Goal: Task Accomplishment & Management: Use online tool/utility

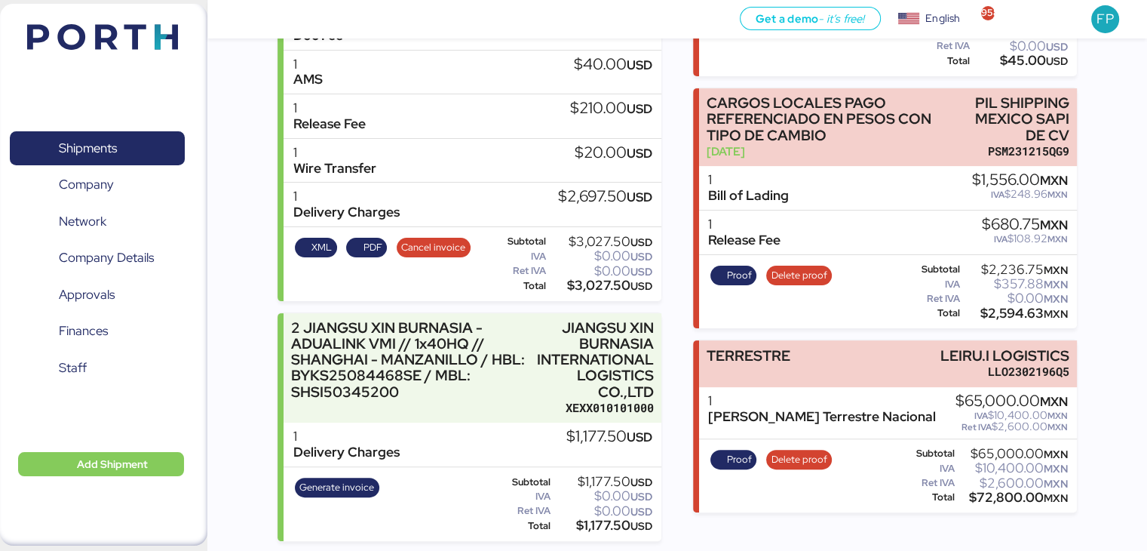
scroll to position [366, 0]
click at [1008, 493] on div "$72,800.00 MXN" at bounding box center [1013, 497] width 110 height 11
copy div "72,800.00"
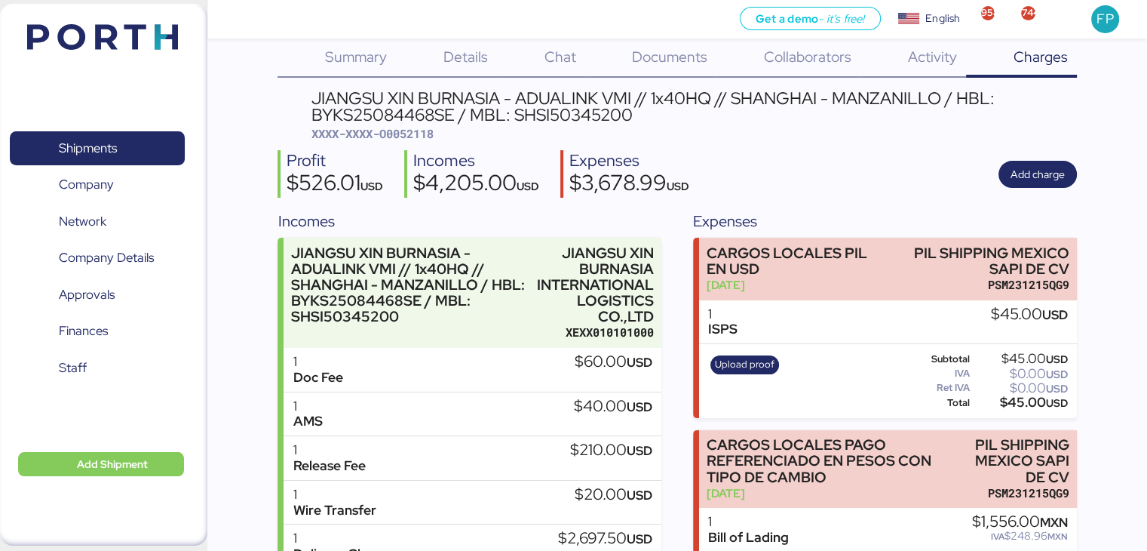
scroll to position [0, 0]
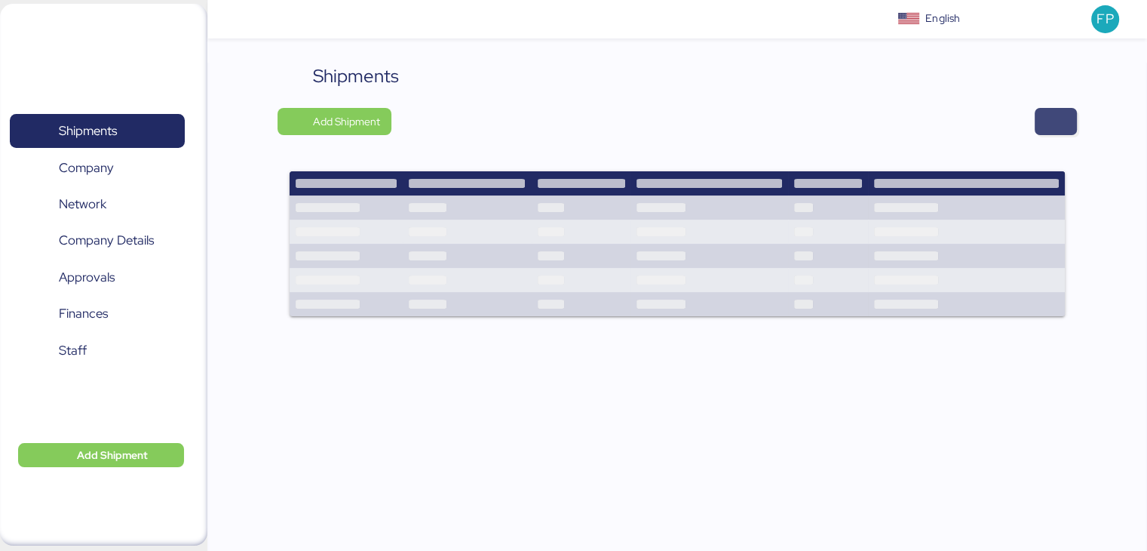
click at [1042, 124] on span "button" at bounding box center [1056, 121] width 42 height 27
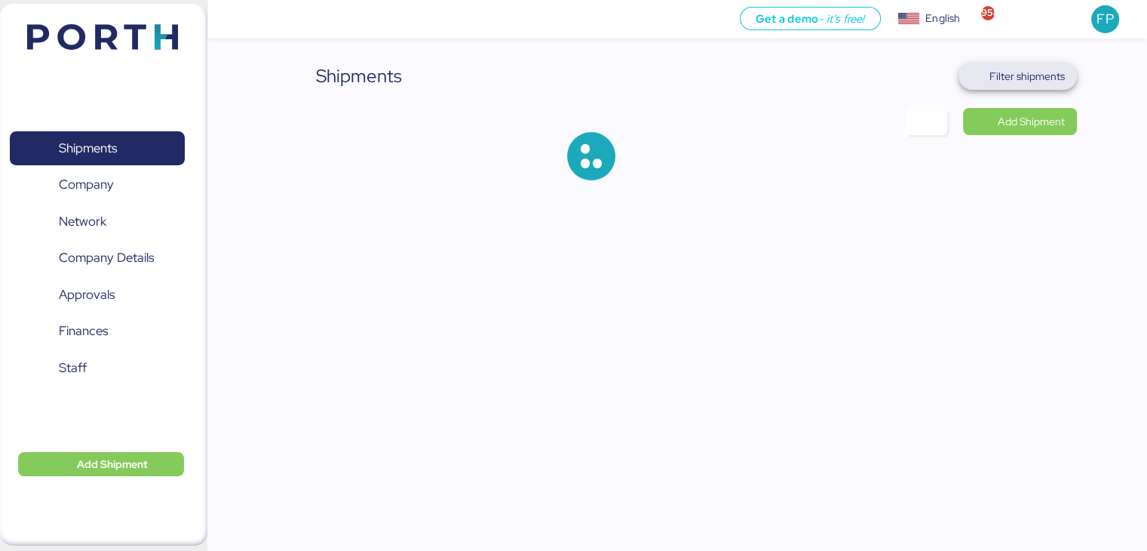
click at [1050, 76] on span "Filter shipments" at bounding box center [1027, 76] width 75 height 18
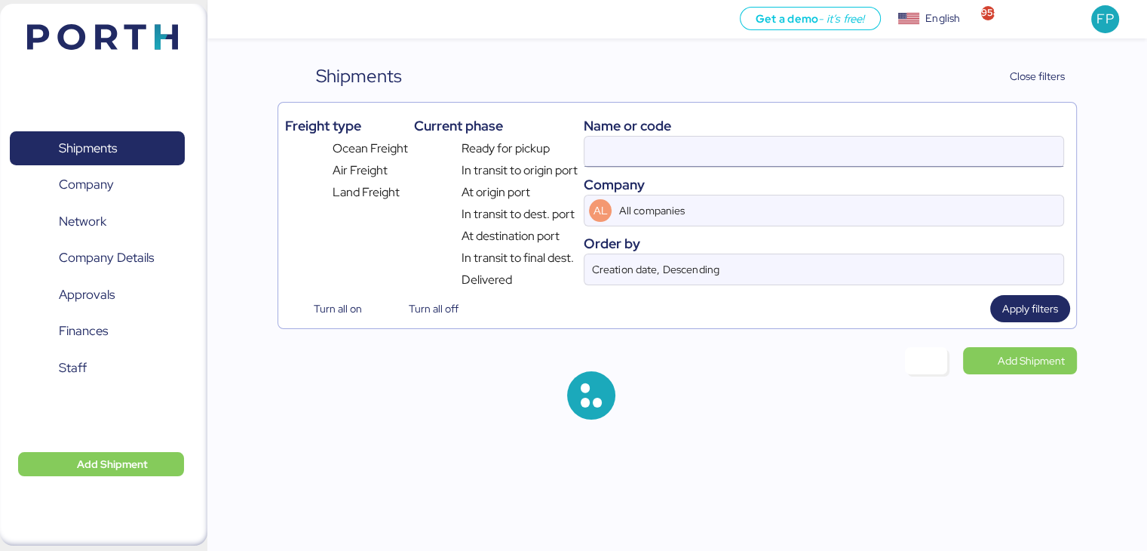
click at [646, 149] on input at bounding box center [824, 152] width 478 height 30
type input "O0052118"
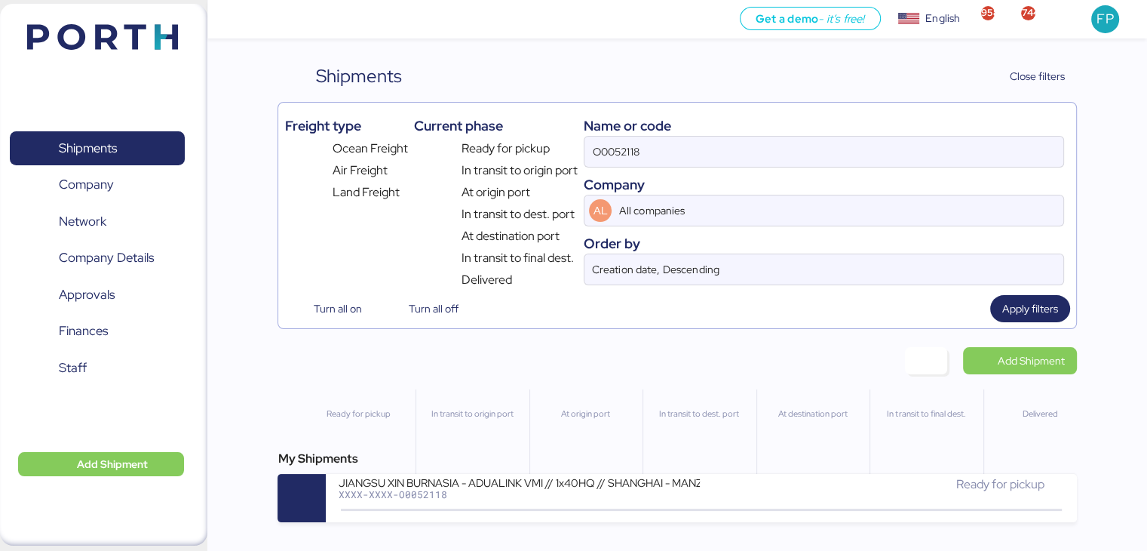
click at [647, 170] on div "Name or code O0052118 Company AL All companies Order by Creation date, Descendi…" at bounding box center [824, 199] width 480 height 180
click at [617, 160] on input "O0052118" at bounding box center [824, 152] width 478 height 30
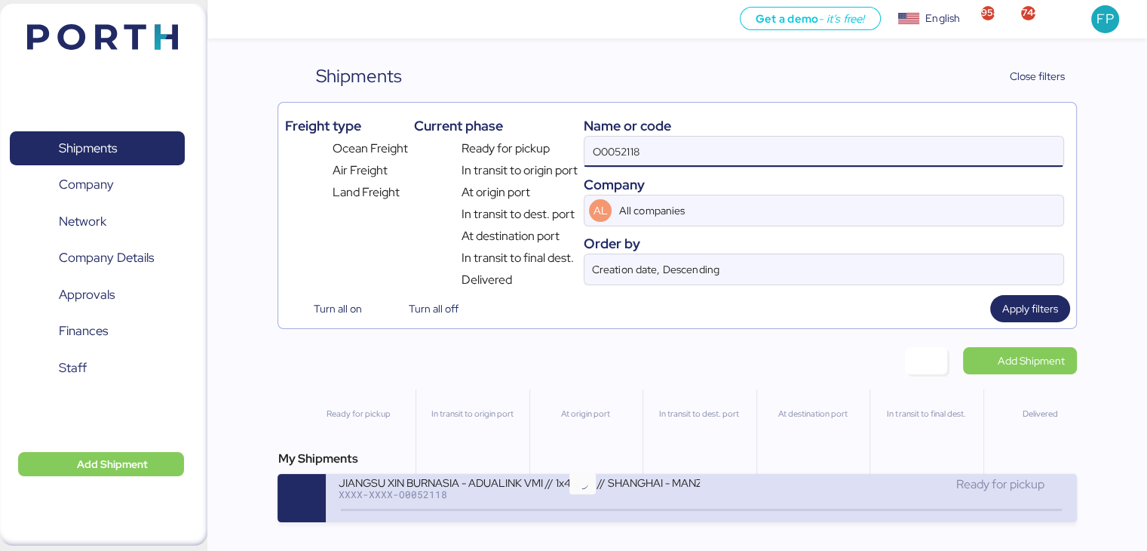
click at [549, 518] on icon at bounding box center [582, 510] width 72 height 17
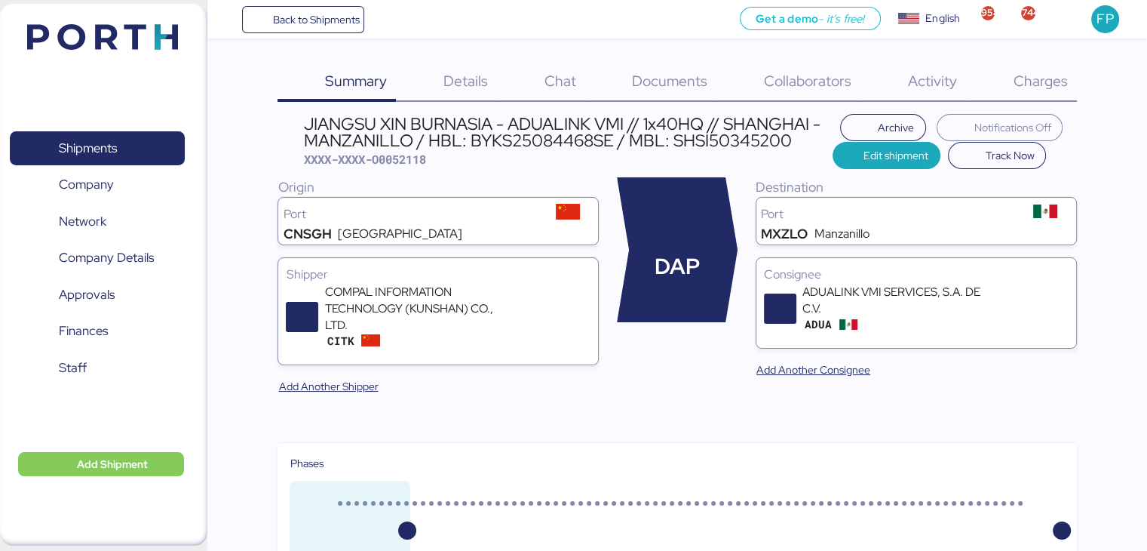
click at [1033, 97] on div "Charges 0" at bounding box center [1021, 82] width 111 height 39
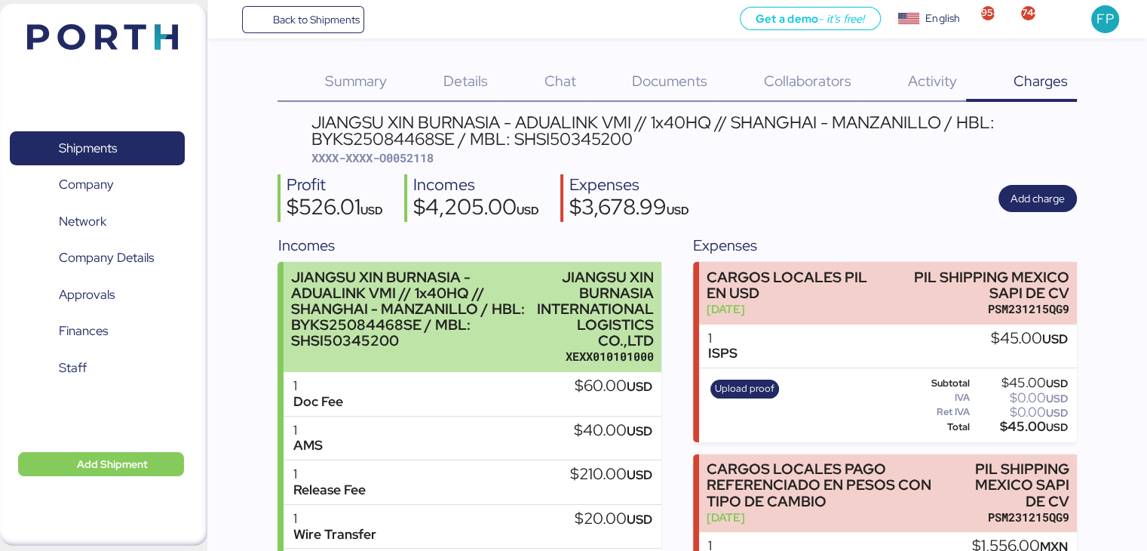
scroll to position [366, 0]
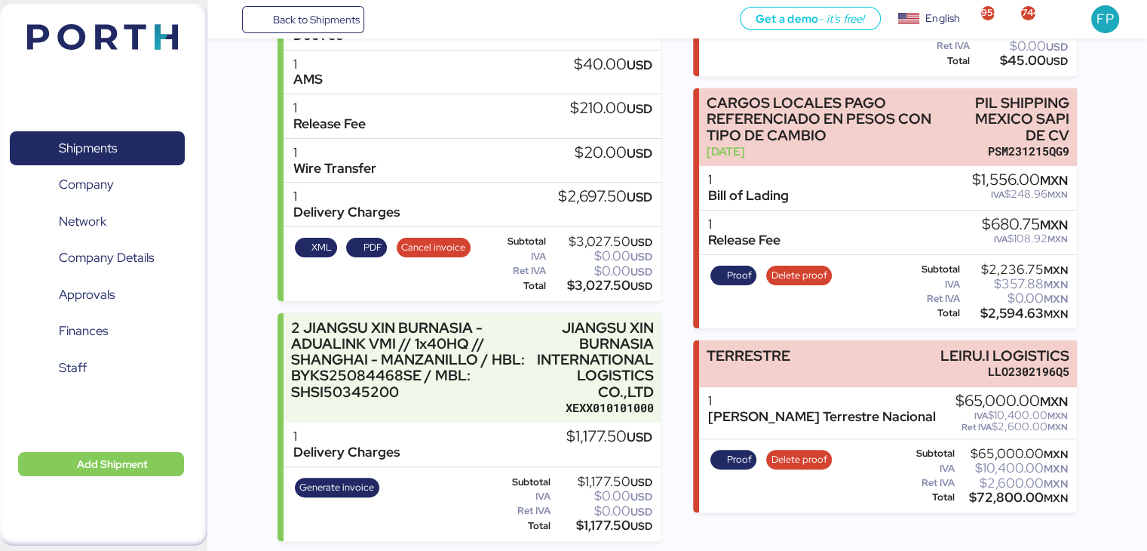
click at [991, 502] on div "Subtotal $65,000.00 MXN IVA $10,400.00 MXN Ret IVA $2,600.00 MXN Total $72,800.…" at bounding box center [986, 476] width 169 height 62
copy div "72,800.00"
copy div "LEIRU.I LOGISTICS"
drag, startPoint x: 930, startPoint y: 356, endPoint x: 1079, endPoint y: 347, distance: 148.9
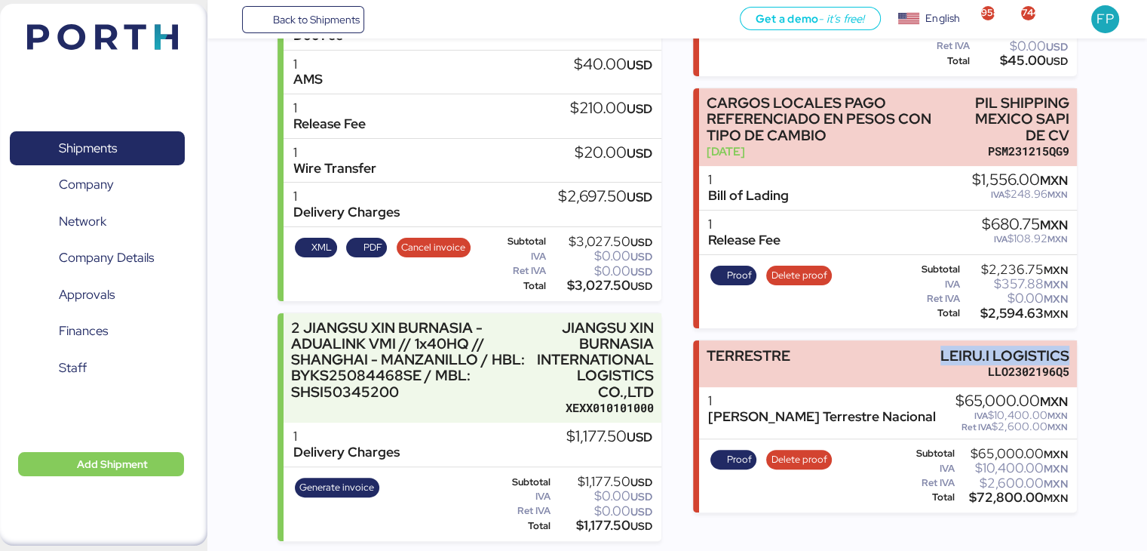
click at [1079, 347] on div "Summary 0 Details 0 Chat 0 Documents 0 Collaborators 0 Activity 0 Charges 0 JIA…" at bounding box center [573, 87] width 1147 height 907
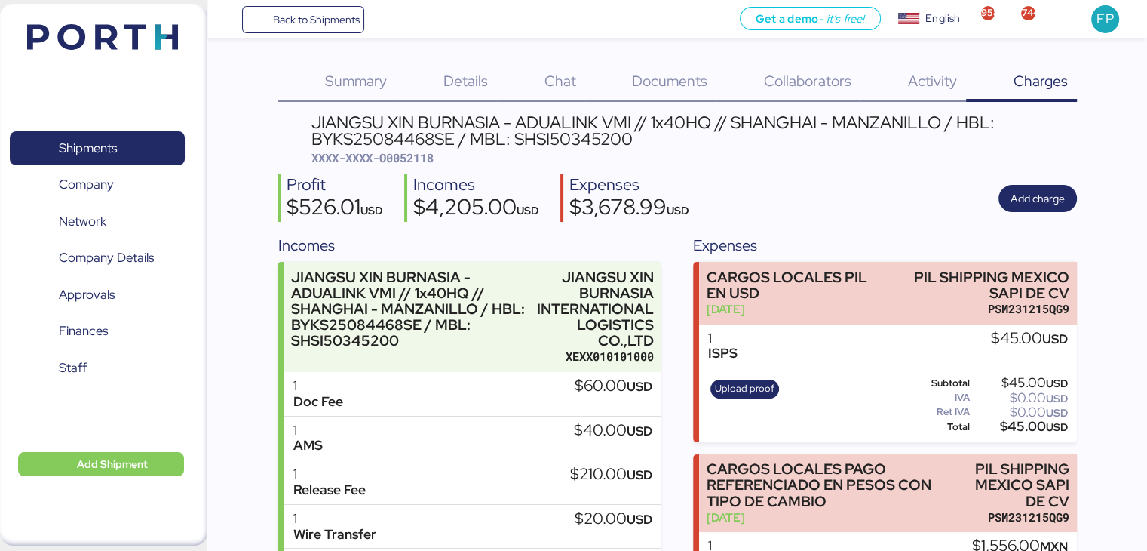
click at [406, 157] on span "XXXX-XXXX-O0052118" at bounding box center [373, 157] width 122 height 15
copy span "O0052118"
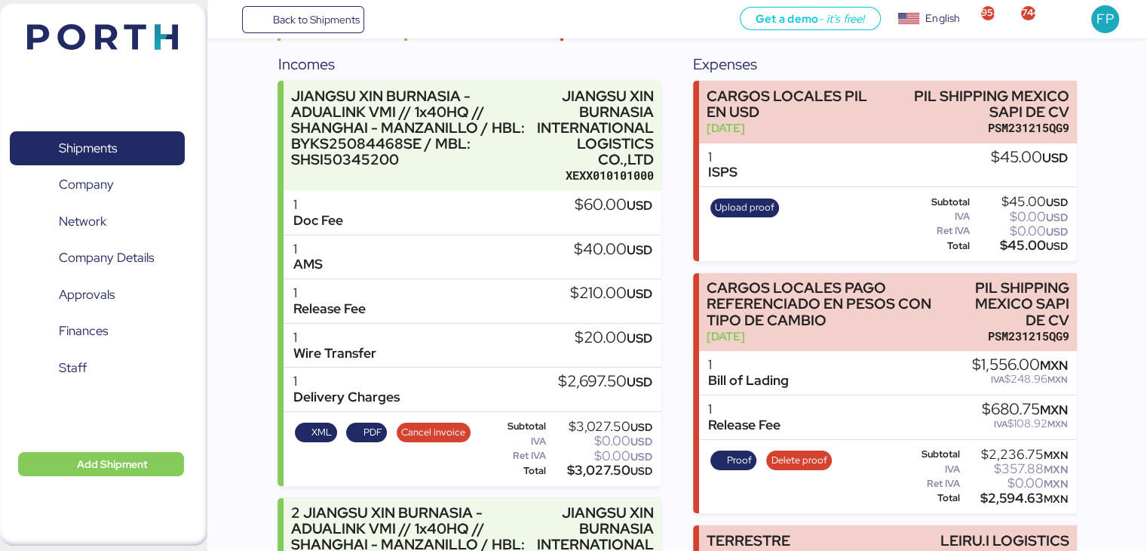
scroll to position [366, 0]
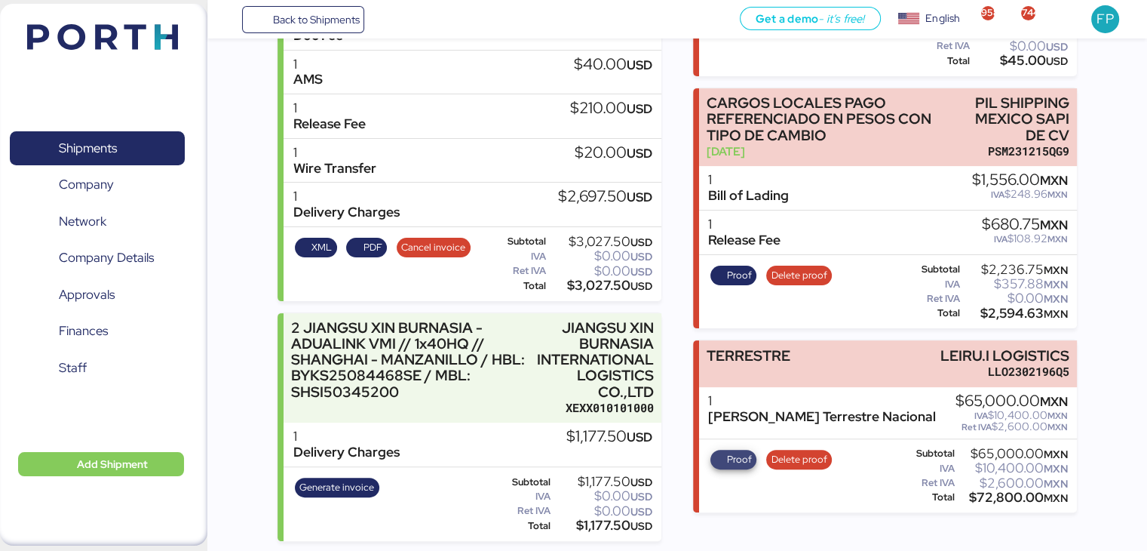
click at [726, 459] on span "Proof" at bounding box center [733, 459] width 37 height 17
click at [76, 143] on span "Shipments" at bounding box center [88, 148] width 58 height 22
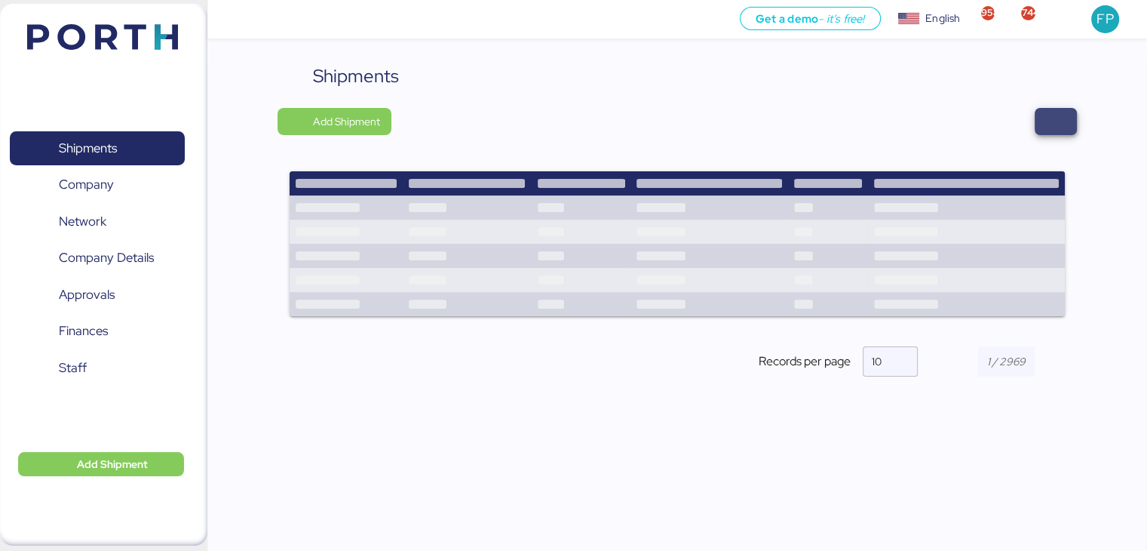
click at [1075, 118] on span "button" at bounding box center [1056, 121] width 42 height 27
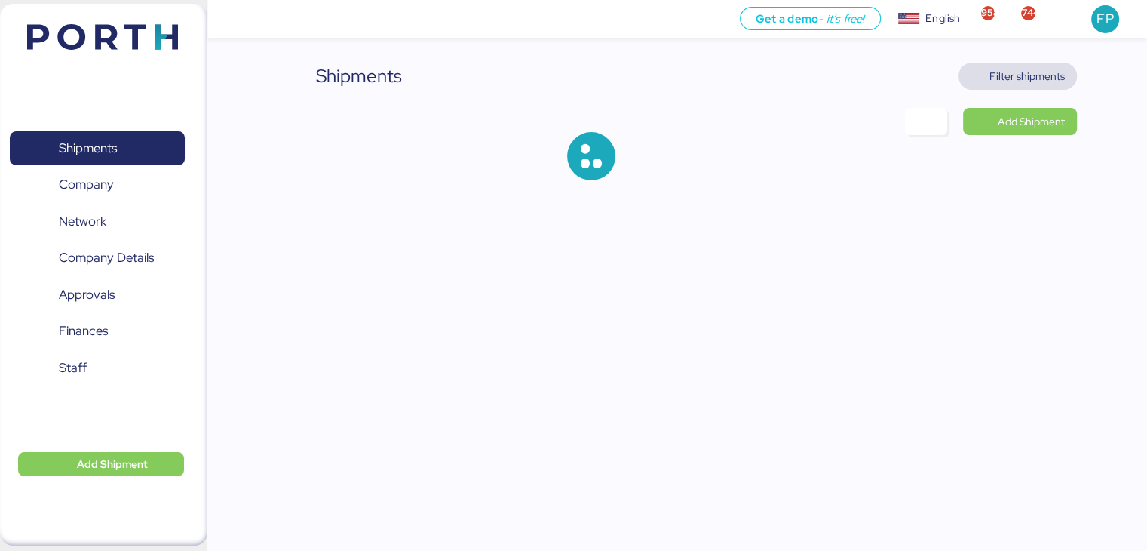
click at [1006, 88] on span "Filter shipments" at bounding box center [1018, 76] width 118 height 27
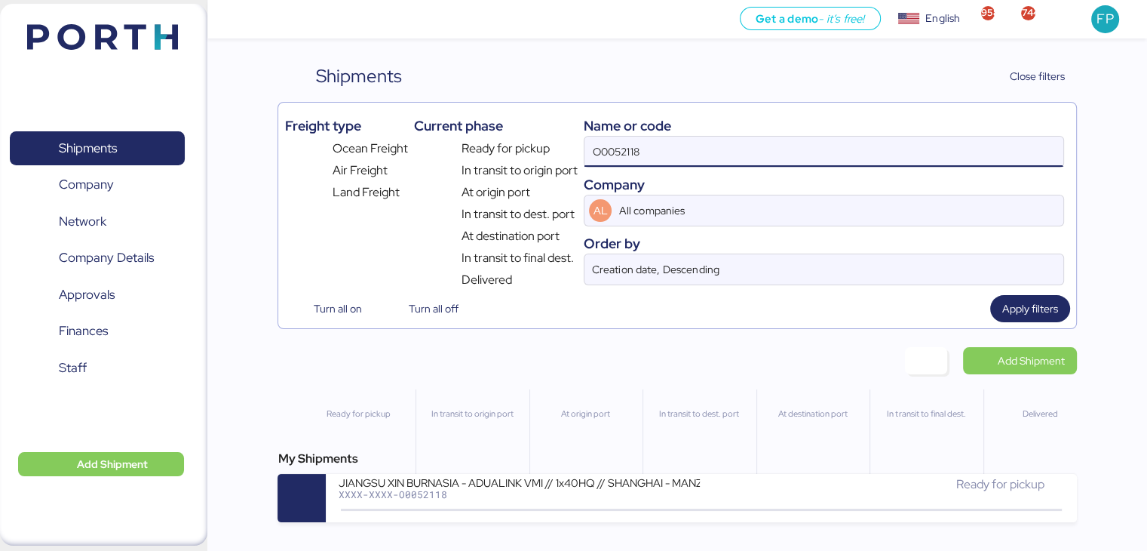
click at [609, 155] on input "O0052118" at bounding box center [824, 152] width 478 height 30
paste input "REF O0051717"
click at [620, 156] on input "REF O0051717" at bounding box center [824, 152] width 478 height 30
drag, startPoint x: 616, startPoint y: 152, endPoint x: 540, endPoint y: 155, distance: 75.5
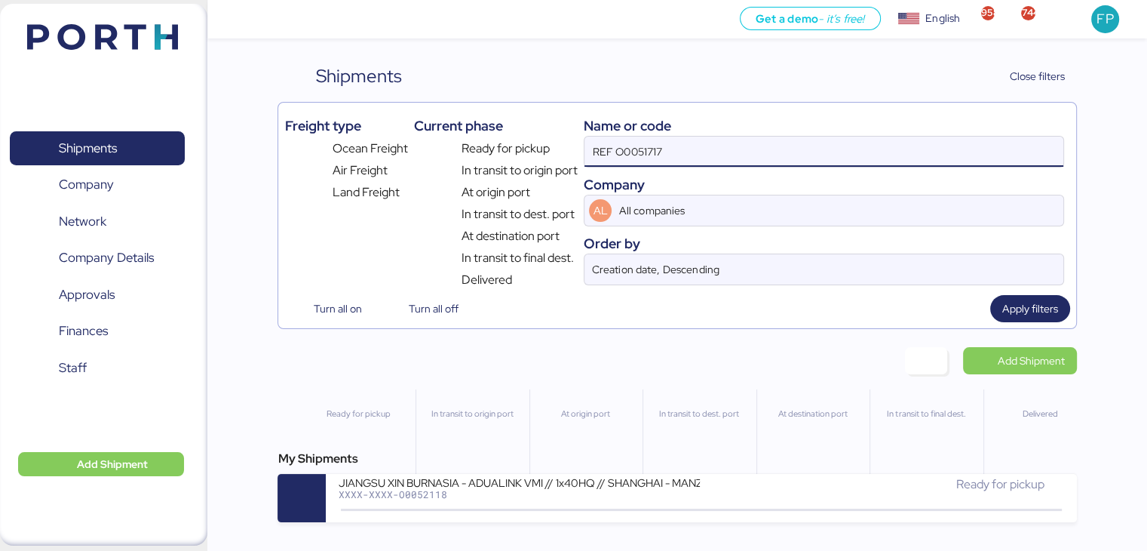
click at [549, 155] on div "Freight type Ocean Freight Air Freight Land Freight Current phase Ready for pic…" at bounding box center [676, 199] width 785 height 180
type input "O0051717"
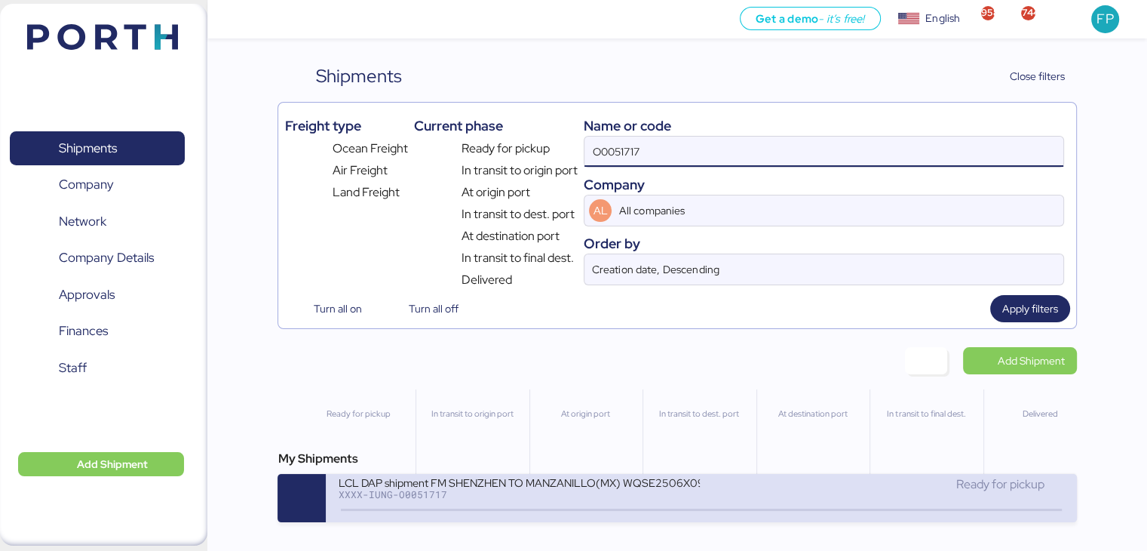
click at [499, 499] on div "XXXX-IUNG-O0051717" at bounding box center [519, 494] width 362 height 11
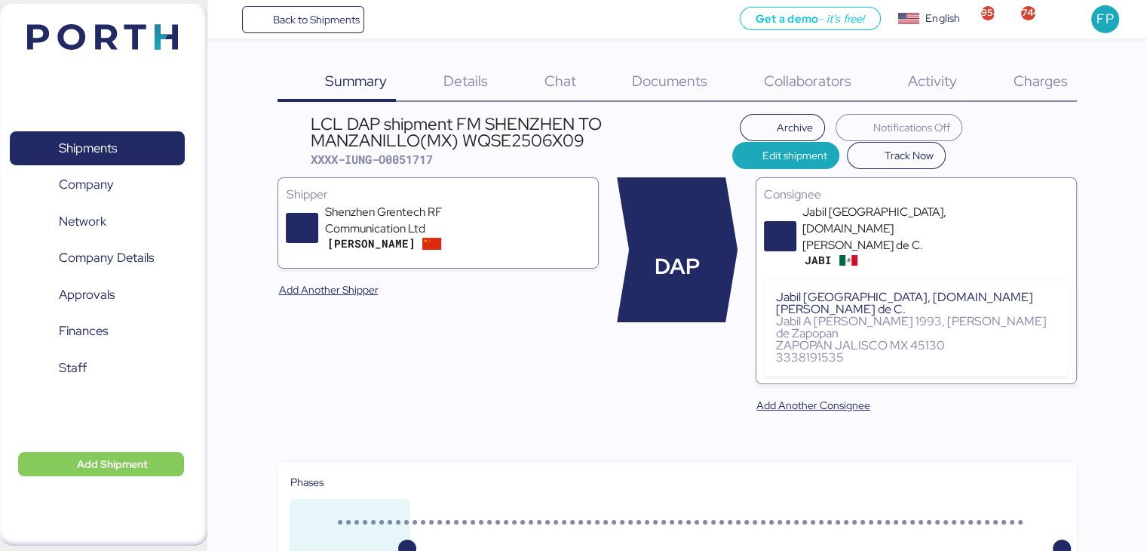
click at [1043, 89] on span "Charges" at bounding box center [1040, 81] width 54 height 20
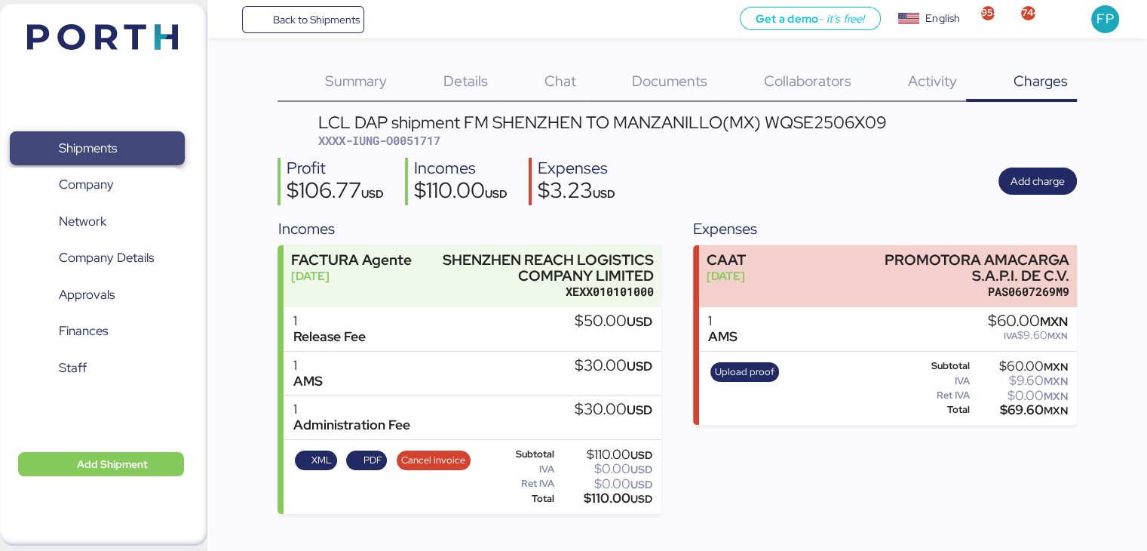
click at [100, 137] on span "Shipments" at bounding box center [97, 148] width 162 height 22
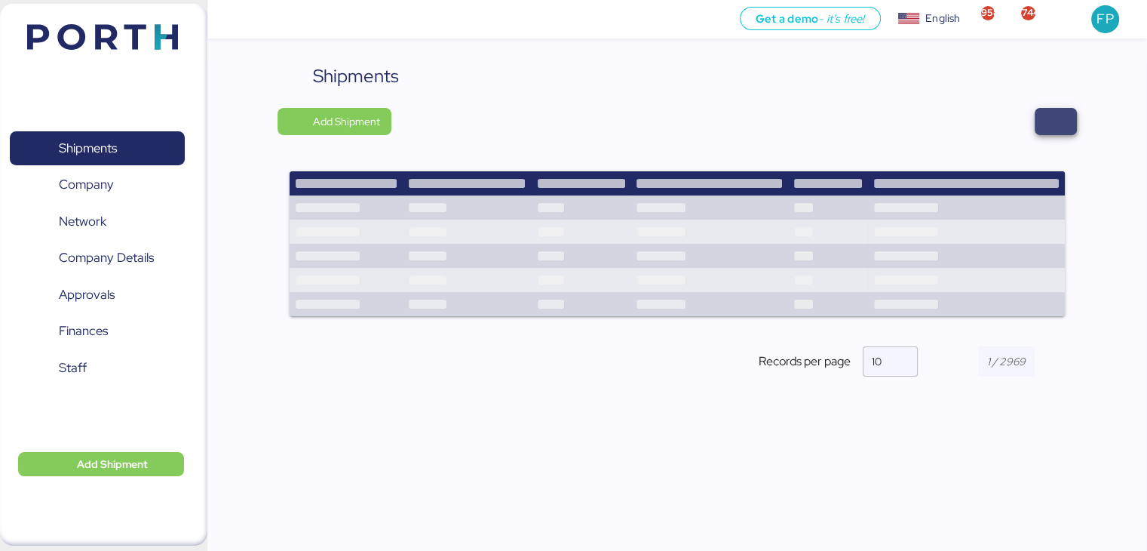
click at [1047, 120] on span "button" at bounding box center [1056, 121] width 18 height 21
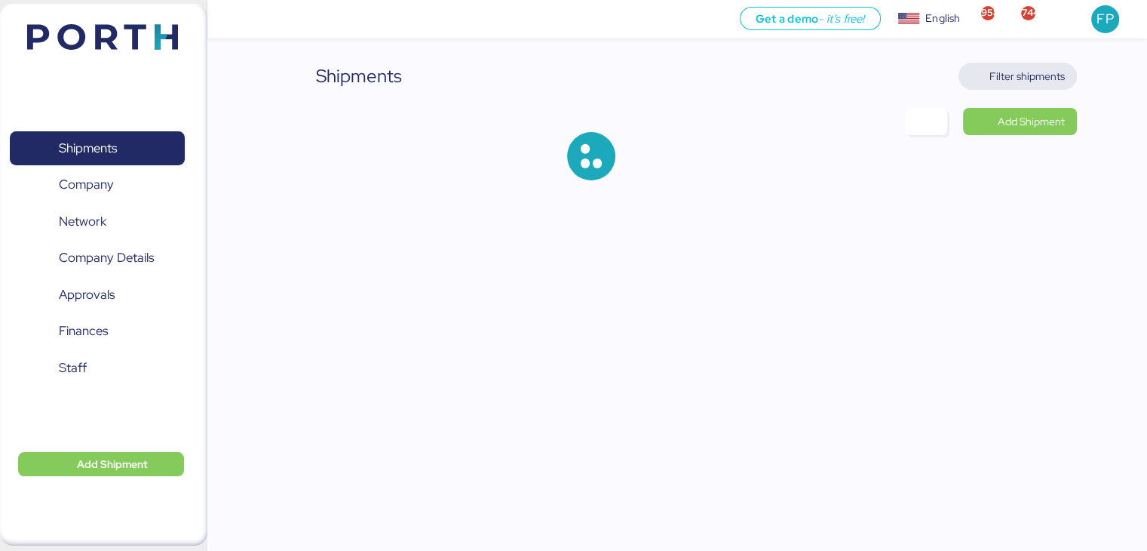
click at [1041, 75] on span "Filter shipments" at bounding box center [1027, 76] width 75 height 18
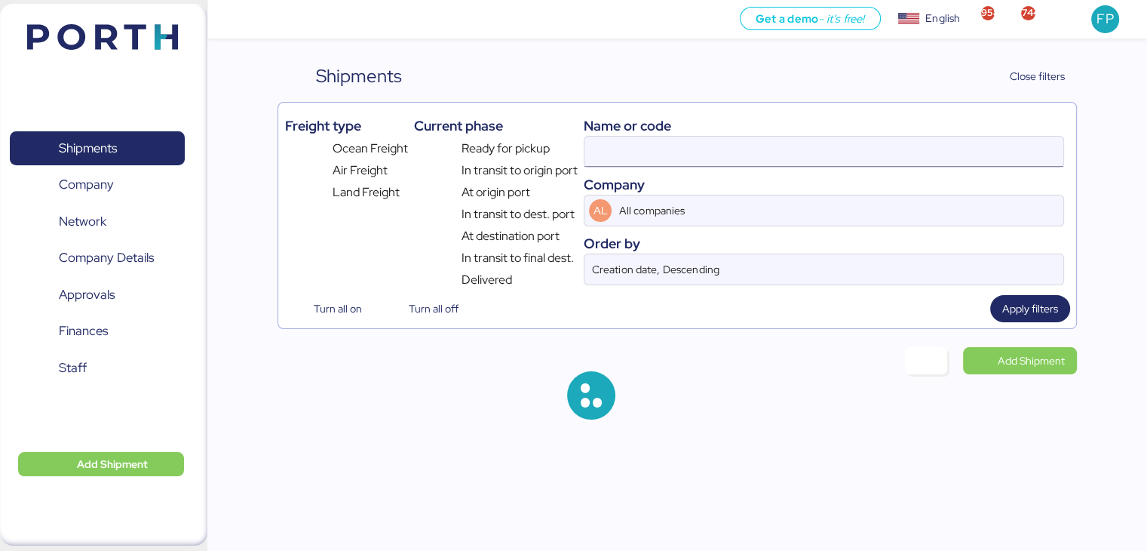
click at [629, 137] on input at bounding box center [824, 152] width 478 height 30
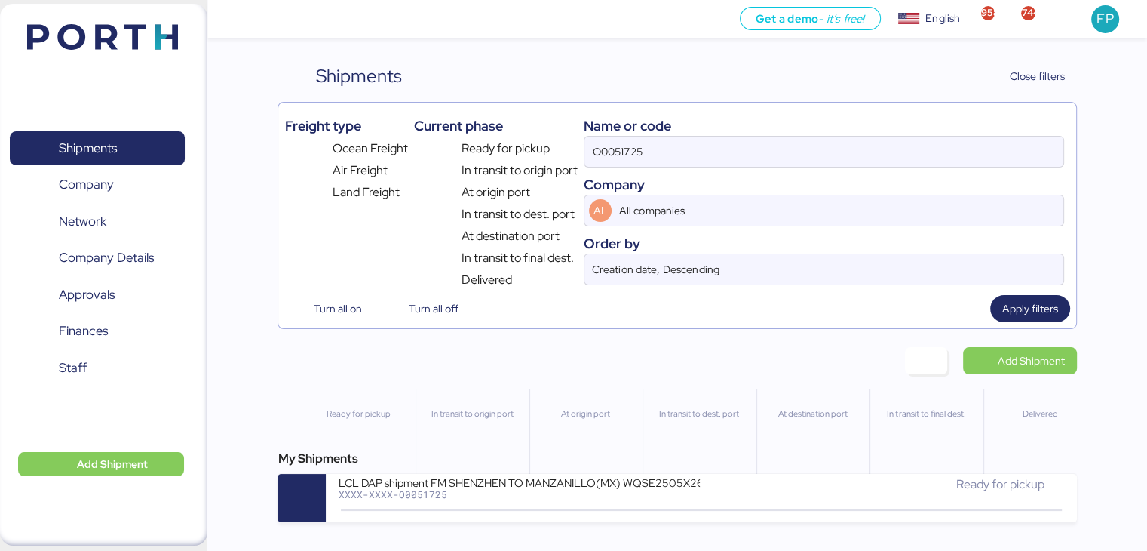
click at [631, 167] on div "O0051725" at bounding box center [824, 152] width 480 height 32
click at [631, 167] on input "O0051725" at bounding box center [824, 152] width 478 height 30
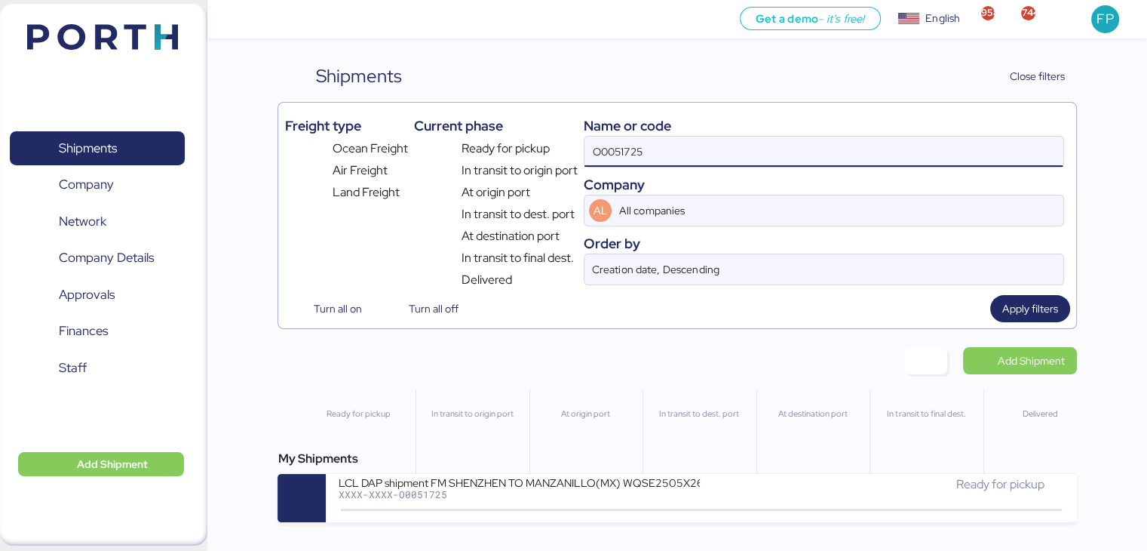
click at [616, 151] on input "O0051725" at bounding box center [824, 152] width 478 height 30
paste input "REF O00518207"
drag, startPoint x: 616, startPoint y: 151, endPoint x: 570, endPoint y: 142, distance: 46.2
click at [570, 142] on div "Freight type Ocean Freight Air Freight Land Freight Current phase Ready for pic…" at bounding box center [676, 199] width 785 height 180
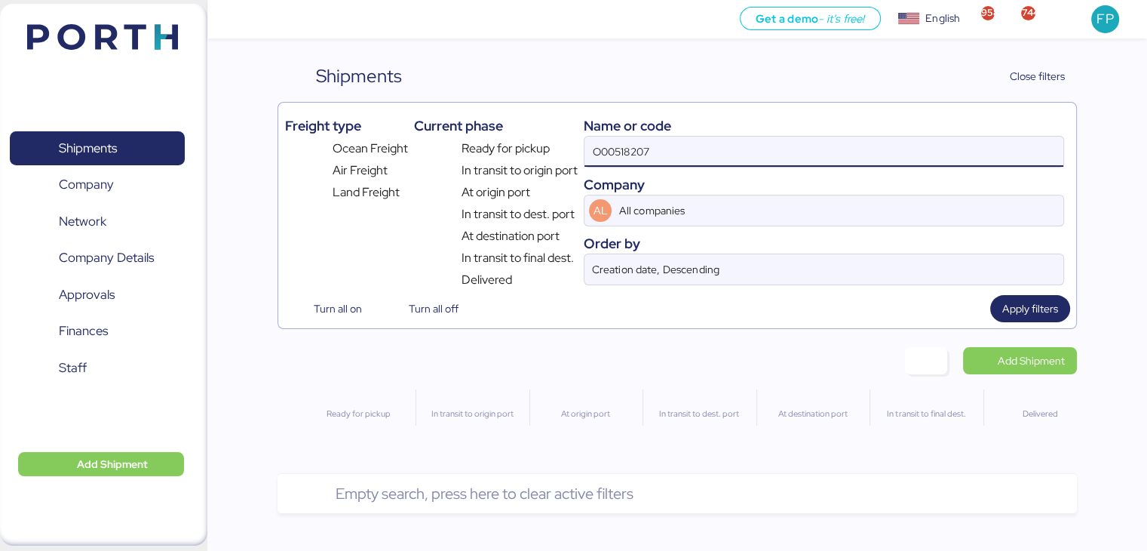
click at [688, 140] on input "O00518207" at bounding box center [824, 152] width 478 height 30
drag, startPoint x: 619, startPoint y: 151, endPoint x: 580, endPoint y: 149, distance: 38.5
click at [580, 149] on div "Freight type Ocean Freight Air Freight Land Freight Current phase Ready for pic…" at bounding box center [676, 199] width 785 height 180
click at [637, 149] on input "518207" at bounding box center [824, 152] width 478 height 30
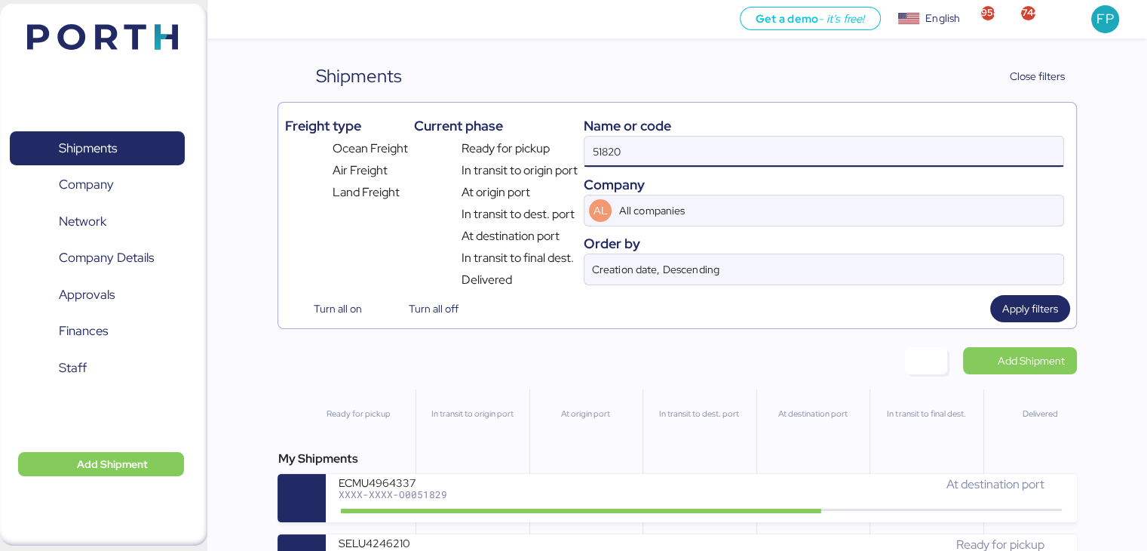
type input "51820"
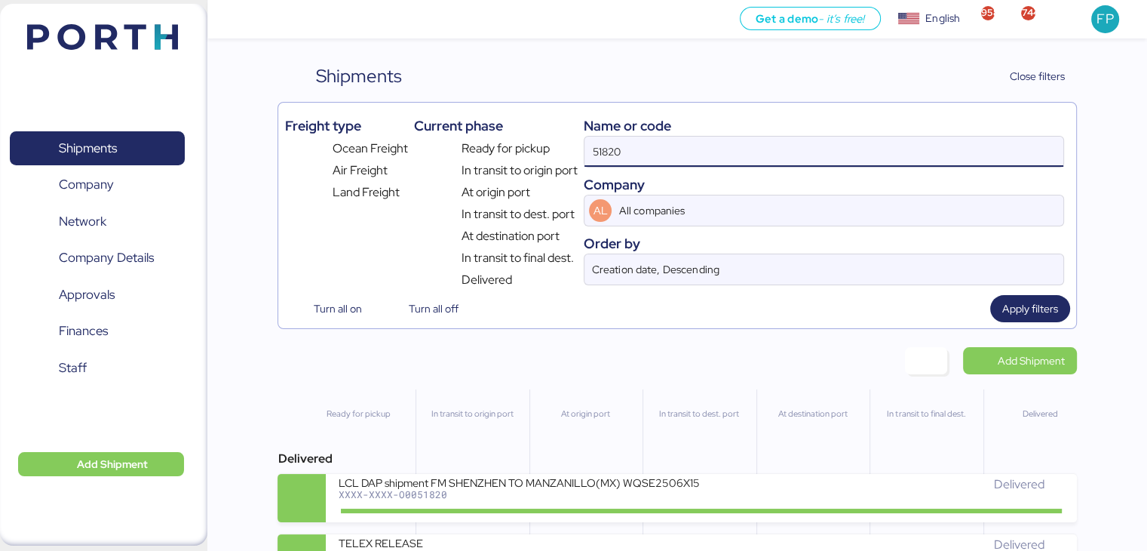
scroll to position [107, 0]
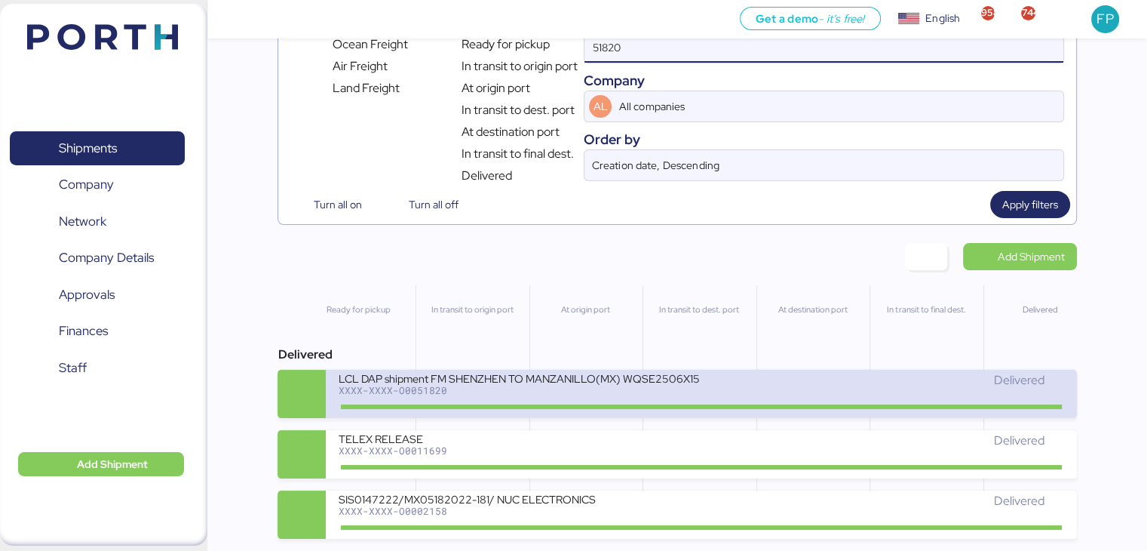
click at [519, 404] on div at bounding box center [701, 406] width 720 height 5
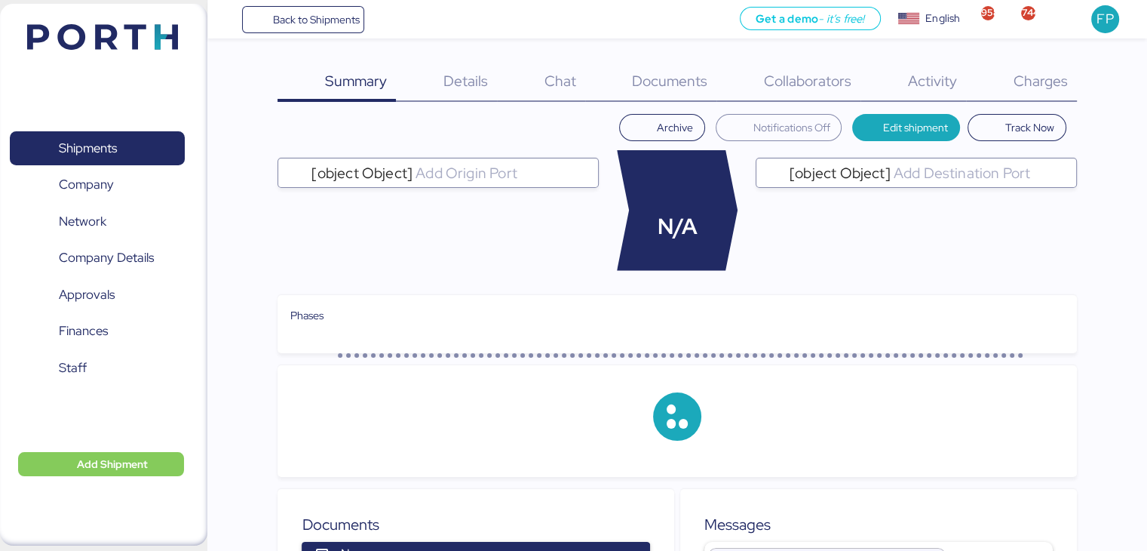
click at [1033, 95] on div "Charges 0" at bounding box center [1021, 82] width 111 height 39
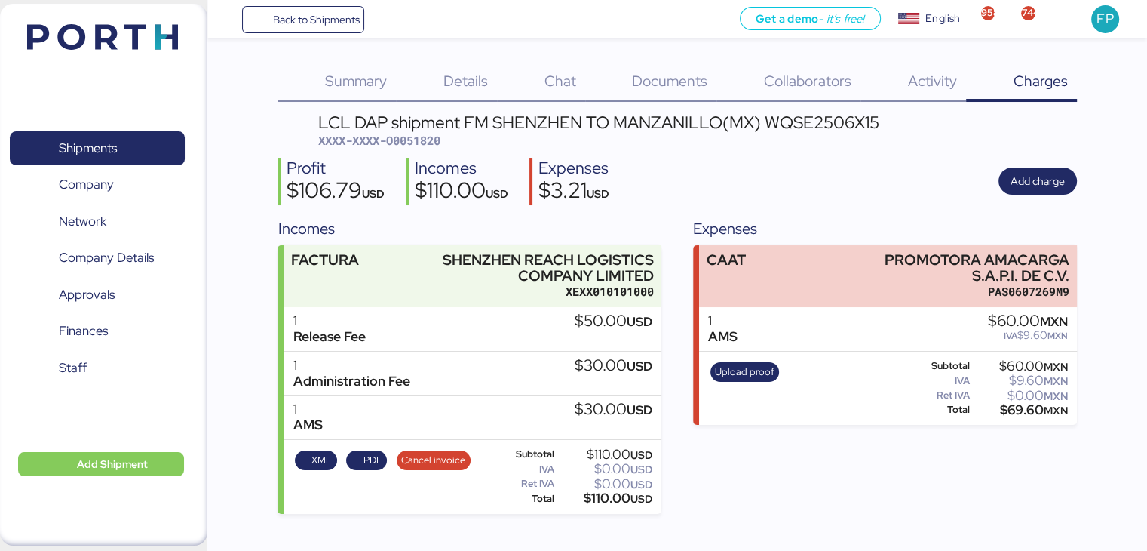
click at [430, 143] on span "XXXX-XXXX-O0051820" at bounding box center [379, 140] width 122 height 15
copy span "O0051820"
click at [137, 152] on span "Shipments" at bounding box center [97, 148] width 162 height 22
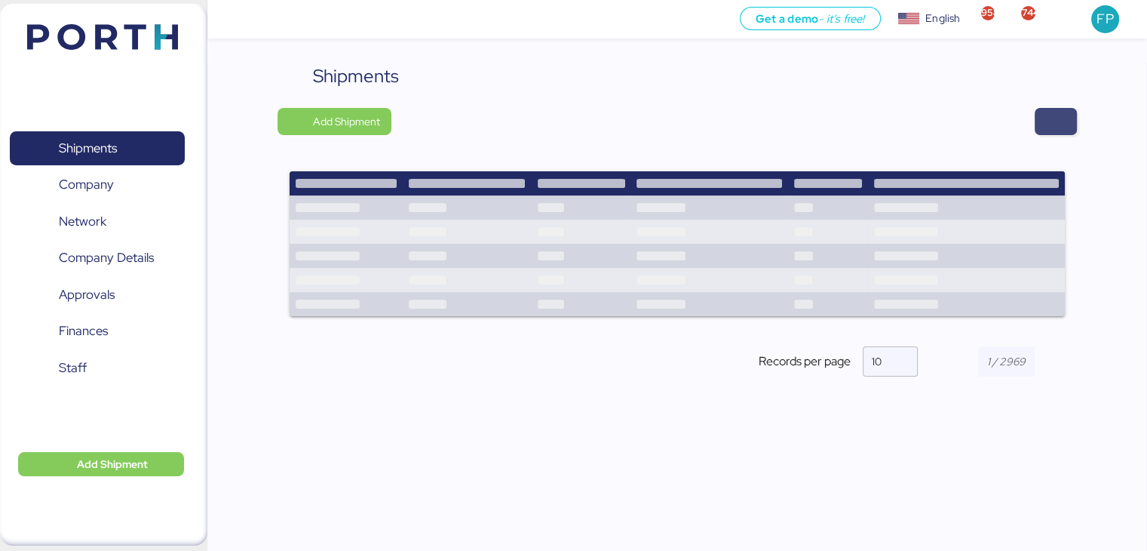
click at [1041, 123] on span "button" at bounding box center [1056, 121] width 42 height 27
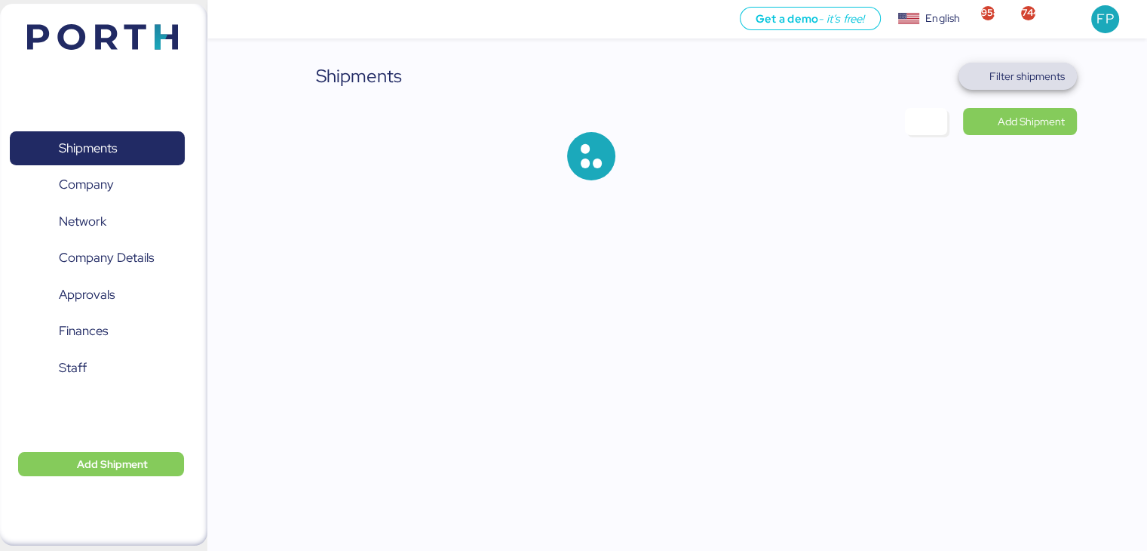
click at [993, 75] on span "Filter shipments" at bounding box center [1027, 76] width 75 height 18
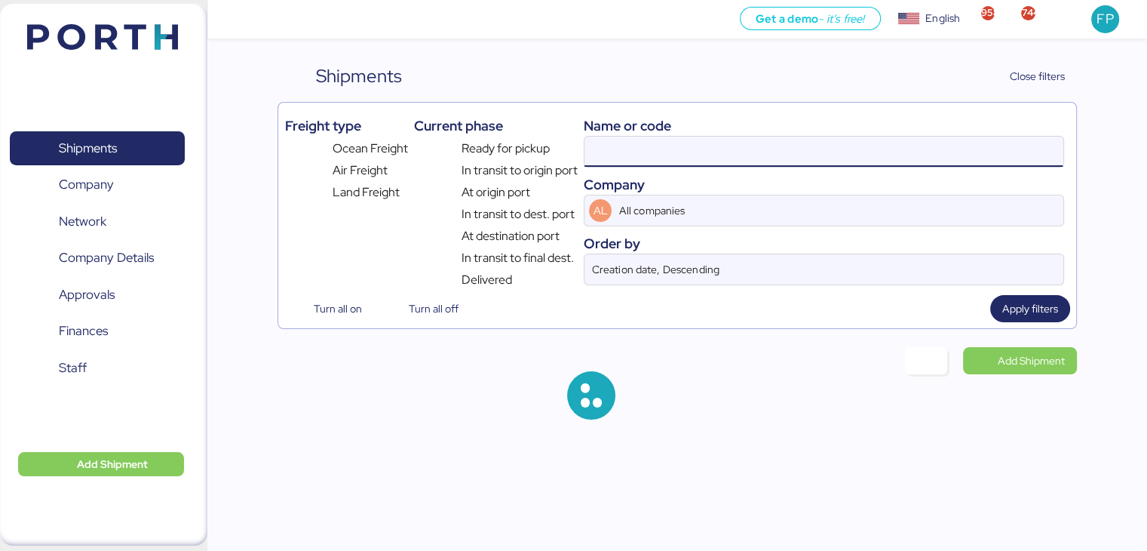
click at [630, 152] on input at bounding box center [824, 152] width 478 height 30
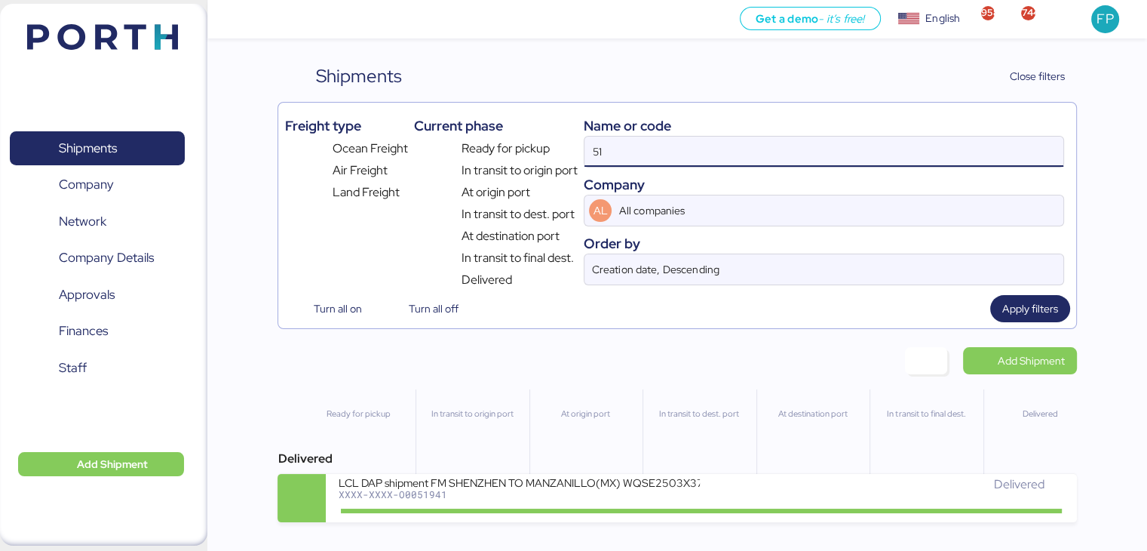
type input "5"
click at [652, 158] on input at bounding box center [824, 152] width 478 height 30
paste input "O0052118"
type input "O0052118"
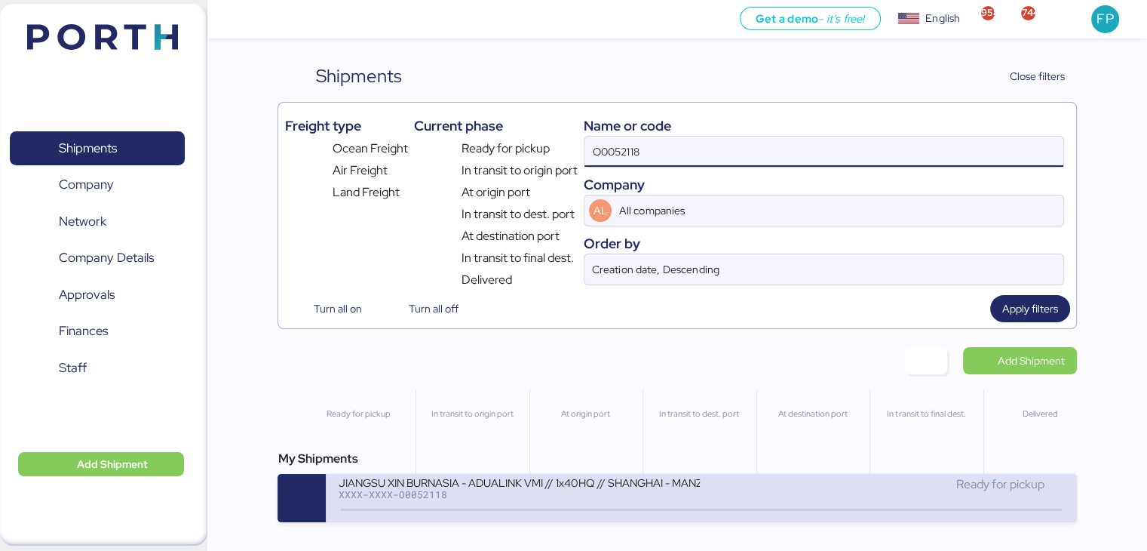
click at [524, 499] on div "XXXX-XXXX-O0052118" at bounding box center [519, 494] width 362 height 11
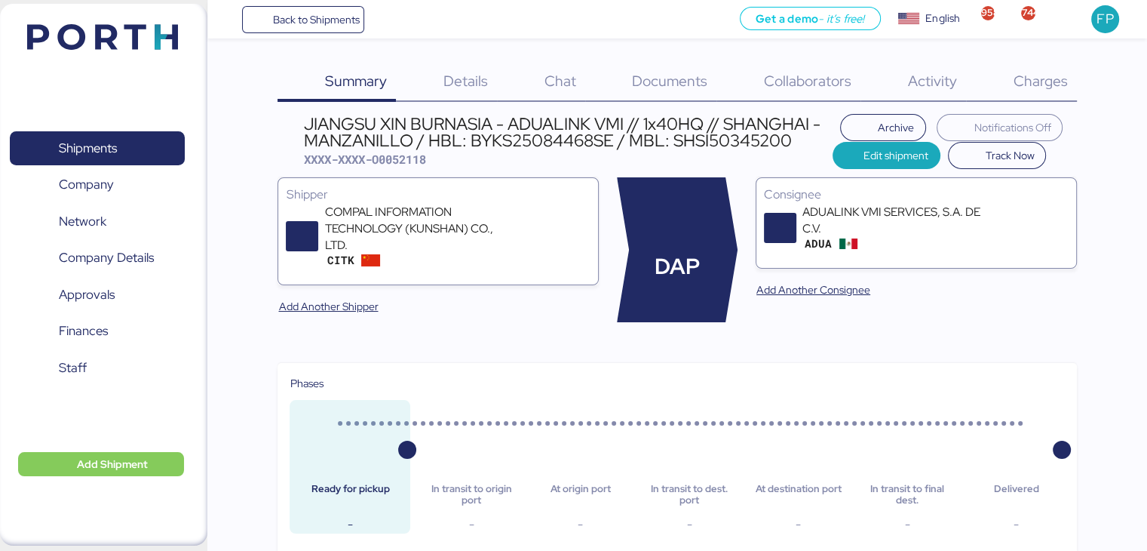
click at [1045, 82] on span "Charges" at bounding box center [1040, 81] width 54 height 20
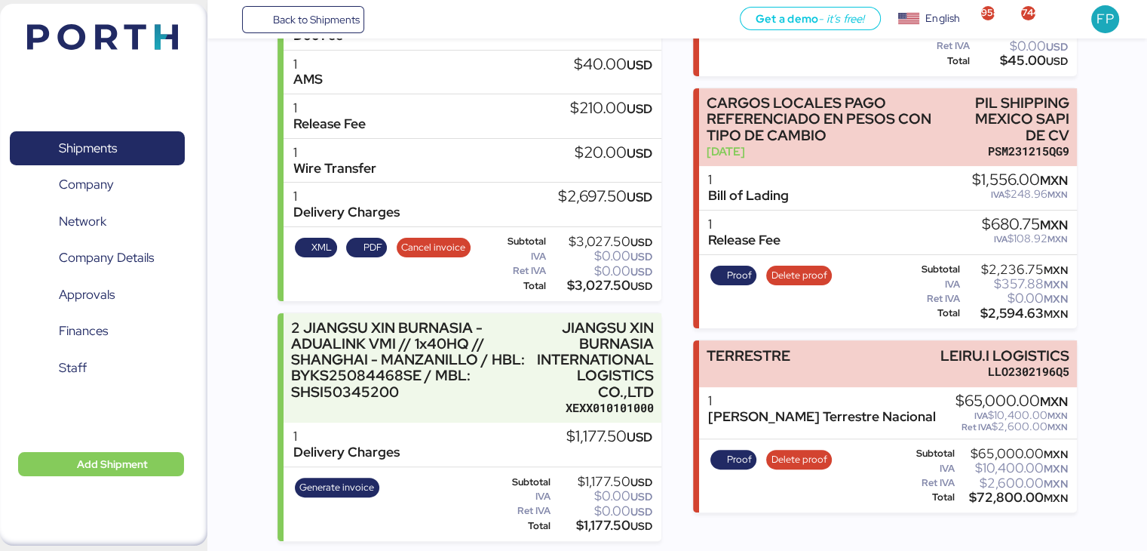
scroll to position [365, 0]
click at [368, 478] on span "Generate invoice" at bounding box center [337, 488] width 84 height 20
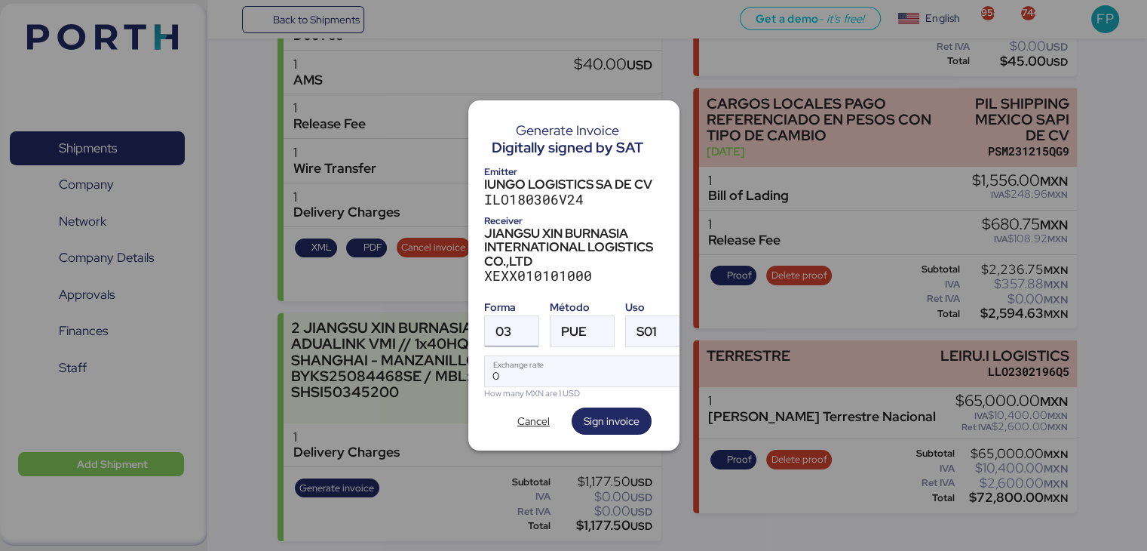
click at [508, 331] on span "03" at bounding box center [504, 331] width 16 height 13
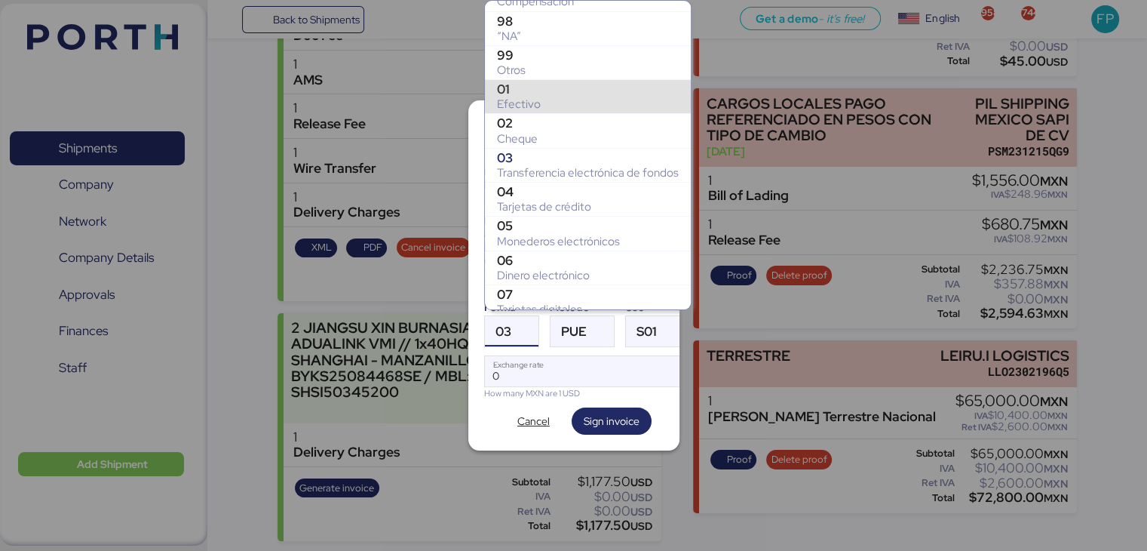
scroll to position [262, 0]
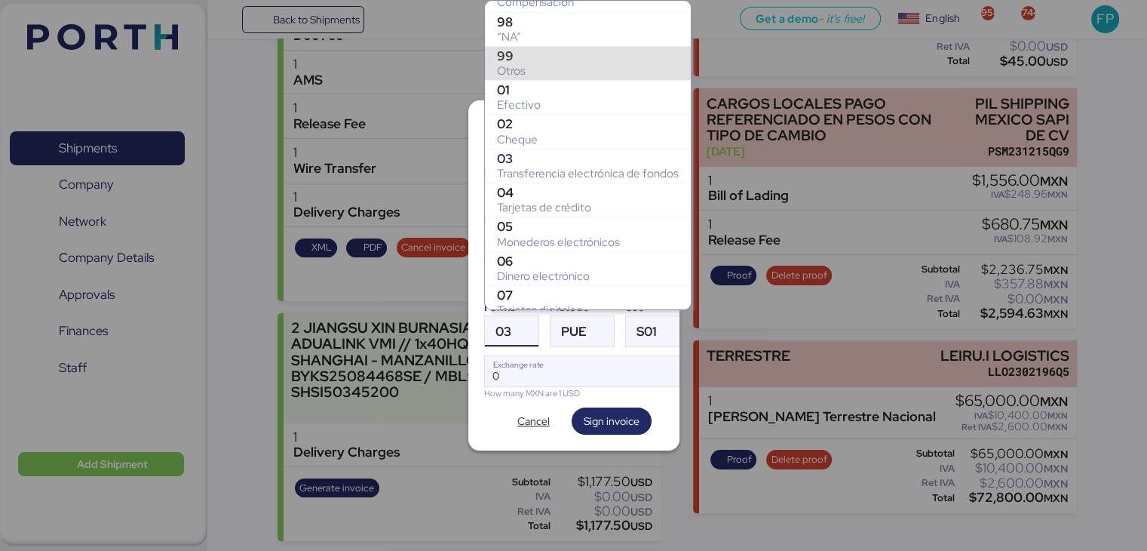
click at [515, 59] on div "99" at bounding box center [588, 55] width 182 height 15
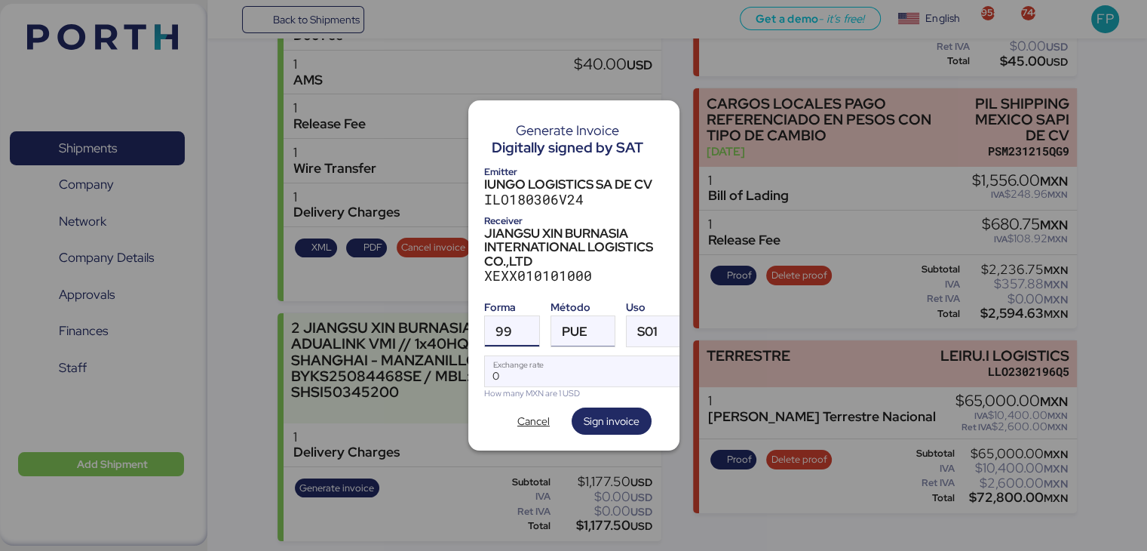
click at [570, 327] on span "PUE" at bounding box center [575, 331] width 26 height 13
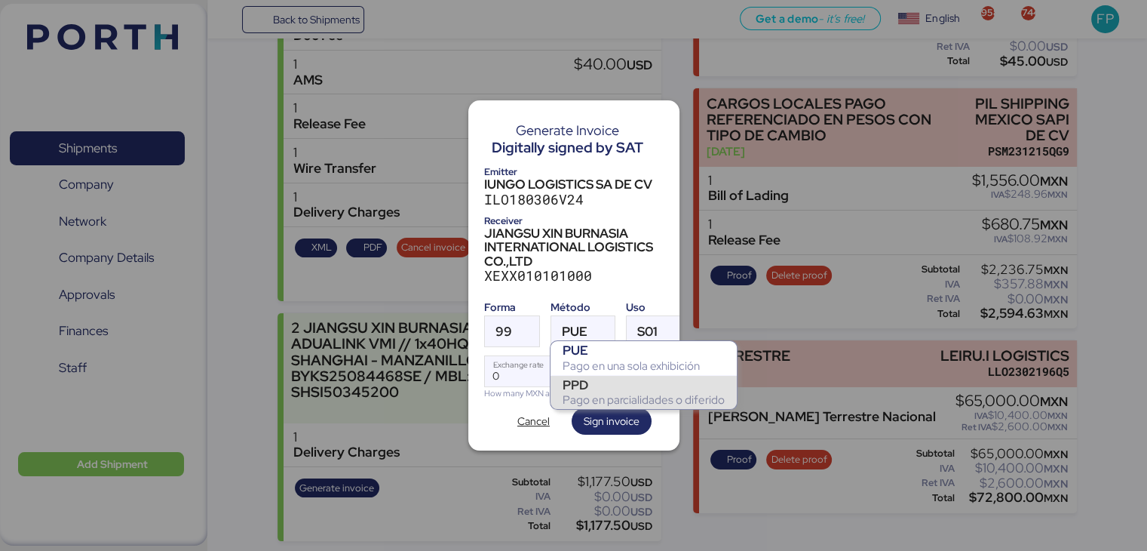
click at [589, 385] on div "PPD" at bounding box center [644, 384] width 162 height 15
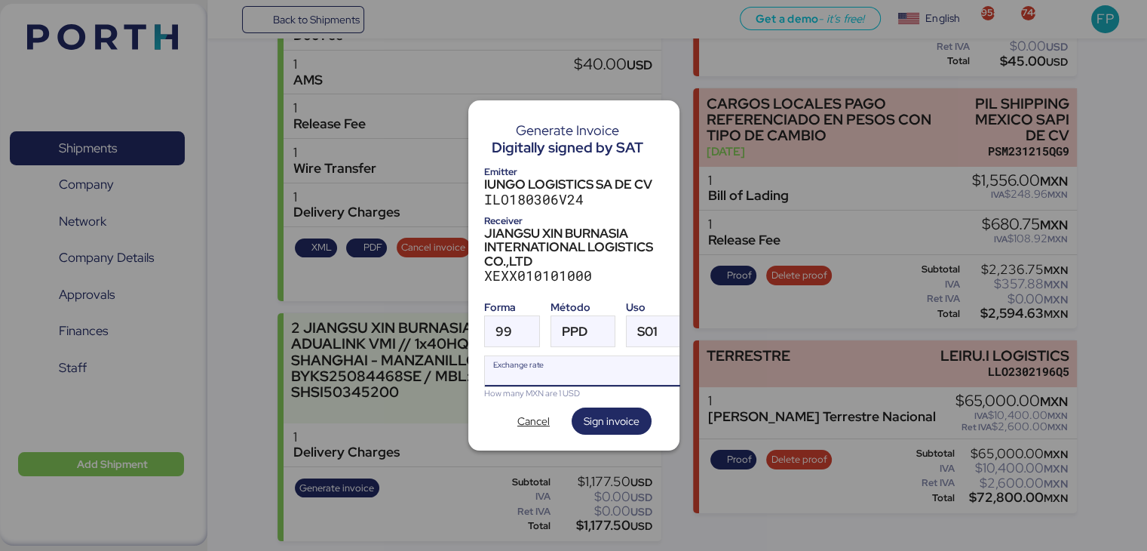
click at [563, 362] on input "Exchange rate" at bounding box center [585, 371] width 201 height 30
type input "0"
paste input "18.5064"
type input "18.5064"
click at [613, 413] on span "Sign invoice" at bounding box center [612, 421] width 56 height 18
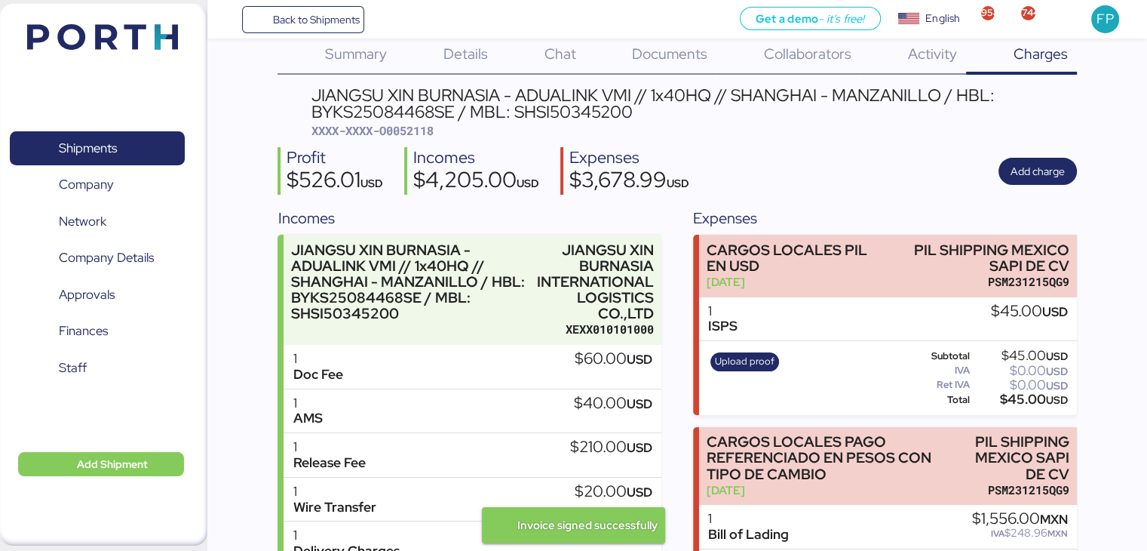
scroll to position [6, 0]
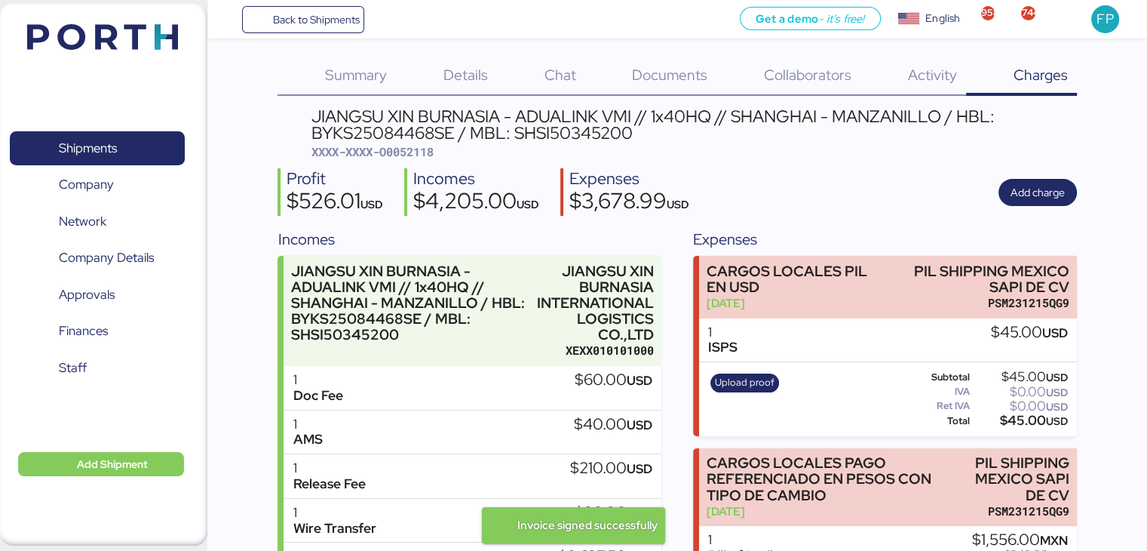
click at [414, 152] on span "XXXX-XXXX-O0052118" at bounding box center [373, 151] width 122 height 15
copy span "O0052118"
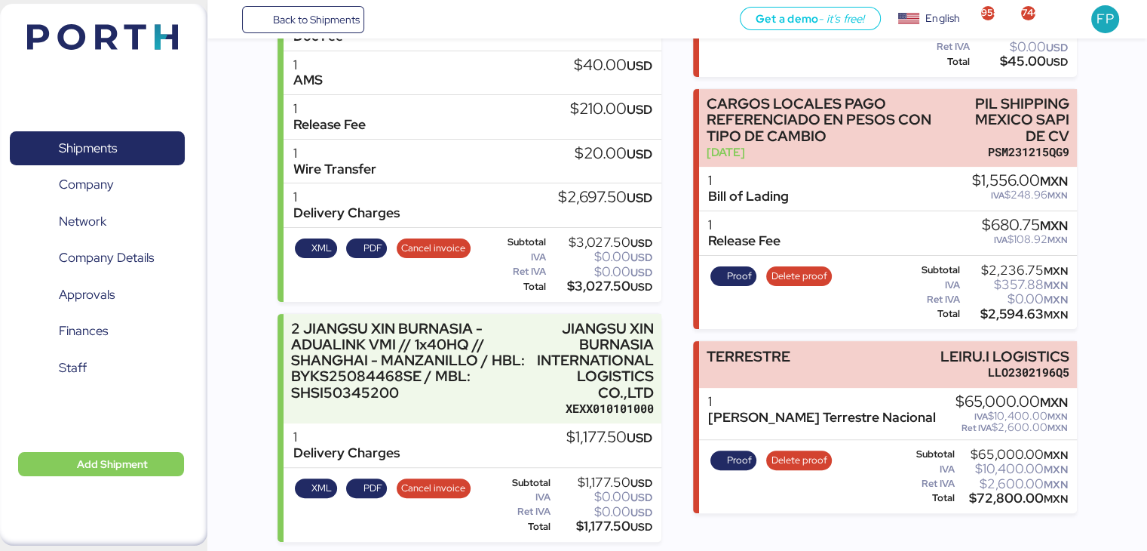
scroll to position [366, 0]
click at [602, 526] on div "$1,177.50 USD" at bounding box center [603, 525] width 99 height 11
copy div "1,177.50"
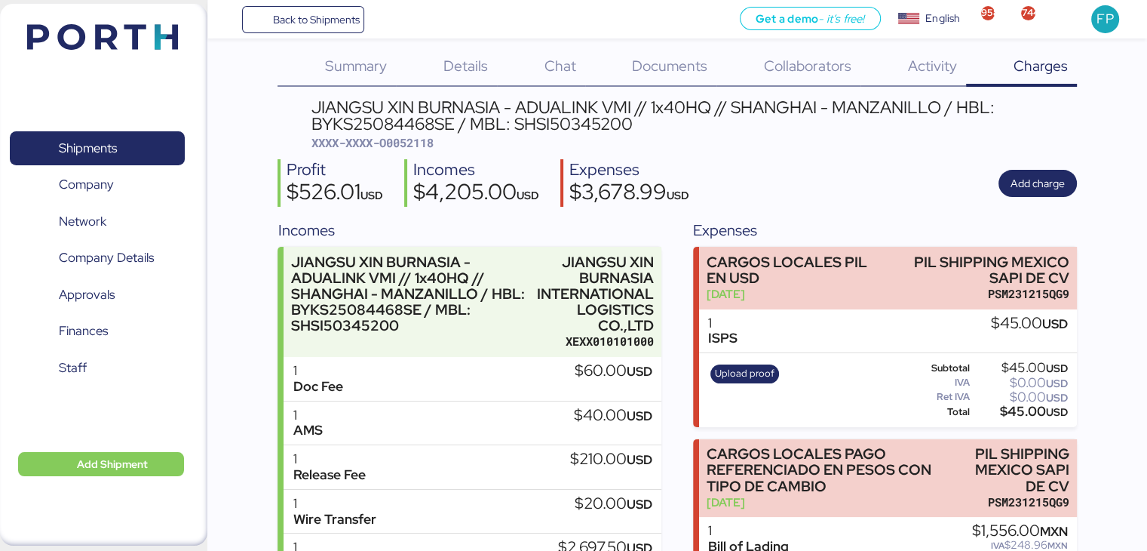
scroll to position [0, 0]
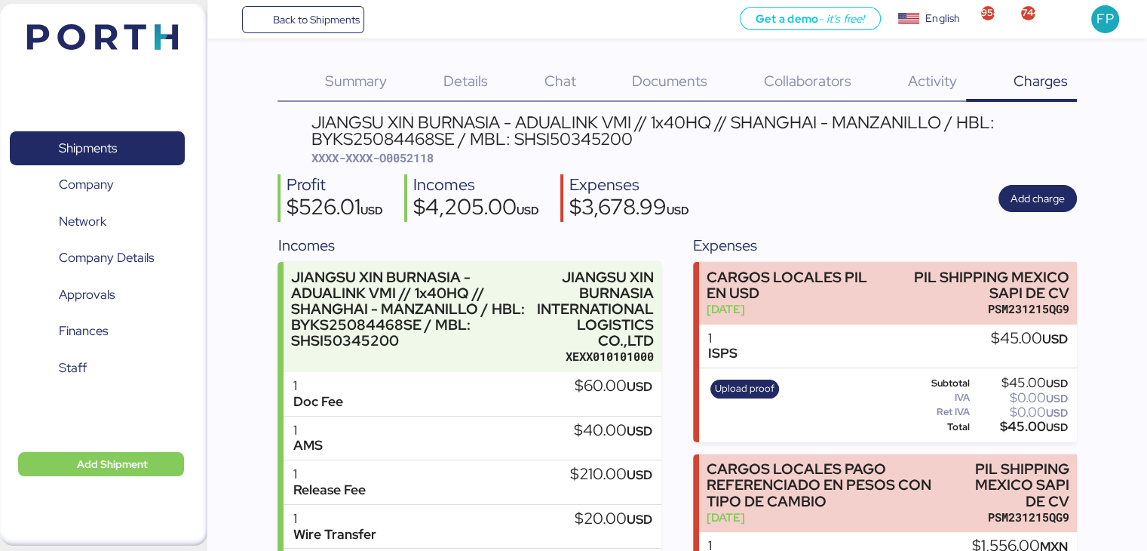
click at [538, 140] on div "JIANGSU XIN BURNASIA - ADUALINK VMI // 1x40HQ // SHANGHAI - MANZANILLO / HBL: B…" at bounding box center [695, 131] width 766 height 34
copy div "SHSI50345200"
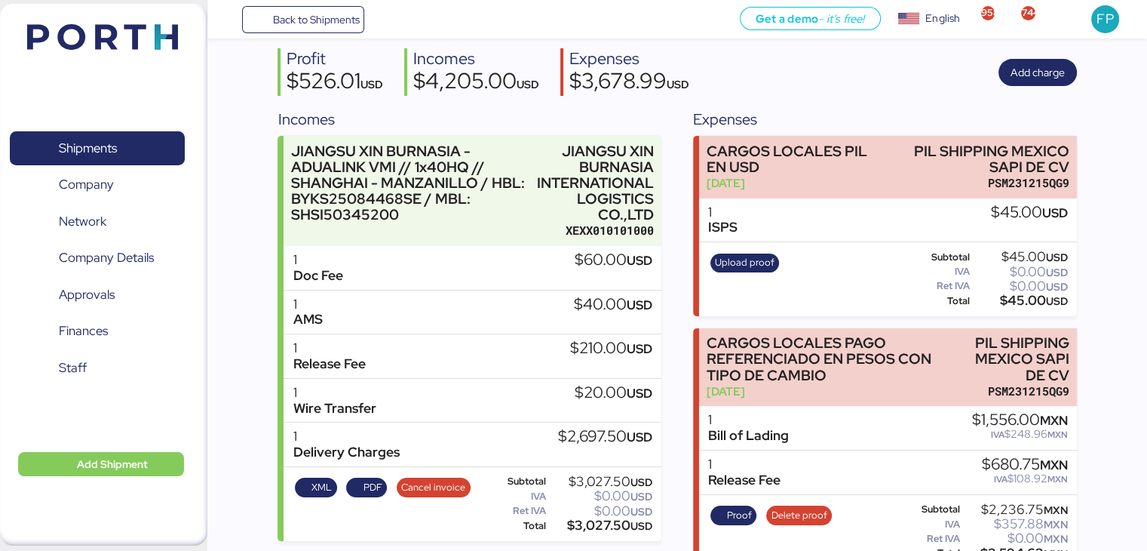
scroll to position [204, 0]
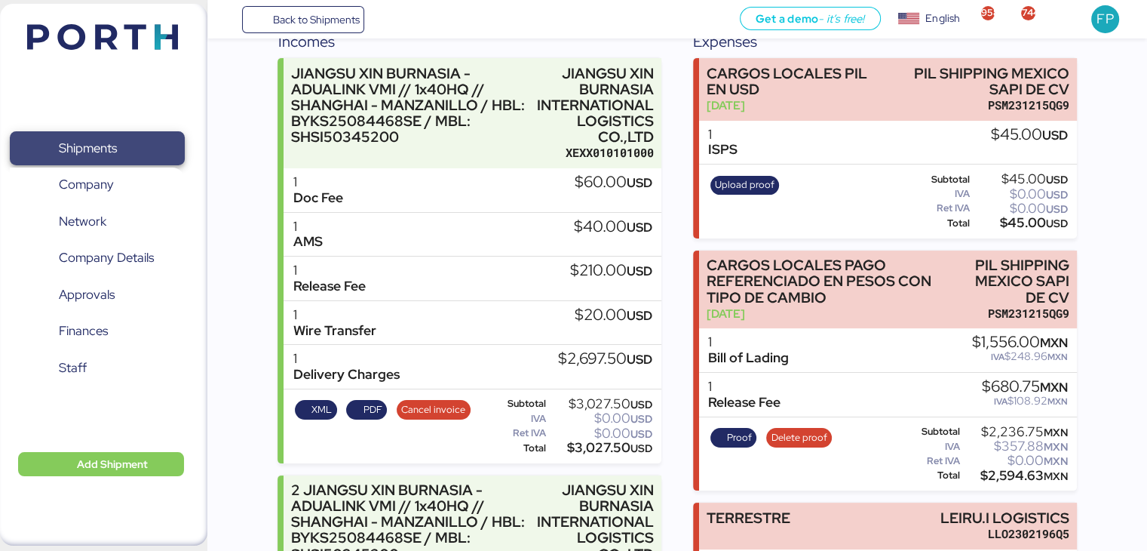
click at [138, 139] on span "Shipments" at bounding box center [97, 148] width 162 height 22
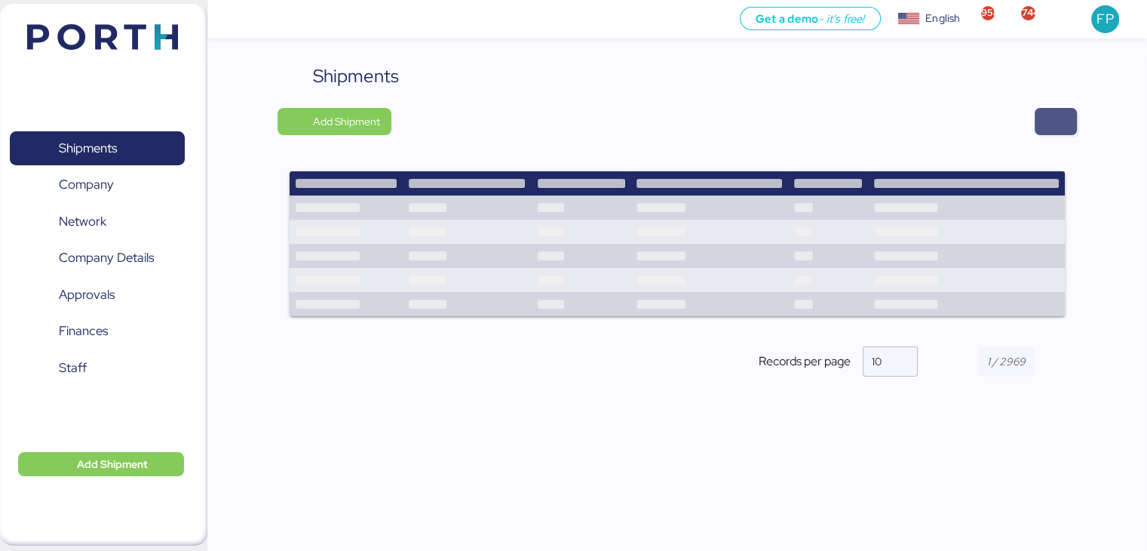
click at [1049, 118] on span "button" at bounding box center [1056, 121] width 18 height 21
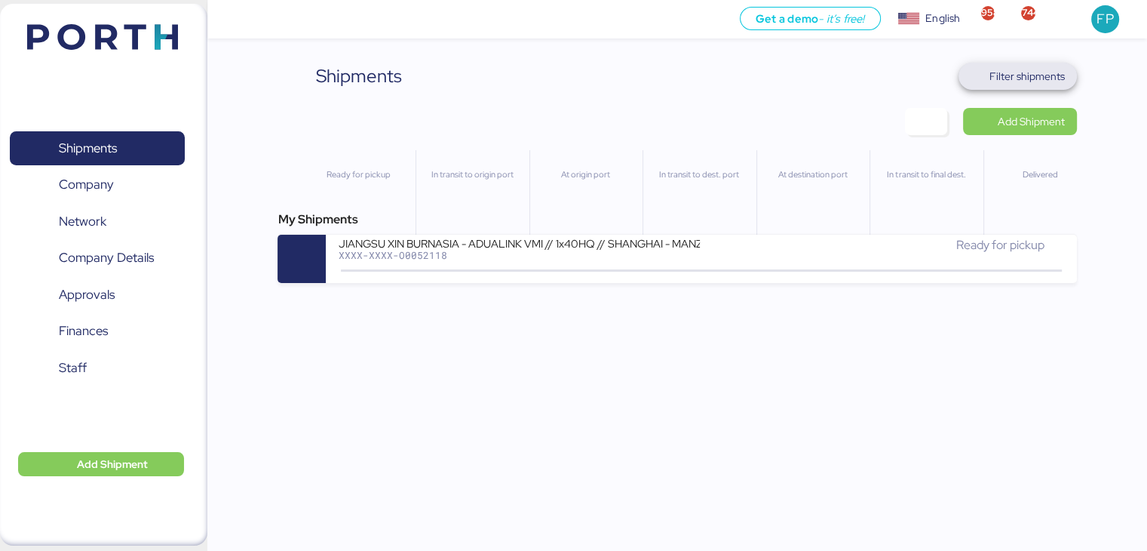
click at [1042, 83] on span "Filter shipments" at bounding box center [1027, 76] width 75 height 18
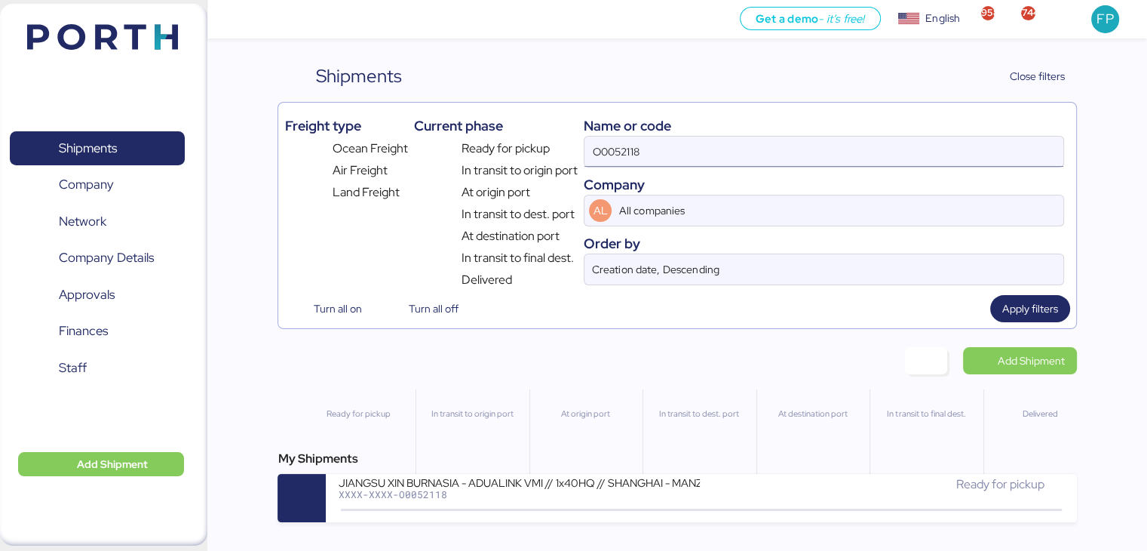
click at [606, 156] on input "O0052118" at bounding box center [824, 152] width 478 height 30
paste input "096"
type input "O0052096"
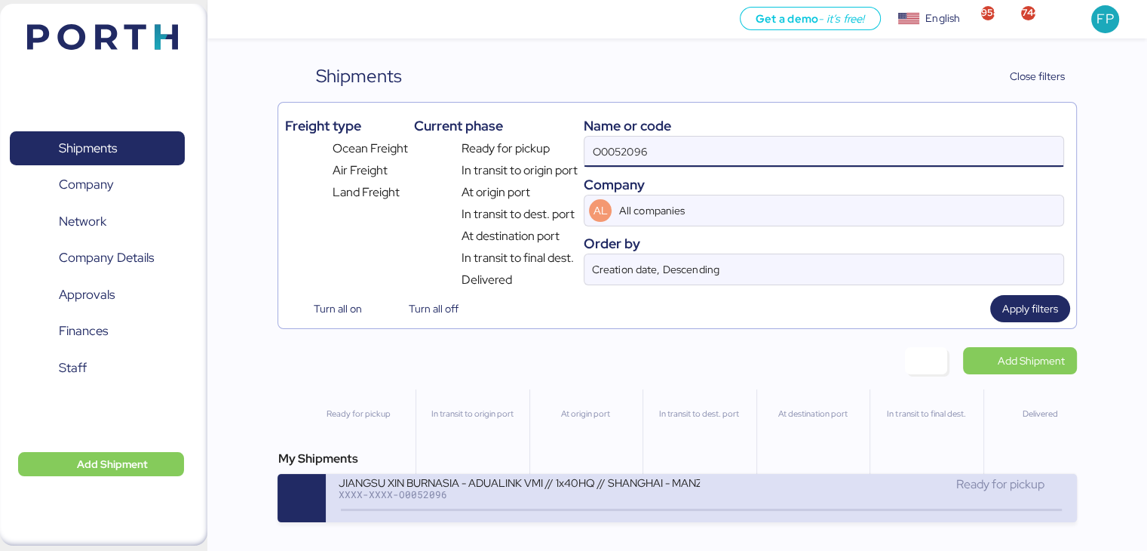
click at [505, 483] on div "JIANGSU XIN BURNASIA - ADUALINK VMI // 1x40HQ // SHANGHAI - MANZANILLO / HBL: B…" at bounding box center [519, 481] width 362 height 13
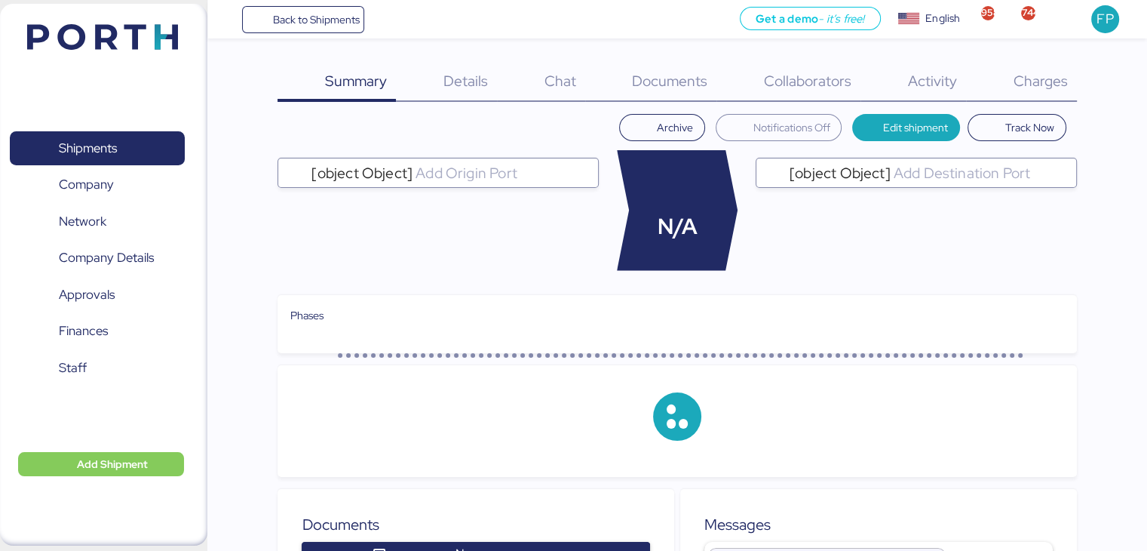
click at [1047, 88] on span "Charges" at bounding box center [1040, 81] width 54 height 20
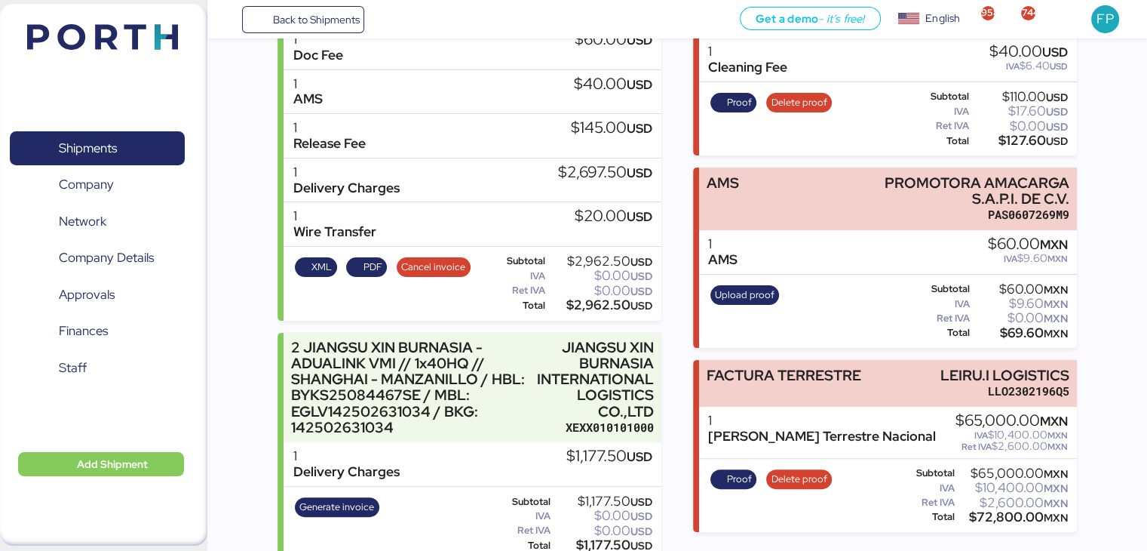
scroll to position [366, 0]
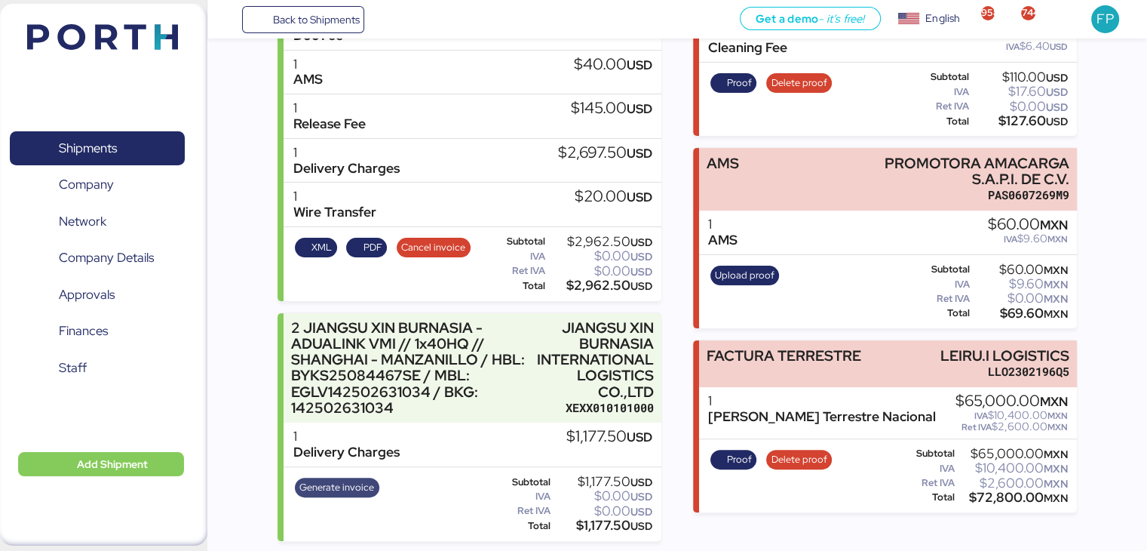
click at [327, 480] on span "Generate invoice" at bounding box center [336, 487] width 75 height 17
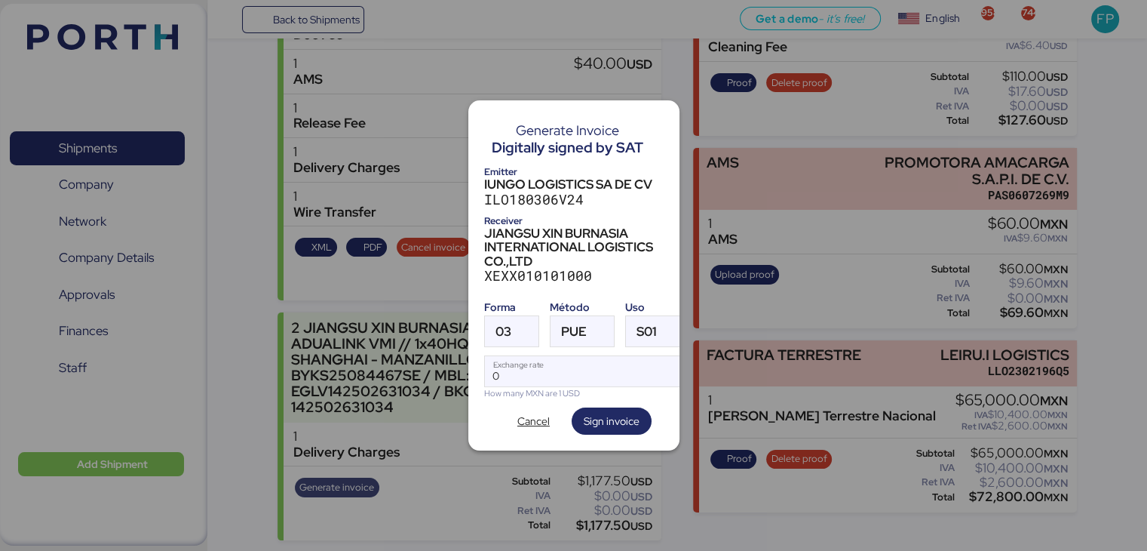
scroll to position [0, 0]
click at [519, 327] on div at bounding box center [524, 331] width 27 height 30
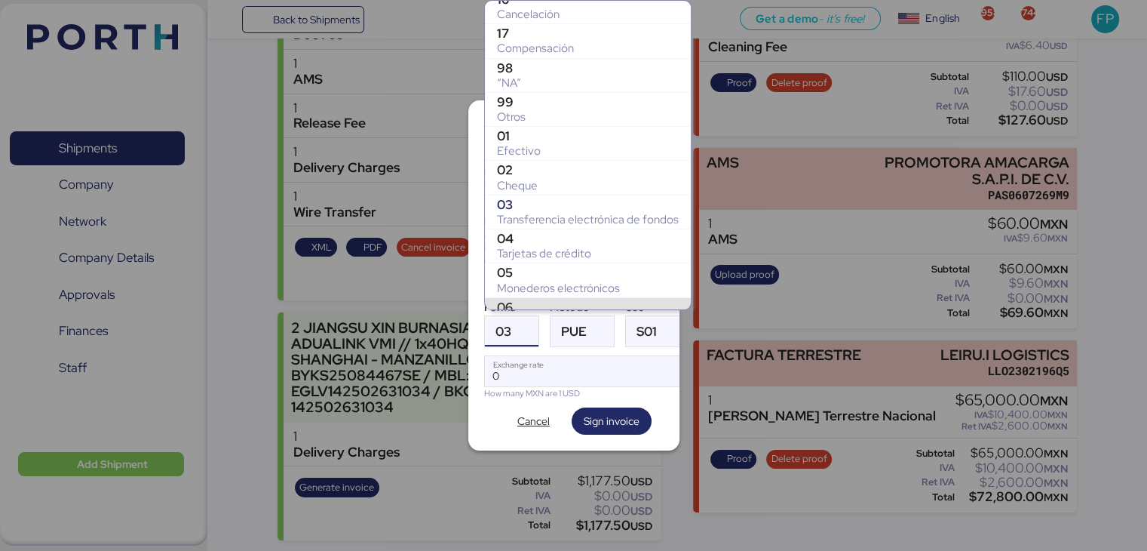
scroll to position [216, 0]
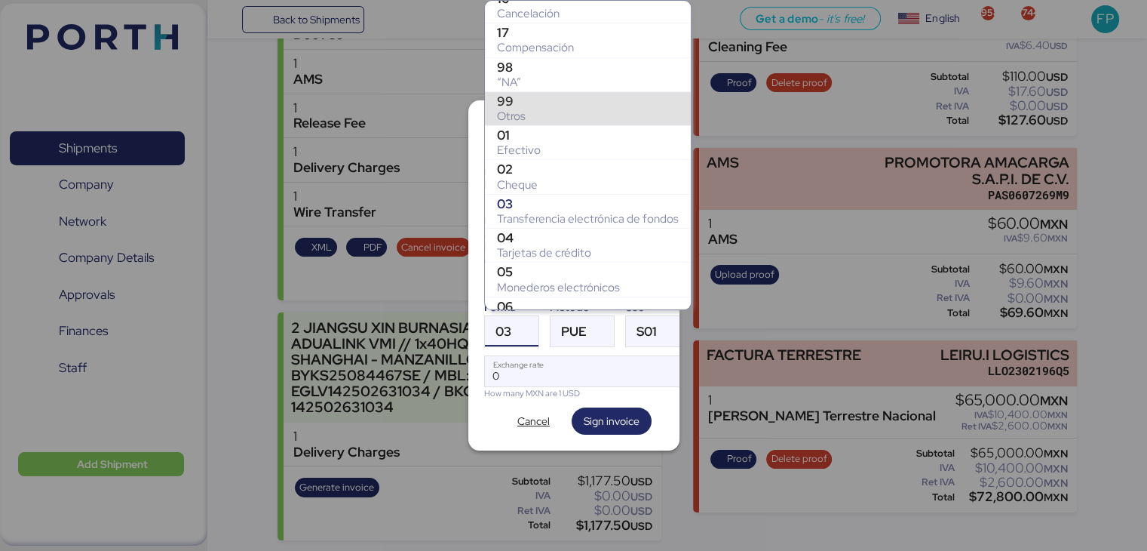
click at [507, 109] on div "Otros" at bounding box center [588, 116] width 182 height 15
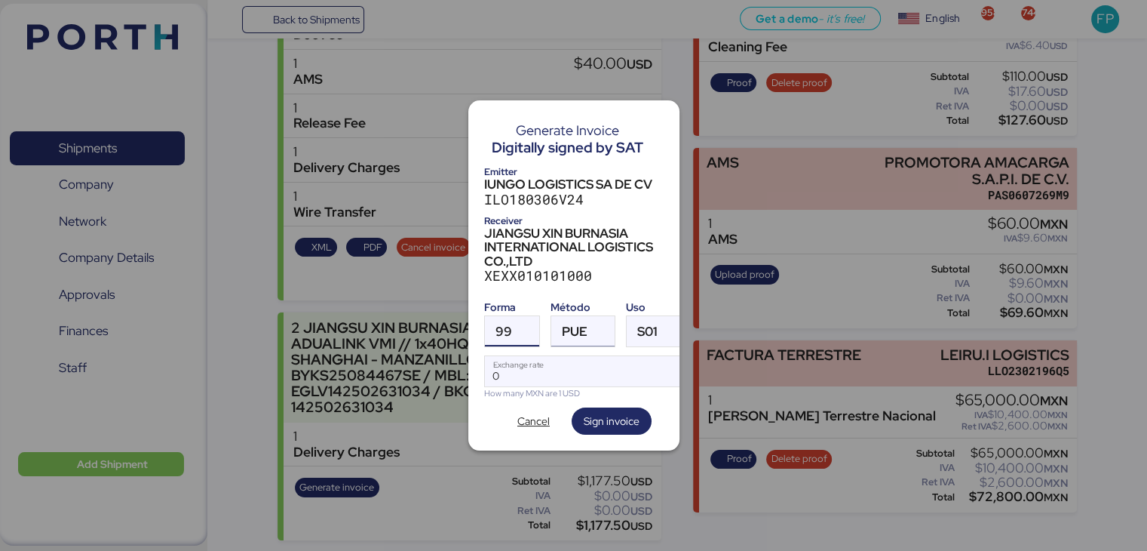
click at [564, 325] on span "PUE" at bounding box center [575, 331] width 26 height 13
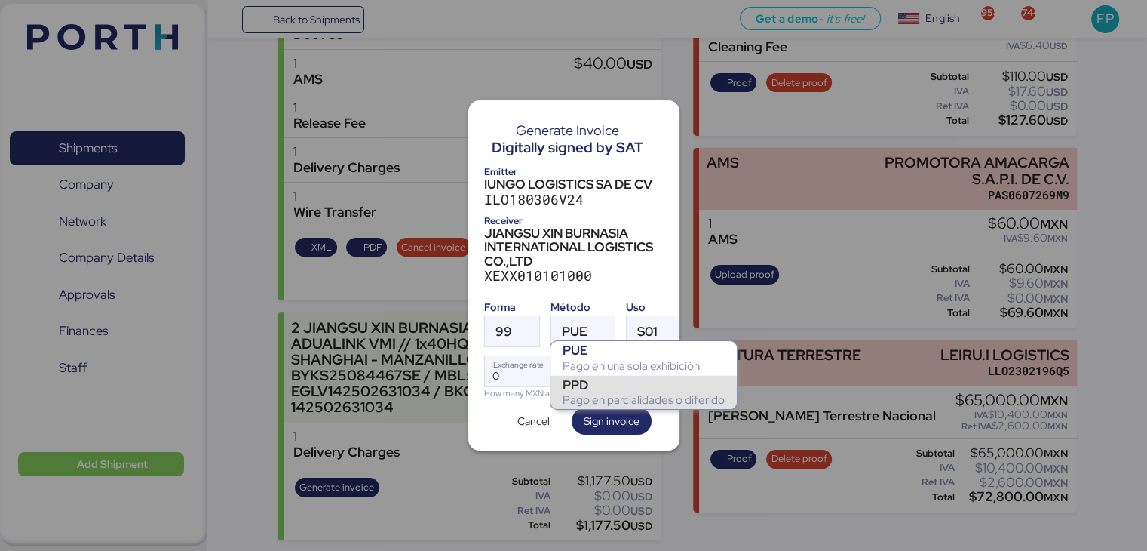
click at [588, 399] on div "Pago en parcialidades o diferido" at bounding box center [644, 399] width 162 height 15
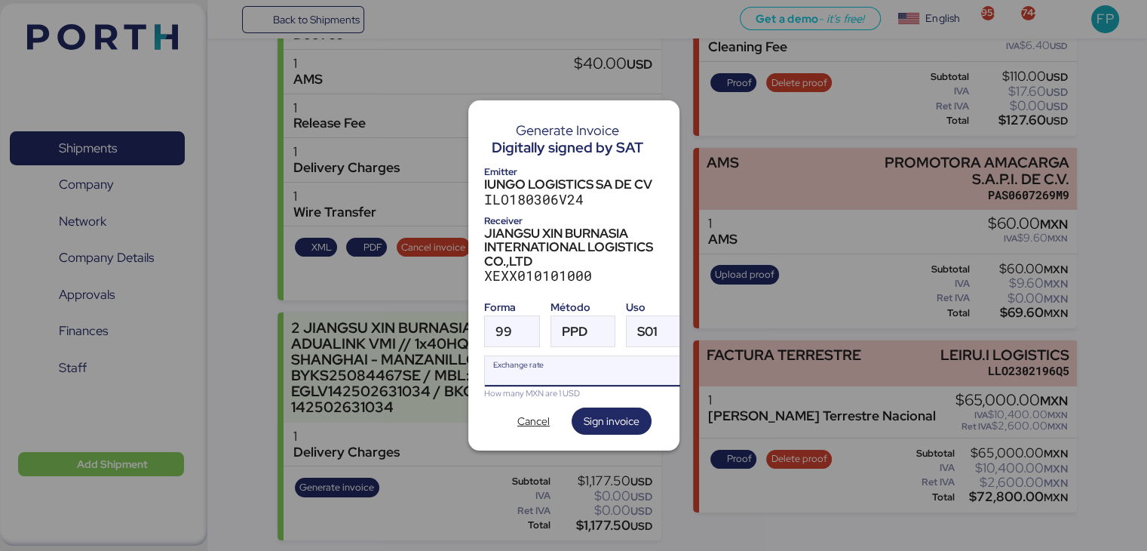
click at [530, 372] on input "Exchange rate" at bounding box center [585, 371] width 201 height 30
type input "0"
paste input "18.5064"
type input "18.5064"
click at [604, 422] on span "Sign invoice" at bounding box center [612, 421] width 56 height 18
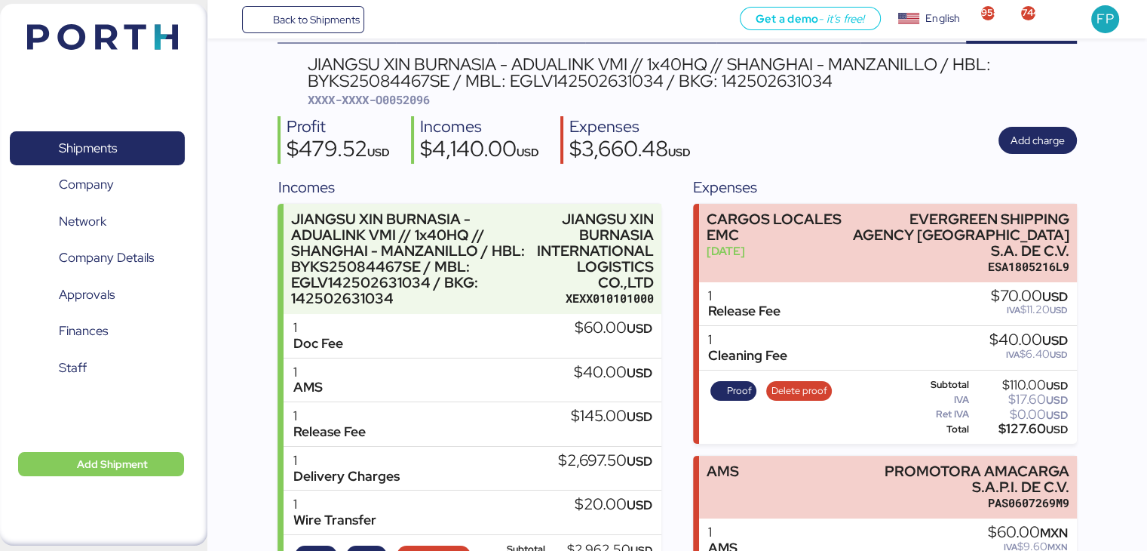
scroll to position [0, 0]
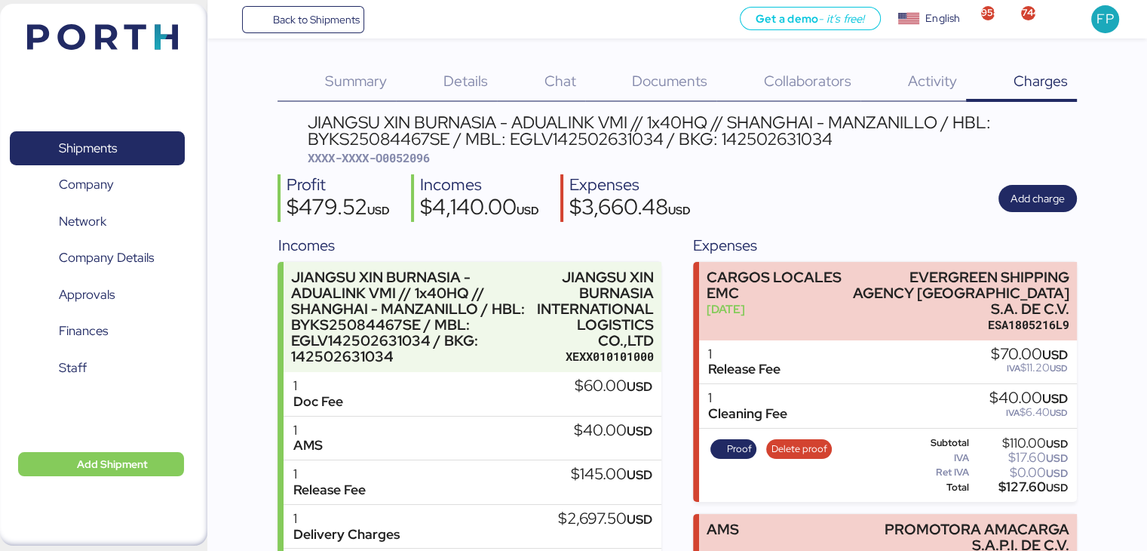
click at [416, 160] on span "XXXX-XXXX-O0052096" at bounding box center [368, 157] width 122 height 15
copy span "O0052096"
click at [739, 134] on div "JIANGSU XIN BURNASIA - ADUALINK VMI // 1x40HQ // SHANGHAI - MANZANILLO / HBL: B…" at bounding box center [691, 131] width 769 height 34
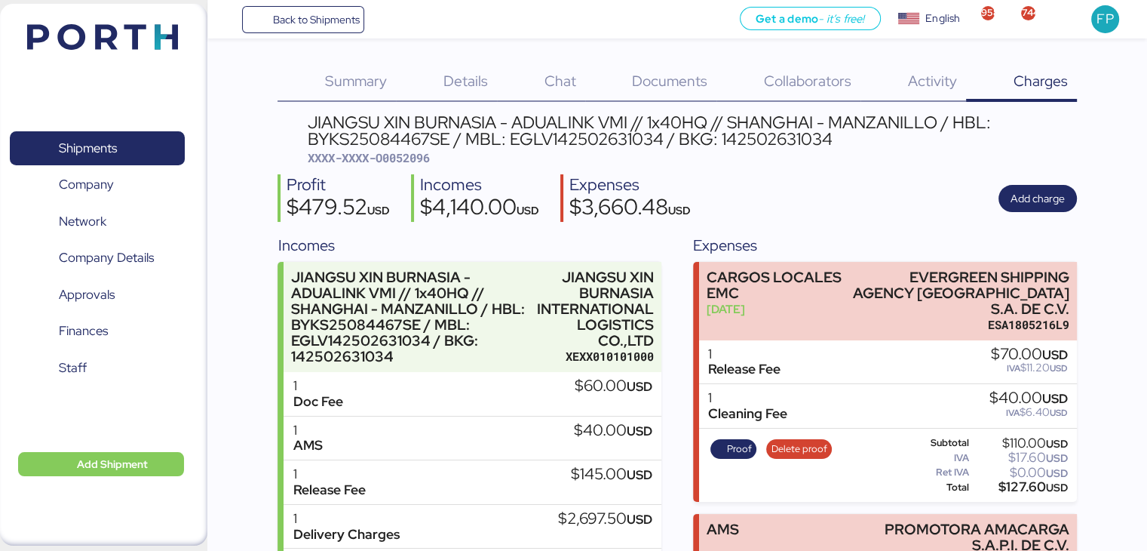
click at [560, 140] on div "JIANGSU XIN BURNASIA - ADUALINK VMI // 1x40HQ // SHANGHAI - MANZANILLO / HBL: B…" at bounding box center [691, 131] width 769 height 34
copy div "EGLV142502631034"
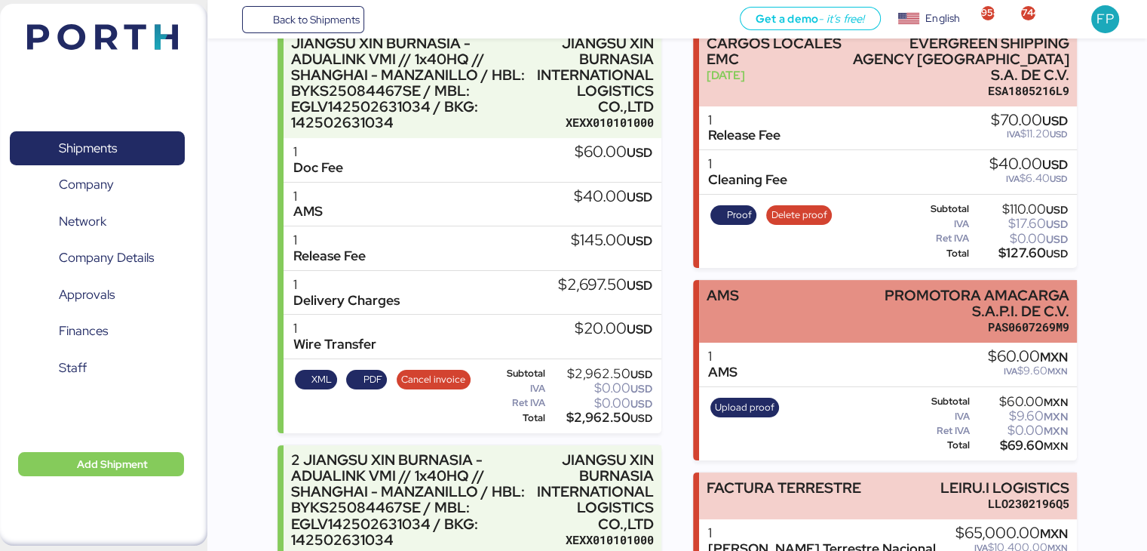
scroll to position [366, 0]
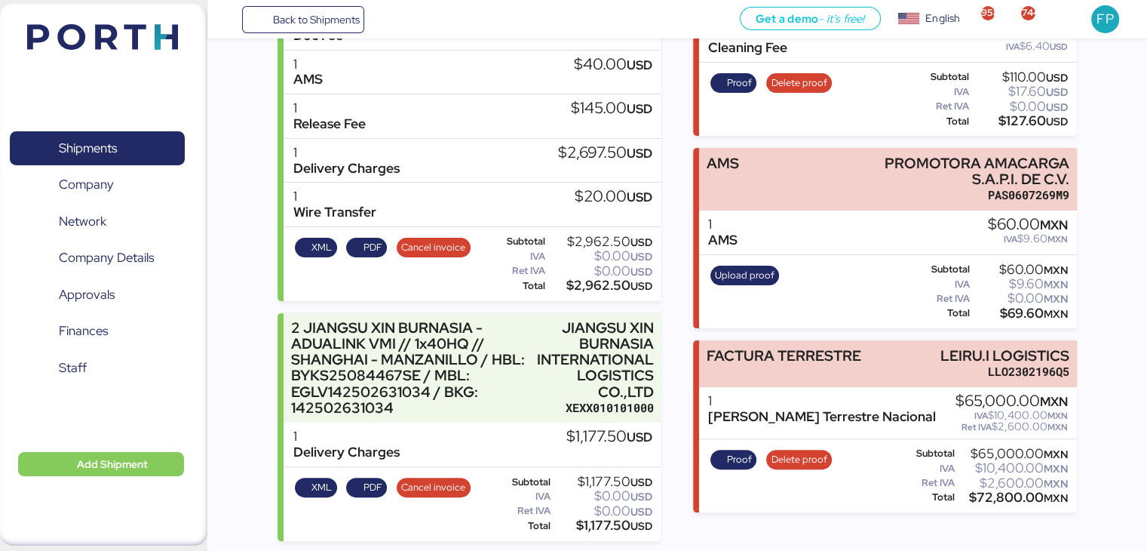
click at [596, 523] on div "$1,177.50 USD" at bounding box center [603, 525] width 99 height 11
copy div "1,177.50"
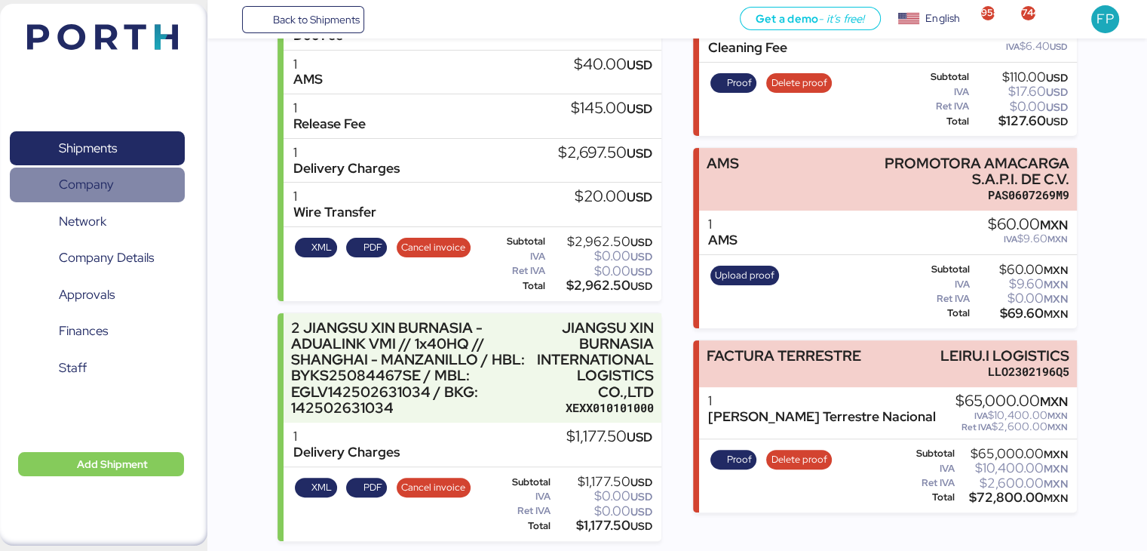
click at [134, 173] on span "Company" at bounding box center [97, 184] width 162 height 22
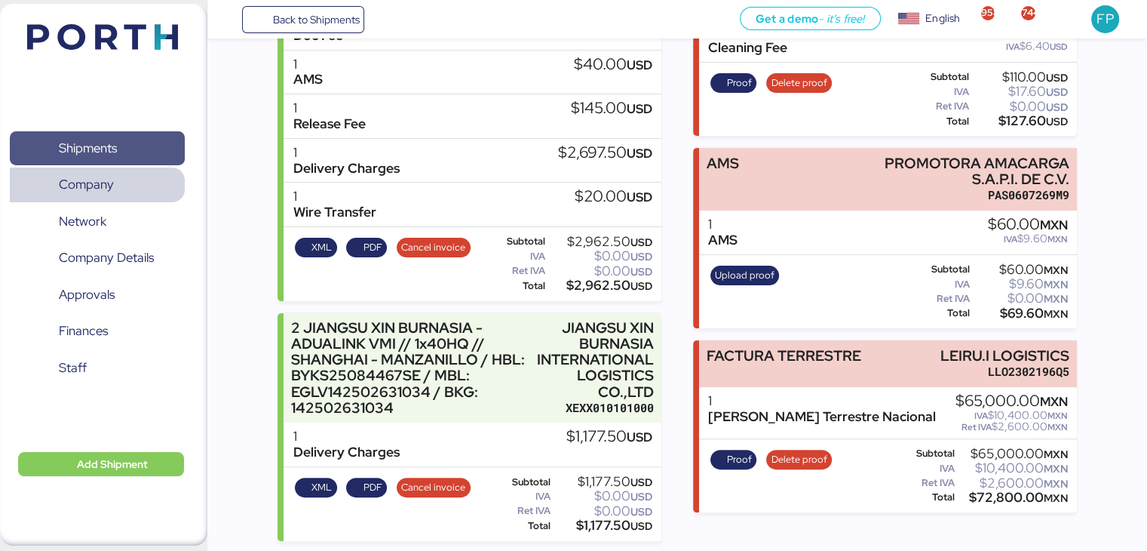
click at [166, 137] on span "Shipments" at bounding box center [97, 148] width 162 height 22
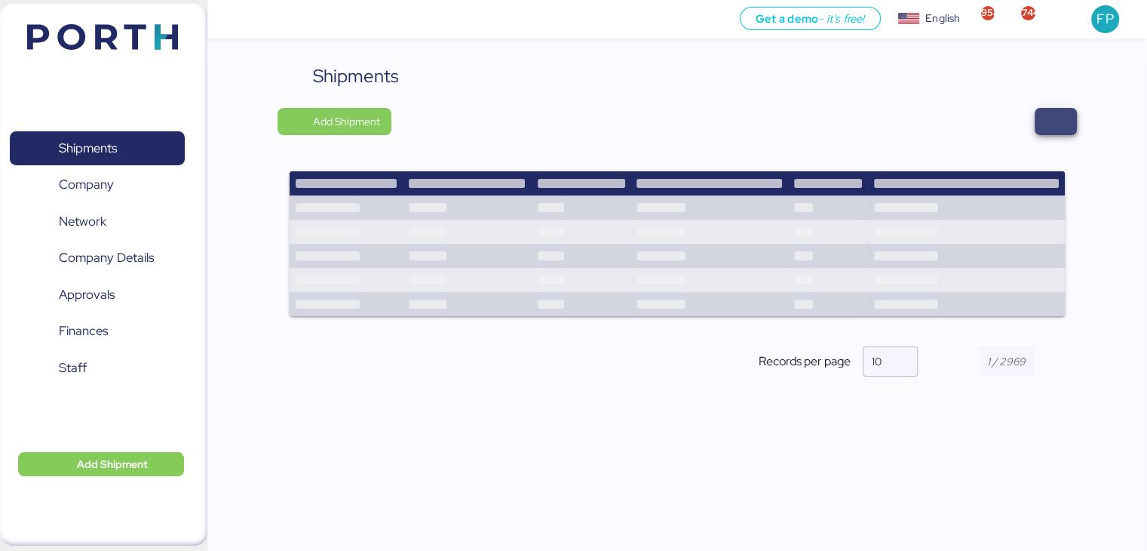
click at [1061, 114] on span "button" at bounding box center [1056, 121] width 18 height 21
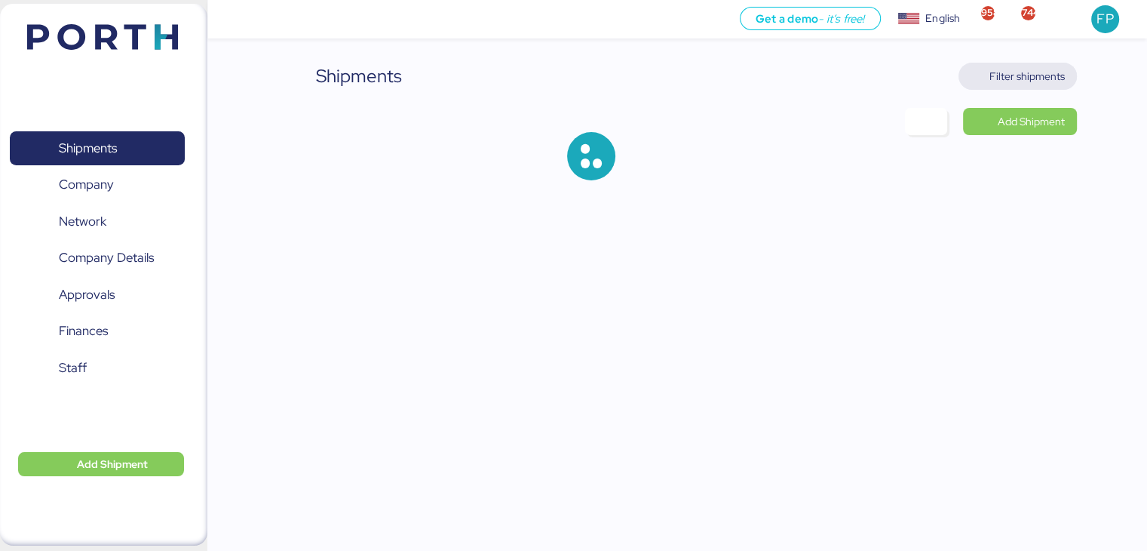
click at [1020, 85] on span "Filter shipments" at bounding box center [1018, 76] width 94 height 21
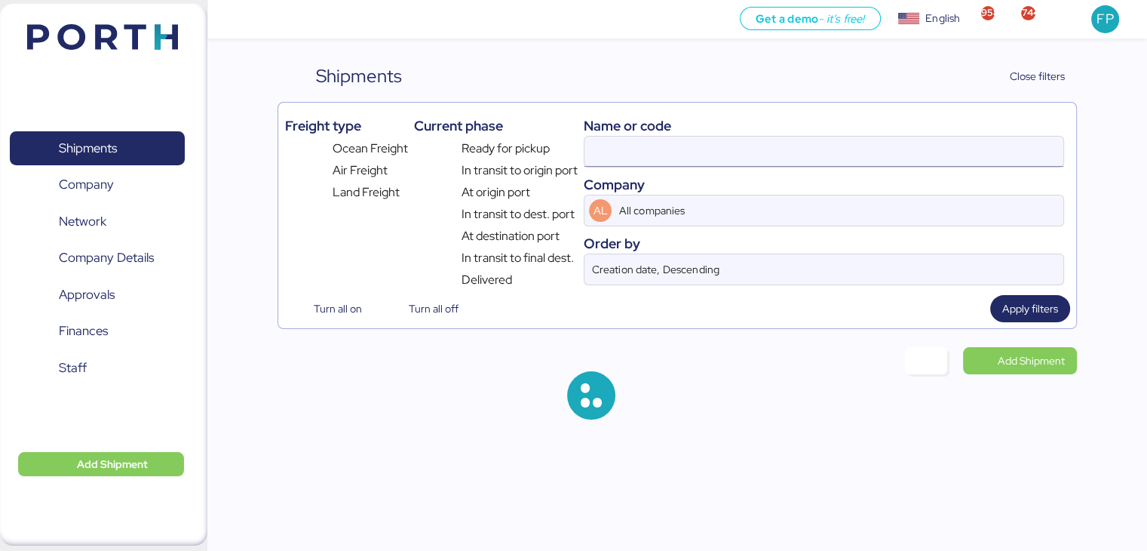
click at [622, 143] on input at bounding box center [824, 152] width 478 height 30
click at [628, 143] on input at bounding box center [824, 152] width 478 height 30
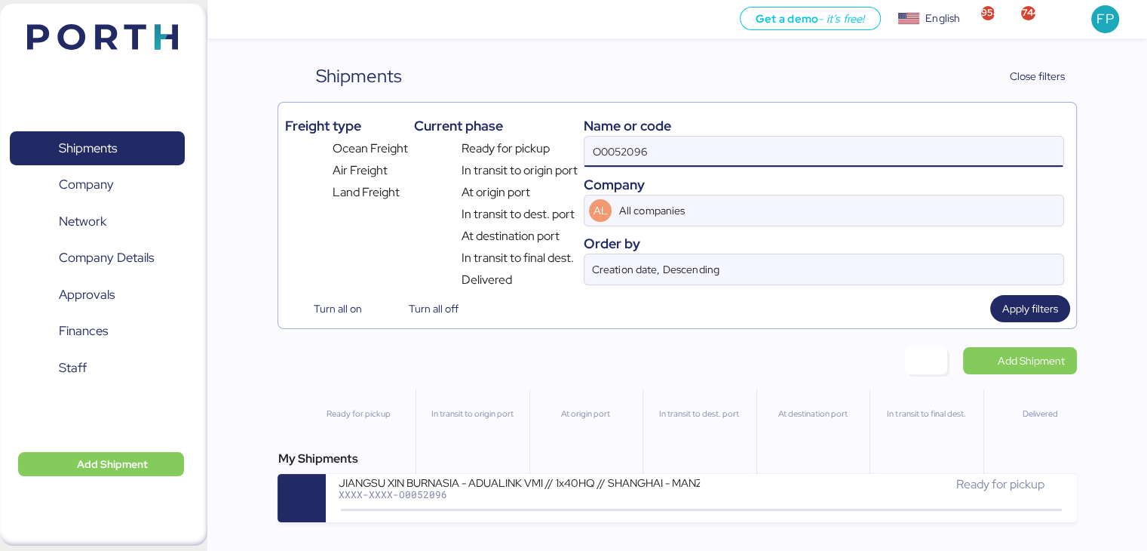
click at [628, 143] on input "O0052096" at bounding box center [824, 152] width 478 height 30
paste input "273"
type input "O0052273"
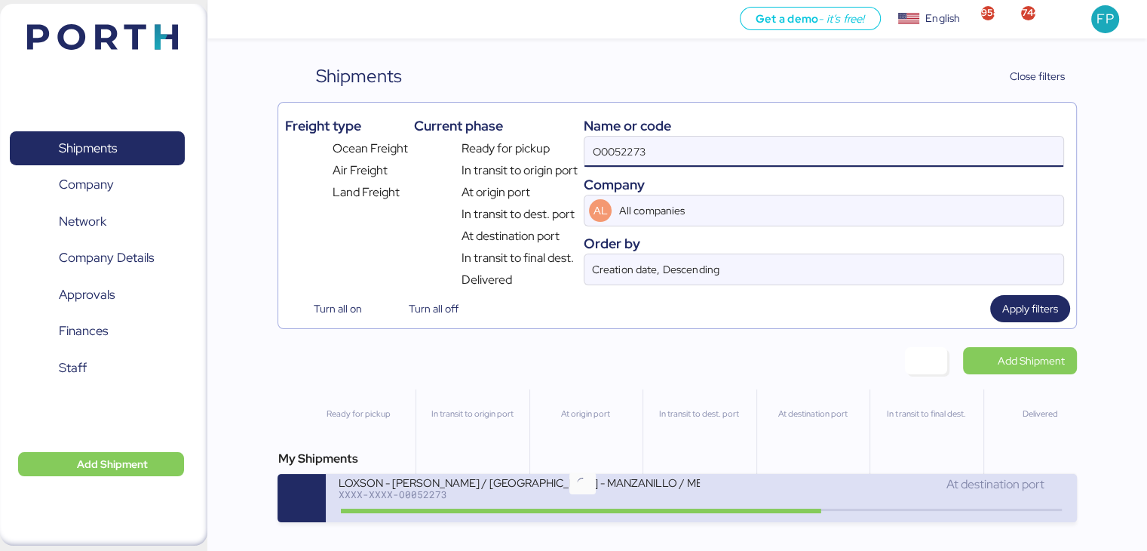
click at [546, 505] on icon at bounding box center [582, 510] width 72 height 17
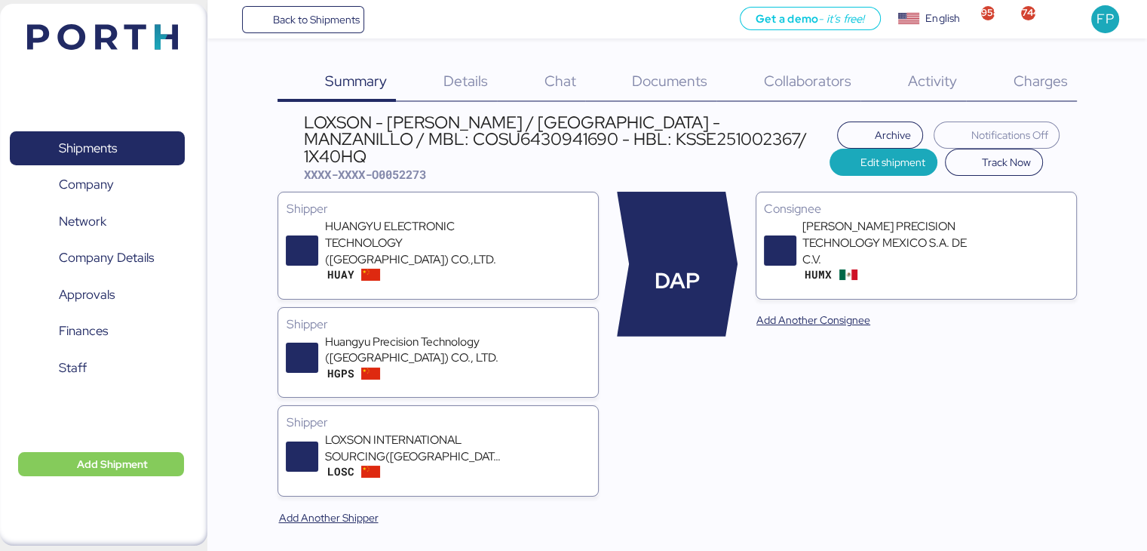
click at [1035, 90] on div "Charges 0" at bounding box center [1021, 82] width 111 height 39
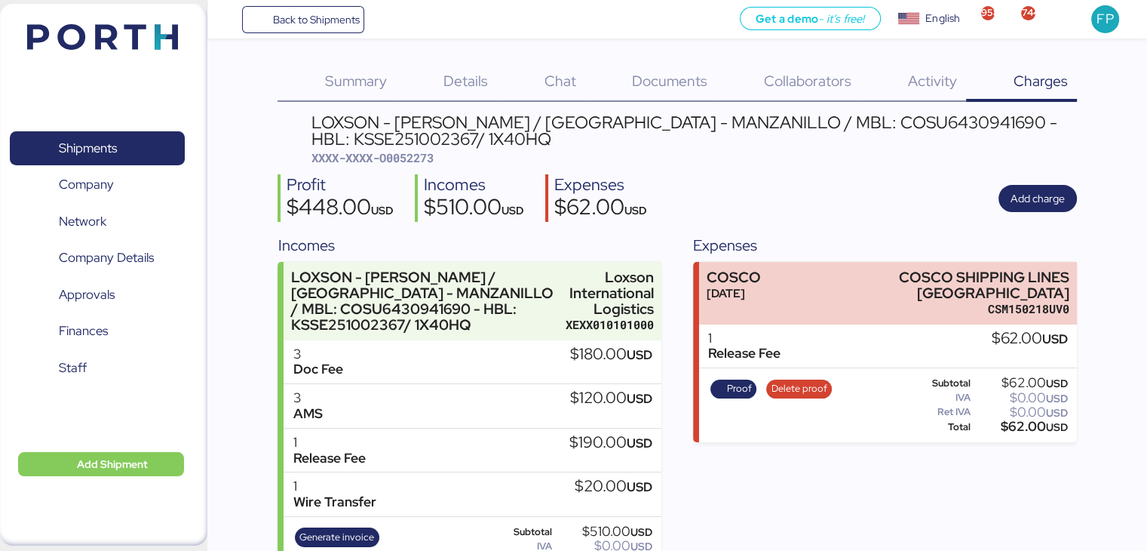
click at [395, 157] on span "XXXX-XXXX-O0052273" at bounding box center [373, 157] width 122 height 15
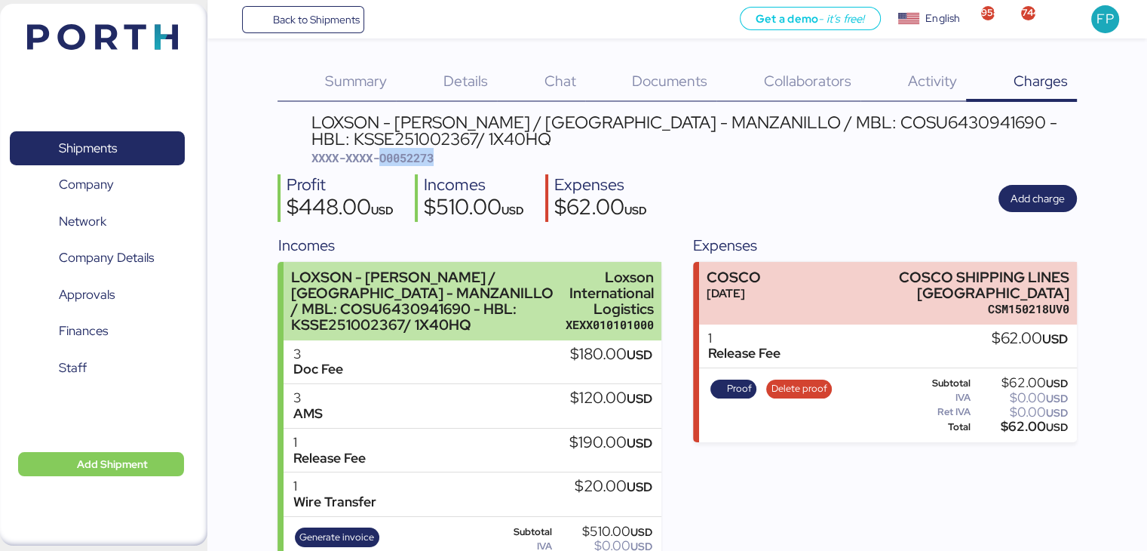
scroll to position [51, 0]
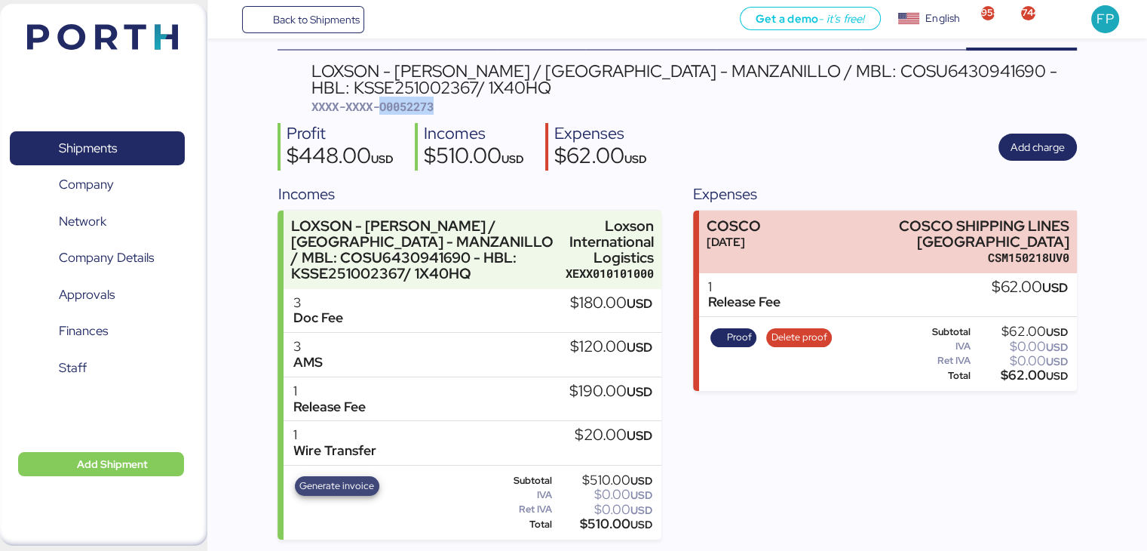
click at [308, 487] on span "Generate invoice" at bounding box center [336, 485] width 75 height 17
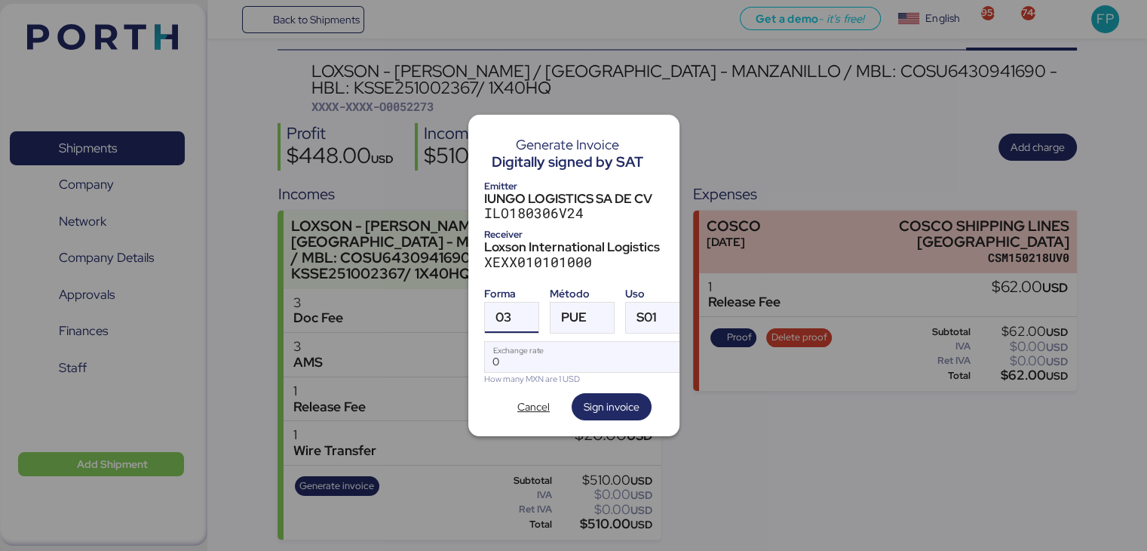
click at [508, 315] on span "03" at bounding box center [504, 317] width 16 height 13
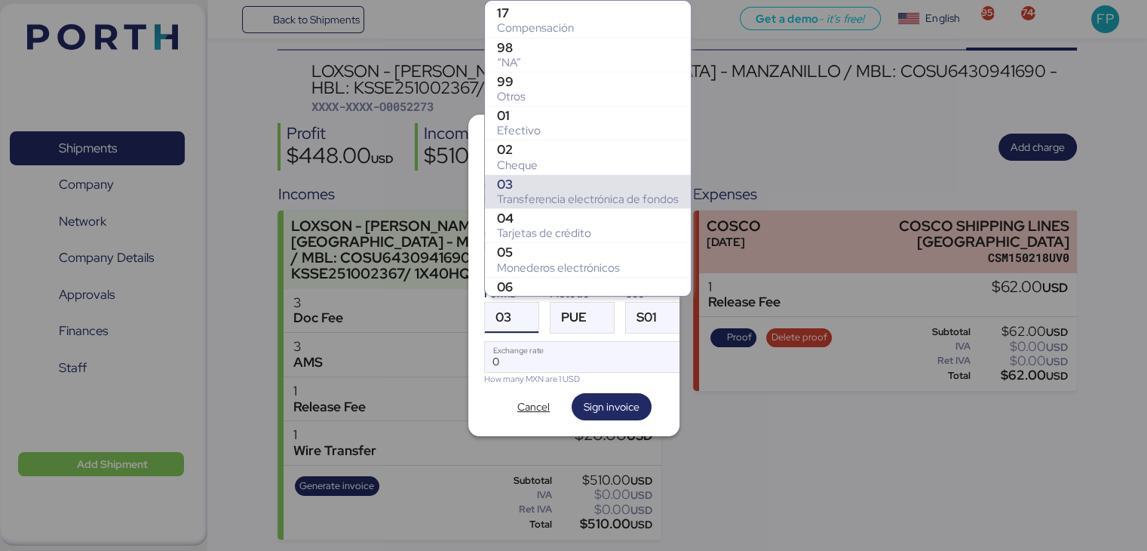
scroll to position [235, 0]
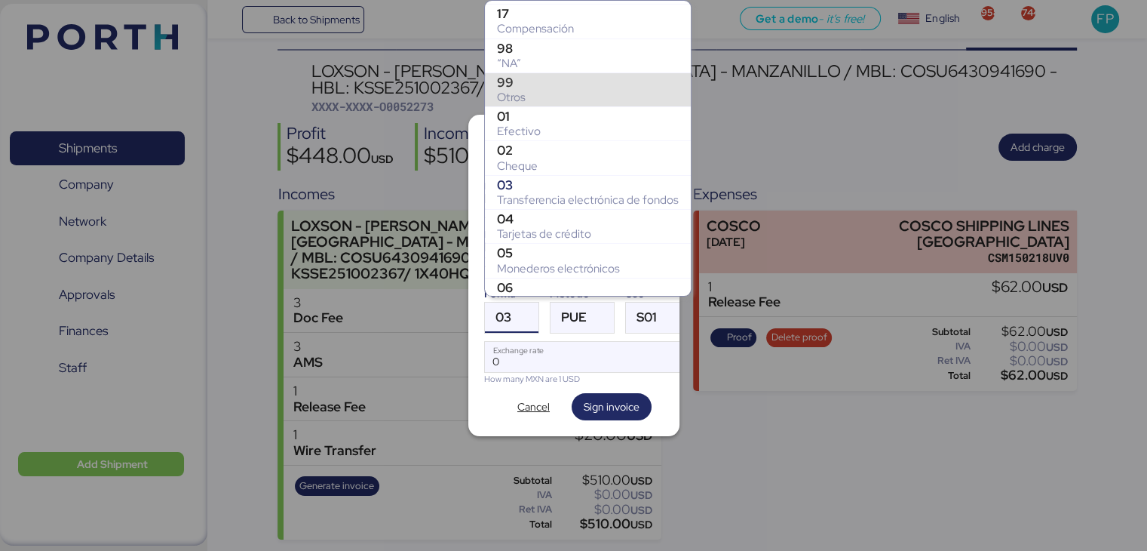
click at [522, 91] on div "Otros" at bounding box center [588, 97] width 182 height 15
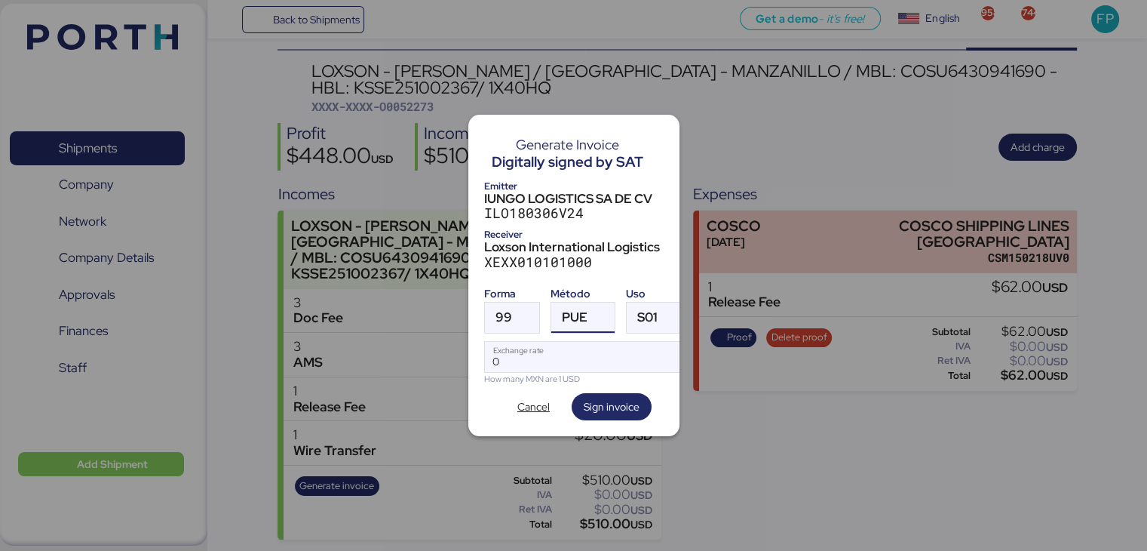
click at [565, 311] on span "PUE" at bounding box center [575, 317] width 26 height 13
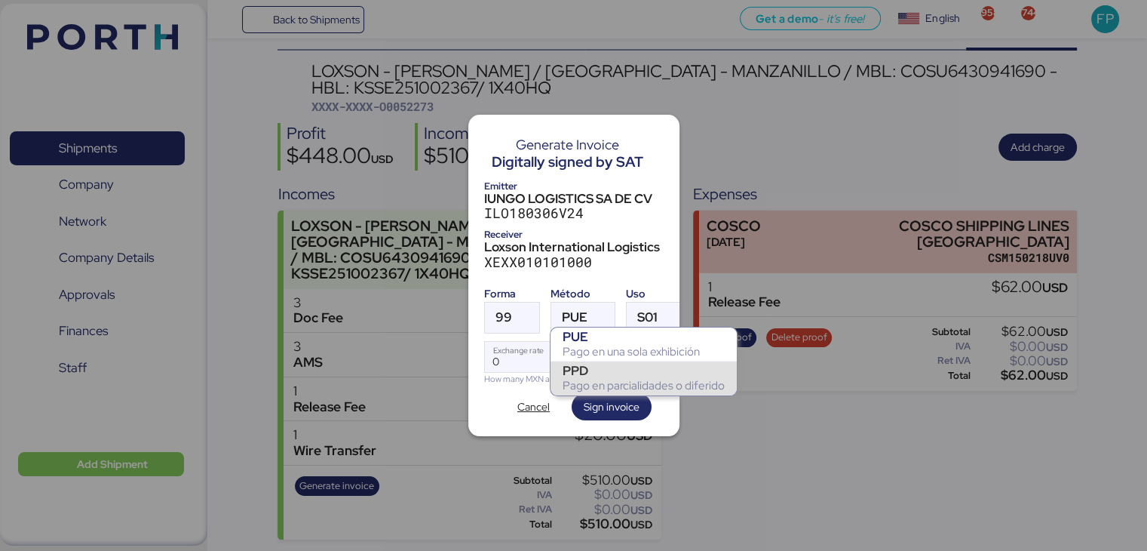
click at [576, 381] on div "Pago en parcialidades o diferido" at bounding box center [644, 385] width 162 height 15
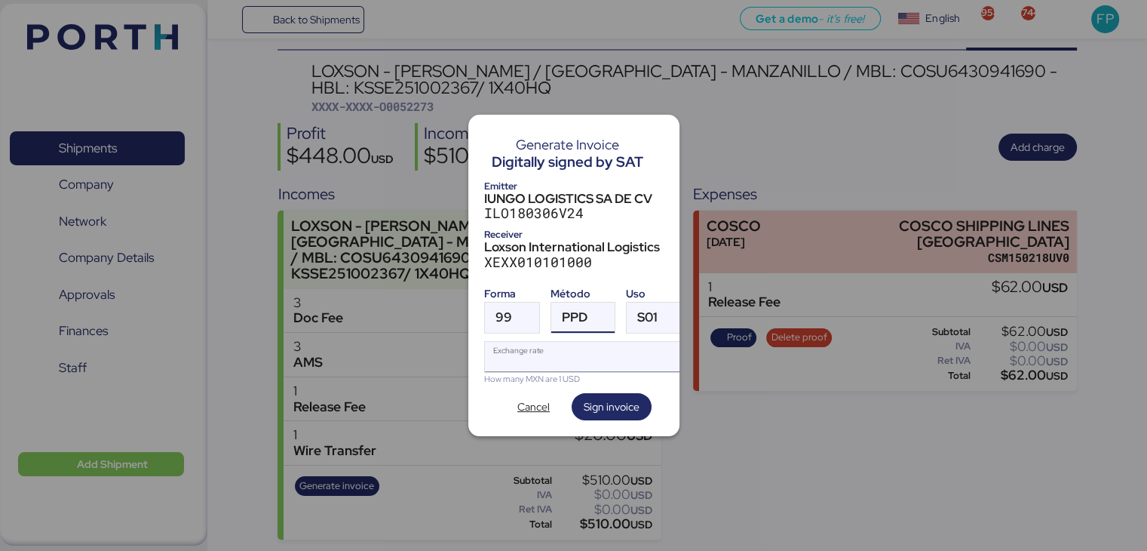
click at [521, 358] on input "Exchange rate" at bounding box center [585, 357] width 201 height 30
type input "0"
paste input "18.5064"
type input "18.5064"
click at [594, 398] on span "Sign invoice" at bounding box center [612, 407] width 56 height 18
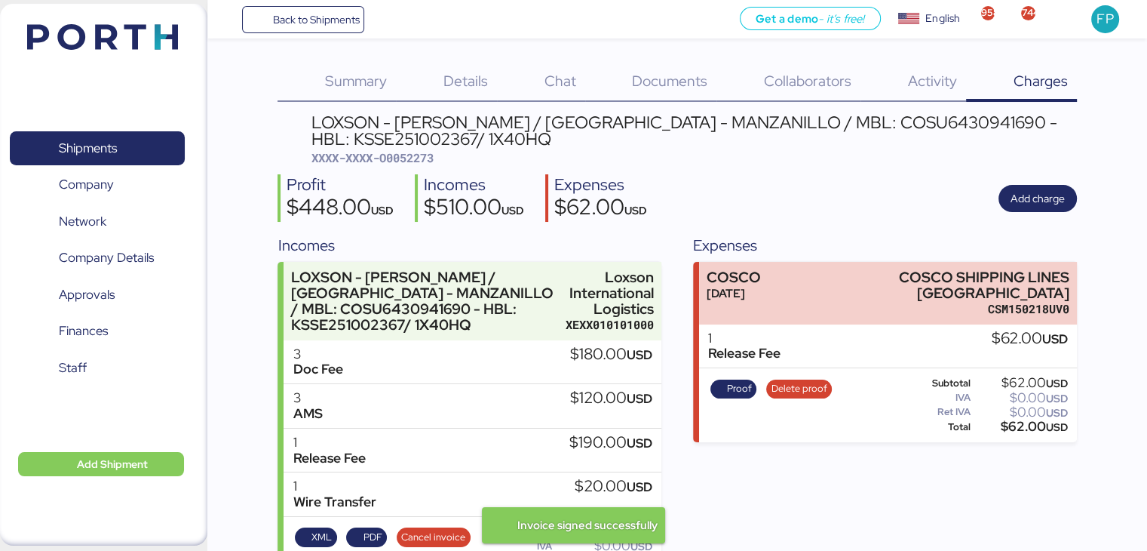
scroll to position [51, 0]
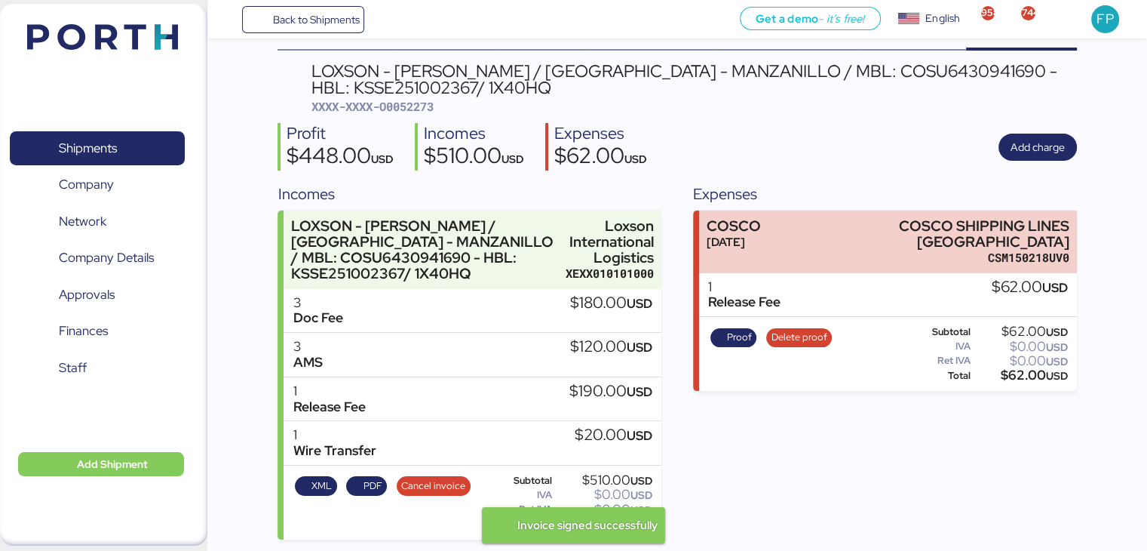
click at [419, 105] on span "XXXX-XXXX-O0052273" at bounding box center [373, 106] width 122 height 15
click at [808, 58] on div "Summary 0 Details 0 Chat 0 Documents 0 Collaborators 0 Activity 0 Charges 0 LOX…" at bounding box center [677, 275] width 799 height 528
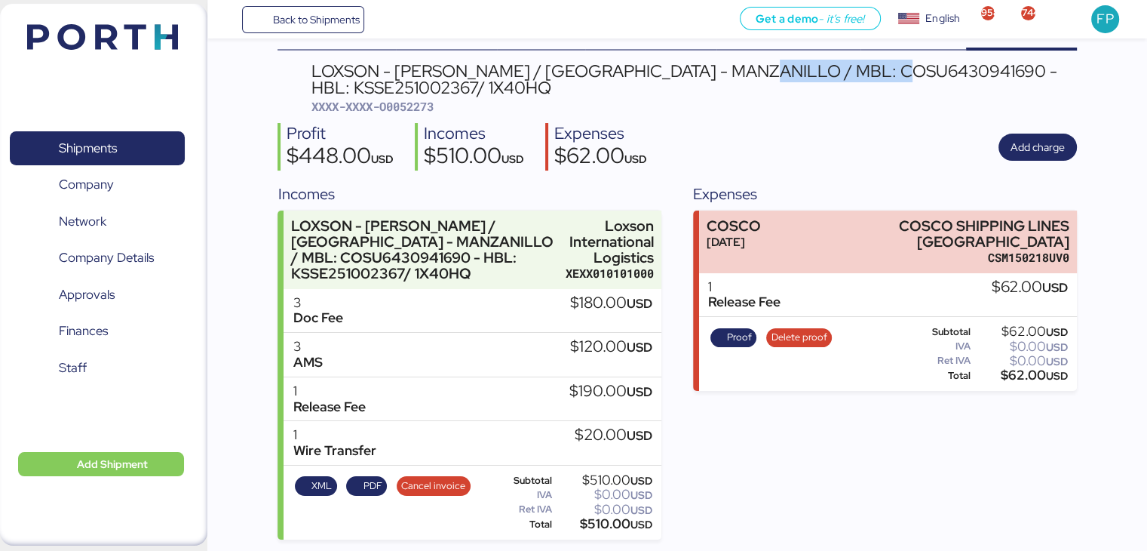
click at [808, 58] on div "Summary 0 Details 0 Chat 0 Documents 0 Collaborators 0 Activity 0 Charges 0 LOX…" at bounding box center [677, 275] width 799 height 528
click at [596, 523] on div "$510.00 USD" at bounding box center [603, 523] width 97 height 11
click at [155, 146] on span "Shipments" at bounding box center [97, 148] width 162 height 22
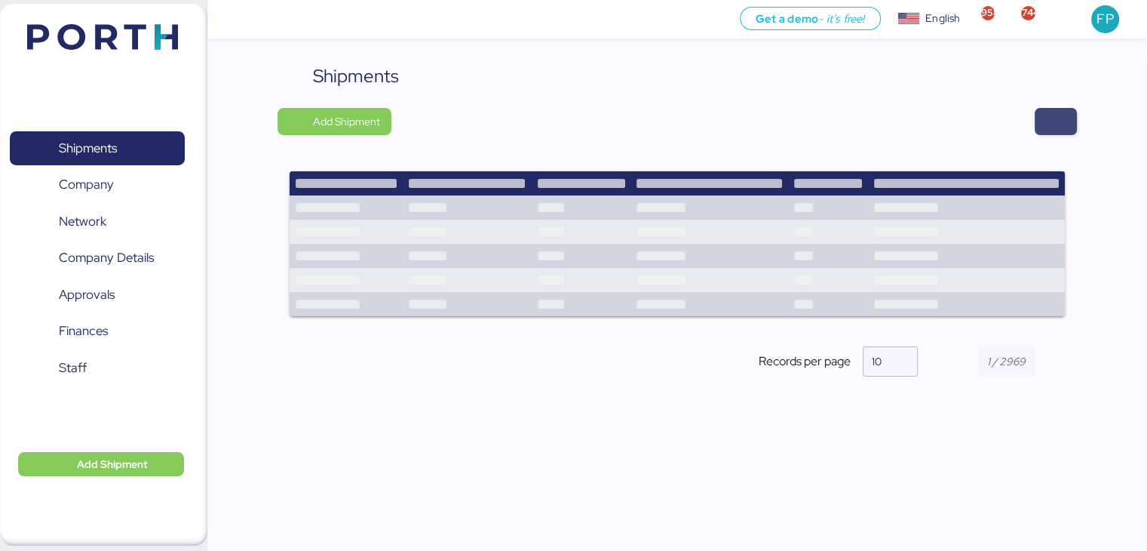
click at [1068, 115] on span "button" at bounding box center [1056, 121] width 42 height 27
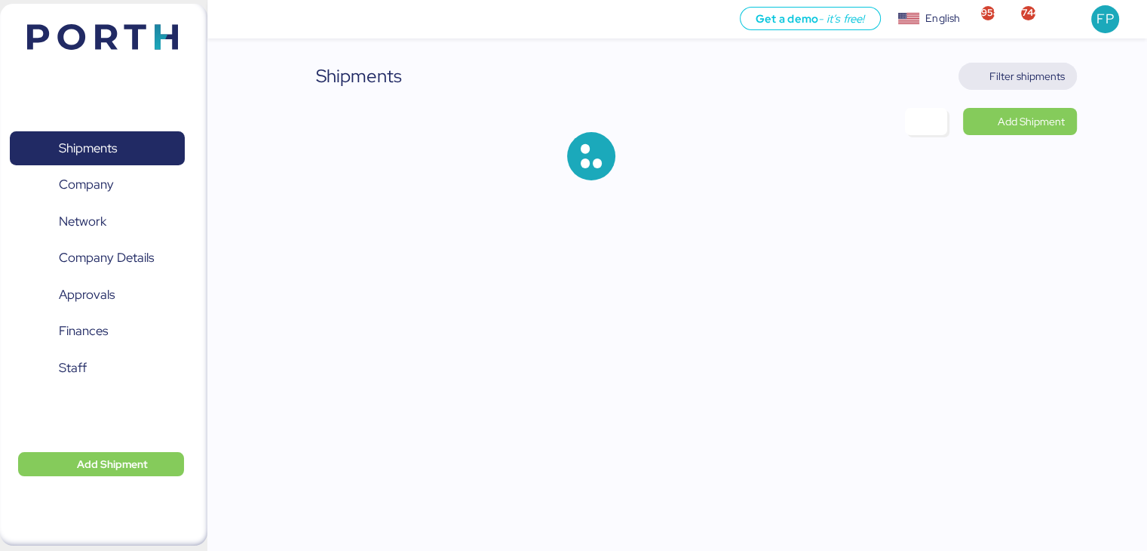
click at [1038, 73] on span "Filter shipments" at bounding box center [1027, 76] width 75 height 18
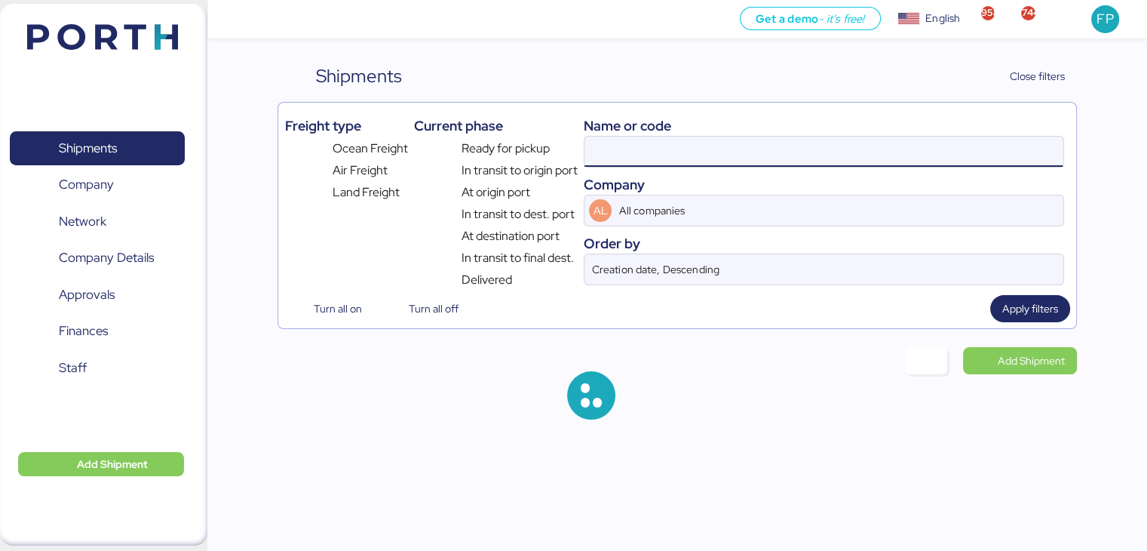
click at [588, 153] on input at bounding box center [824, 152] width 478 height 30
click at [609, 157] on input "O0052273" at bounding box center [824, 152] width 478 height 30
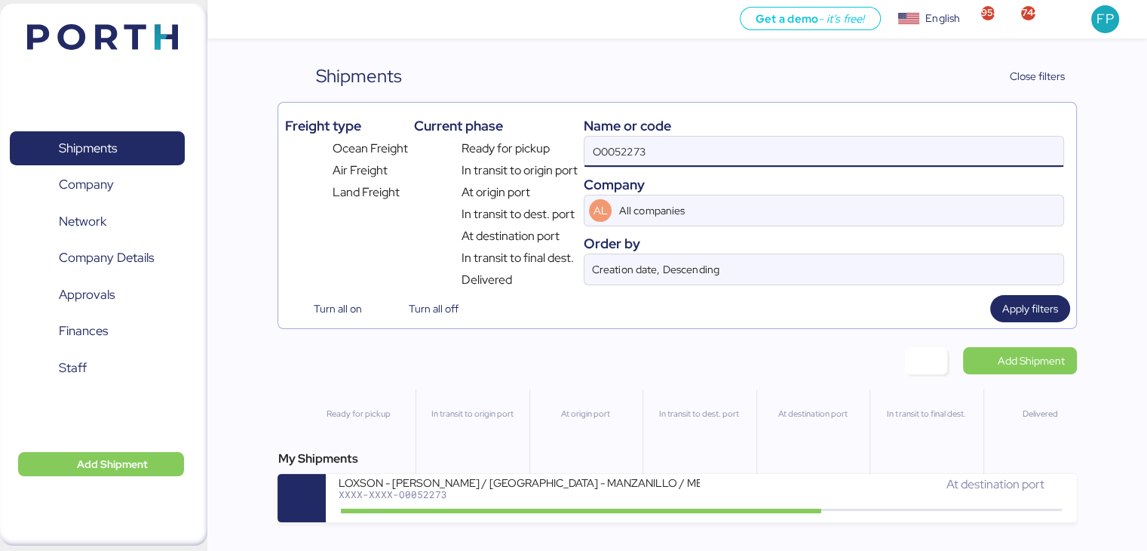
click at [609, 157] on input "O0052273" at bounding box center [824, 152] width 478 height 30
paste input "4"
type input "O0052274"
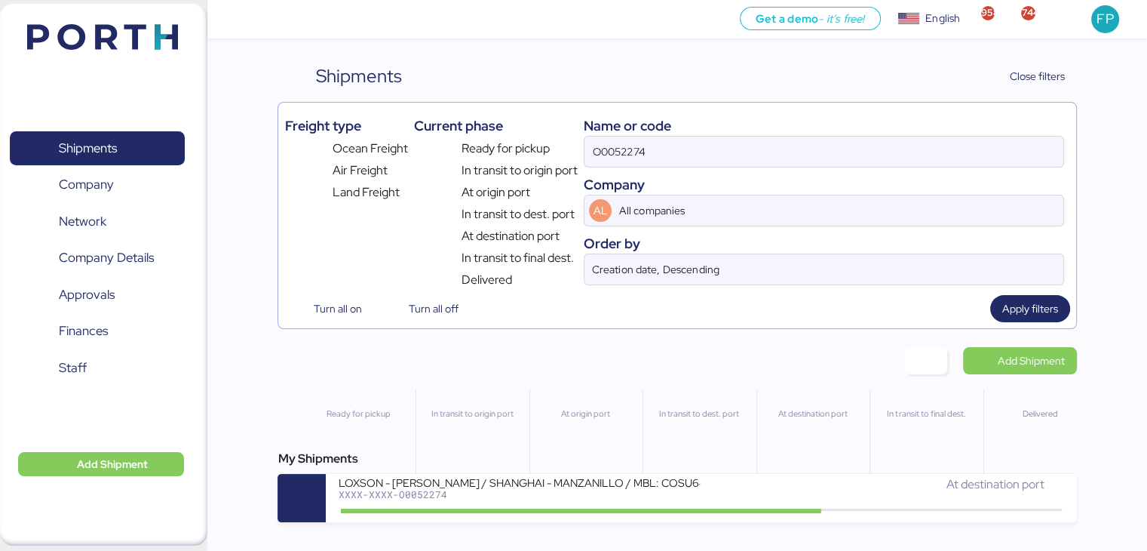
click at [533, 474] on div "My Shipments LOXSON - HUANG YU / SHANGHAI - MANZANILLO / MBL: COSU6430939990 - …" at bounding box center [677, 486] width 799 height 72
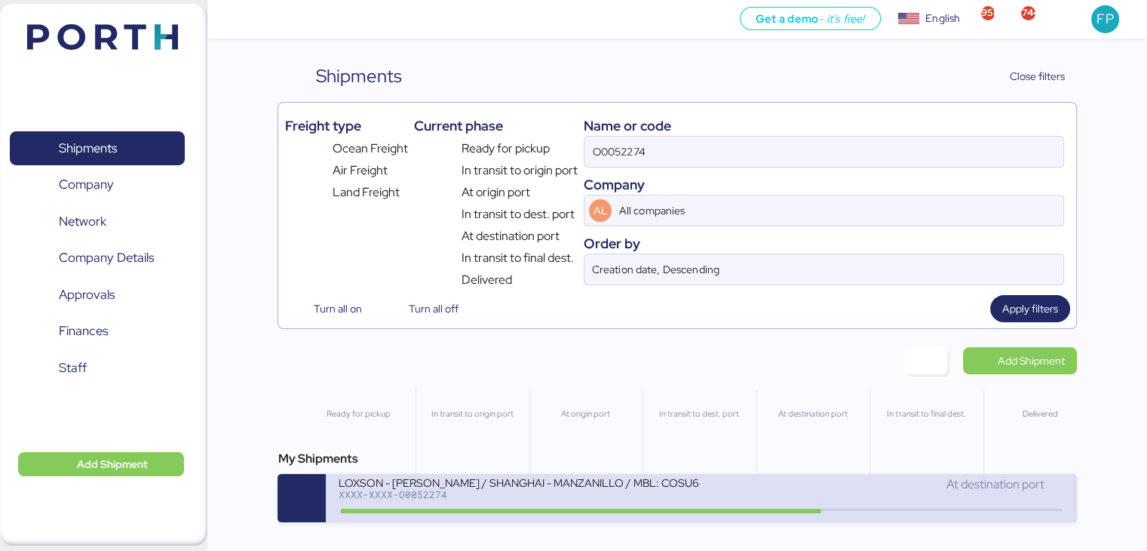
click at [539, 488] on div "LOXSON - HUANG YU / SHANGHAI - MANZANILLO / MBL: COSU6430939990 - HBL: KSSE2509…" at bounding box center [519, 481] width 362 height 13
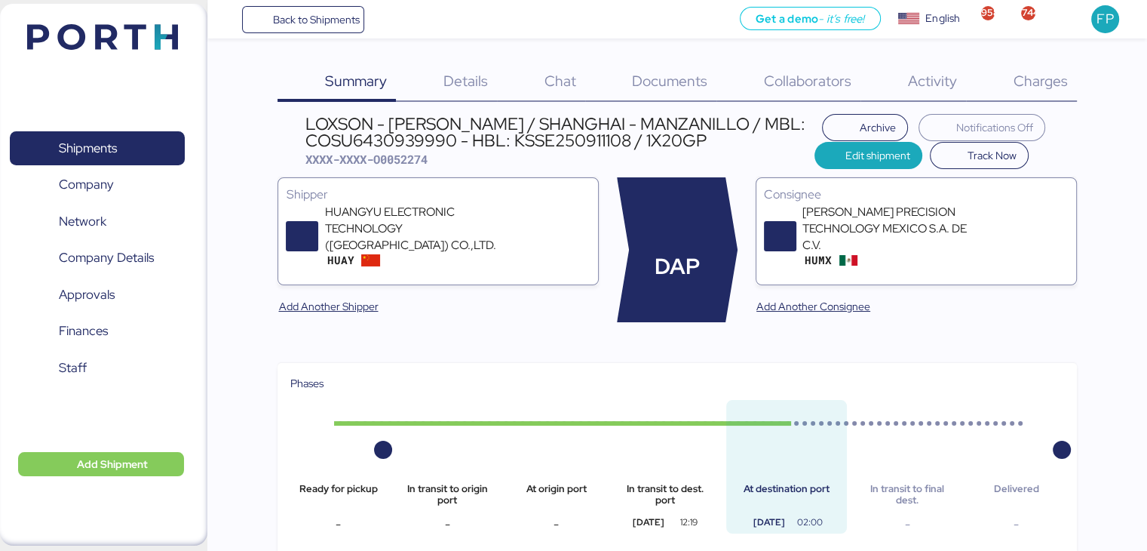
click at [1050, 81] on span "Charges" at bounding box center [1040, 81] width 54 height 20
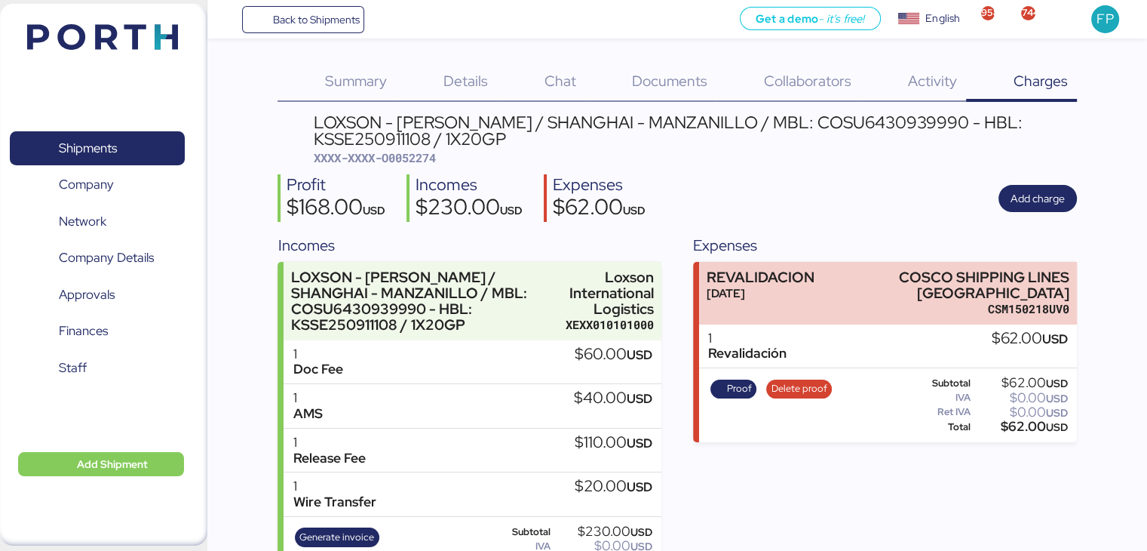
scroll to position [51, 0]
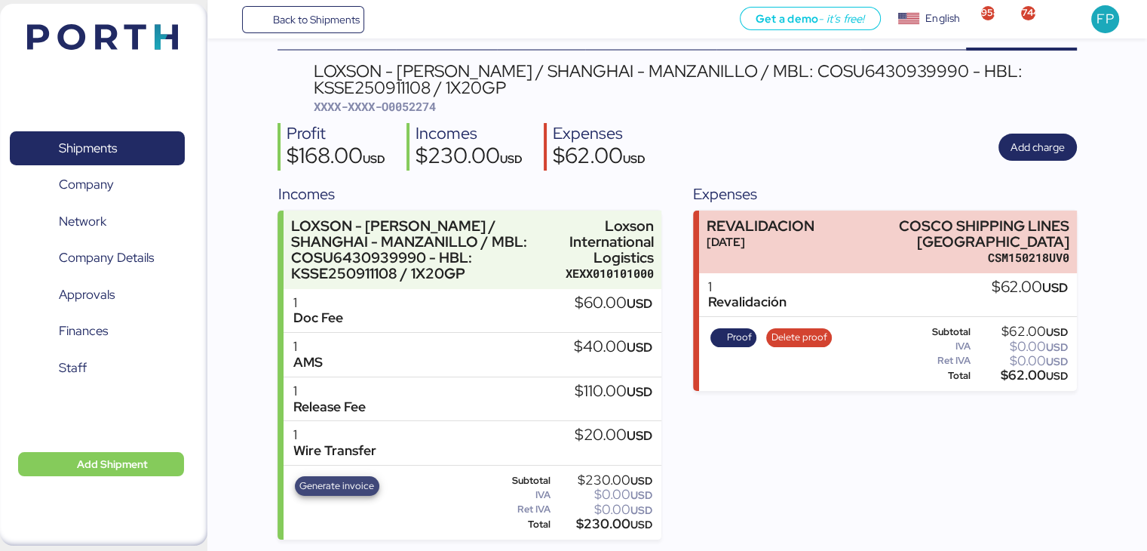
click at [336, 476] on span "Generate invoice" at bounding box center [337, 486] width 84 height 20
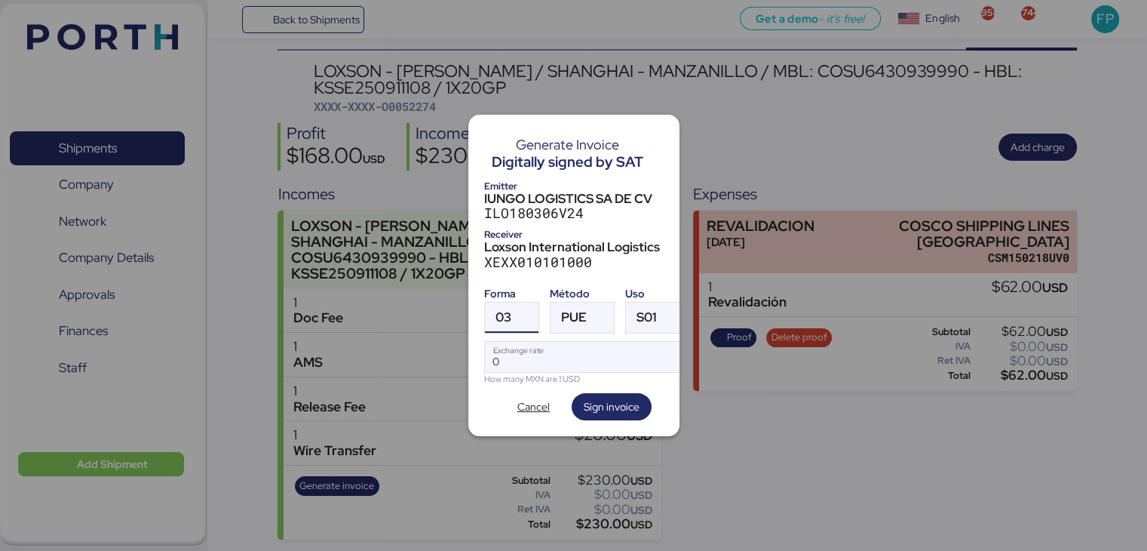
click at [517, 315] on div at bounding box center [524, 317] width 27 height 30
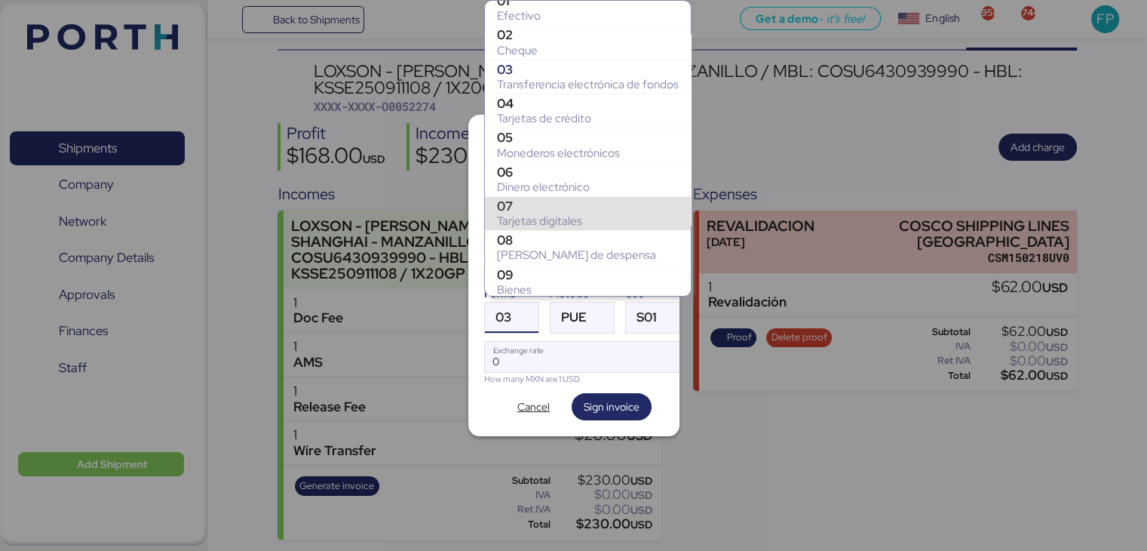
scroll to position [226, 0]
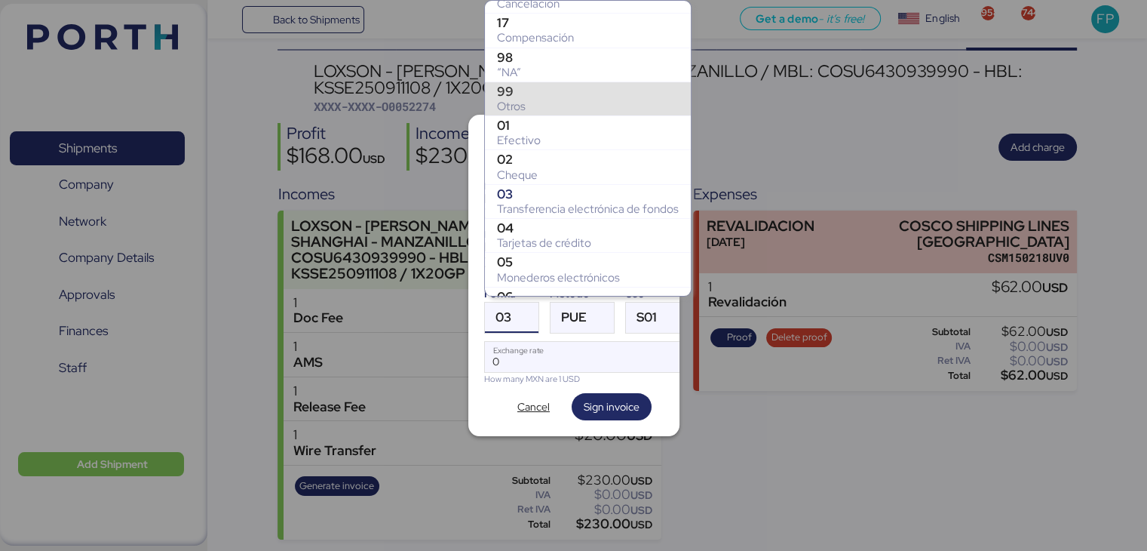
click at [535, 96] on div "99" at bounding box center [588, 91] width 182 height 15
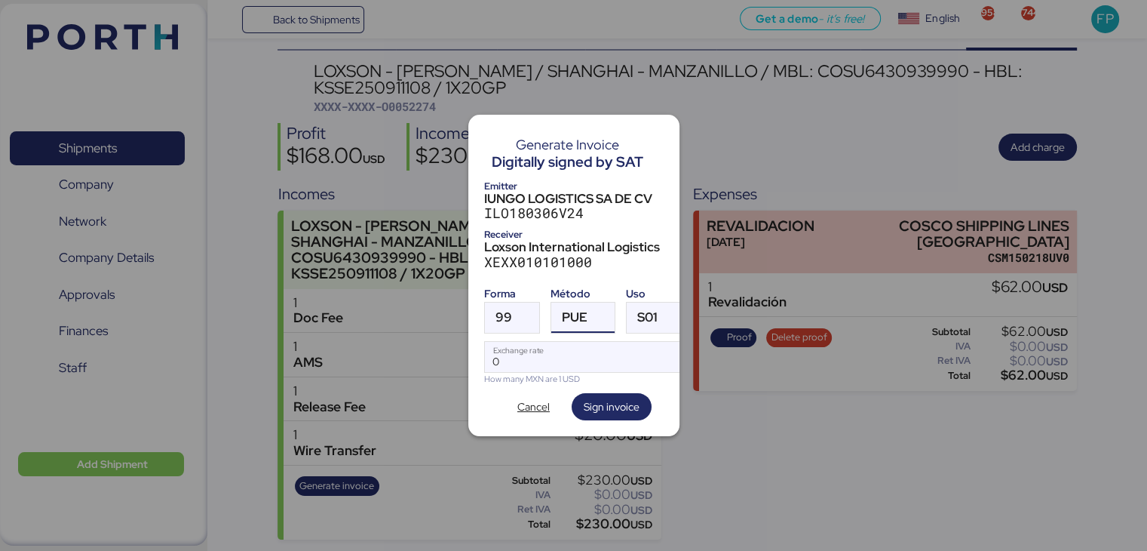
click at [576, 302] on div "PUE" at bounding box center [575, 317] width 26 height 30
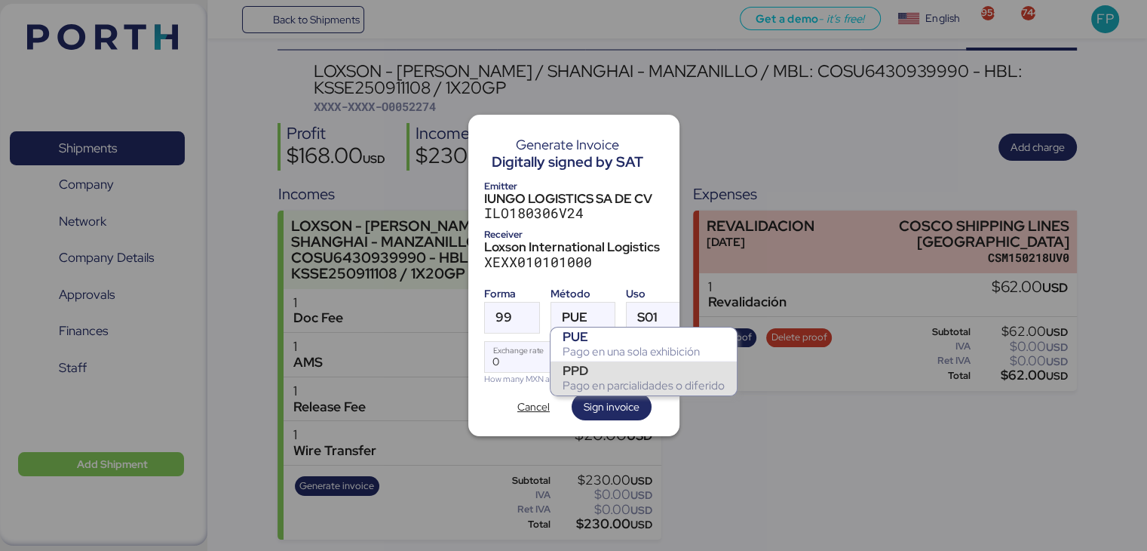
click at [587, 365] on div "PPD" at bounding box center [644, 370] width 162 height 15
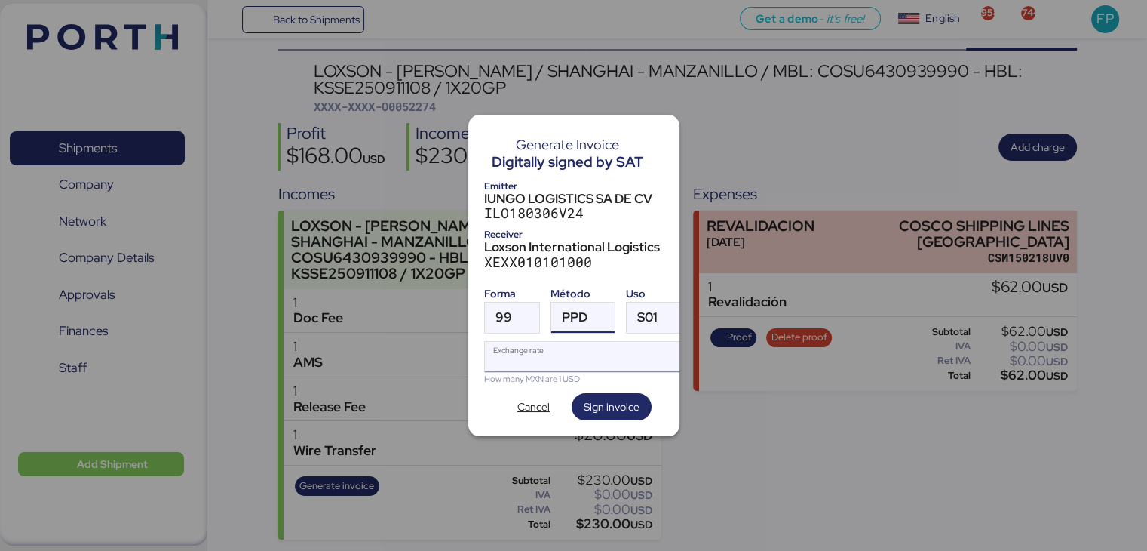
click at [528, 351] on input "Exchange rate" at bounding box center [585, 357] width 201 height 30
type input "0"
paste input "18.5064"
type input "18.5064"
click at [607, 398] on span "Sign invoice" at bounding box center [612, 407] width 56 height 18
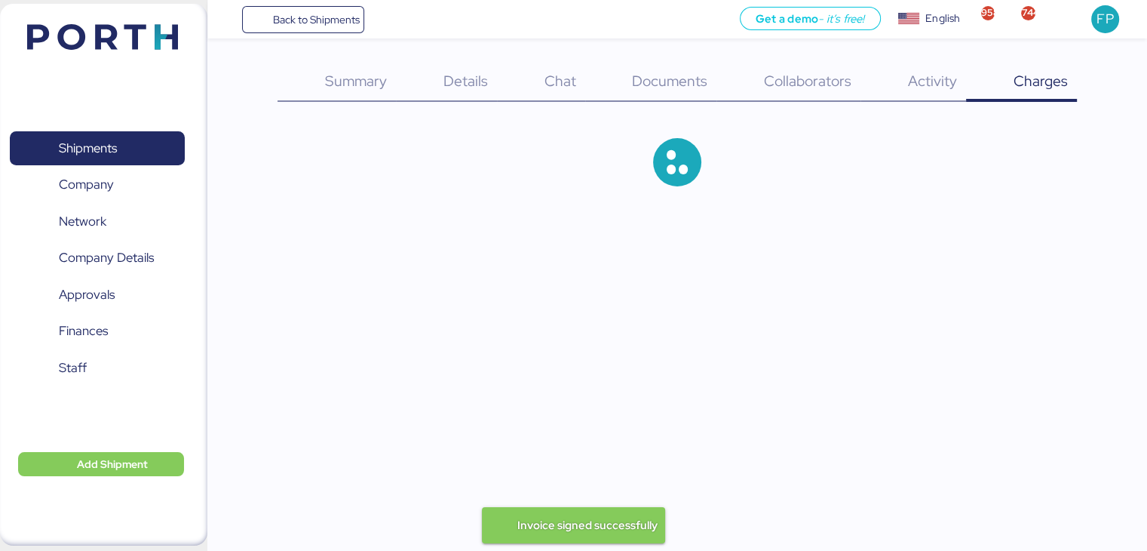
scroll to position [51, 0]
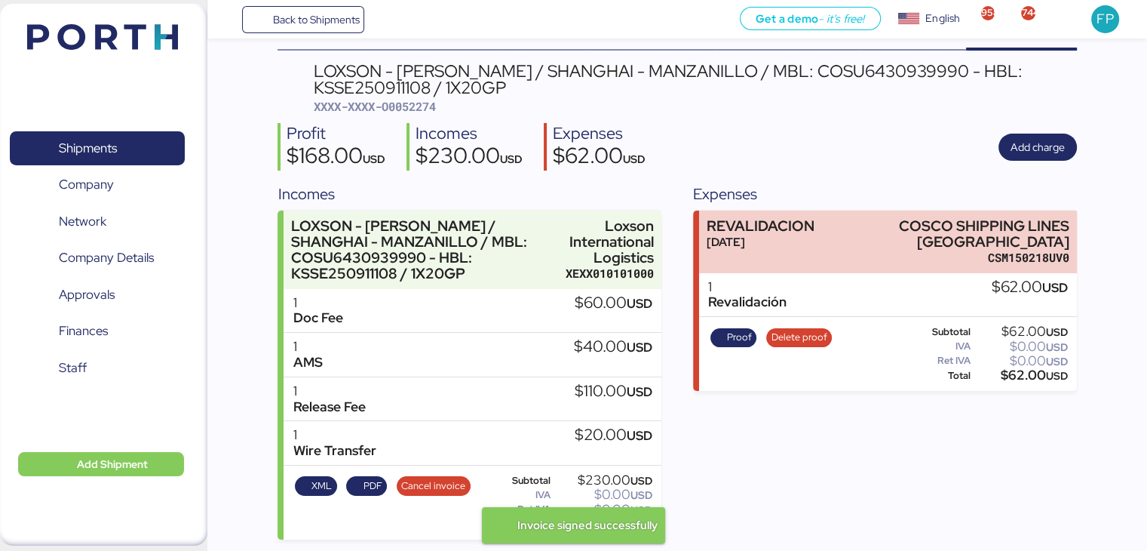
click at [416, 108] on span "XXXX-XXXX-O0052274" at bounding box center [375, 106] width 122 height 15
click at [826, 78] on div "LOXSON - HUANG YU / SHANGHAI - MANZANILLO / MBL: COSU6430939990 - HBL: KSSE2509…" at bounding box center [695, 80] width 763 height 34
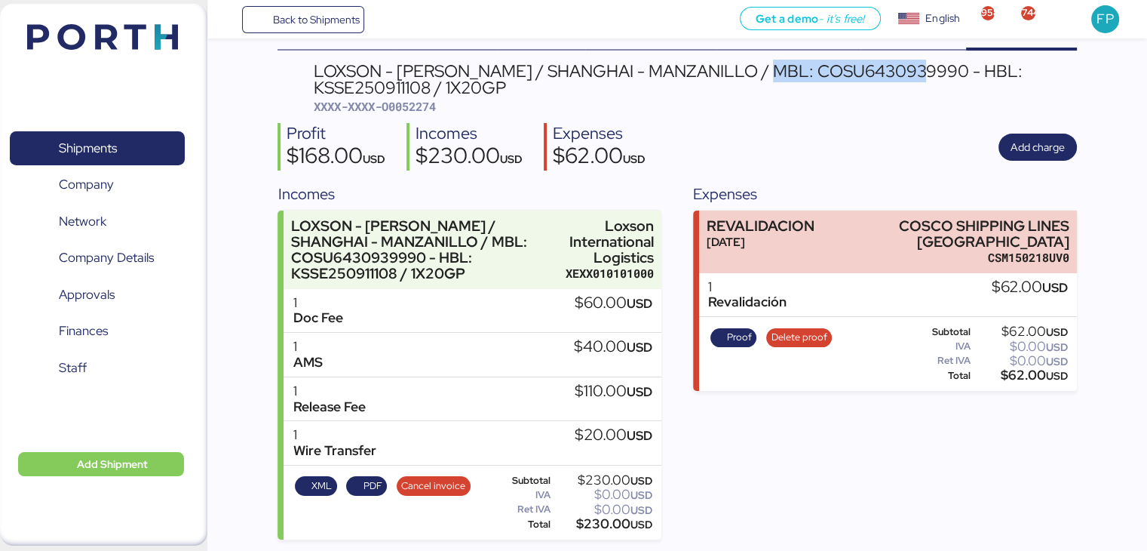
click at [826, 78] on div "LOXSON - HUANG YU / SHANGHAI - MANZANILLO / MBL: COSU6430939990 - HBL: KSSE2509…" at bounding box center [695, 80] width 763 height 34
click at [596, 522] on div "$230.00 USD" at bounding box center [603, 524] width 99 height 11
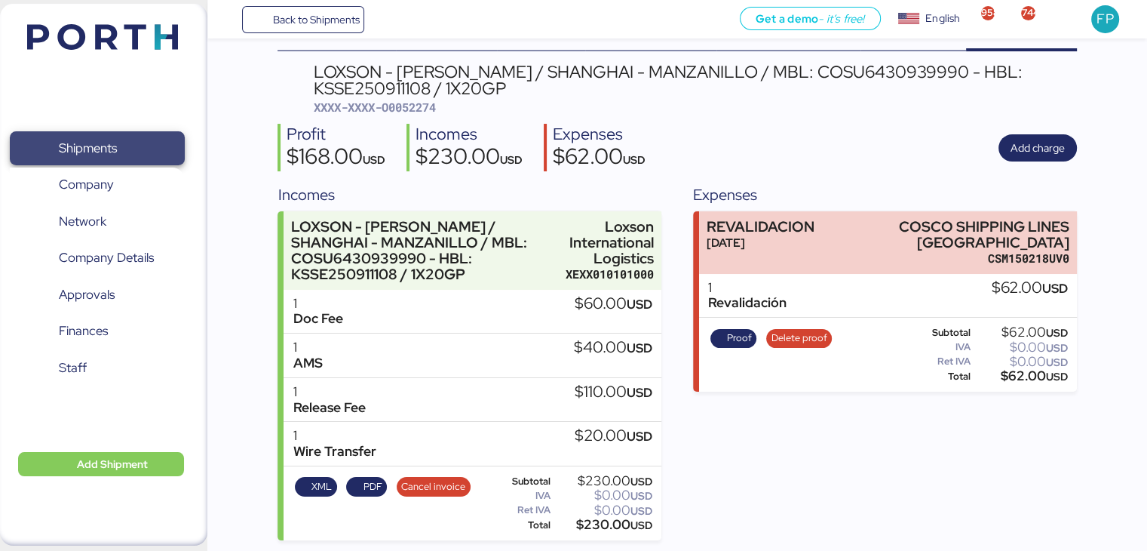
click at [130, 139] on span "Shipments" at bounding box center [97, 148] width 162 height 22
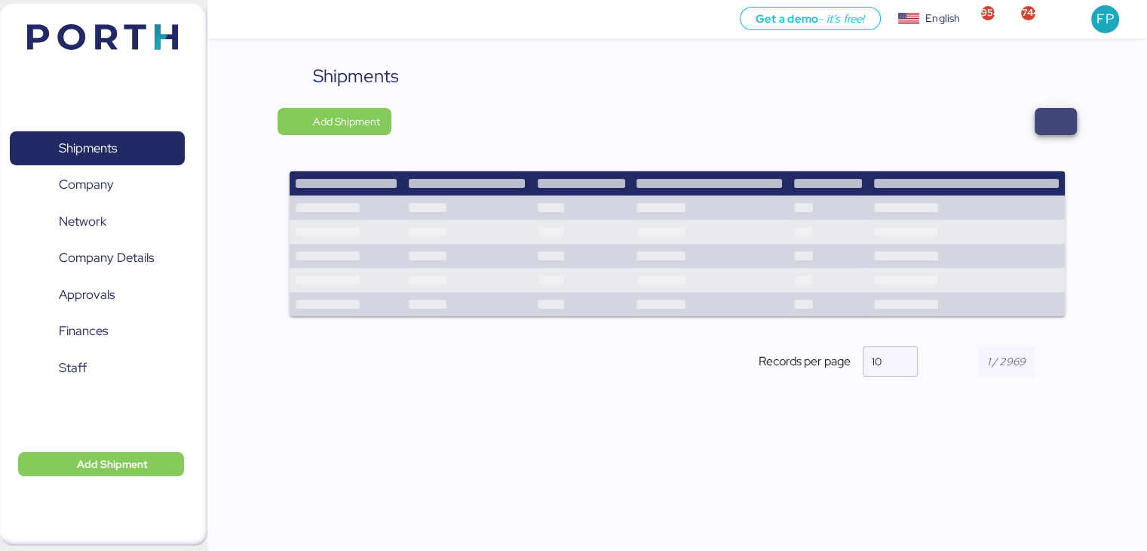
click at [1072, 109] on span "button" at bounding box center [1056, 121] width 42 height 27
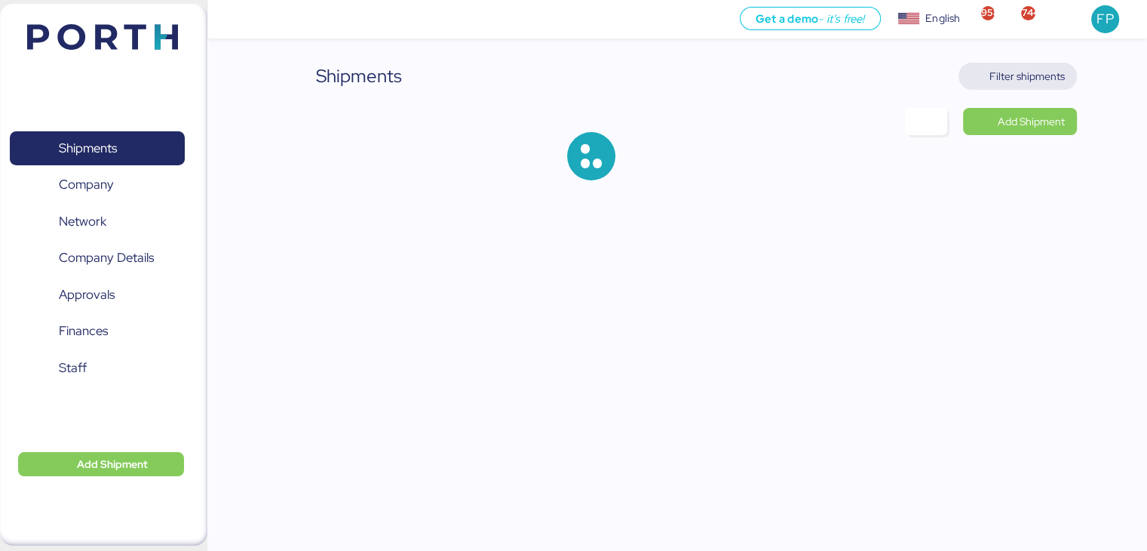
click at [1035, 85] on span "Filter shipments" at bounding box center [1018, 76] width 94 height 21
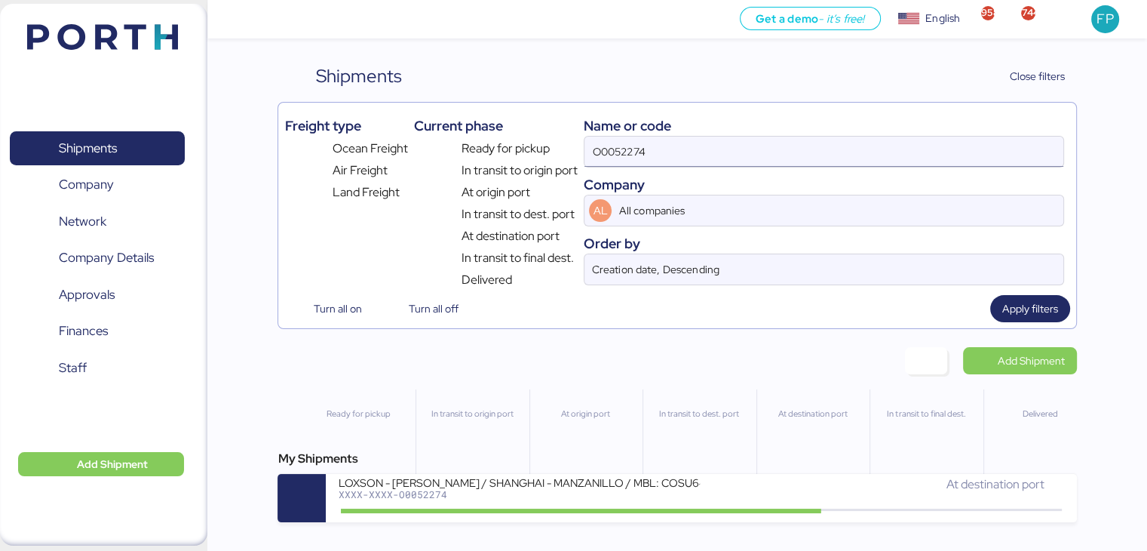
click at [609, 154] on input "O0052274" at bounding box center [824, 152] width 478 height 30
paste input "065"
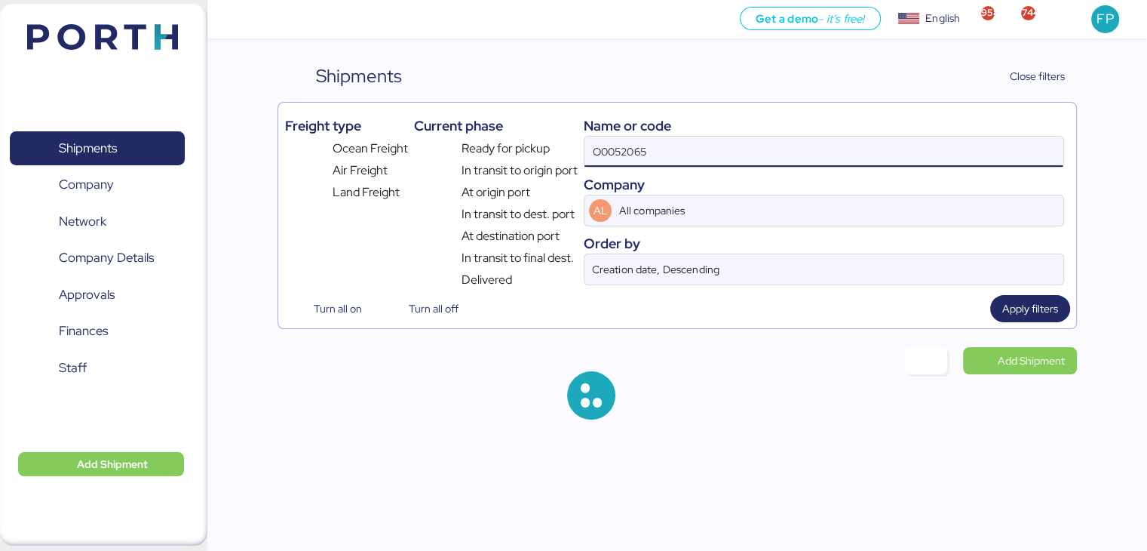
type input "O0052065"
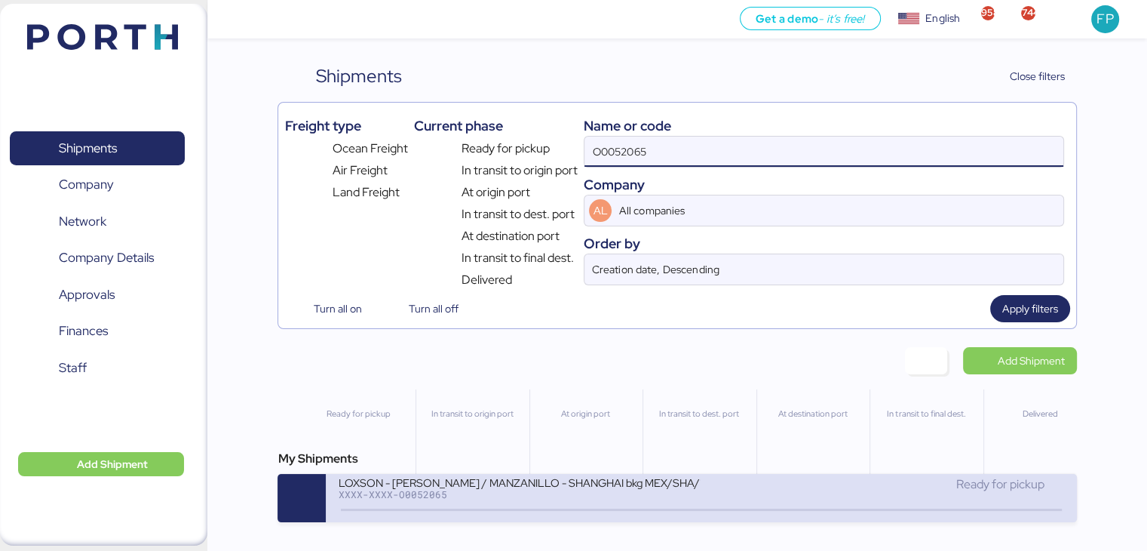
click at [513, 508] on div "LOXSON - CHIN POON / MANZANILLO - SHANGHAI bkg MEX/SHA/1129131 / LCL XXXX-XXXX-…" at bounding box center [520, 491] width 364 height 32
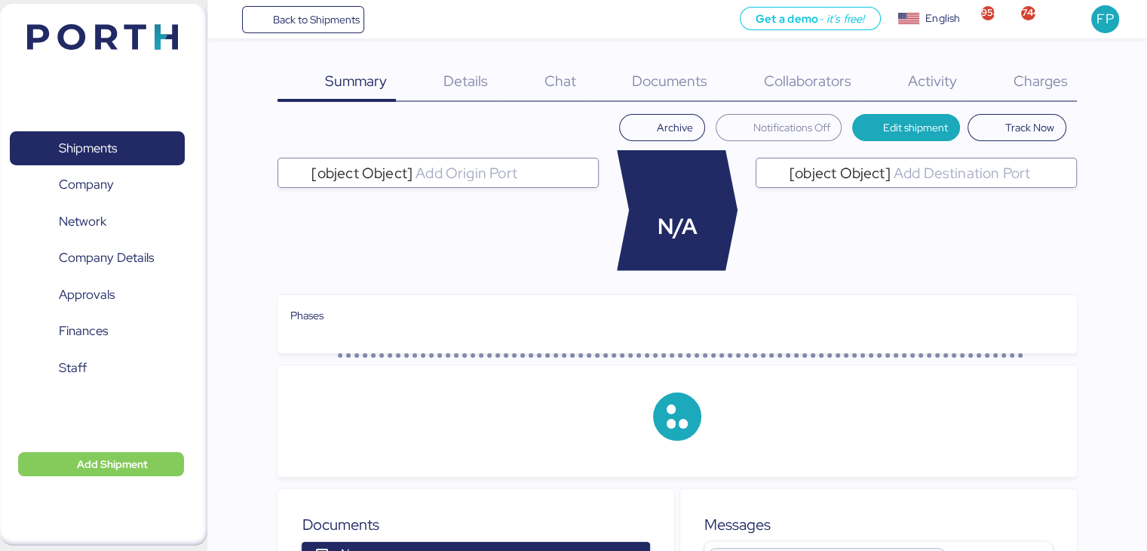
click at [1045, 84] on span "Charges" at bounding box center [1040, 81] width 54 height 20
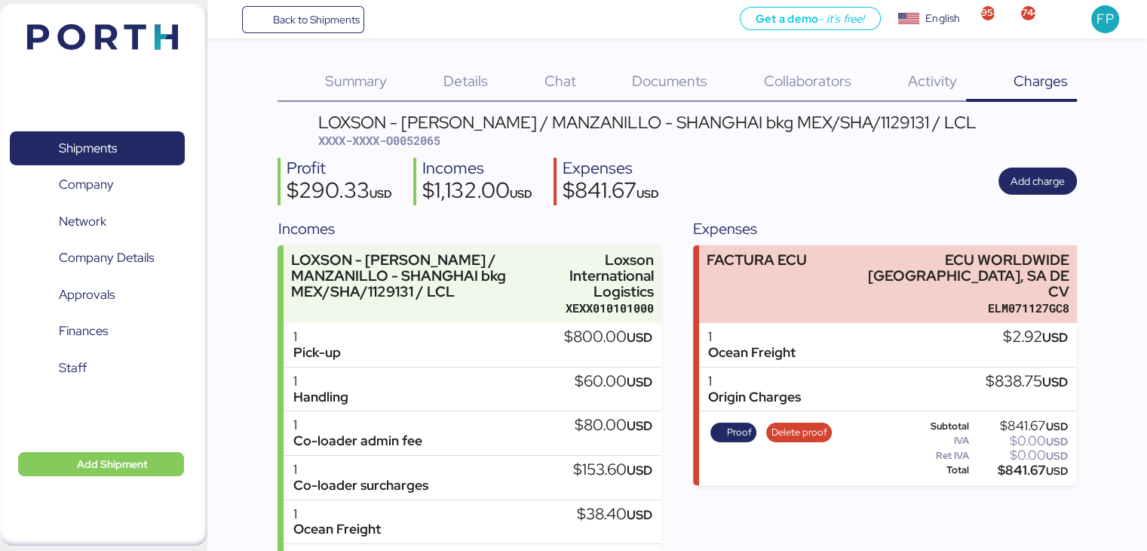
scroll to position [78, 0]
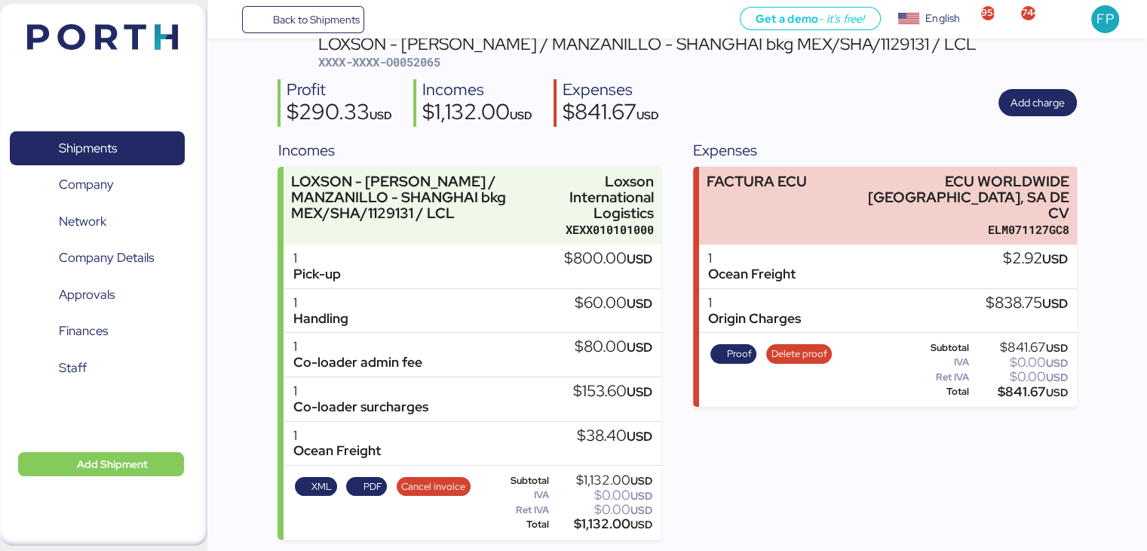
click at [422, 61] on span "XXXX-XXXX-O0052065" at bounding box center [379, 61] width 122 height 15
click at [372, 490] on span "PDF" at bounding box center [373, 486] width 19 height 17
click at [431, 487] on span "Cancel invoice" at bounding box center [433, 486] width 64 height 17
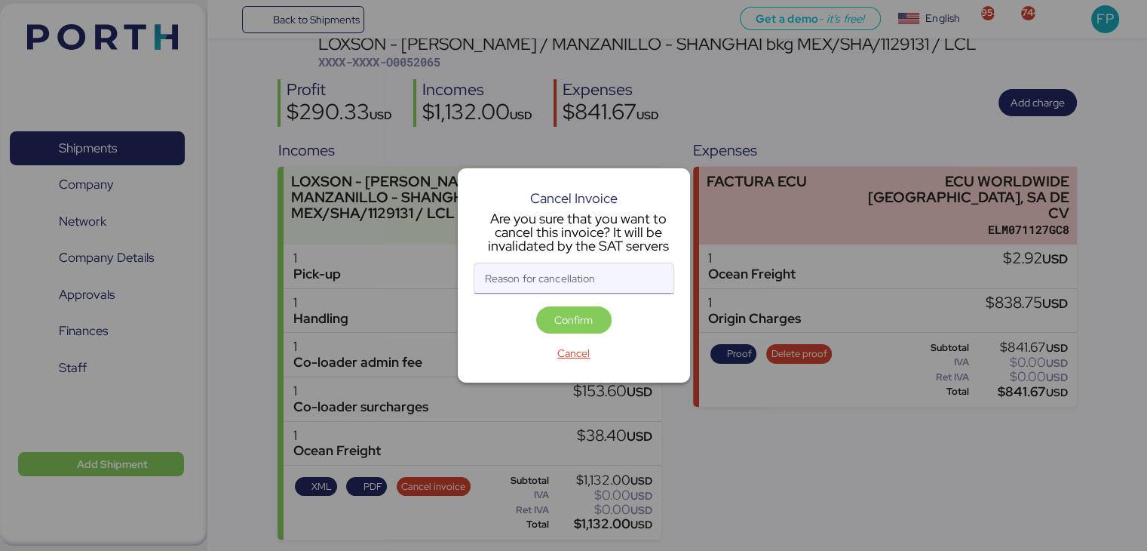
click at [519, 290] on input "Reason for cancellation" at bounding box center [573, 278] width 199 height 30
type input "c"
type input "monto incorrecto"
click at [573, 324] on span "Confirm" at bounding box center [573, 320] width 38 height 18
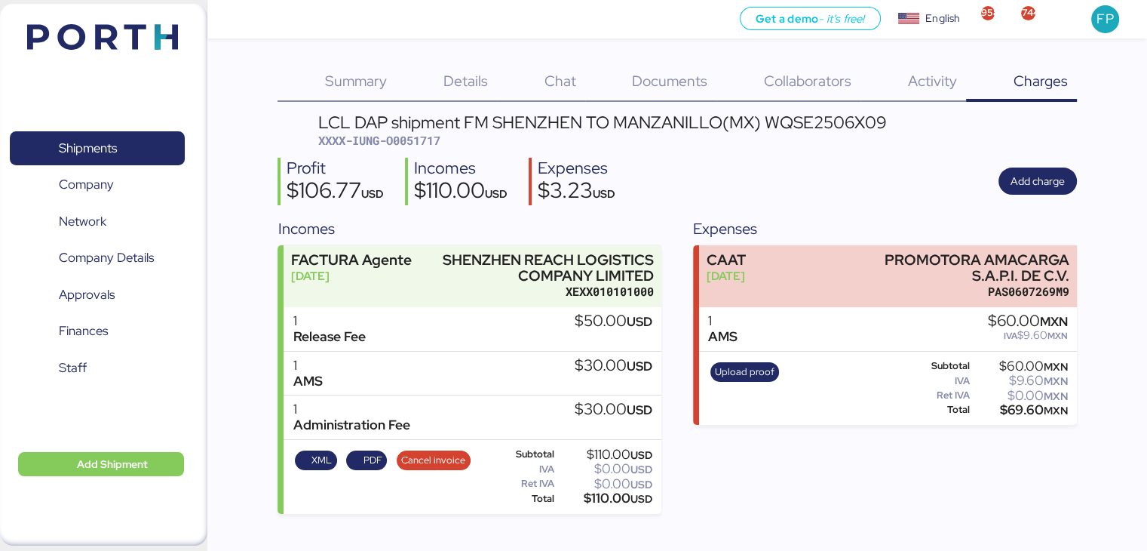
click at [409, 142] on span "XXXX-IUNG-O0051717" at bounding box center [379, 140] width 122 height 15
copy span "O0051717"
click at [110, 146] on span "Shipments" at bounding box center [88, 148] width 58 height 22
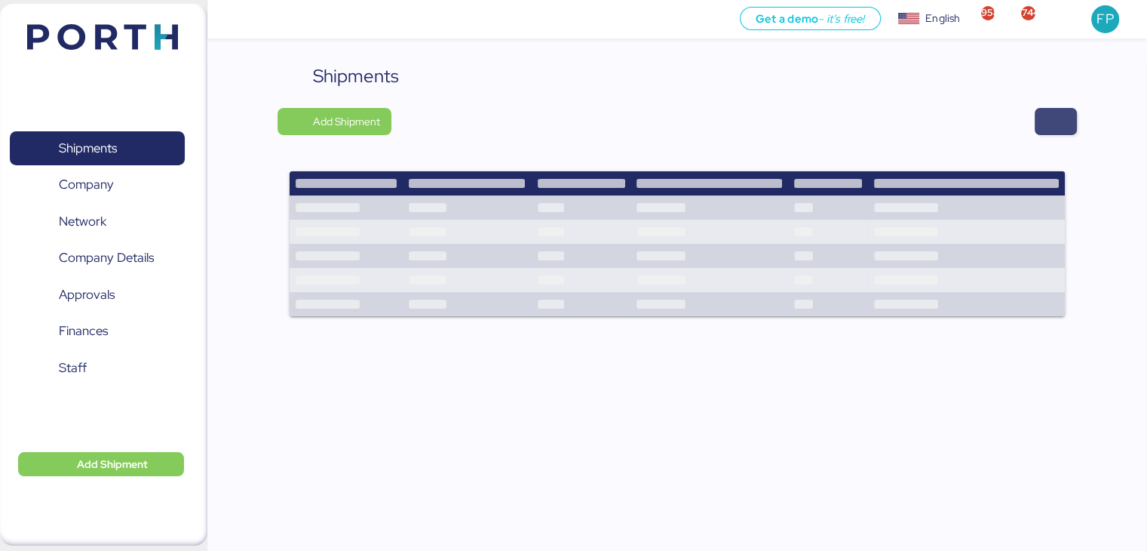
click at [1052, 121] on span "button" at bounding box center [1056, 121] width 18 height 21
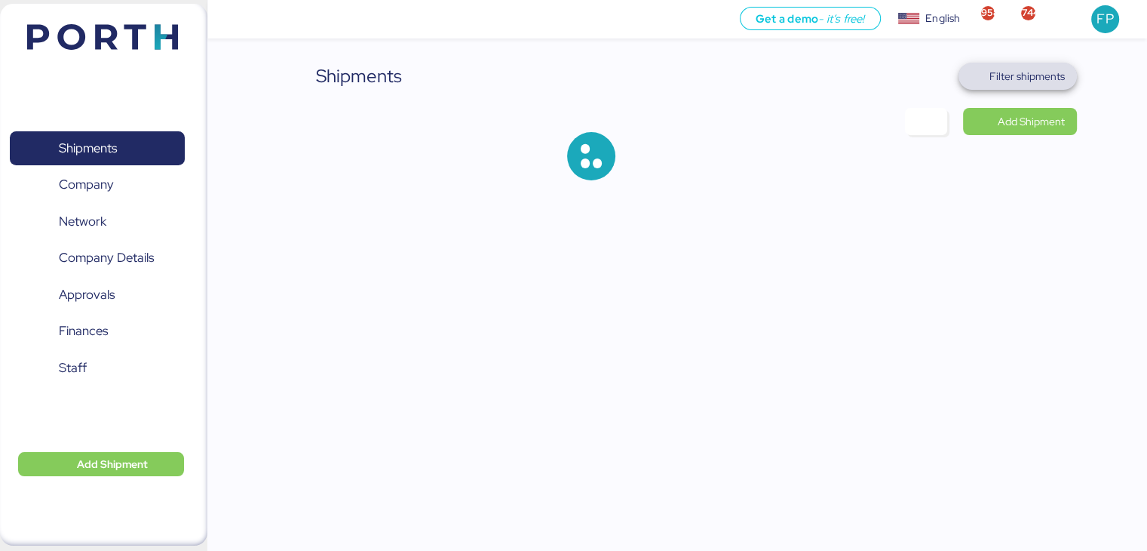
click at [1018, 72] on span "Filter shipments" at bounding box center [1027, 76] width 75 height 18
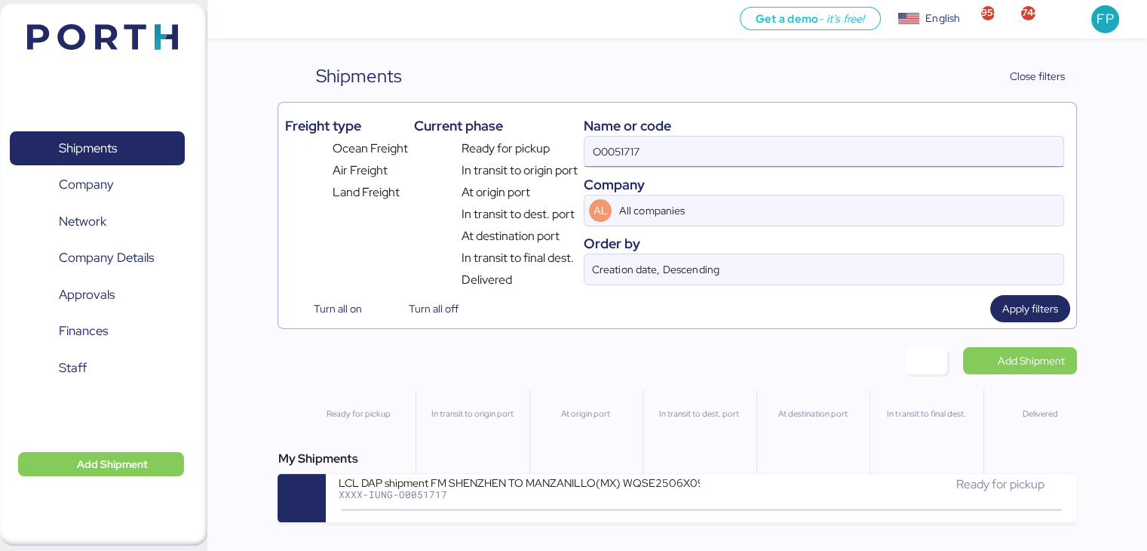
click at [635, 150] on input "O0051717" at bounding box center [824, 152] width 478 height 30
paste input "25"
type input "O0051725"
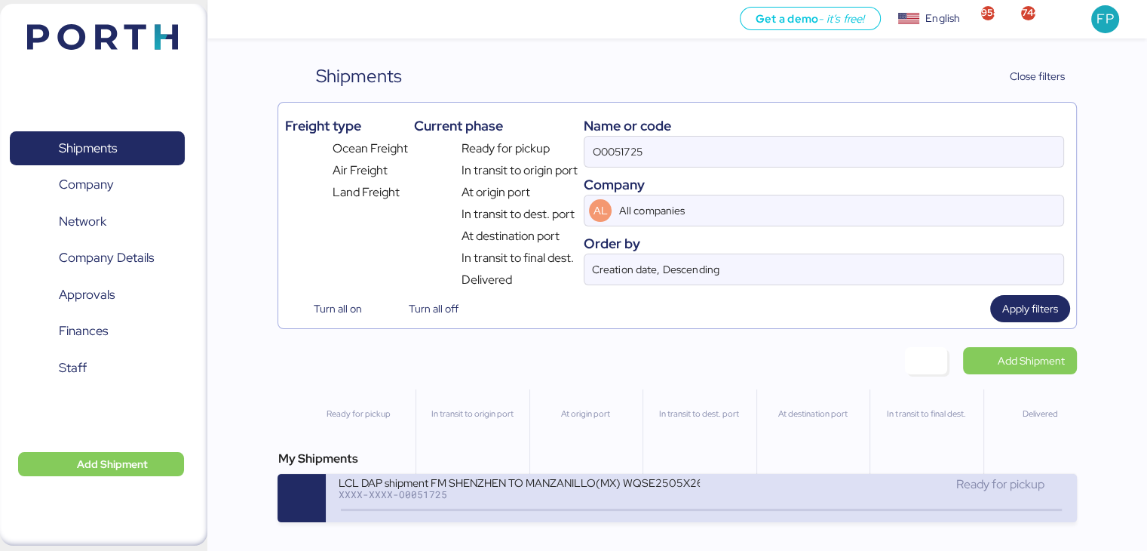
click at [539, 498] on div "XXXX-XXXX-O0051725" at bounding box center [519, 494] width 362 height 11
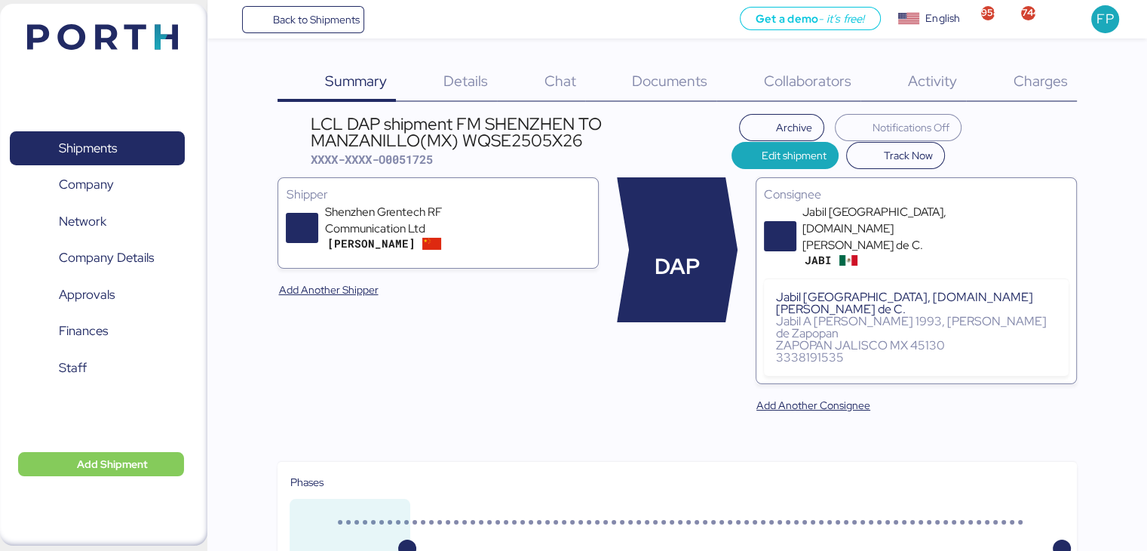
click at [1047, 79] on span "Charges" at bounding box center [1040, 81] width 54 height 20
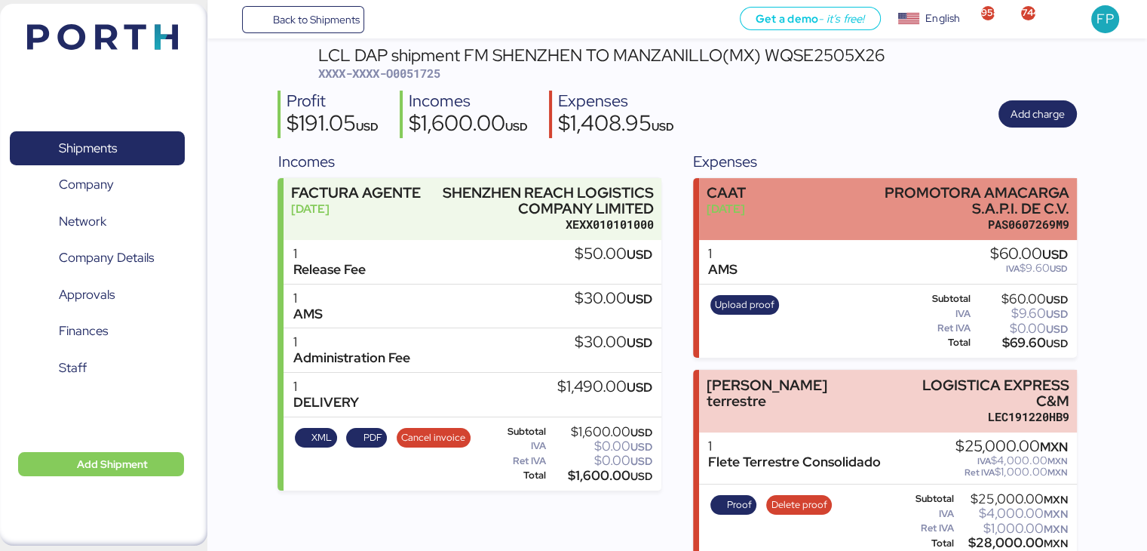
scroll to position [9, 0]
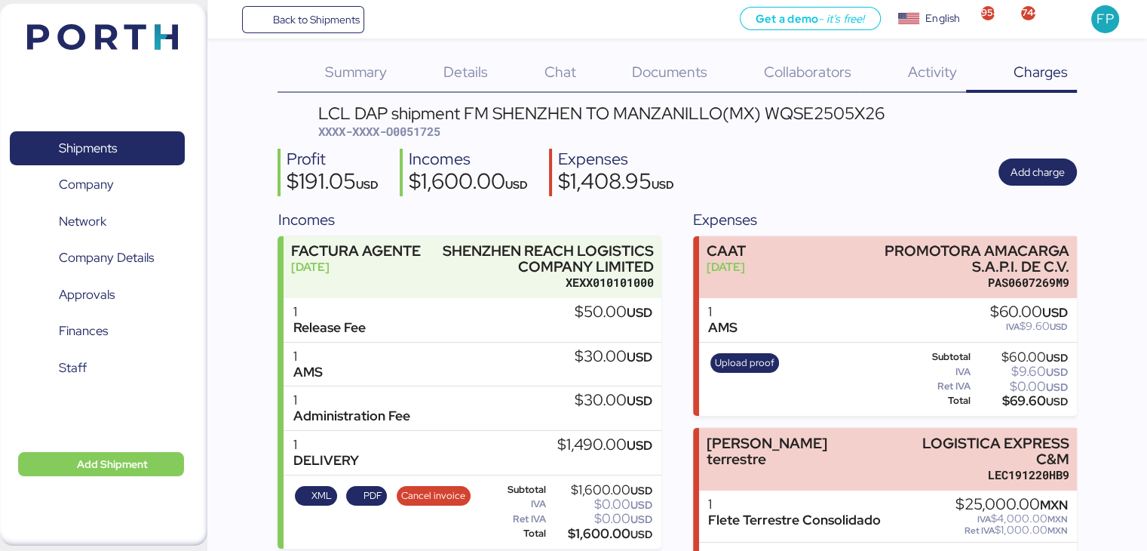
click at [413, 130] on span "XXXX-XXXX-O0051725" at bounding box center [379, 131] width 122 height 15
copy span "O0051725"
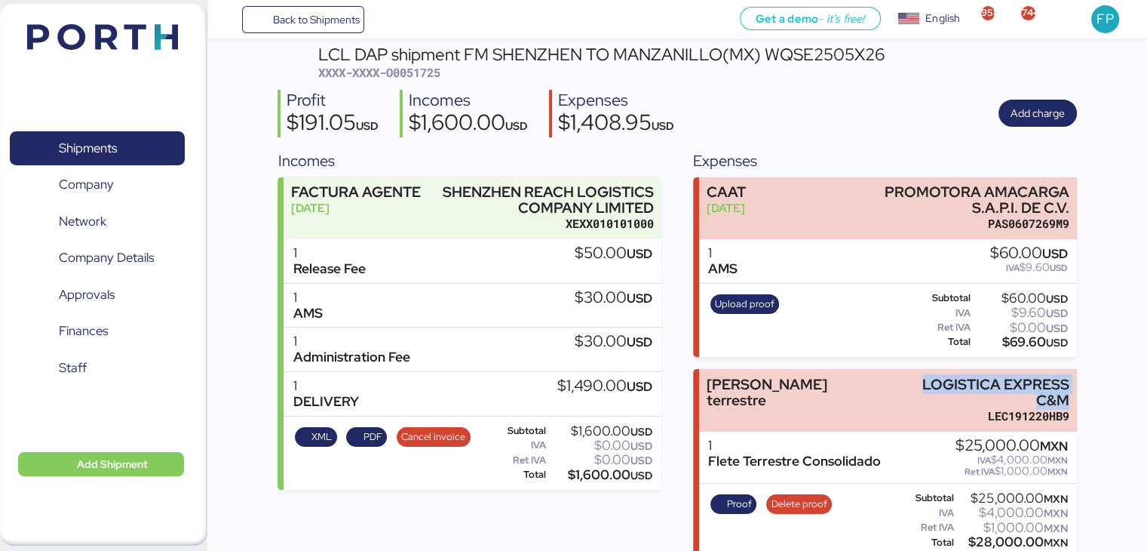
drag, startPoint x: 884, startPoint y: 378, endPoint x: 1082, endPoint y: 376, distance: 198.4
click at [1082, 376] on div "Summary 0 Details 0 Chat 0 Documents 0 Collaborators 0 Activity 0 Charges 0 LCL…" at bounding box center [573, 244] width 1147 height 625
copy div "LOGISTICA EXPRESS C&M"
click at [996, 536] on div "$28,000.00 MXN" at bounding box center [1012, 541] width 111 height 11
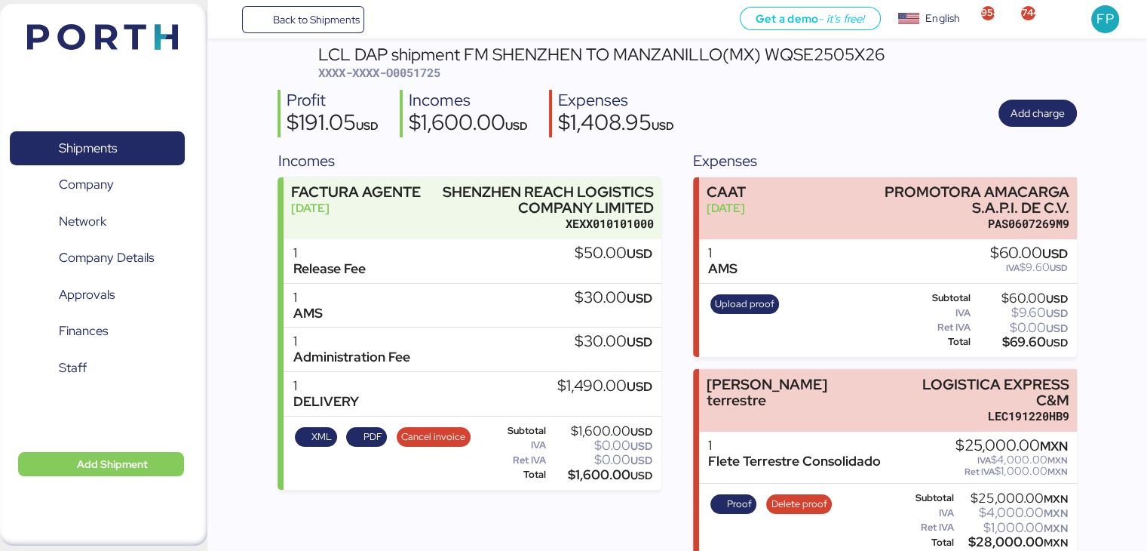
copy div "28,000.00"
click at [721, 496] on span "Proof" at bounding box center [733, 504] width 37 height 17
click at [152, 137] on span "Shipments" at bounding box center [97, 148] width 162 height 22
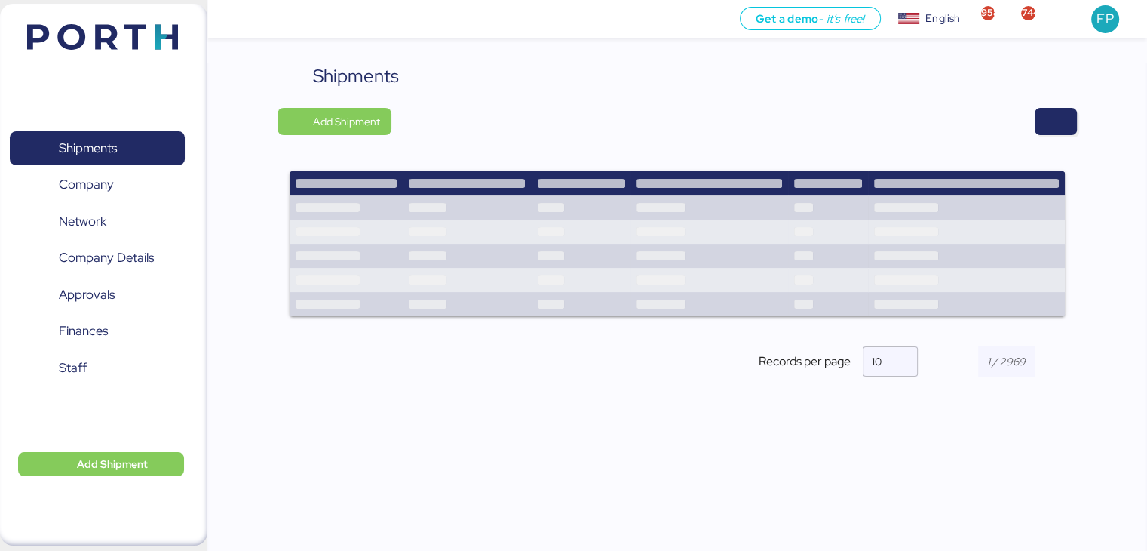
click at [1033, 124] on div at bounding box center [739, 121] width 674 height 27
click at [1043, 121] on span "button" at bounding box center [1056, 121] width 42 height 27
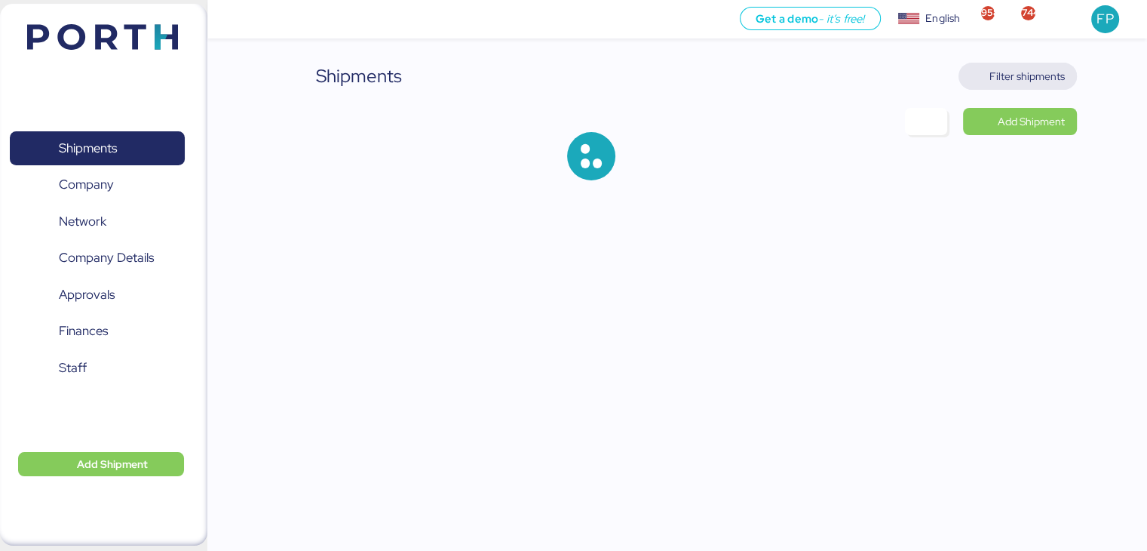
click at [1044, 67] on span "Filter shipments" at bounding box center [1027, 76] width 75 height 18
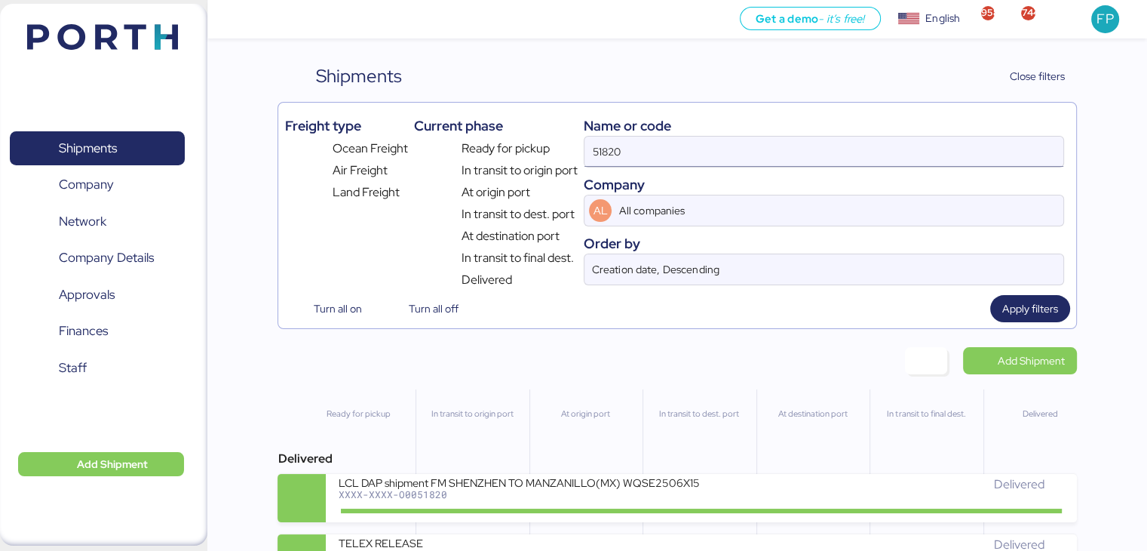
click at [601, 152] on input "51820" at bounding box center [824, 152] width 478 height 30
paste input "REF 0OO51799"
drag, startPoint x: 613, startPoint y: 151, endPoint x: 570, endPoint y: 158, distance: 42.8
click at [570, 158] on div "Freight type Ocean Freight Air Freight Land Freight Current phase Ready for pic…" at bounding box center [676, 199] width 785 height 180
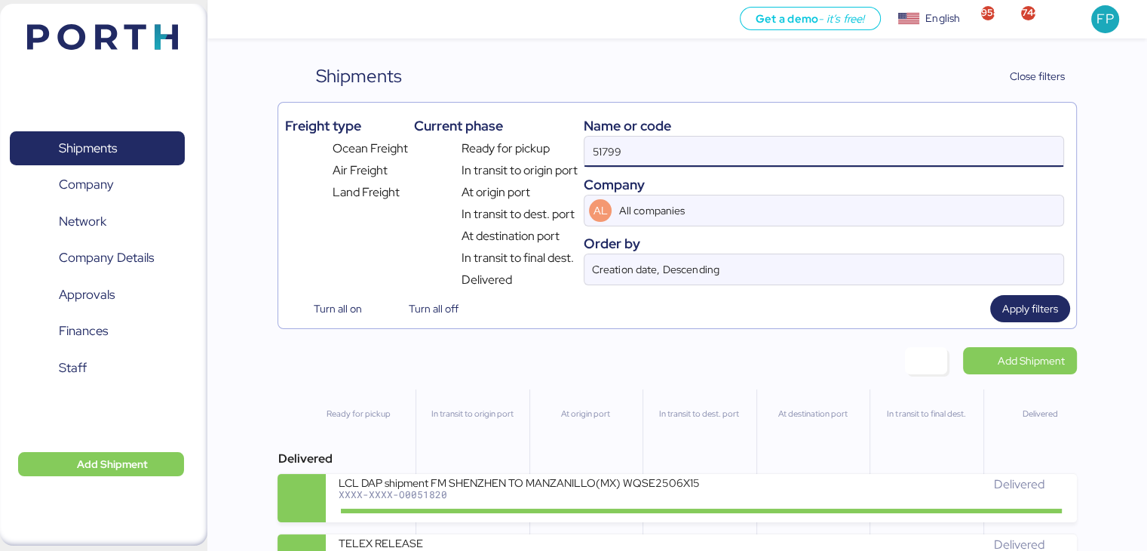
type input "51799"
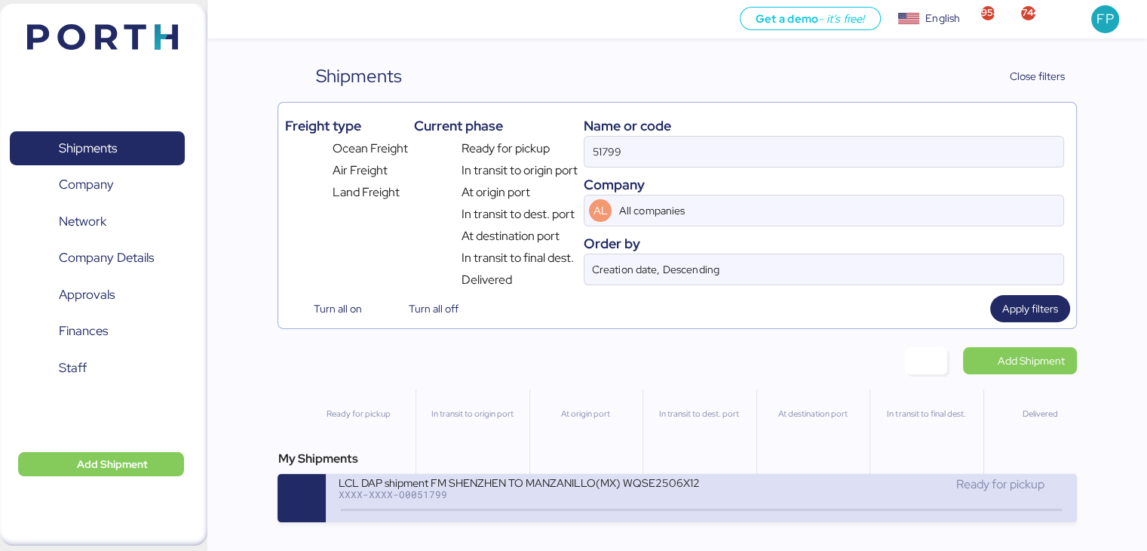
click at [512, 499] on div "XXXX-XXXX-O0051799" at bounding box center [519, 494] width 362 height 11
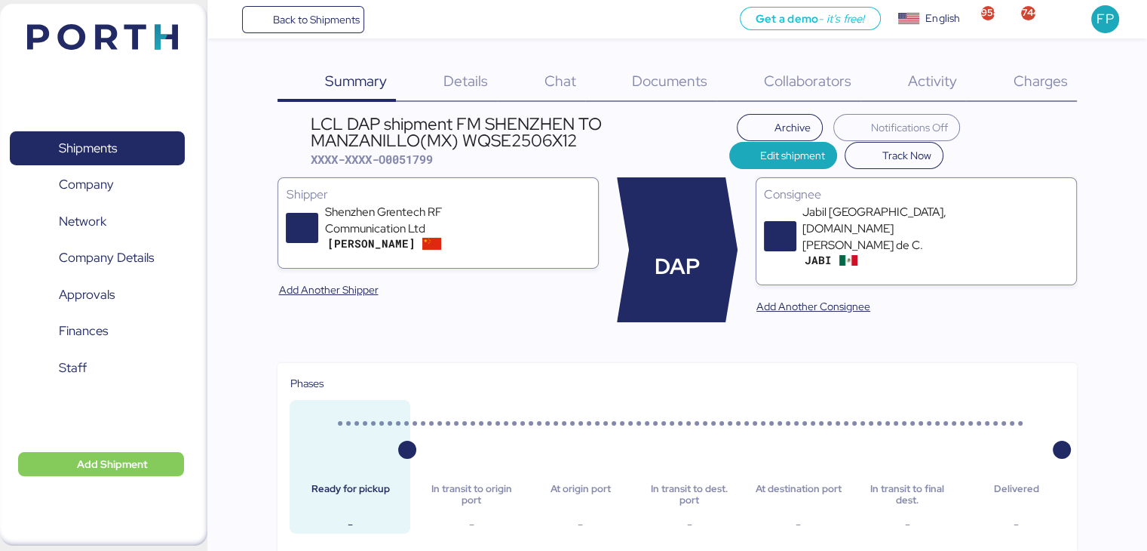
click at [1061, 100] on div "Charges 0" at bounding box center [1021, 82] width 111 height 39
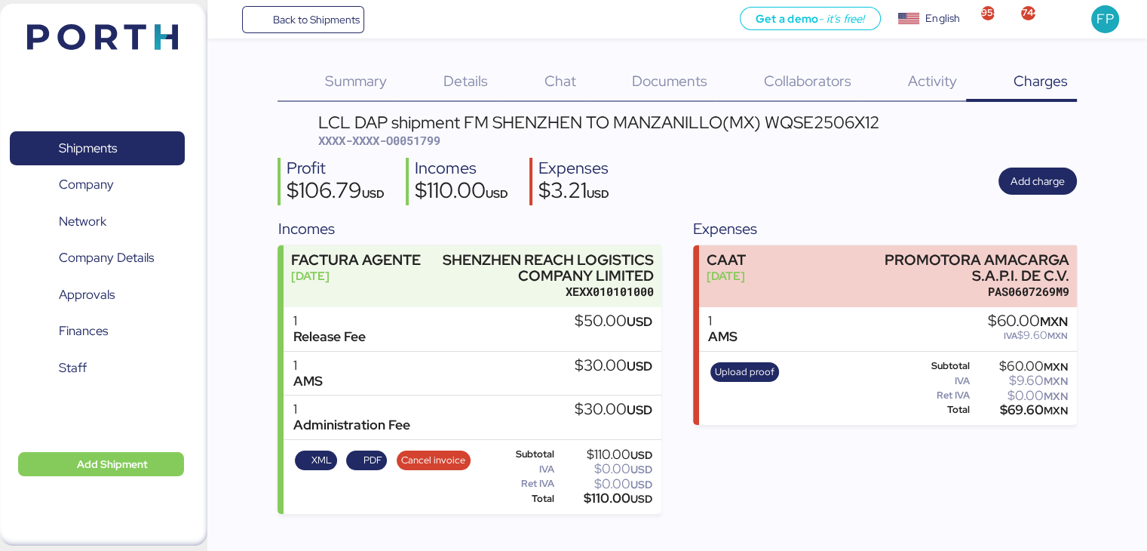
click at [439, 143] on span "XXXX-XXXX-O0051799" at bounding box center [379, 140] width 122 height 15
copy span "O0051799"
click at [118, 154] on span "Shipments" at bounding box center [97, 148] width 162 height 22
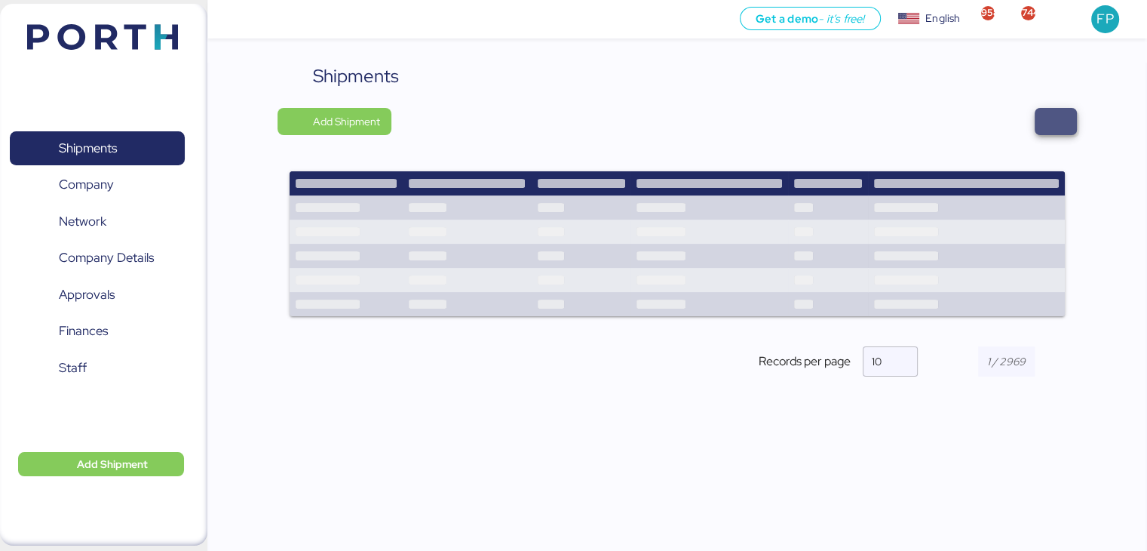
click at [1059, 120] on span "button" at bounding box center [1056, 121] width 18 height 21
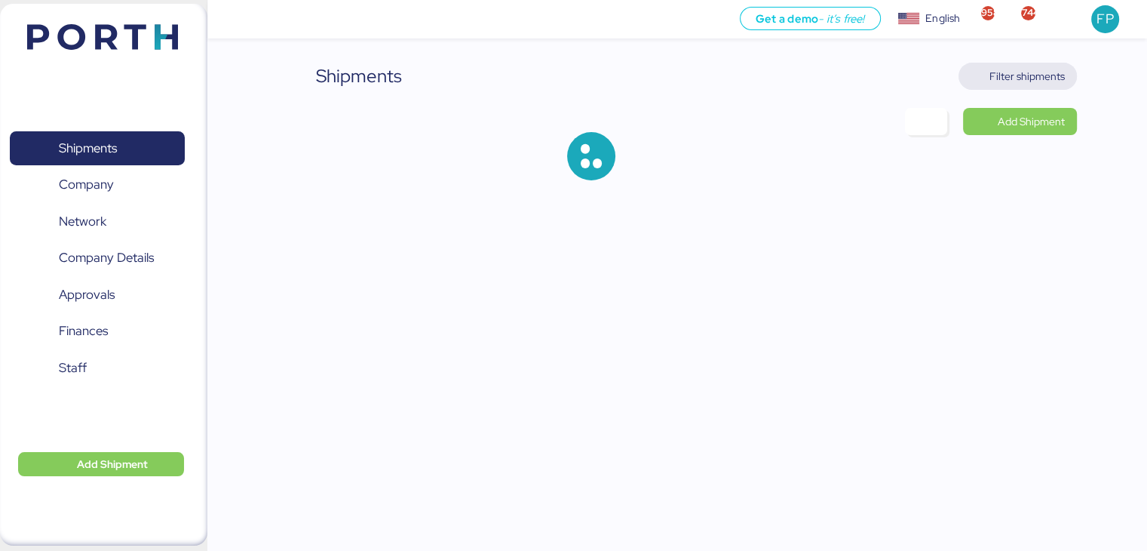
click at [1012, 69] on span "Filter shipments" at bounding box center [1027, 76] width 75 height 18
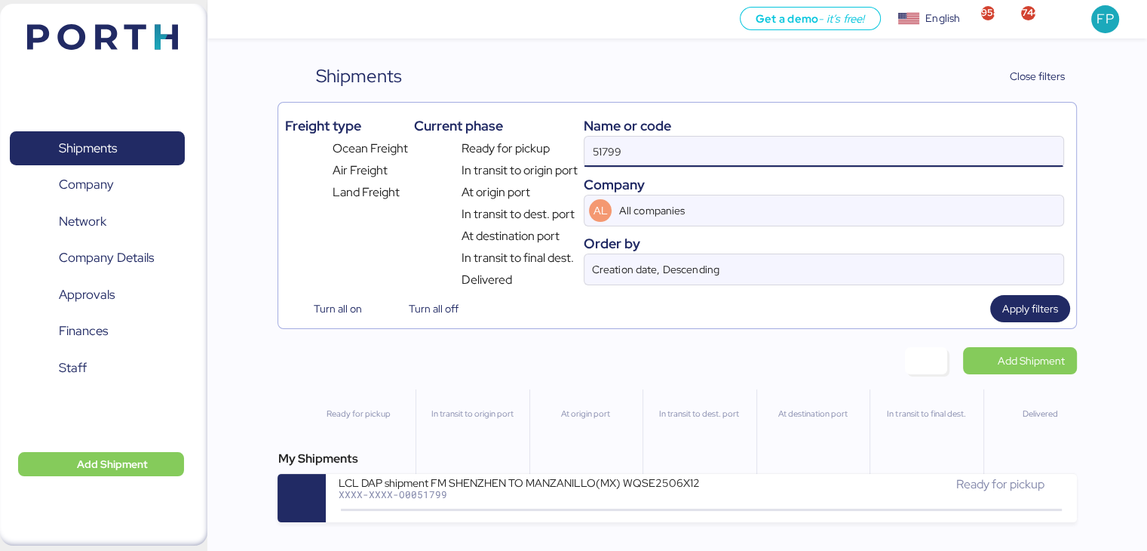
click at [622, 145] on input "51799" at bounding box center [824, 152] width 478 height 30
paste input "O0051798"
type input "O0051798"
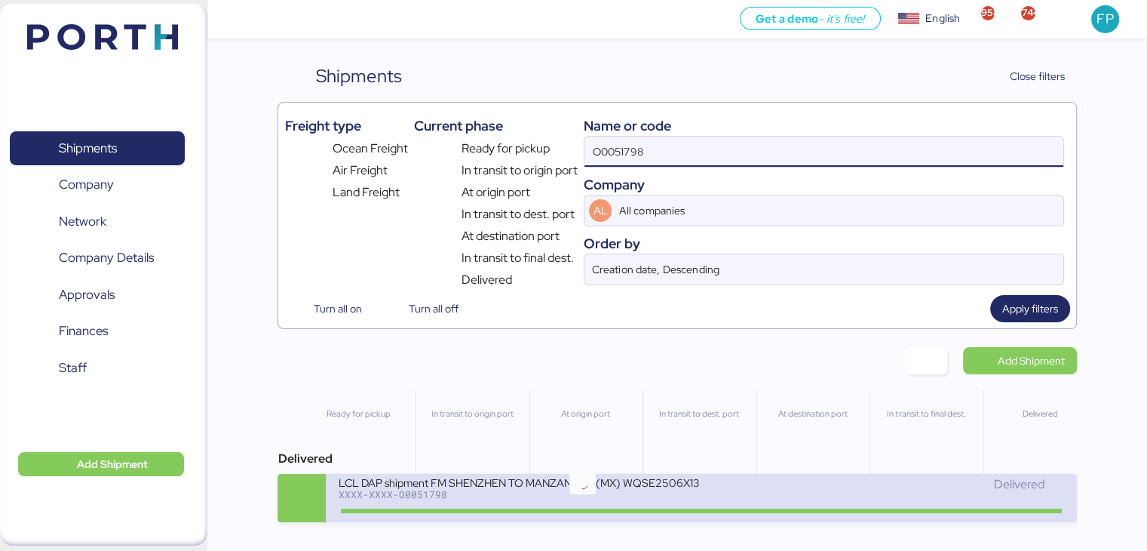
click at [546, 513] on icon at bounding box center [582, 510] width 72 height 17
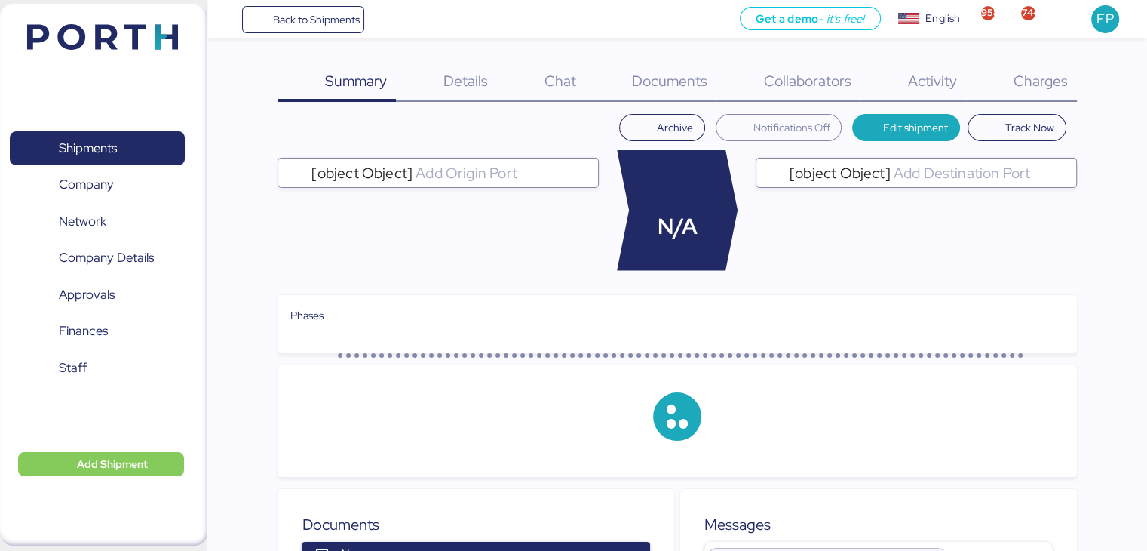
click at [1058, 91] on div "Charges 0" at bounding box center [1021, 82] width 111 height 39
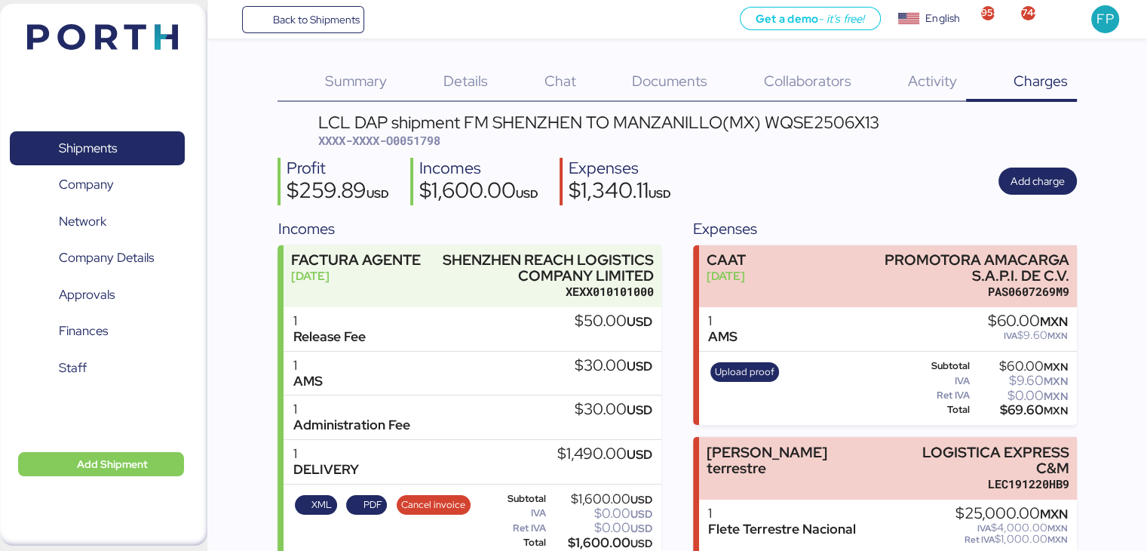
scroll to position [68, 0]
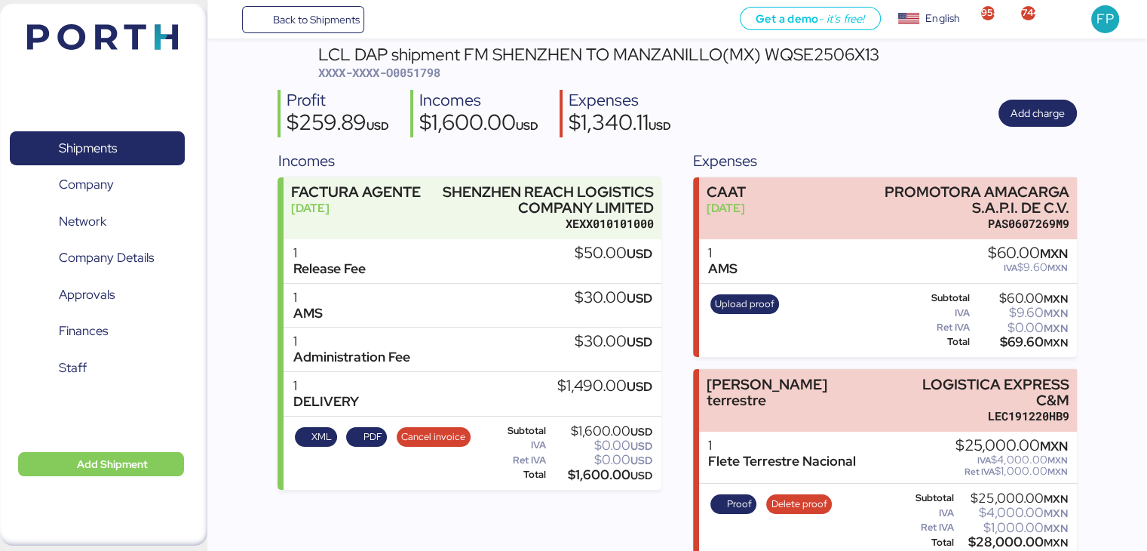
click at [408, 72] on span "XXXX-XXXX-O0051798" at bounding box center [379, 72] width 122 height 15
copy span "O0051798"
click at [738, 496] on span "Proof" at bounding box center [739, 504] width 25 height 17
click at [145, 149] on span "Shipments" at bounding box center [97, 148] width 162 height 22
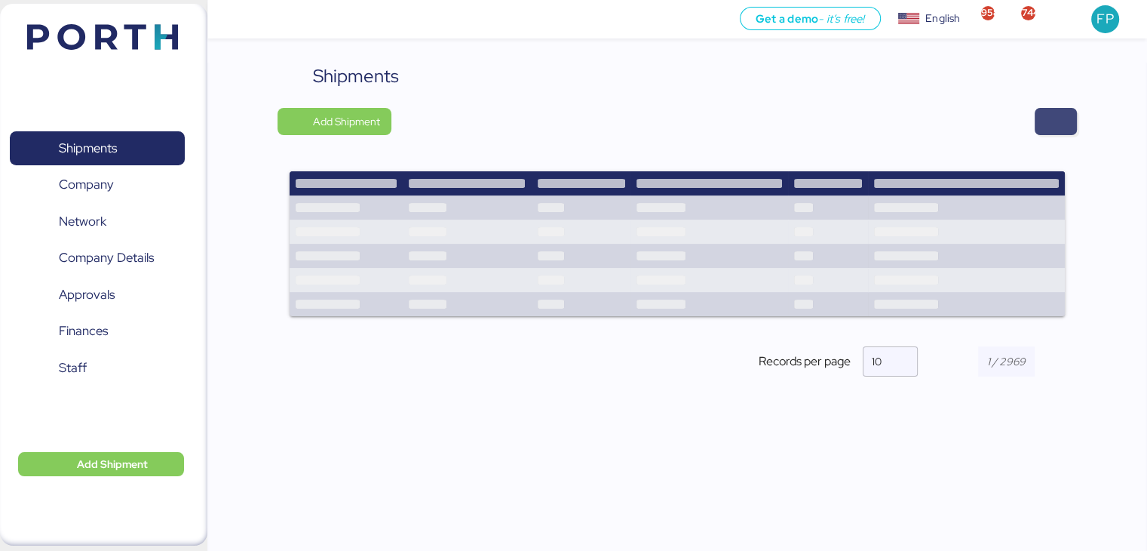
click at [1054, 125] on span "button" at bounding box center [1056, 121] width 18 height 21
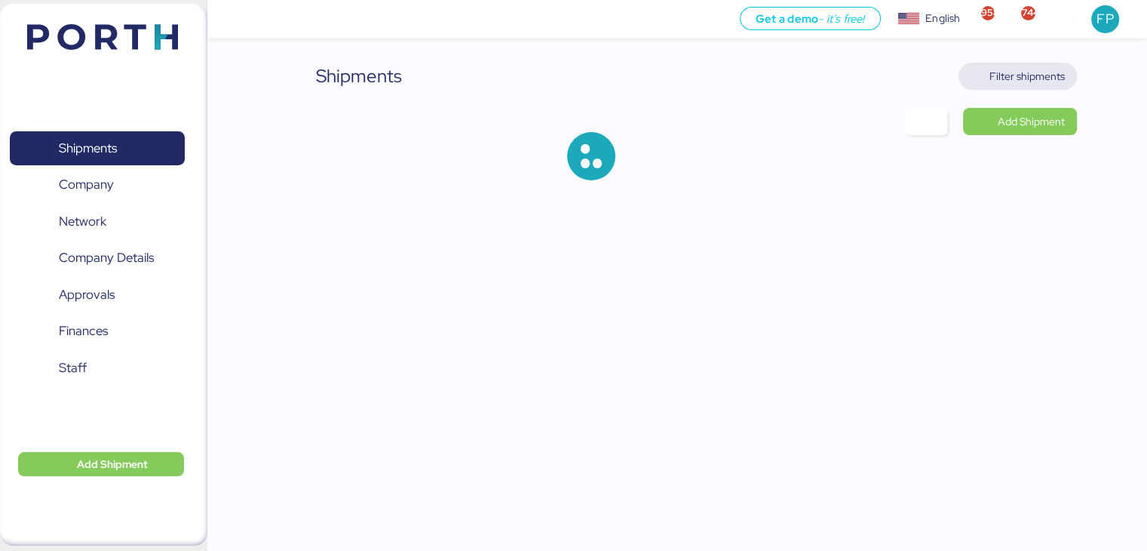
click at [1023, 74] on span "Filter shipments" at bounding box center [1027, 76] width 75 height 18
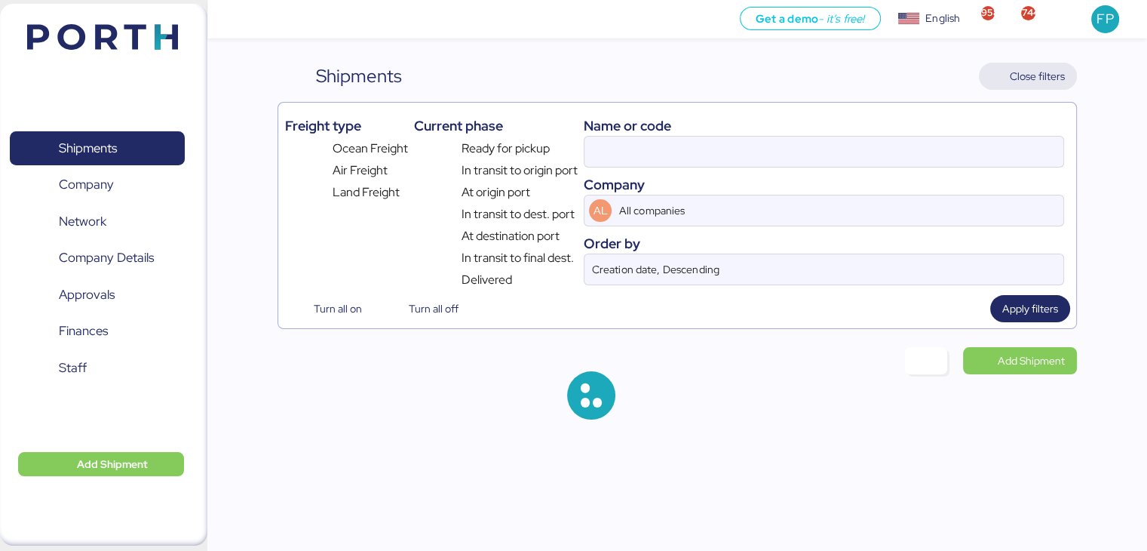
type input "O0051798"
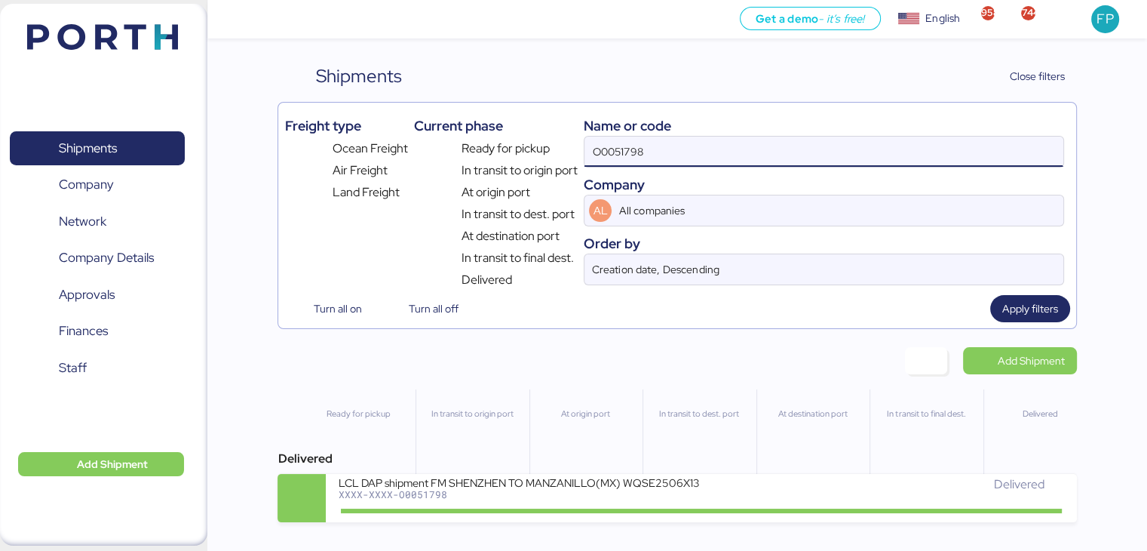
click at [623, 158] on input "O0051798" at bounding box center [824, 152] width 478 height 30
type input "51941"
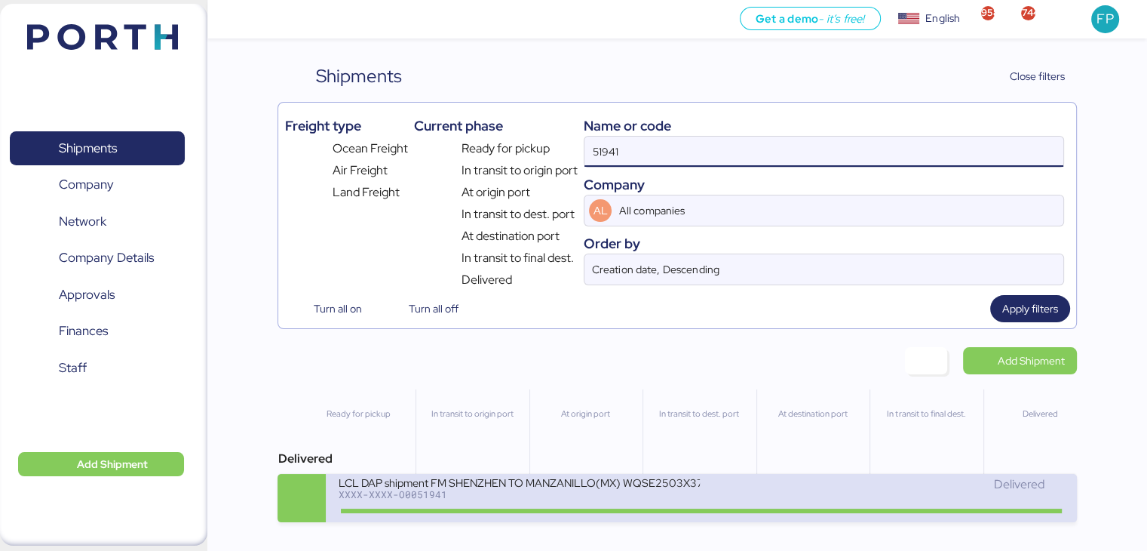
click at [571, 497] on div "XXXX-XXXX-O0051941" at bounding box center [519, 494] width 362 height 11
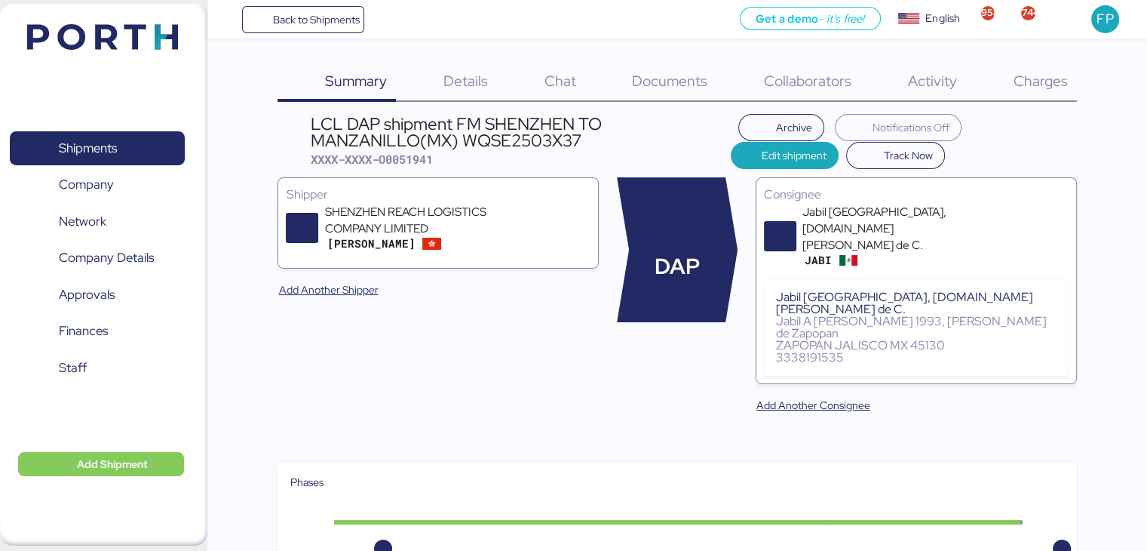
click at [1055, 91] on div "Charges 0" at bounding box center [1021, 82] width 111 height 39
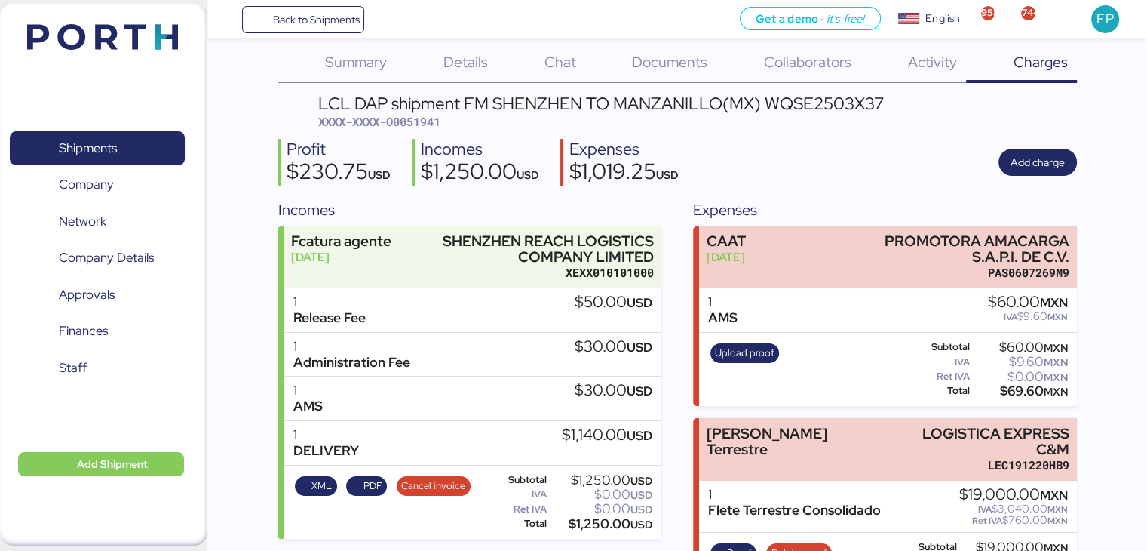
scroll to position [15, 0]
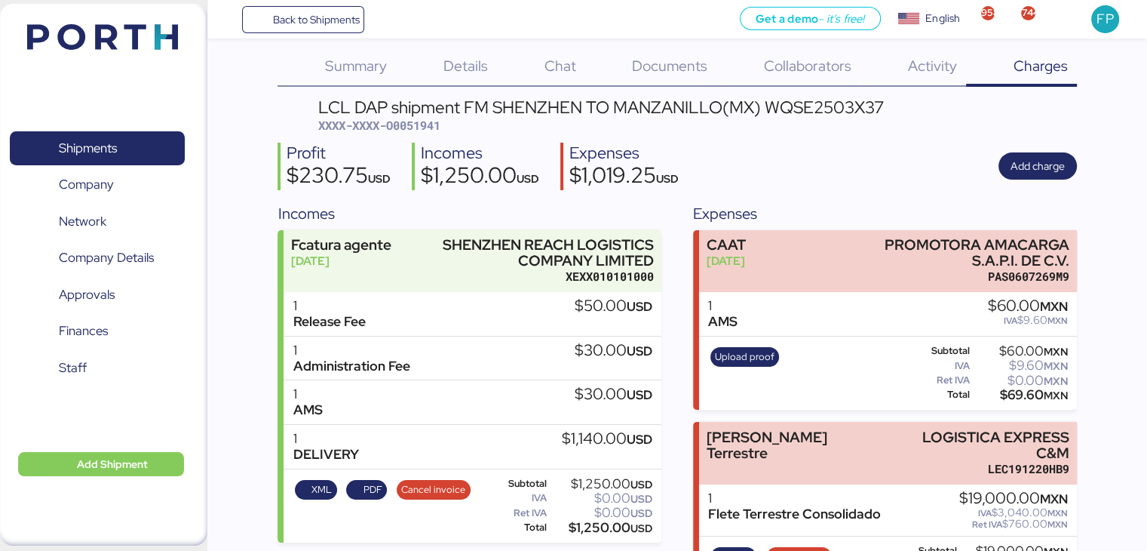
click at [431, 118] on span "XXXX-XXXX-O0051941" at bounding box center [379, 125] width 122 height 15
copy span "O0051941"
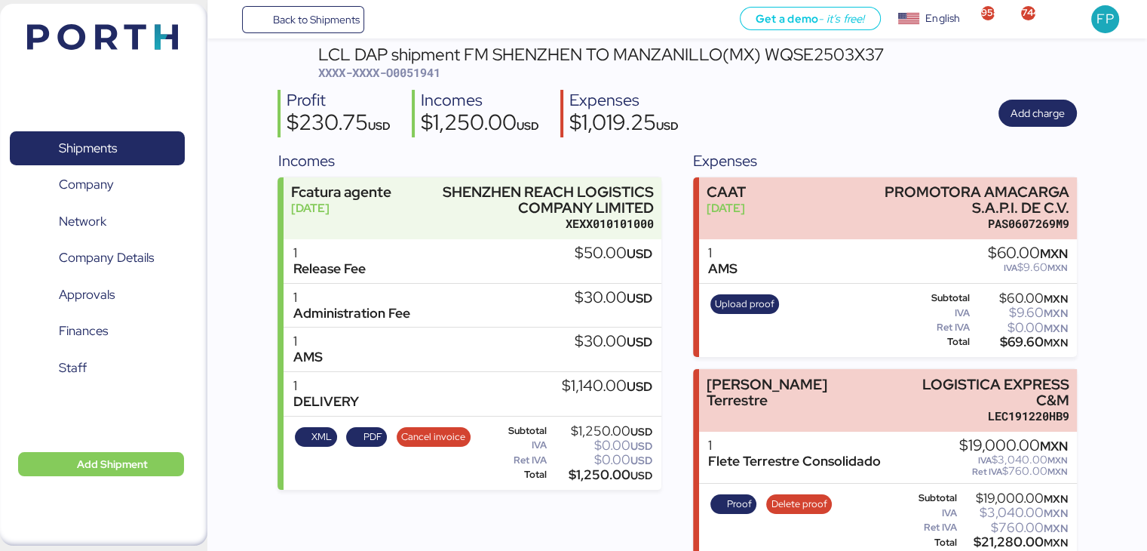
click at [1011, 536] on div "$21,280.00 MXN" at bounding box center [1014, 541] width 108 height 11
copy div "21,280.00"
click at [734, 496] on span "Proof" at bounding box center [739, 504] width 25 height 17
click at [105, 321] on span "Finances" at bounding box center [83, 331] width 49 height 22
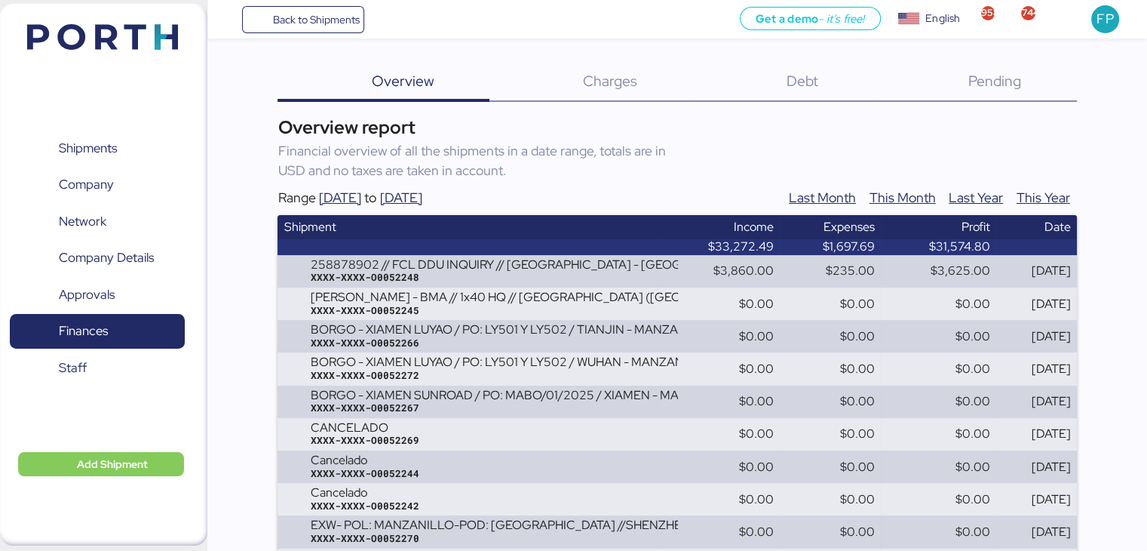
click at [810, 74] on span "Debt" at bounding box center [803, 81] width 32 height 20
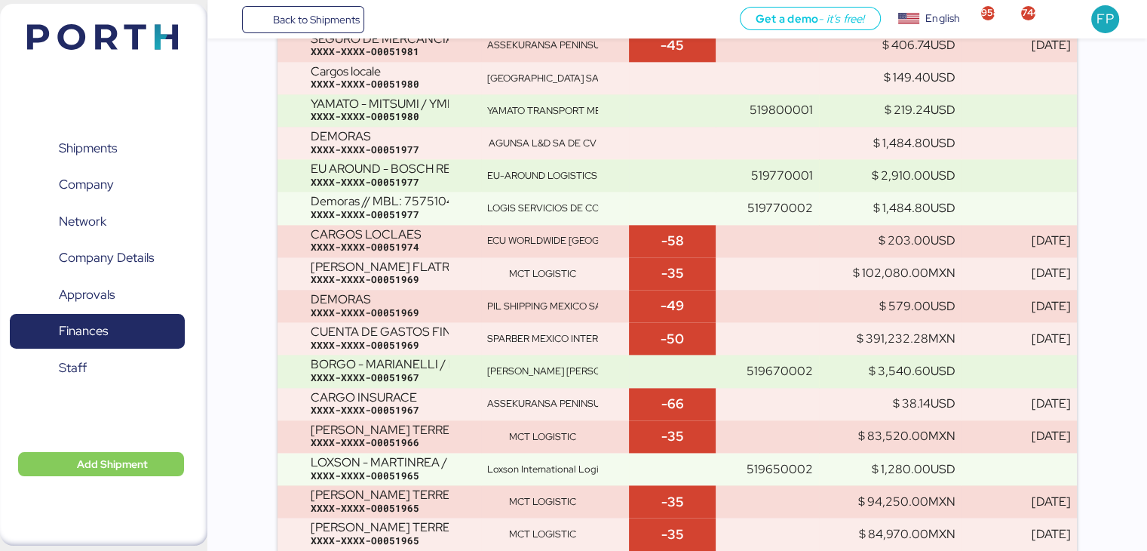
scroll to position [9860, 0]
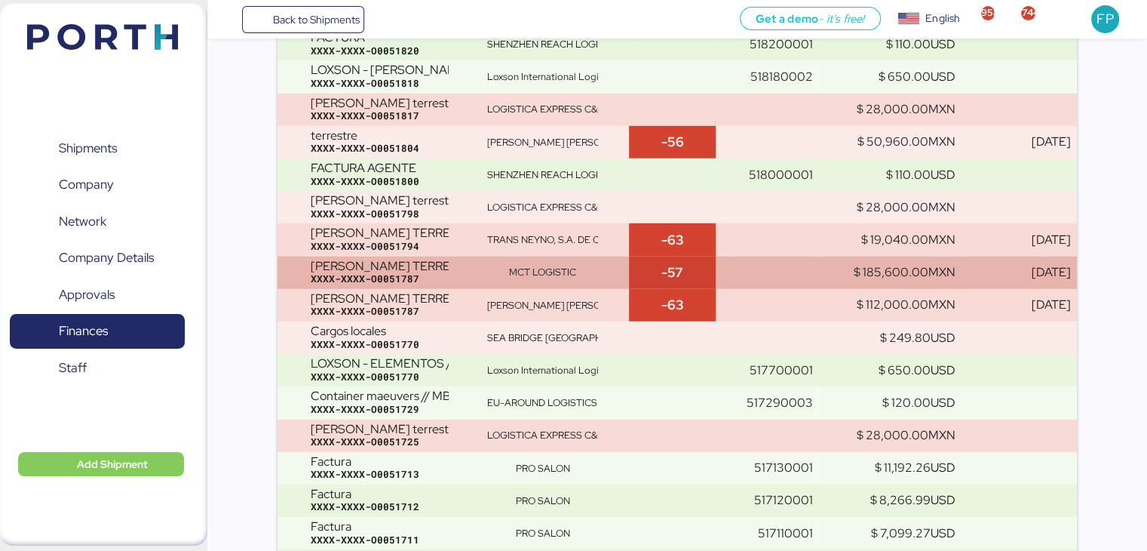
click at [471, 284] on div "XXXX-XXXX-O0051787" at bounding box center [392, 279] width 165 height 14
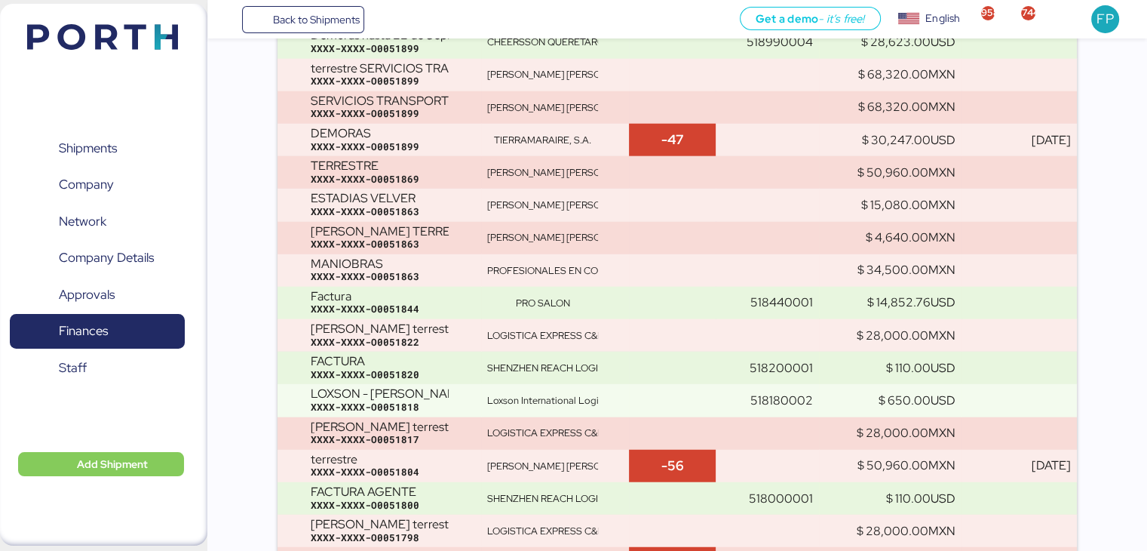
scroll to position [9344, 0]
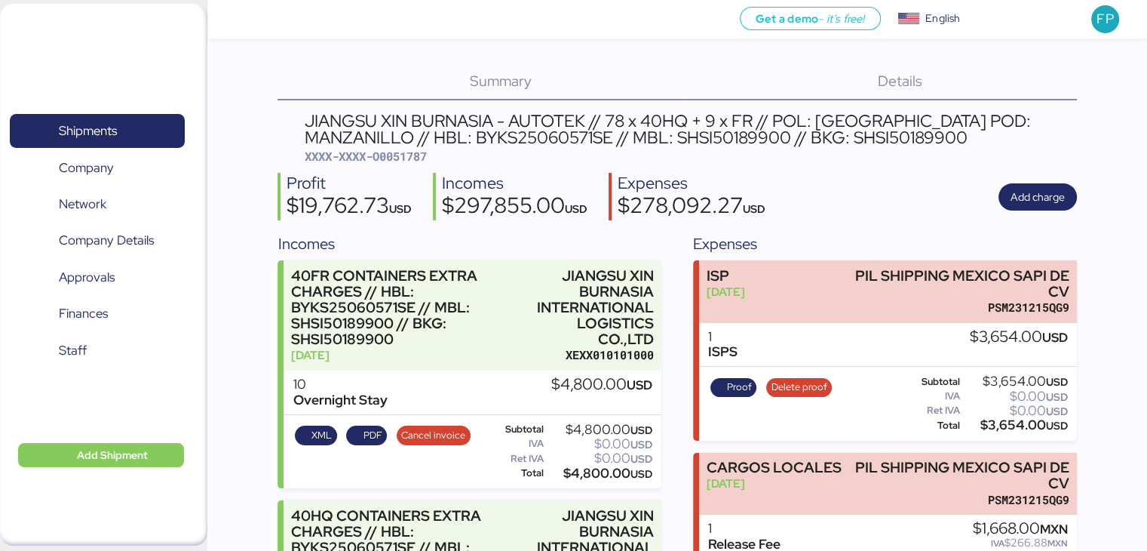
click at [407, 155] on span "XXXX-XXXX-O0051787" at bounding box center [366, 156] width 122 height 15
copy span "O0051787"
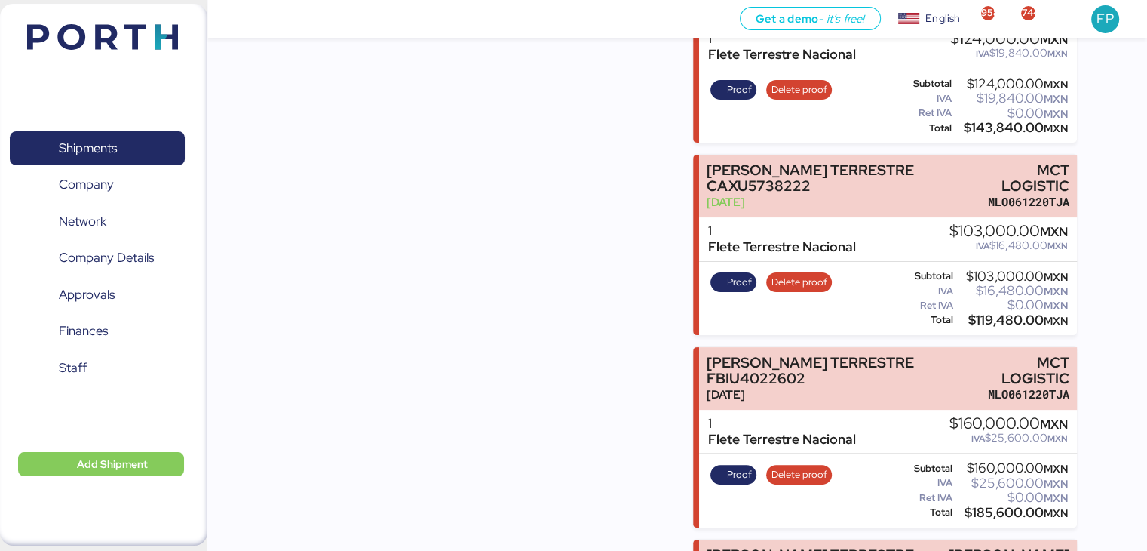
scroll to position [6135, 0]
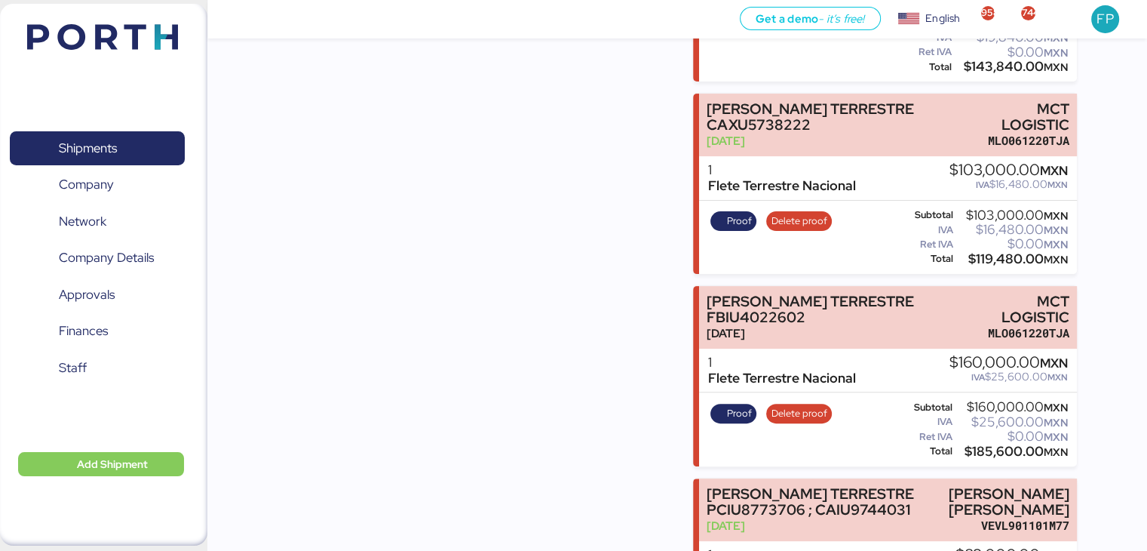
click at [980, 446] on div "$185,600.00 MXN" at bounding box center [1012, 451] width 112 height 11
copy div "185,600.00"
click at [748, 405] on span "Proof" at bounding box center [739, 413] width 25 height 17
drag, startPoint x: 966, startPoint y: 147, endPoint x: 1085, endPoint y: 155, distance: 119.4
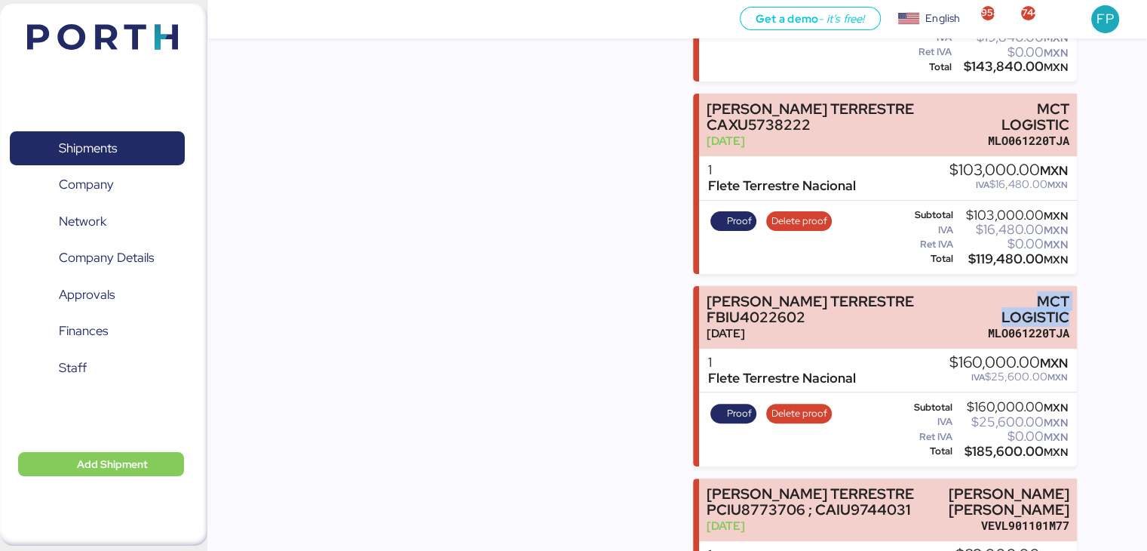
copy div "MCT LOGISTIC"
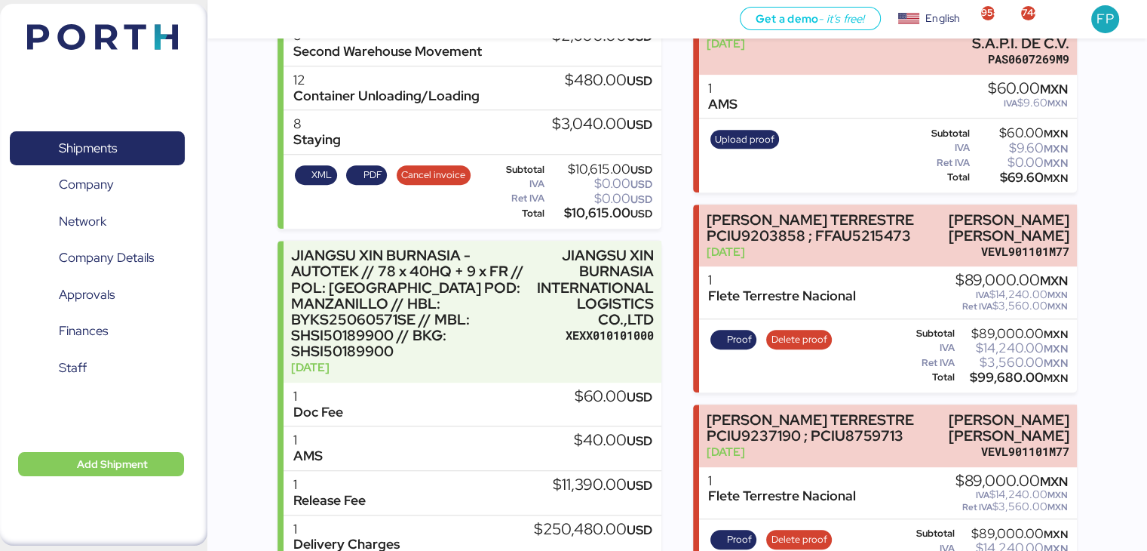
scroll to position [553, 0]
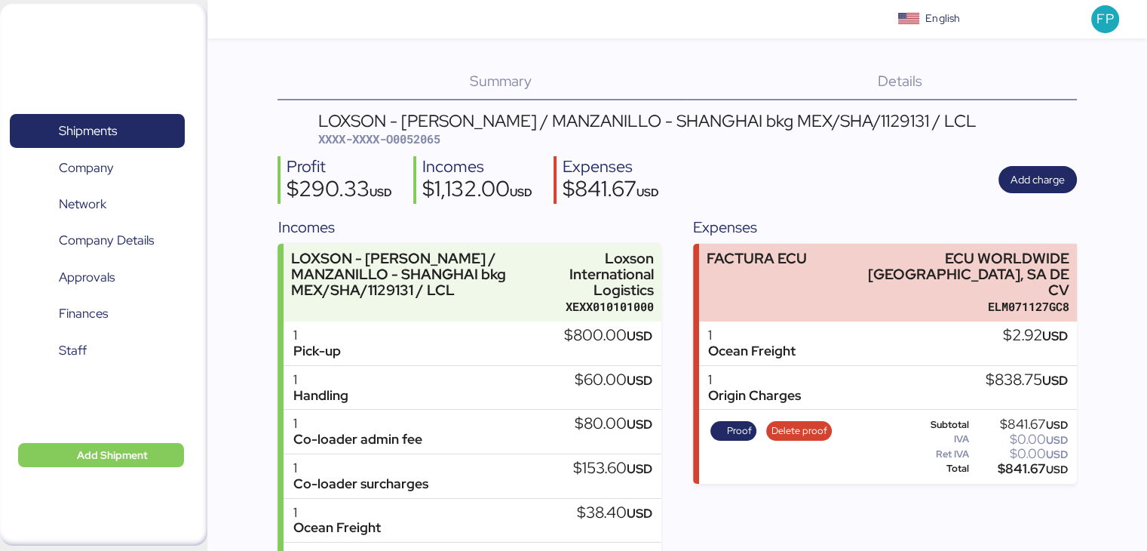
scroll to position [76, 0]
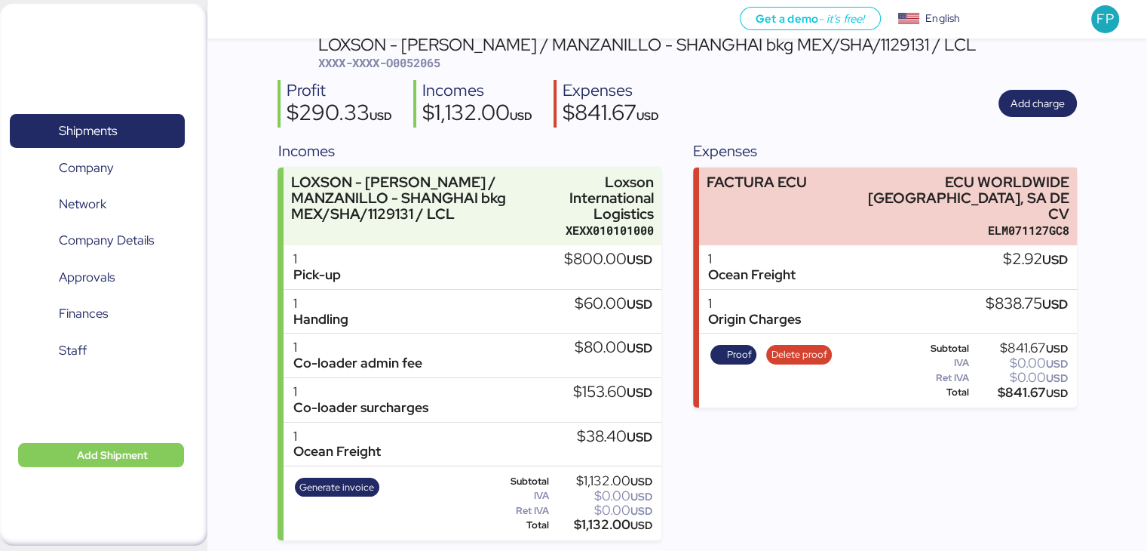
click at [412, 61] on span "XXXX-XXXX-O0052065" at bounding box center [379, 62] width 122 height 15
copy span "O0052065"
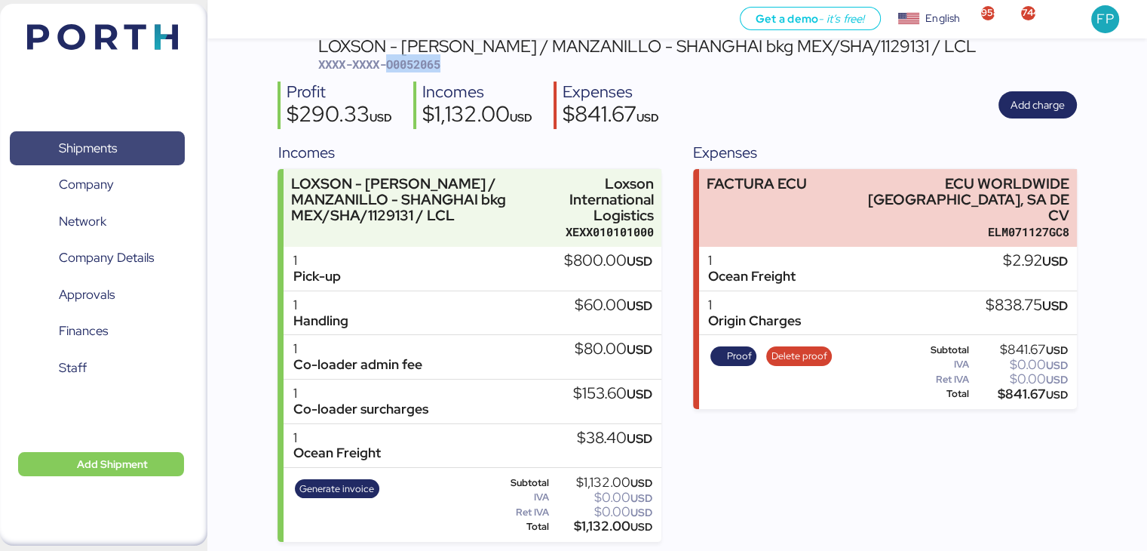
click at [106, 137] on span "Shipments" at bounding box center [88, 148] width 58 height 22
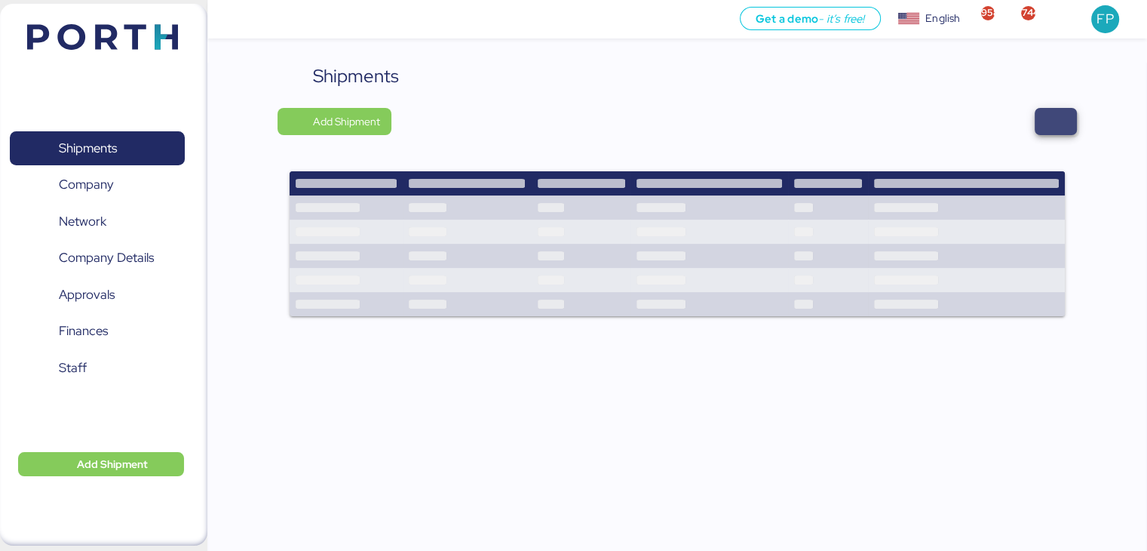
click at [1053, 126] on span "button" at bounding box center [1056, 121] width 18 height 21
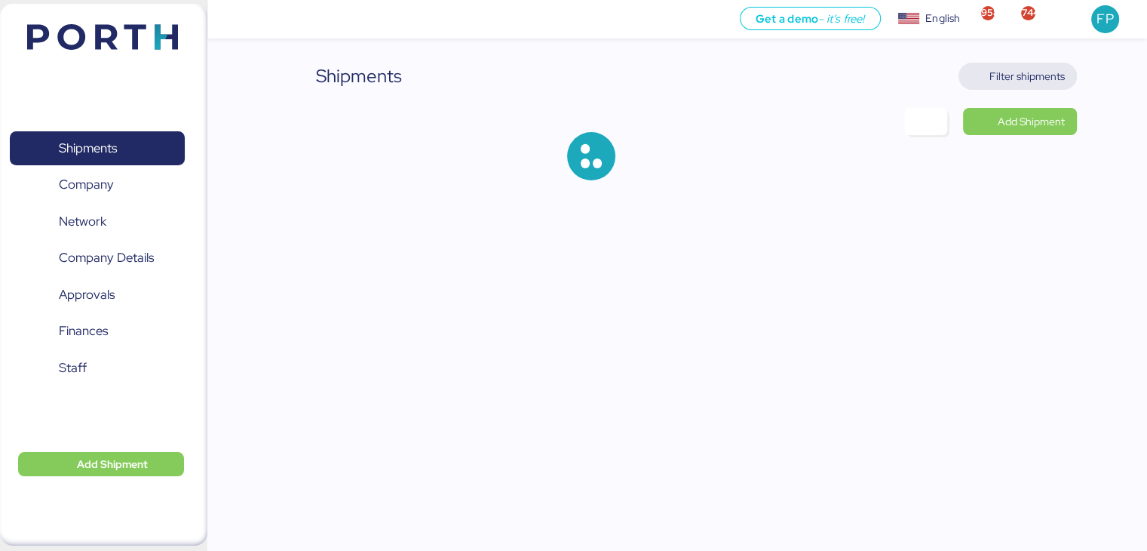
click at [1030, 82] on span "Filter shipments" at bounding box center [1027, 76] width 75 height 18
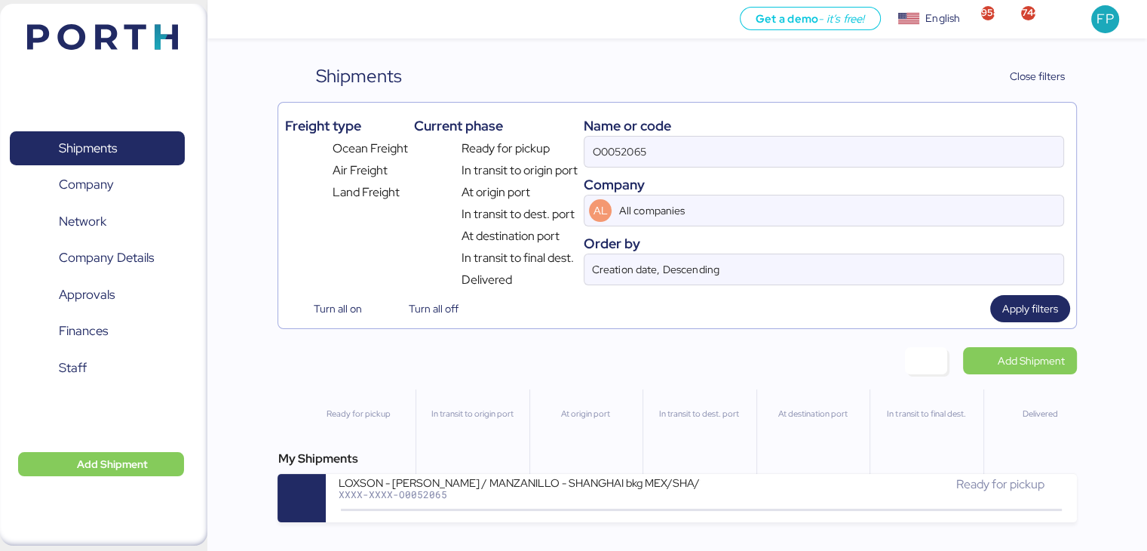
click at [649, 136] on div "O0052065" at bounding box center [824, 152] width 480 height 32
click at [649, 137] on input "O0052065" at bounding box center [824, 152] width 478 height 30
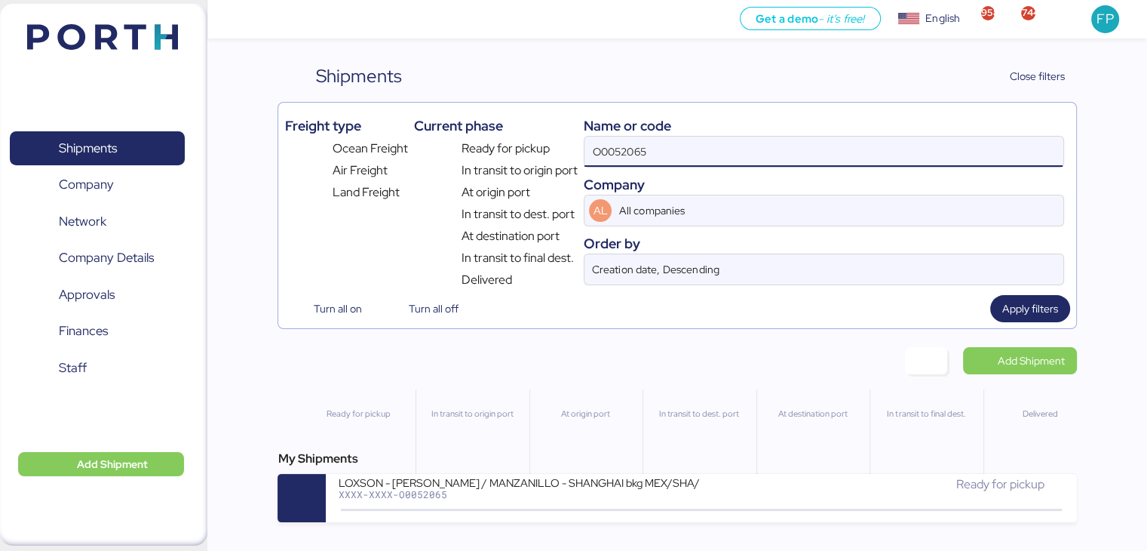
click at [649, 136] on div "O0052065" at bounding box center [824, 152] width 480 height 32
click at [649, 137] on input "O0052065" at bounding box center [824, 152] width 478 height 30
click at [636, 143] on input "O0052065" at bounding box center [824, 152] width 478 height 30
paste input "101"
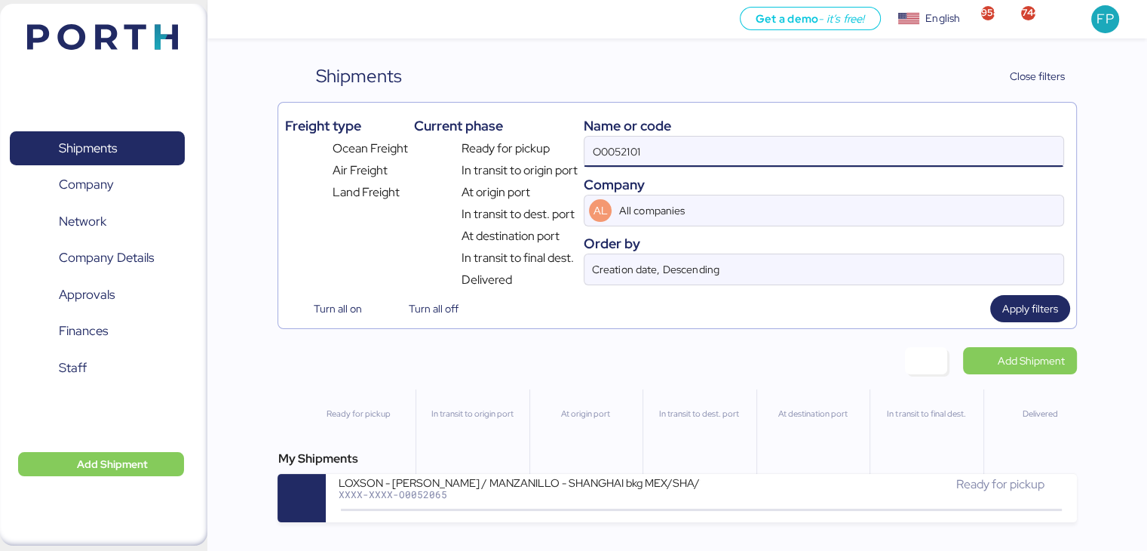
type input "O0052101"
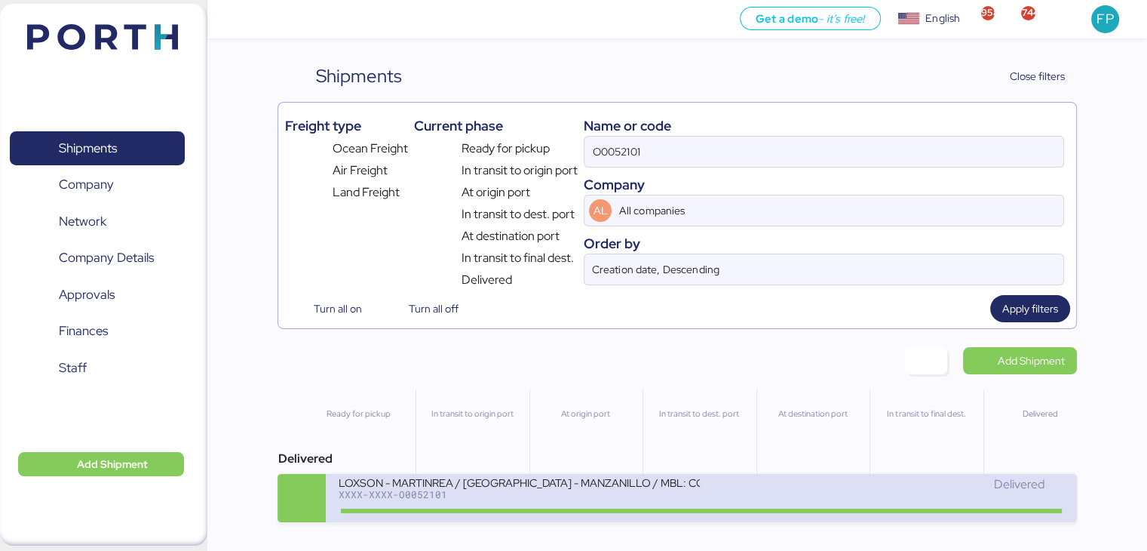
click at [549, 498] on div "XXXX-XXXX-O0052101" at bounding box center [519, 494] width 362 height 11
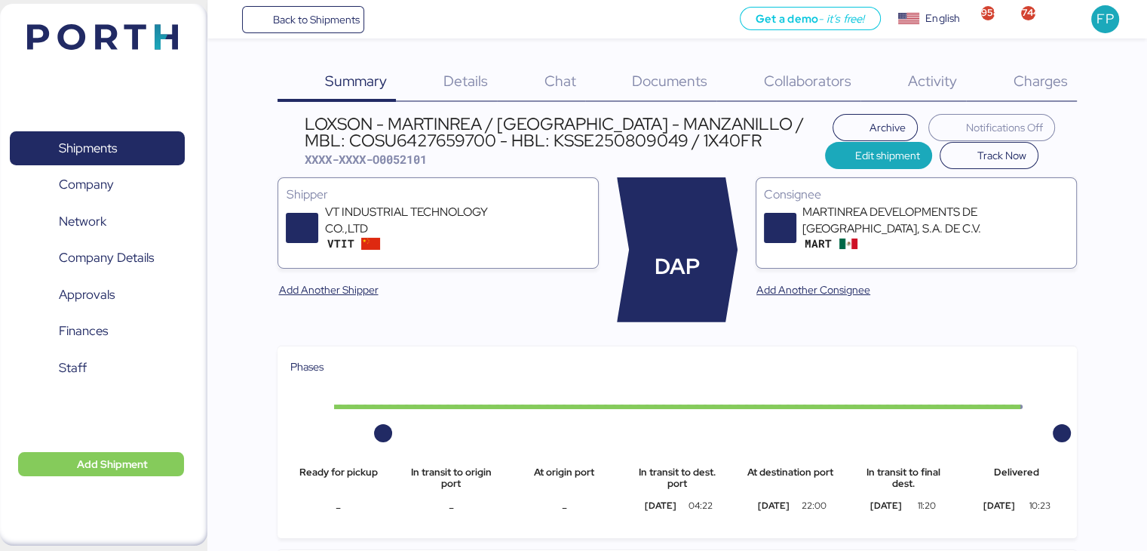
click at [1038, 88] on span "Charges" at bounding box center [1040, 81] width 54 height 20
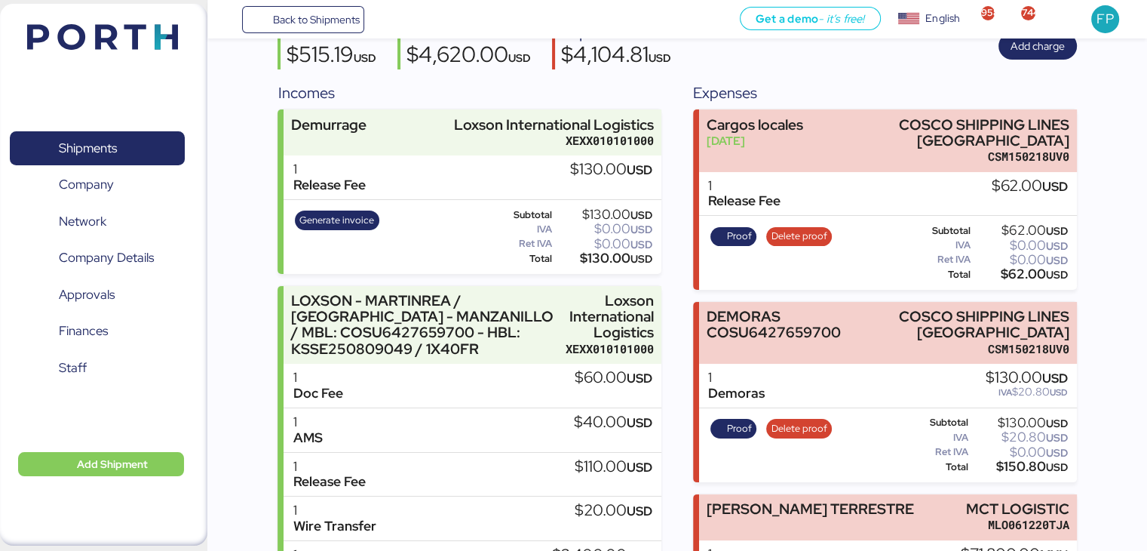
scroll to position [103, 0]
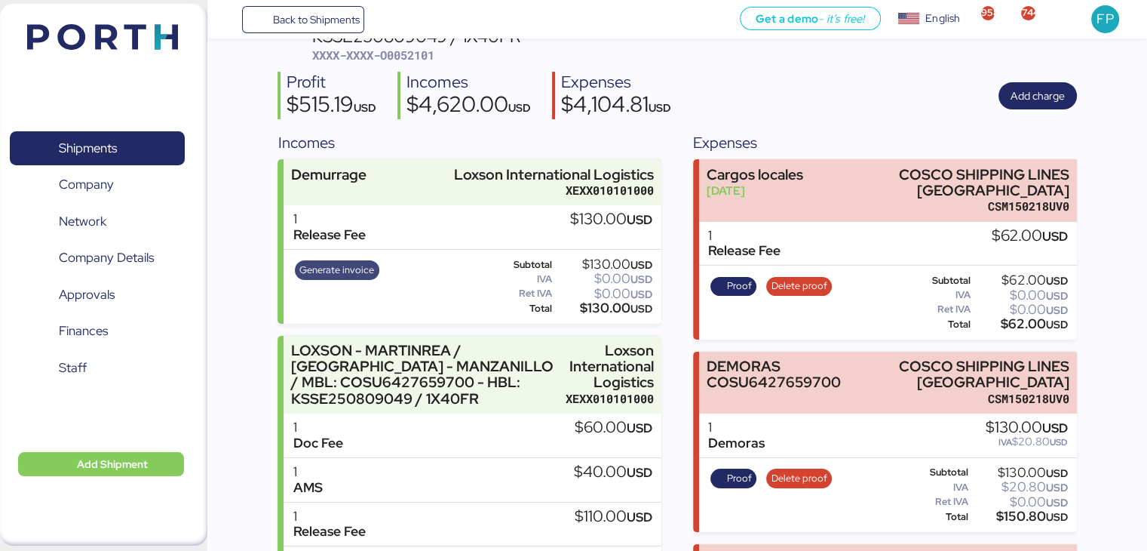
click at [342, 263] on span "Generate invoice" at bounding box center [336, 270] width 75 height 17
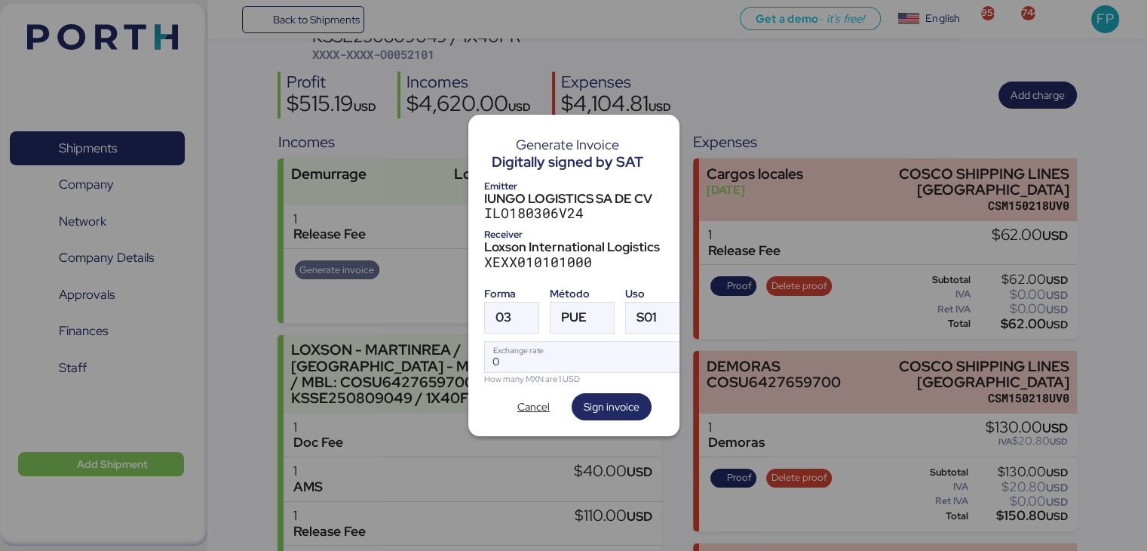
scroll to position [0, 0]
click at [525, 303] on div at bounding box center [524, 317] width 27 height 30
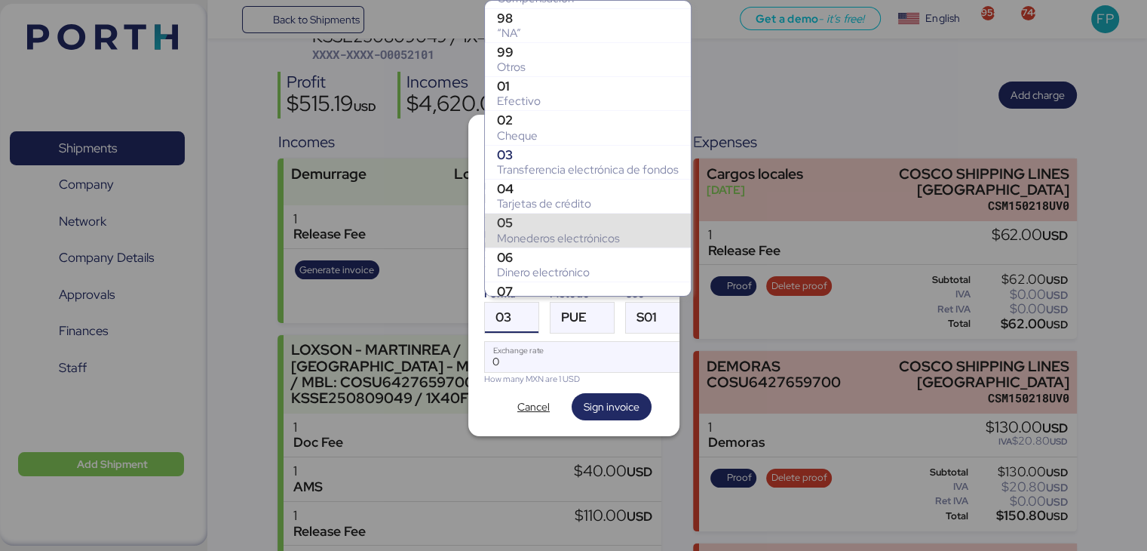
scroll to position [264, 0]
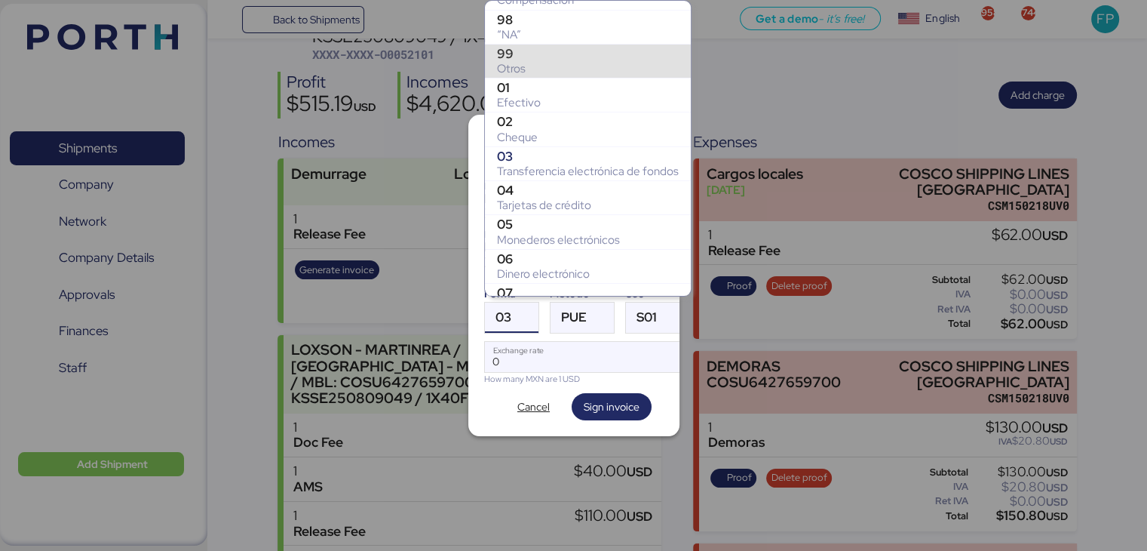
click at [514, 63] on div "Otros" at bounding box center [588, 68] width 182 height 15
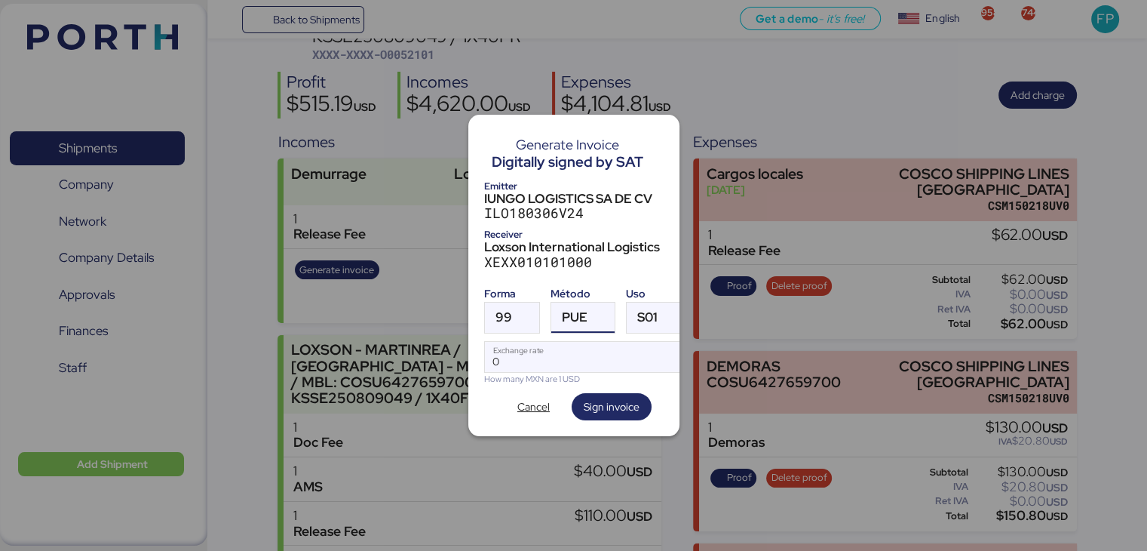
click at [563, 302] on div "PUE" at bounding box center [575, 317] width 26 height 30
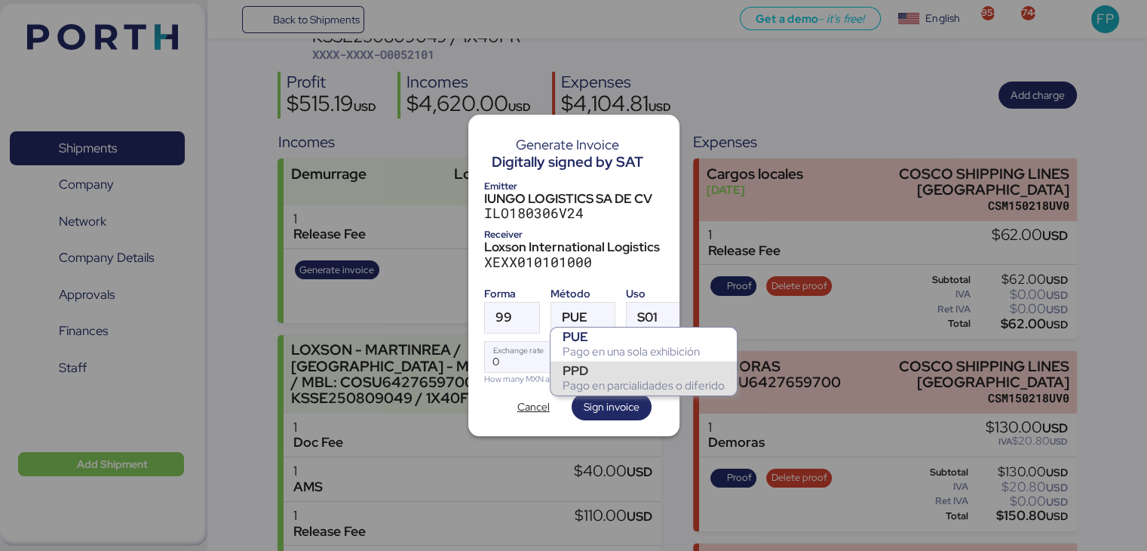
click at [588, 382] on div "Pago en parcialidades o diferido" at bounding box center [644, 385] width 162 height 15
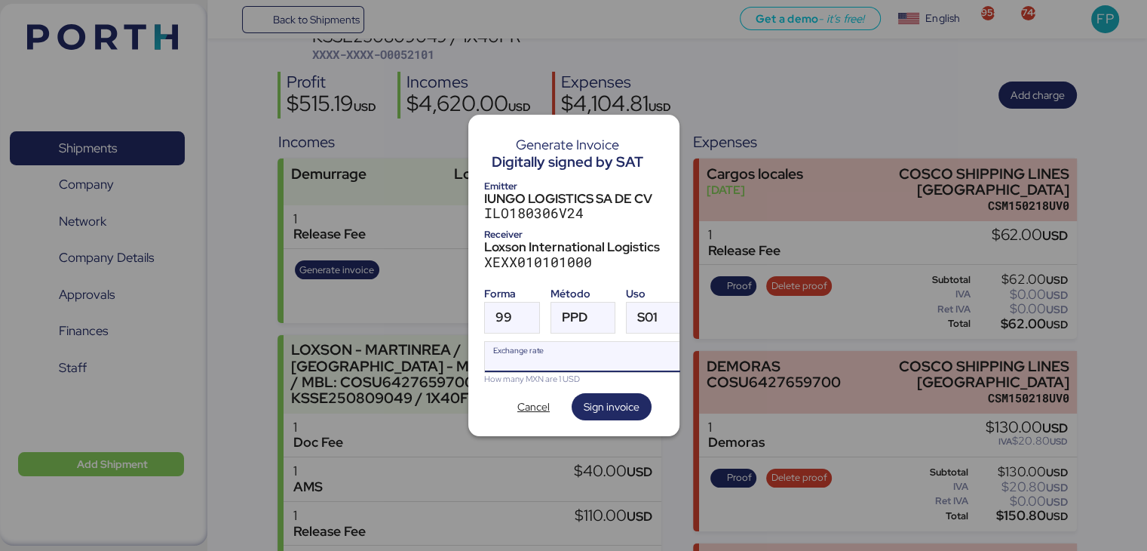
click at [552, 361] on input "Exchange rate" at bounding box center [585, 357] width 201 height 30
type input "0"
paste input "18.5064"
type input "18.5064"
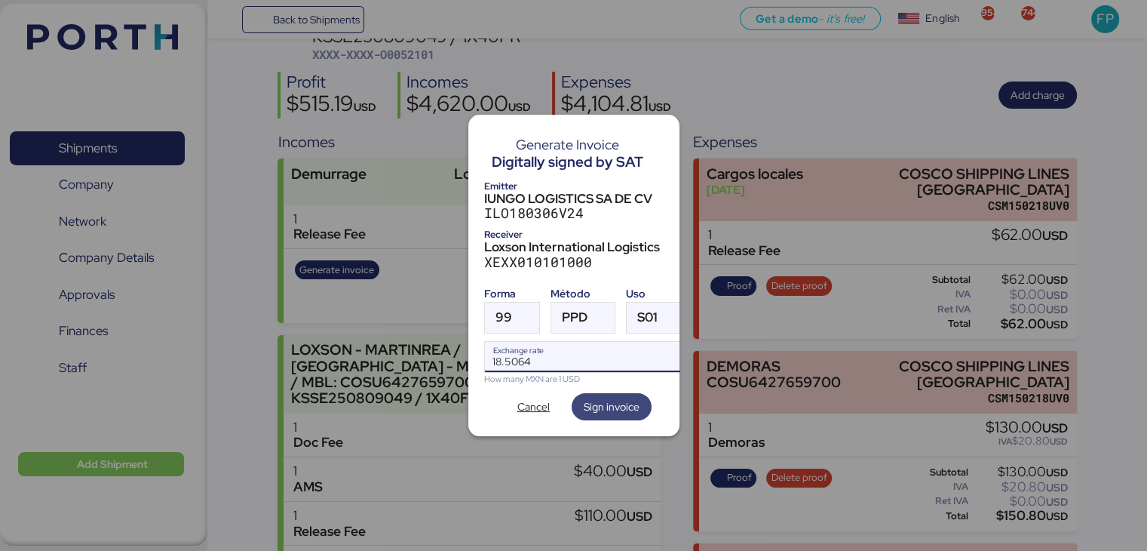
click at [591, 398] on span "Sign invoice" at bounding box center [612, 407] width 56 height 18
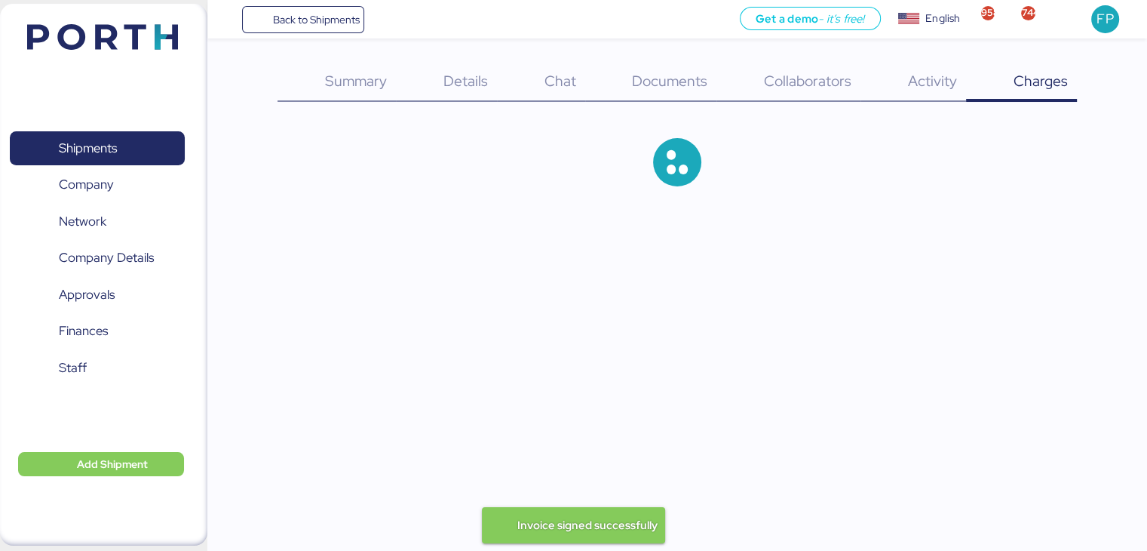
scroll to position [103, 0]
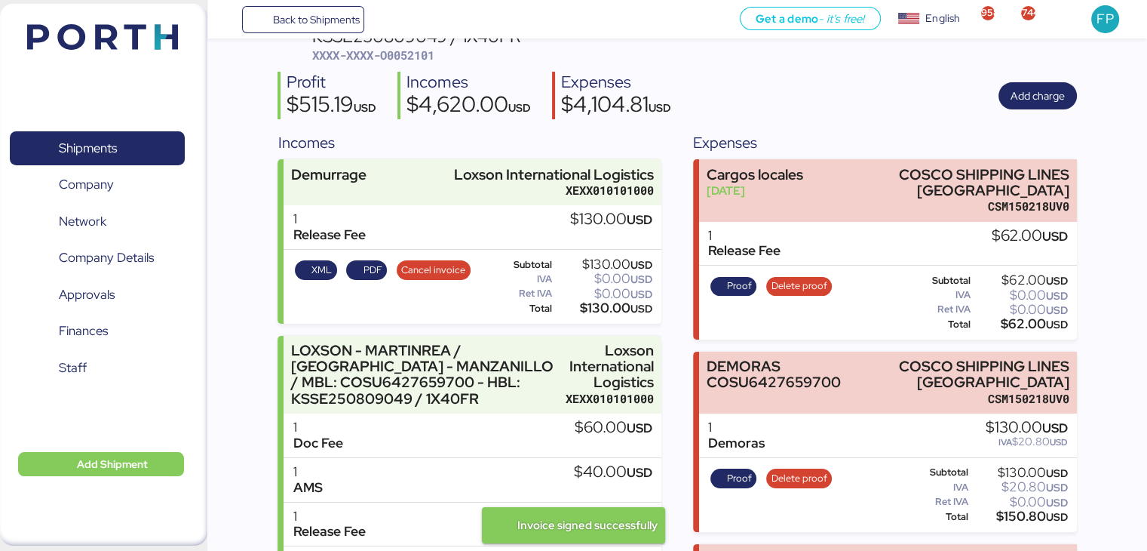
click at [417, 59] on span "XXXX-XXXX-O0052101" at bounding box center [373, 55] width 122 height 15
copy span "O0052101"
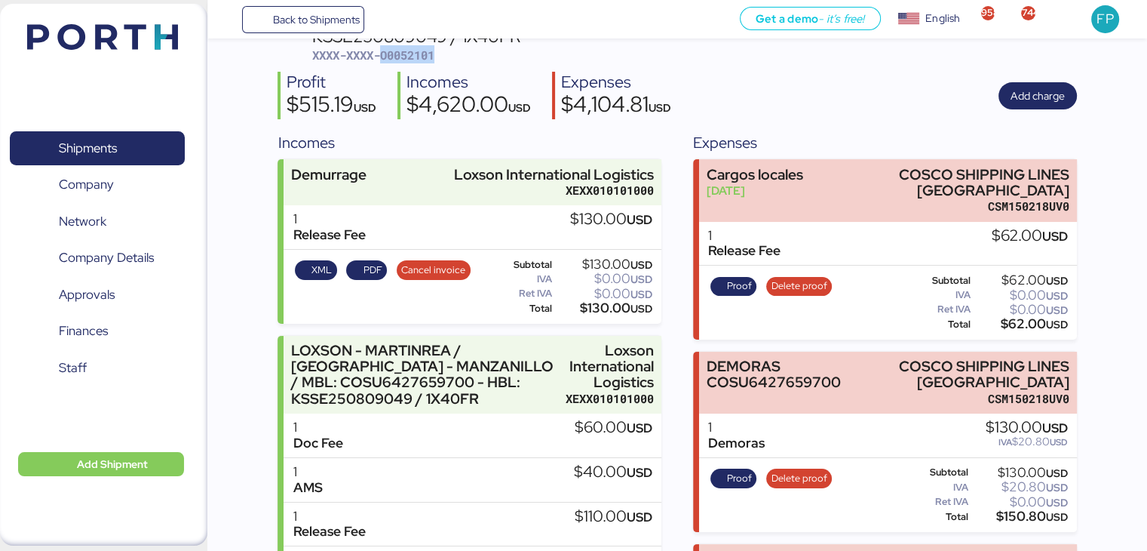
copy span "O0052101"
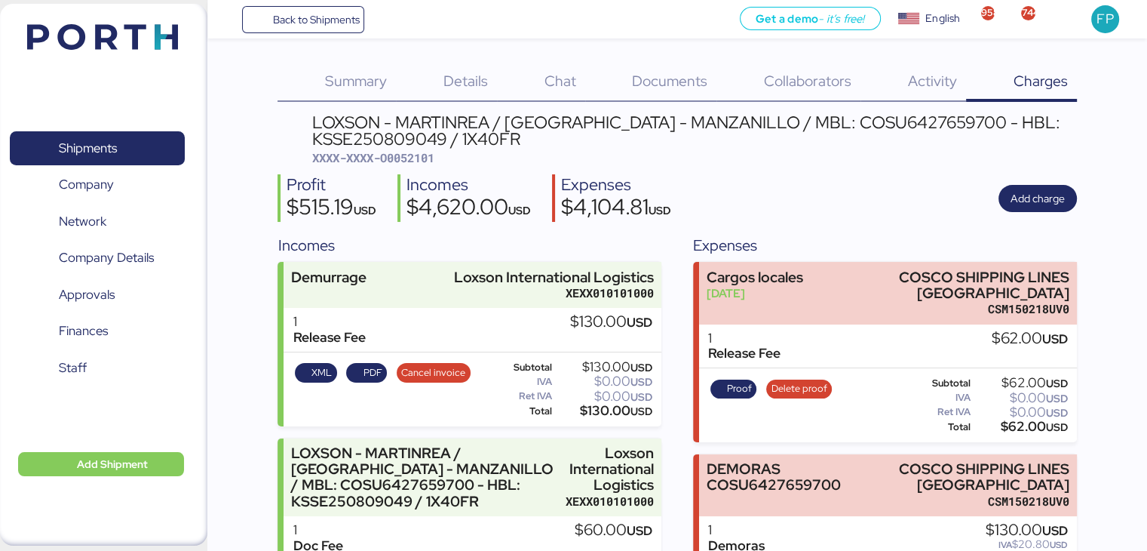
click at [844, 124] on div "LOXSON - MARTINREA / [GEOGRAPHIC_DATA] - MANZANILLO / MBL: COSU6427659700 - HBL…" at bounding box center [694, 131] width 765 height 34
copy div "COSU6427659700"
click at [599, 414] on div "$130.00 USD" at bounding box center [603, 410] width 97 height 11
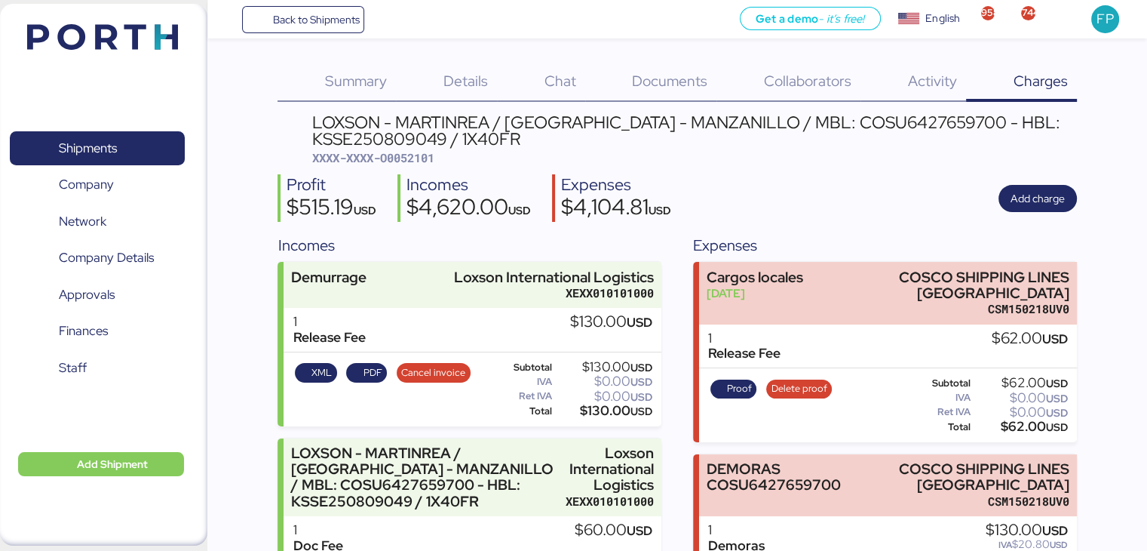
copy div "130.00"
click at [130, 137] on span "Shipments" at bounding box center [97, 148] width 162 height 22
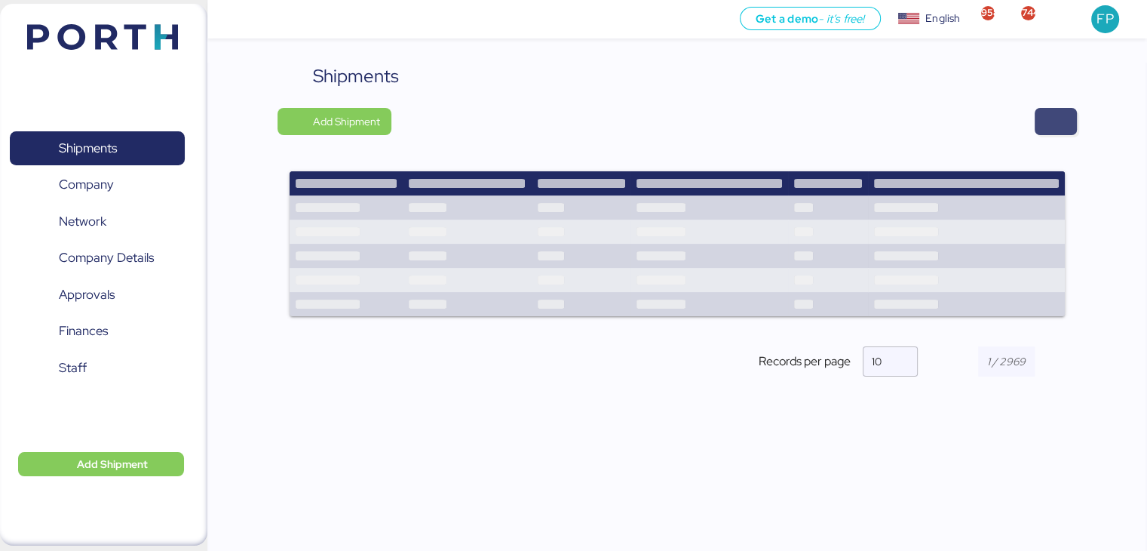
click at [1067, 120] on span "button" at bounding box center [1056, 121] width 42 height 27
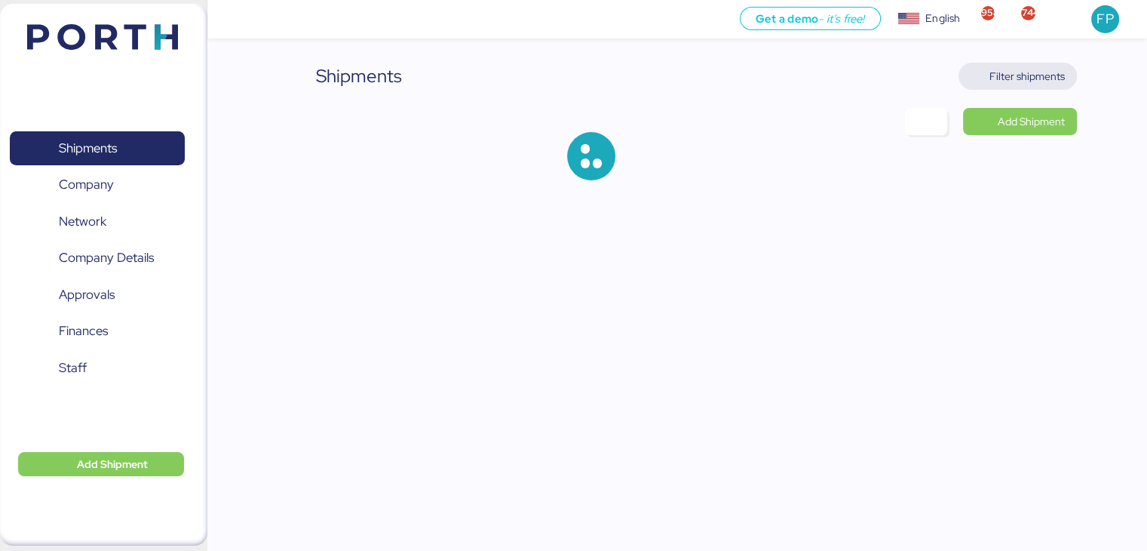
click at [1029, 84] on span "Filter shipments" at bounding box center [1027, 76] width 75 height 18
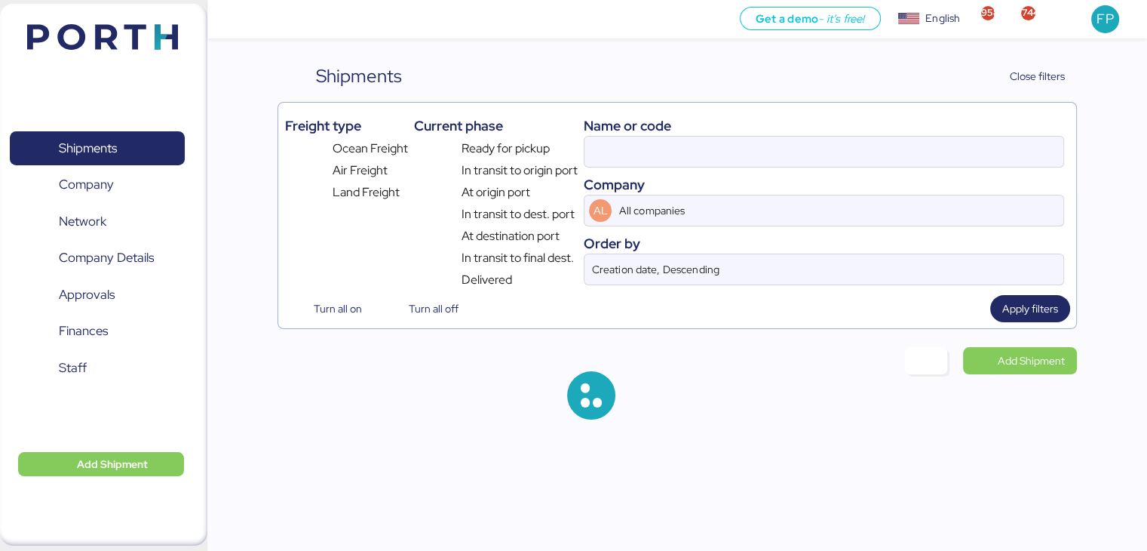
click at [630, 134] on div "Name or code" at bounding box center [824, 125] width 480 height 20
click at [603, 158] on input at bounding box center [824, 152] width 478 height 30
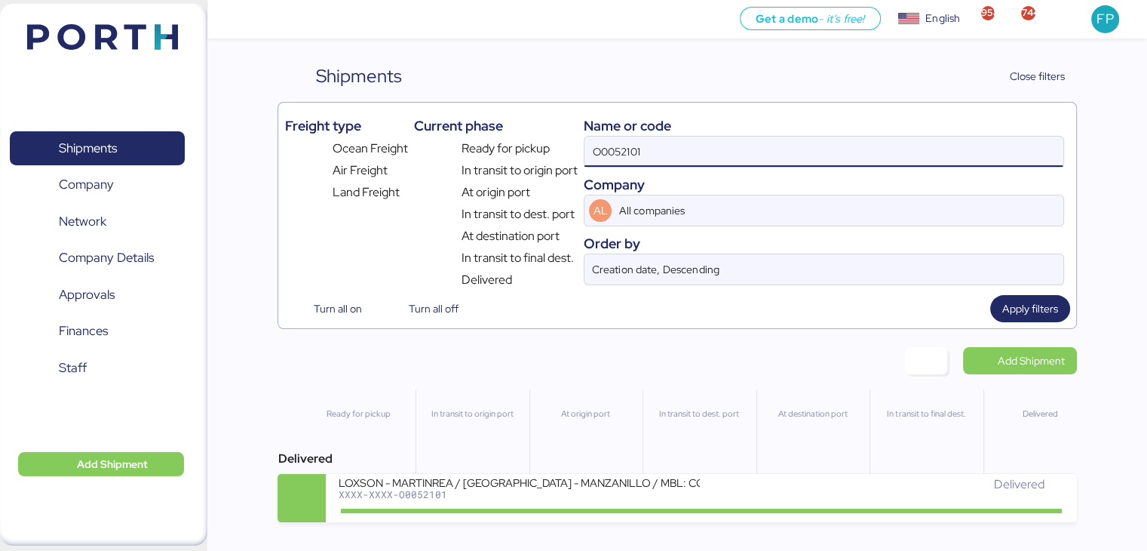
click at [603, 158] on input "O0052101" at bounding box center [824, 152] width 478 height 30
paste input "4"
type input "O0052104"
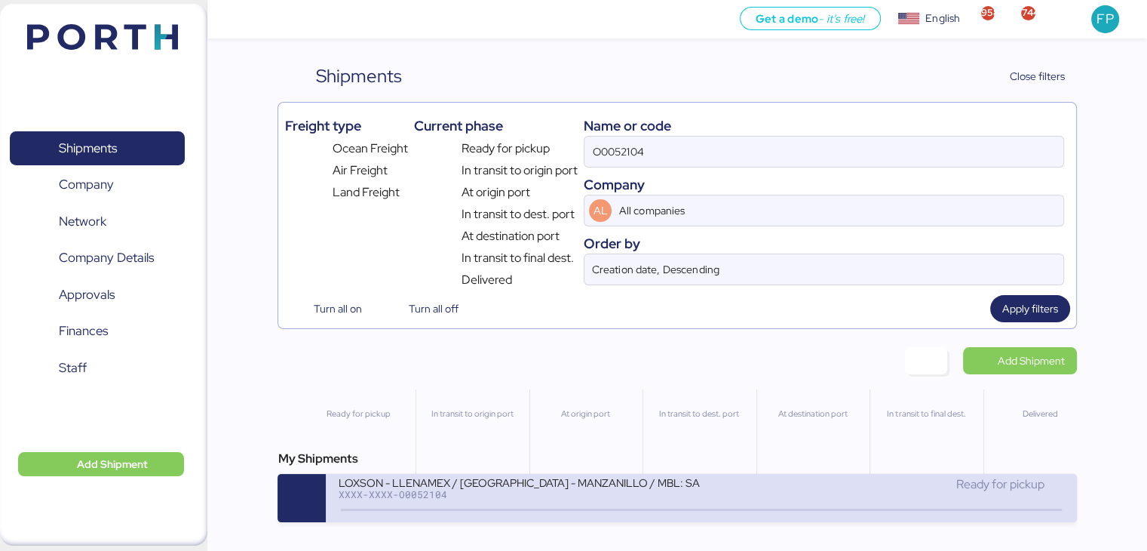
click at [587, 498] on div "XXXX-XXXX-O0052104" at bounding box center [519, 494] width 362 height 11
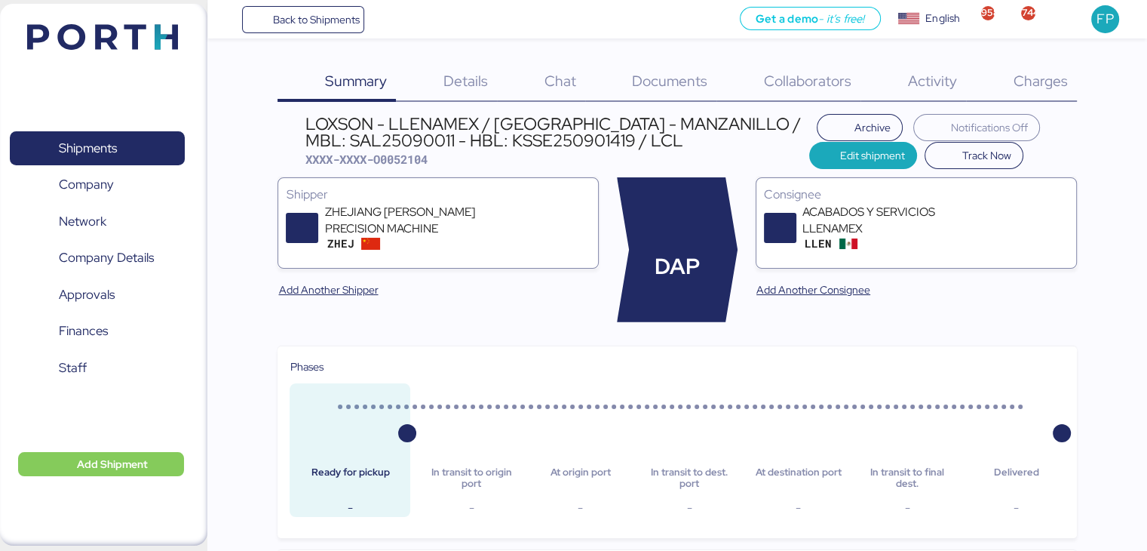
click at [1047, 90] on div "Charges 0" at bounding box center [1021, 82] width 111 height 39
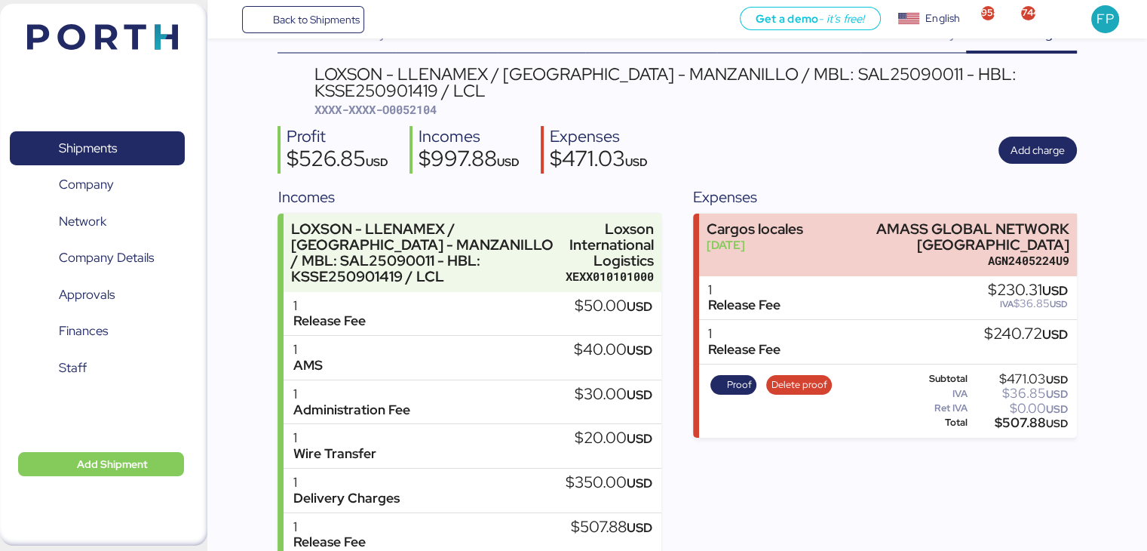
scroll to position [6, 0]
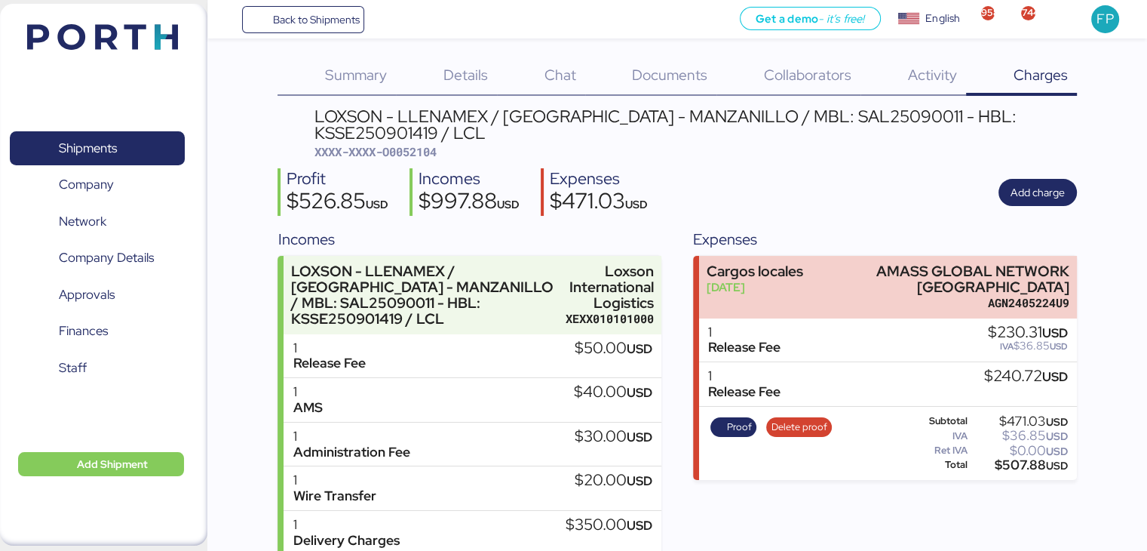
click at [428, 160] on div "LOXSON - LLENAMEX / SHANGHAI - MANZANILLO / MBL: SAL25090011 - HBL: KSSE2509014…" at bounding box center [677, 390] width 799 height 565
click at [423, 152] on span "XXXX-XXXX-O0052104" at bounding box center [376, 151] width 122 height 15
copy span "O0052104"
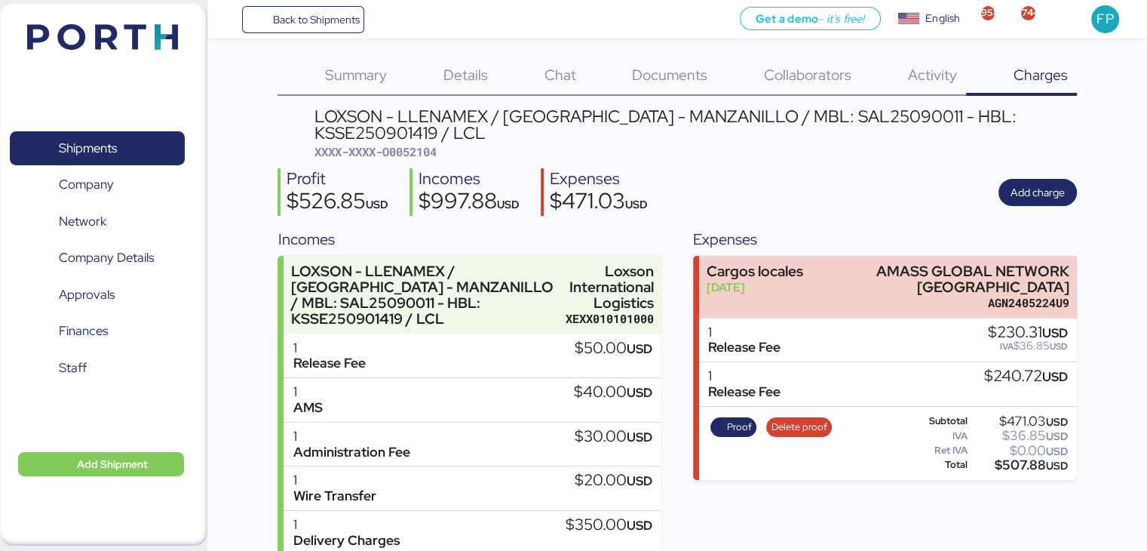
click at [640, 170] on div "Expenses" at bounding box center [599, 179] width 98 height 22
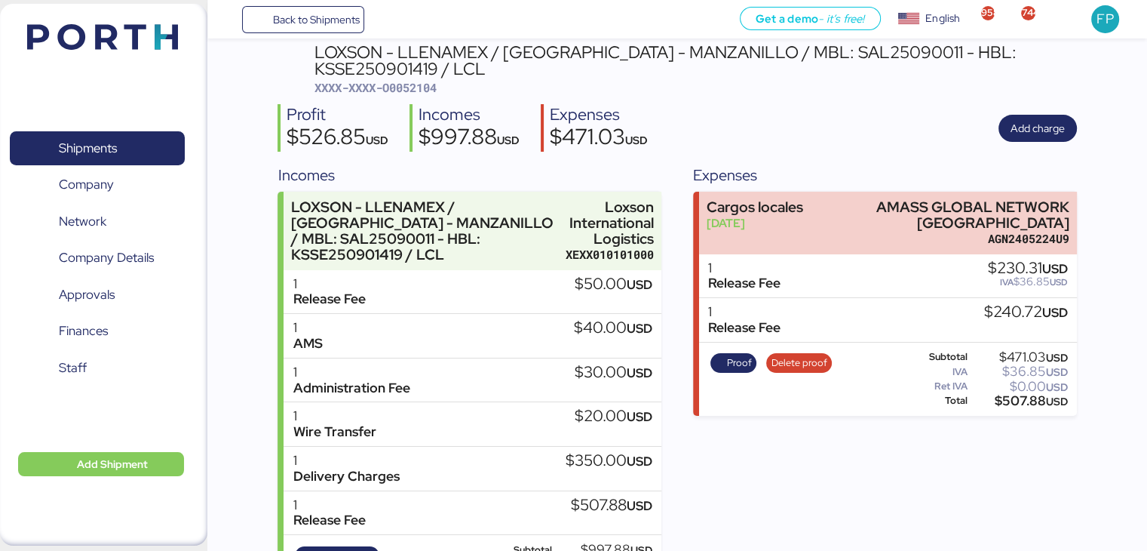
scroll to position [72, 0]
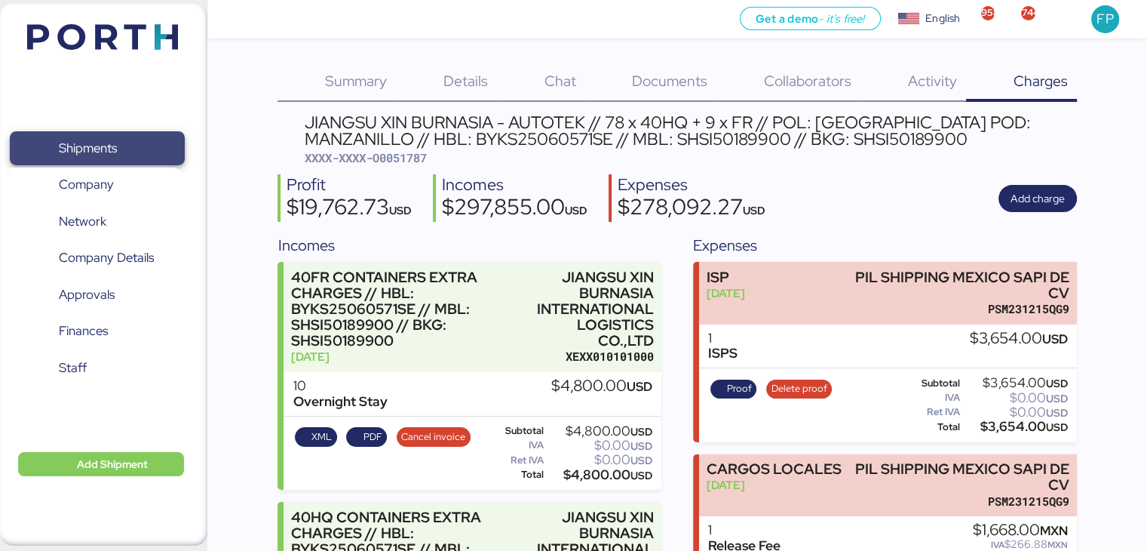
click at [78, 159] on span "Shipments" at bounding box center [97, 148] width 162 height 22
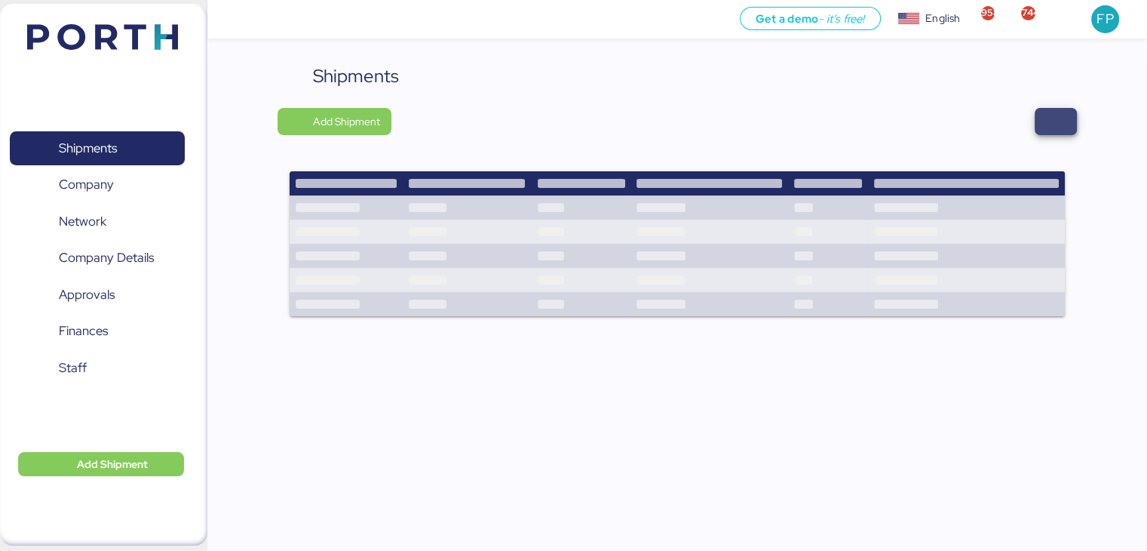
click at [1056, 124] on span "button" at bounding box center [1056, 121] width 18 height 21
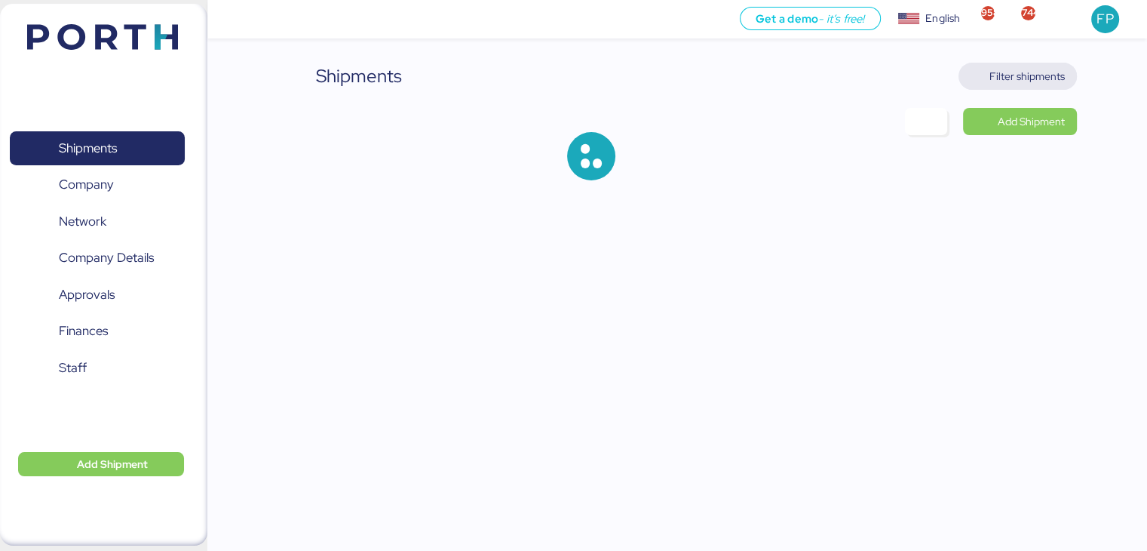
click at [1030, 83] on span "Filter shipments" at bounding box center [1027, 76] width 75 height 18
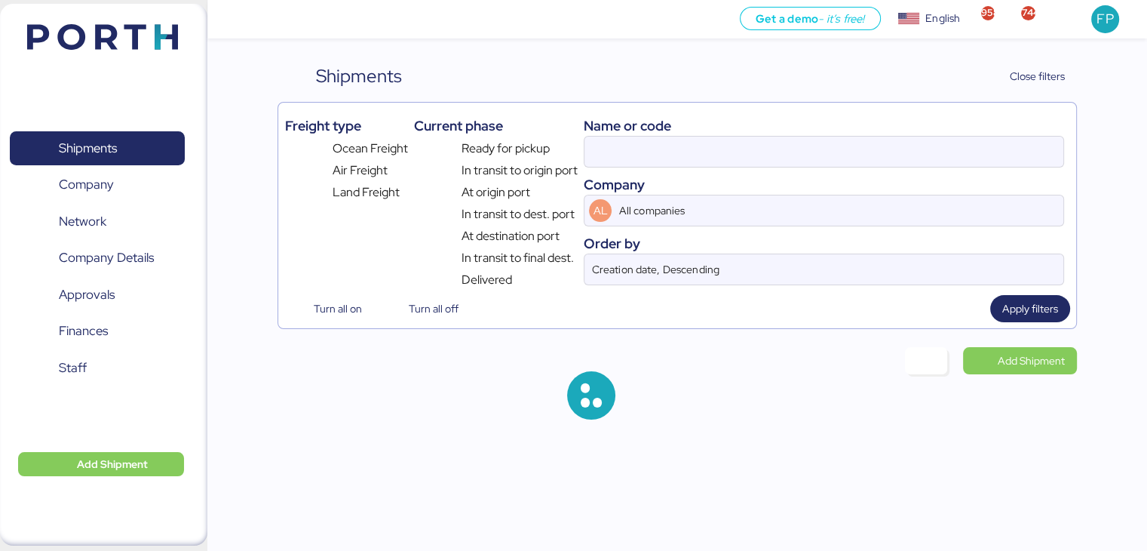
click at [640, 134] on div "Name or code" at bounding box center [824, 125] width 480 height 20
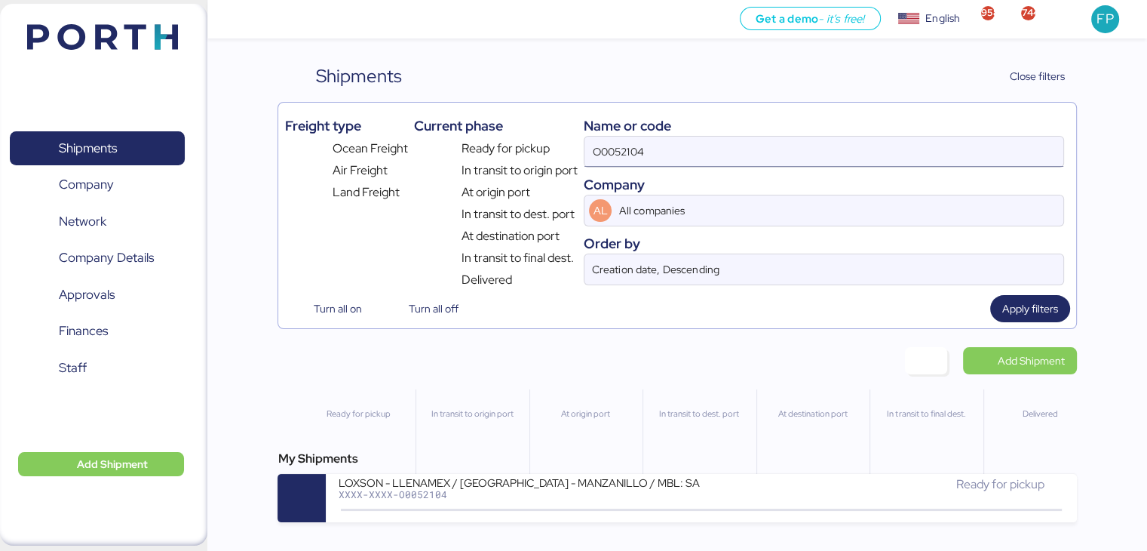
click at [629, 144] on input "O0052104" at bounding box center [824, 152] width 478 height 30
paste input "21"
type input "O0052214"
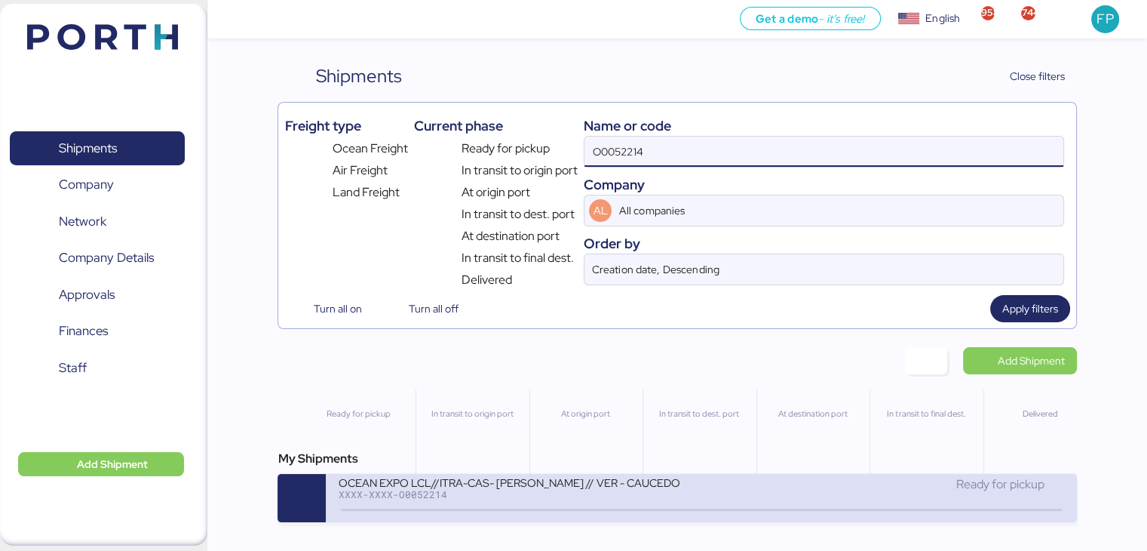
click at [507, 477] on div "OCEAN EXPO LCL//ITRA-CAS- [PERSON_NAME] // VER - CAUCEDO XXXX-XXXX-O0052214 Rea…" at bounding box center [701, 498] width 751 height 48
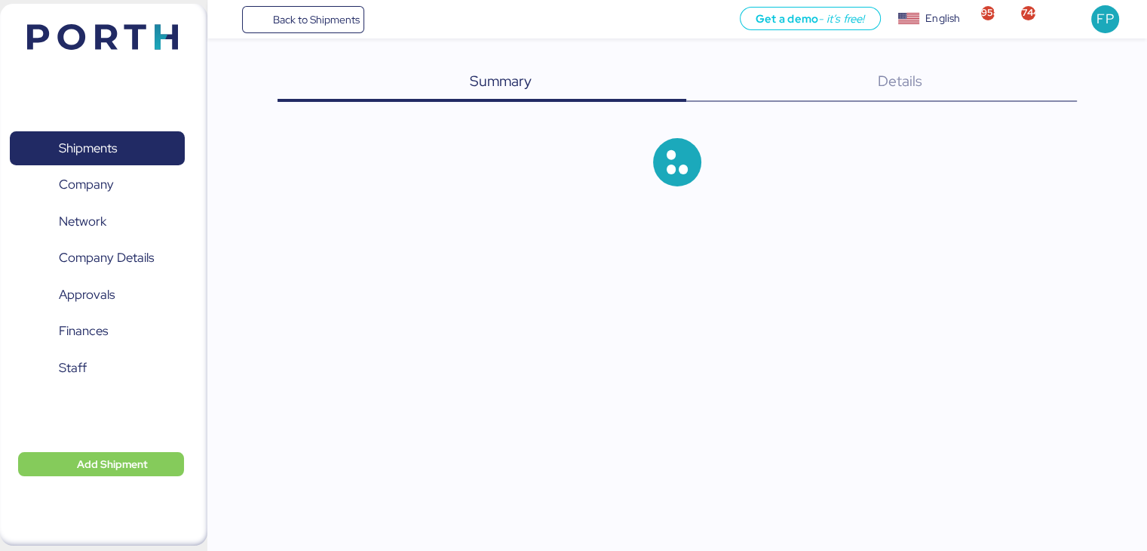
click at [507, 477] on div "Back to Shipments Get a demo - it’s free! Get a demo English Inglés English 958…" at bounding box center [573, 275] width 1147 height 551
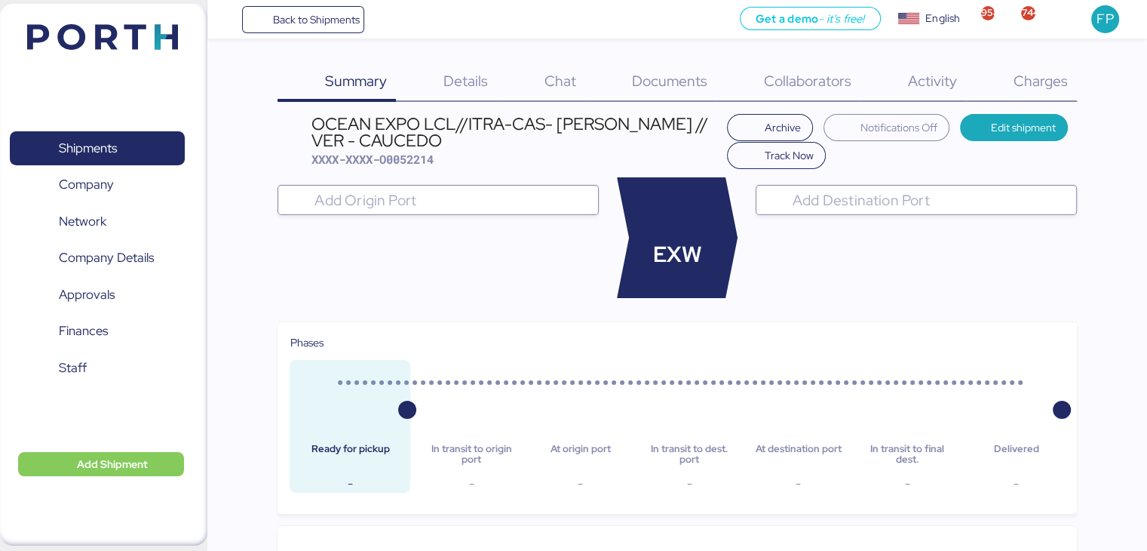
click at [1044, 81] on span "Charges" at bounding box center [1040, 81] width 54 height 20
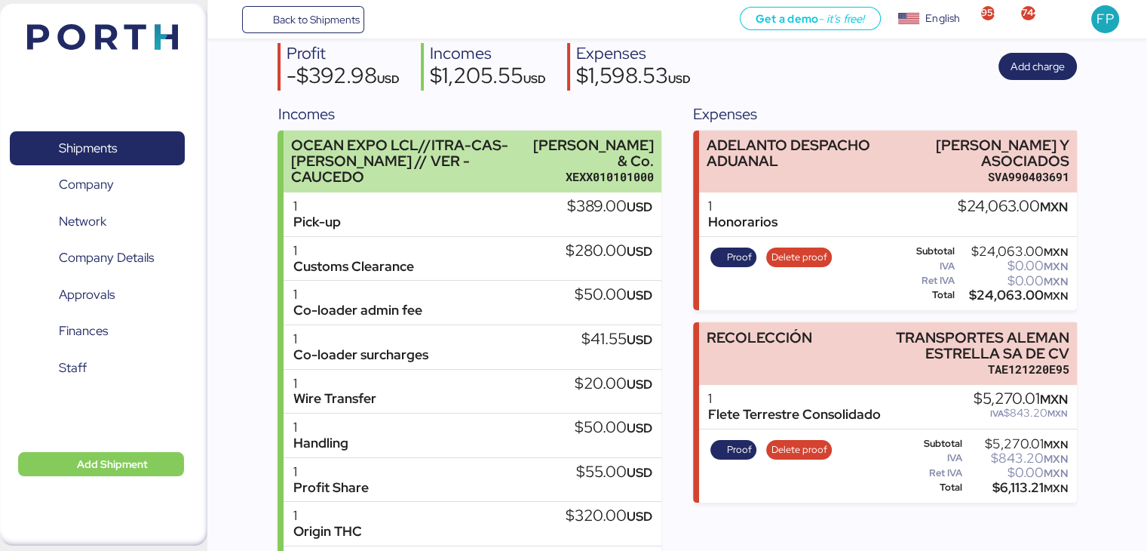
scroll to position [36, 0]
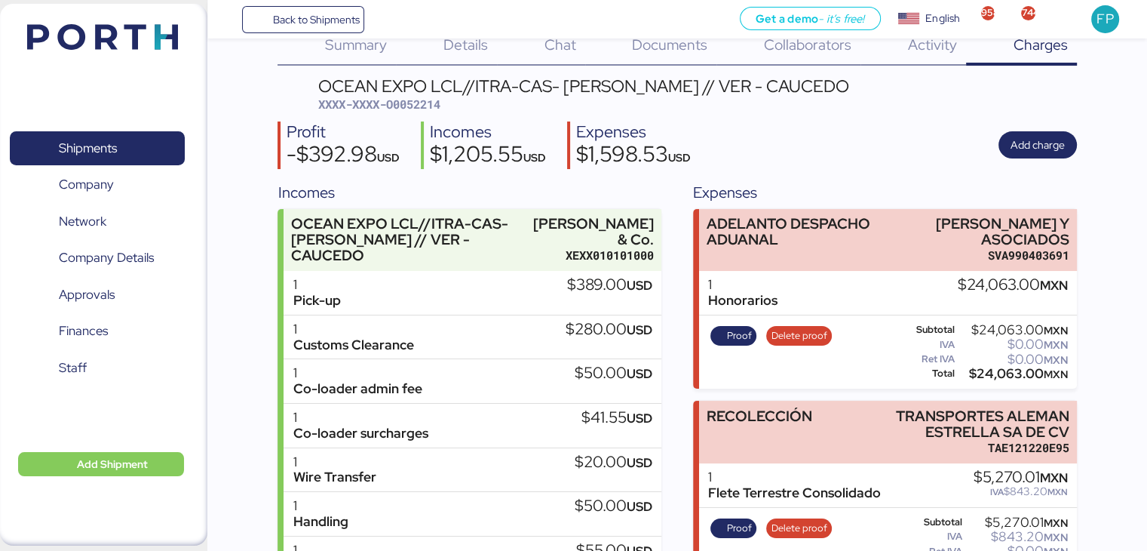
click at [991, 368] on div "$24,063.00 MXN" at bounding box center [1013, 373] width 110 height 11
copy div "24,063.00"
click at [82, 152] on span "Shipments" at bounding box center [88, 148] width 58 height 22
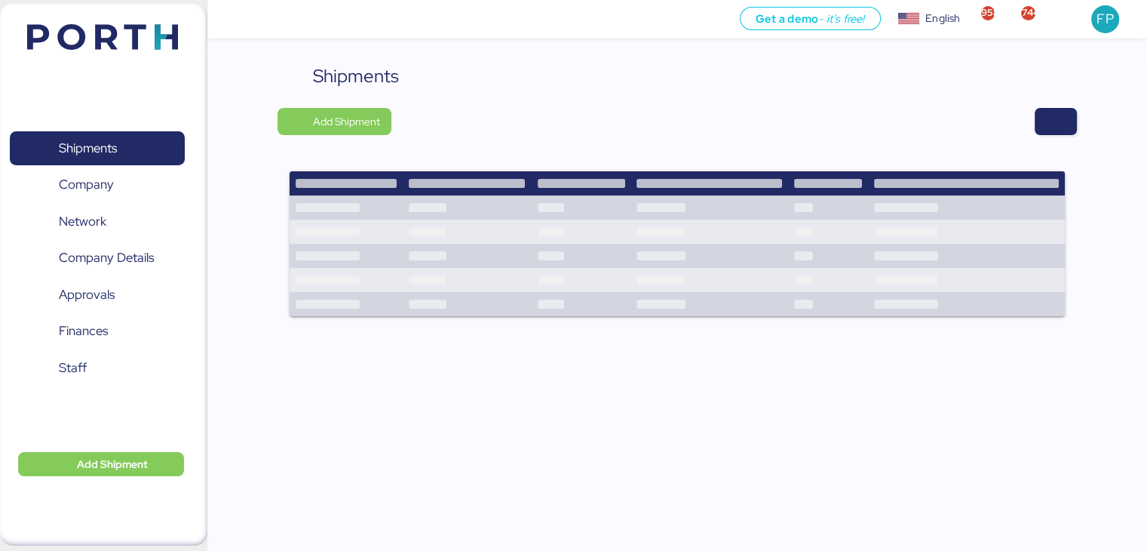
click at [1055, 135] on div "Shipments Add Shipment" at bounding box center [677, 199] width 799 height 273
click at [1059, 131] on span "button" at bounding box center [1056, 121] width 18 height 21
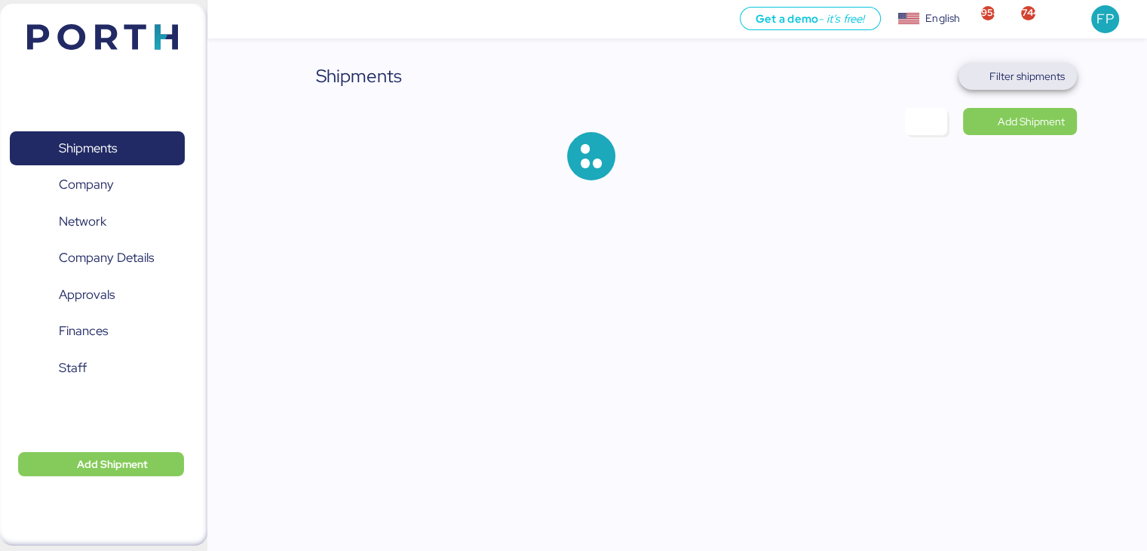
click at [1029, 69] on span "Filter shipments" at bounding box center [1027, 76] width 75 height 18
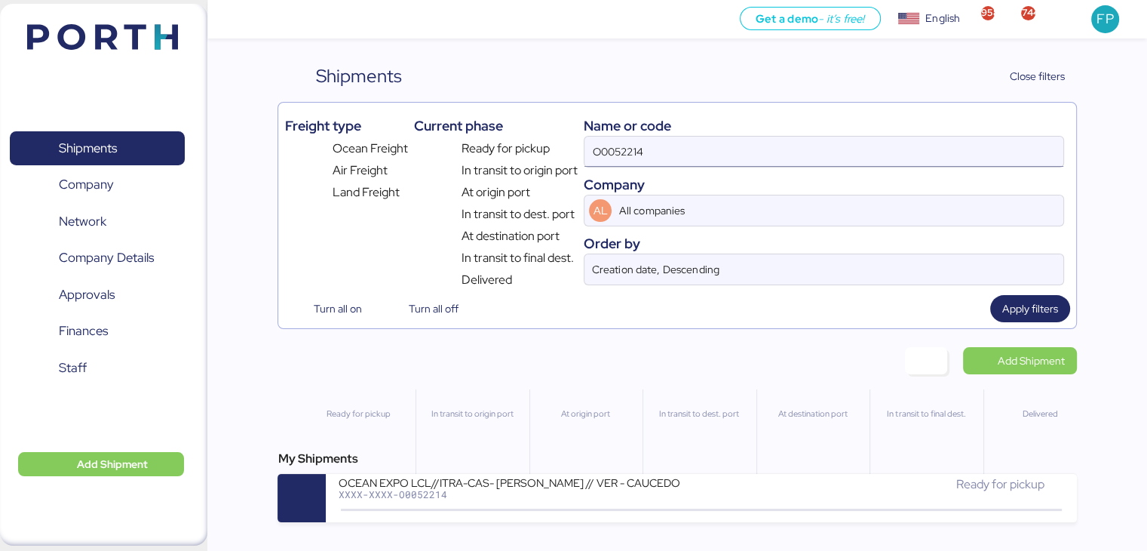
click at [612, 146] on input "O0052214" at bounding box center [824, 152] width 478 height 30
paste input "1725"
type input "O0051725"
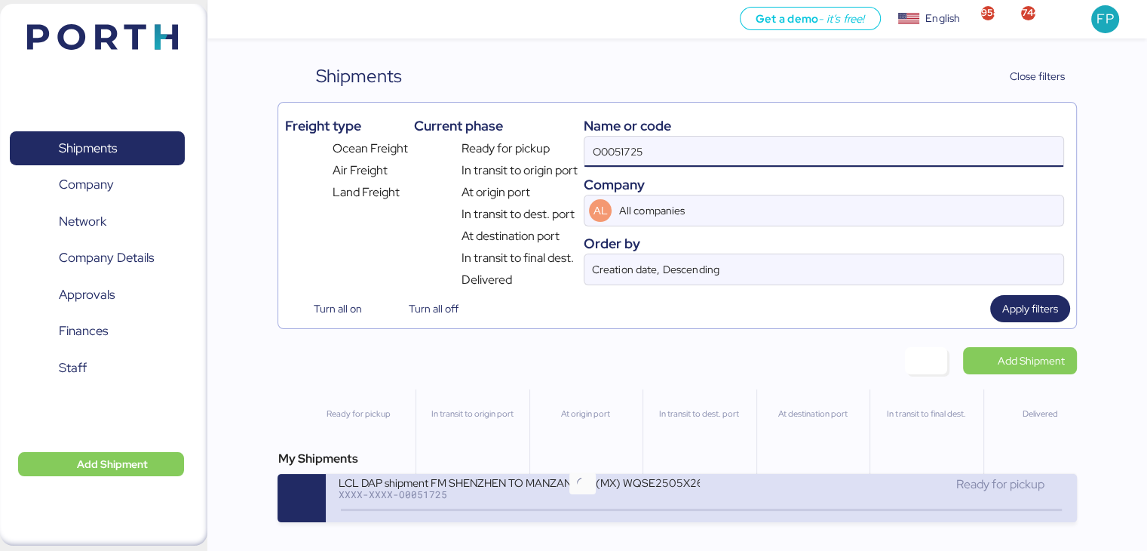
click at [575, 511] on icon at bounding box center [582, 510] width 72 height 17
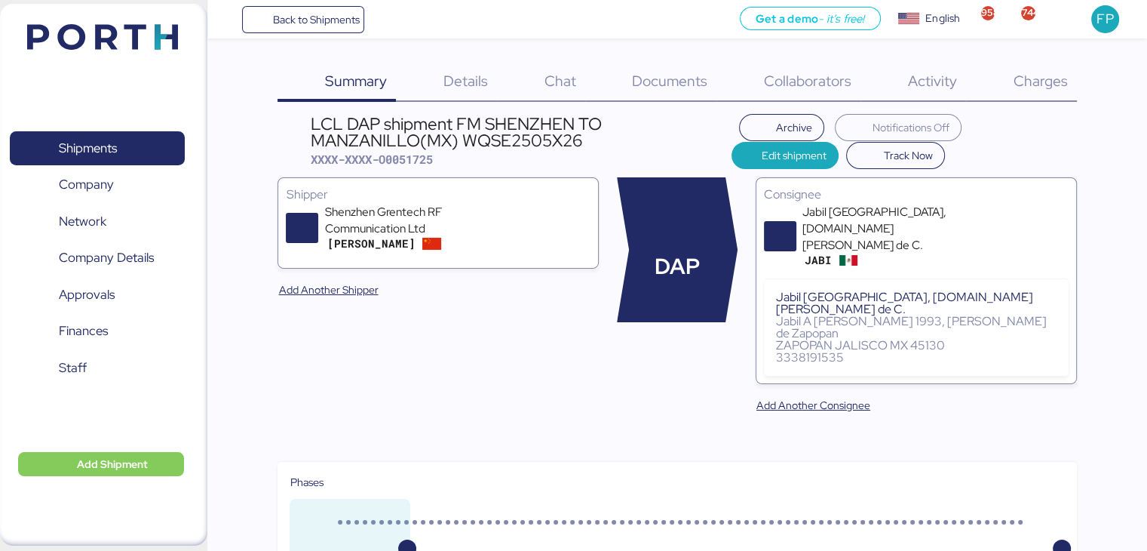
click at [1067, 82] on span "Charges" at bounding box center [1040, 81] width 54 height 20
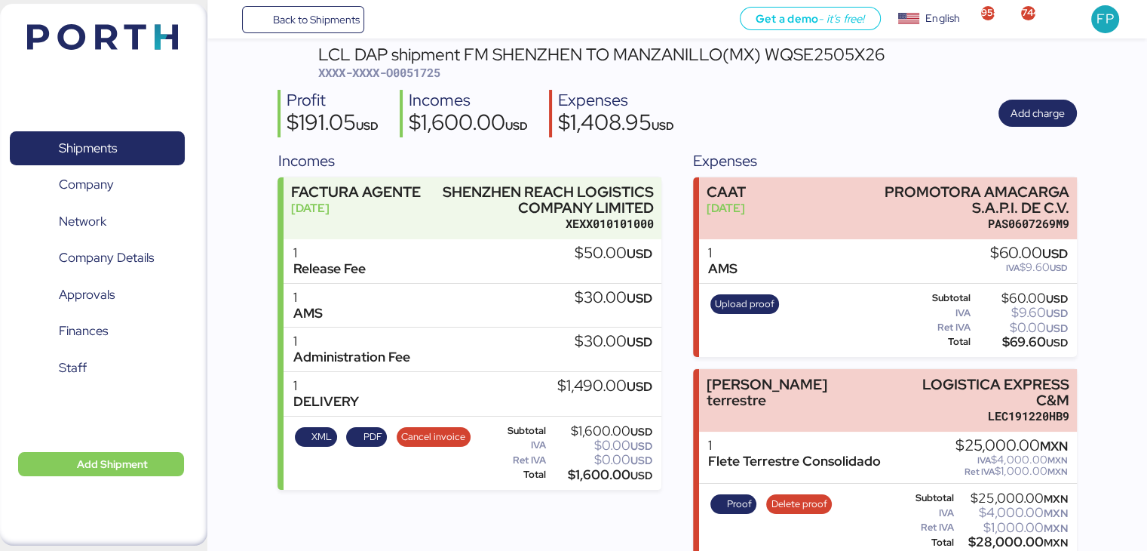
scroll to position [67, 0]
click at [734, 496] on span "Proof" at bounding box center [739, 504] width 25 height 17
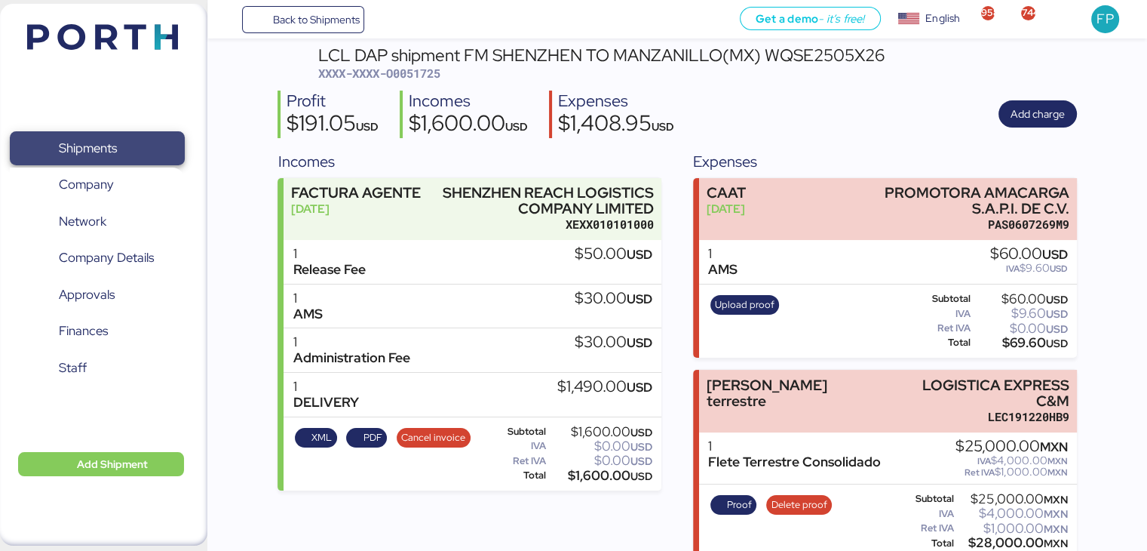
click at [142, 137] on span "Shipments" at bounding box center [97, 148] width 162 height 22
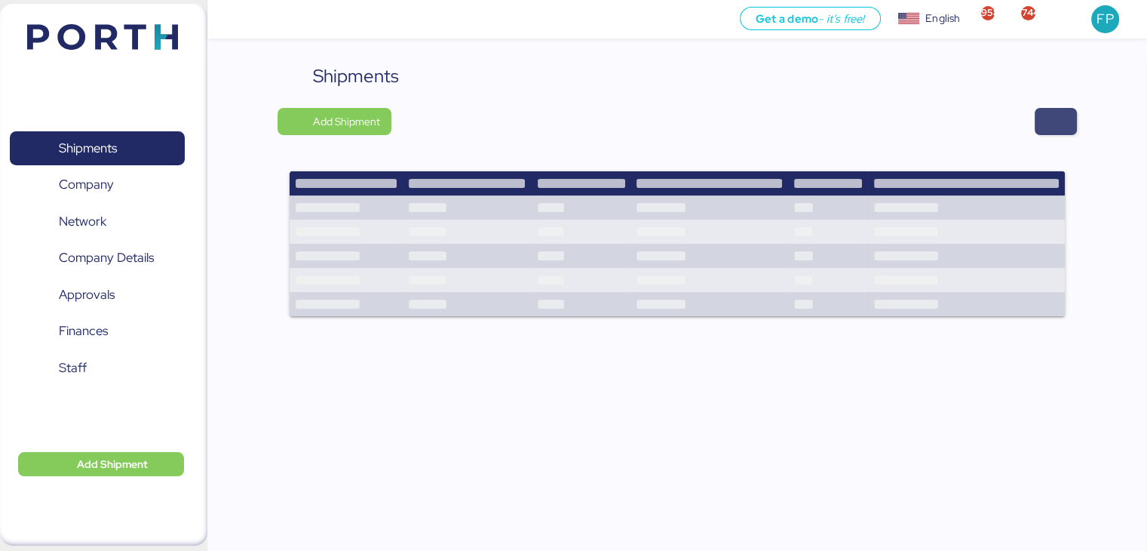
click at [1035, 115] on span "button" at bounding box center [1056, 121] width 42 height 27
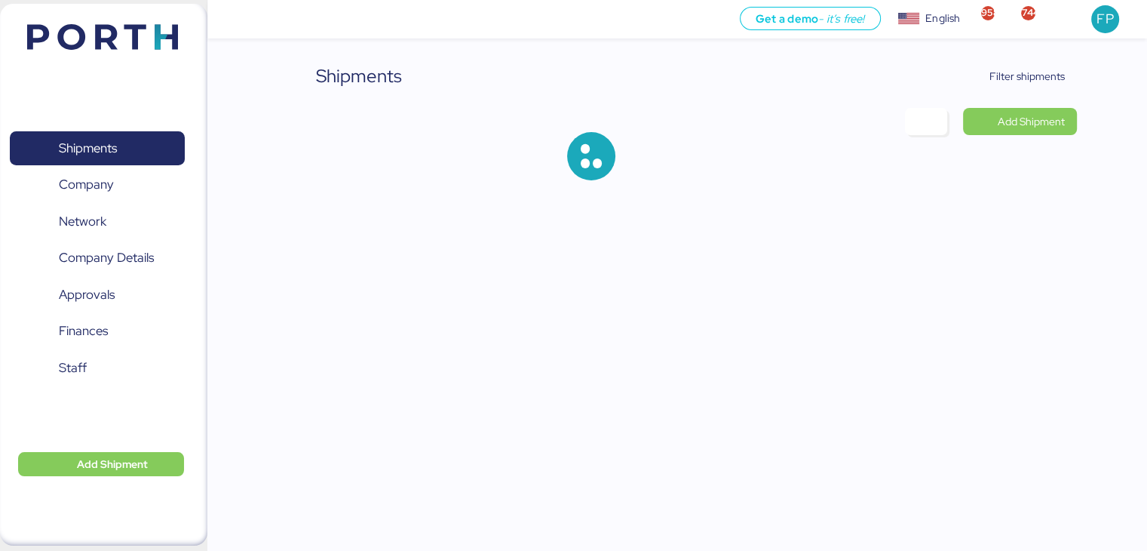
click at [1055, 52] on div "Shipments Filter shipments Add Shipment" at bounding box center [573, 102] width 1147 height 204
click at [1050, 67] on span "Filter shipments" at bounding box center [1027, 76] width 75 height 18
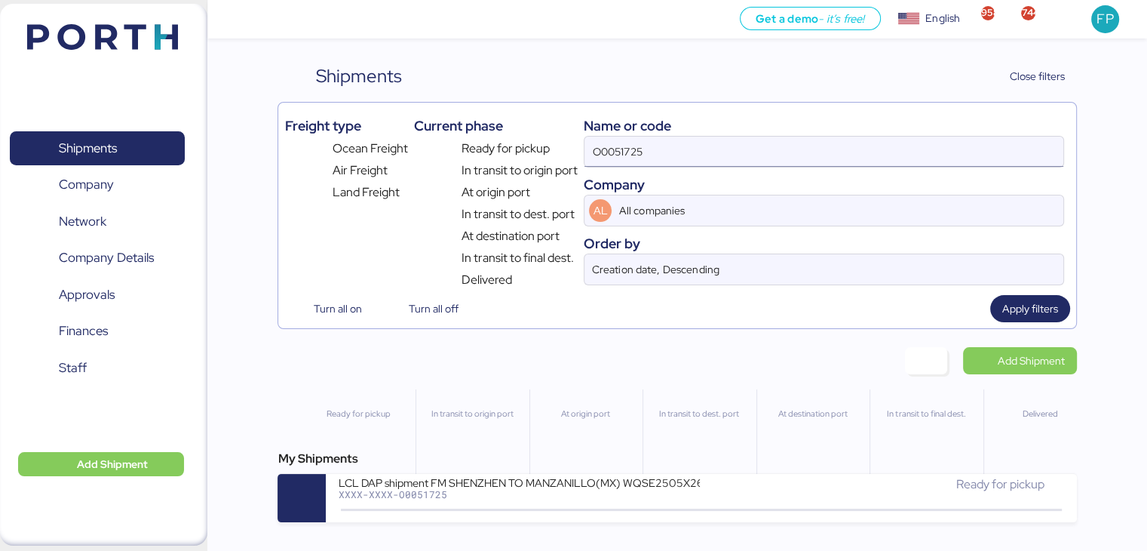
click at [628, 148] on input "O0051725" at bounding box center [824, 152] width 478 height 30
paste input "941 LOGISTICA EXPRESS C&M"
type input "O0051941 LOGISTICA EXPRESS C&M"
drag, startPoint x: 802, startPoint y: 139, endPoint x: 445, endPoint y: 114, distance: 357.7
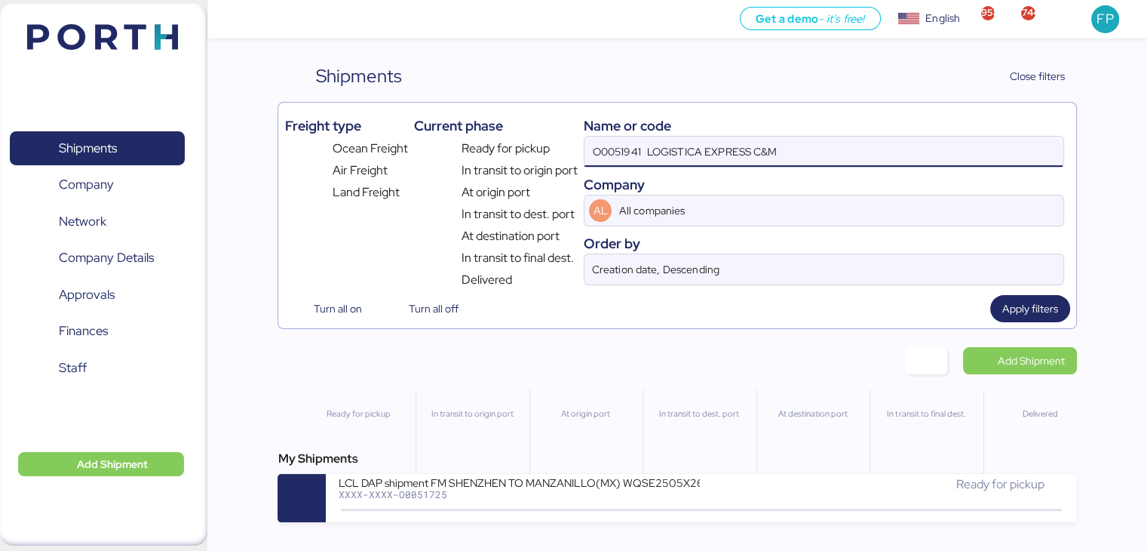
click at [445, 114] on div "Freight type Ocean Freight Air Freight Land Freight Current phase Ready for pic…" at bounding box center [676, 199] width 785 height 180
type input "52277"
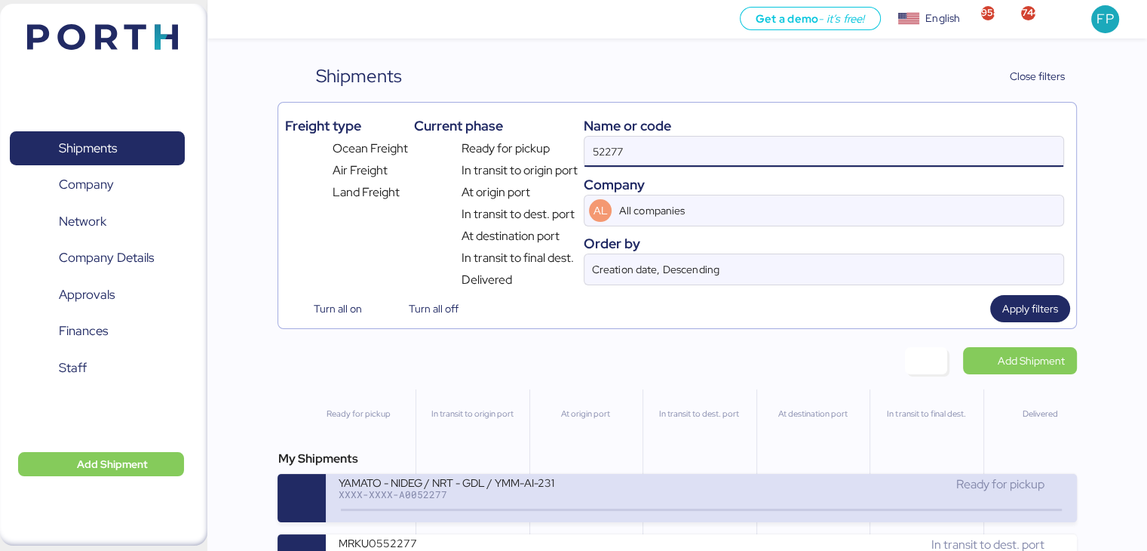
scroll to position [47, 0]
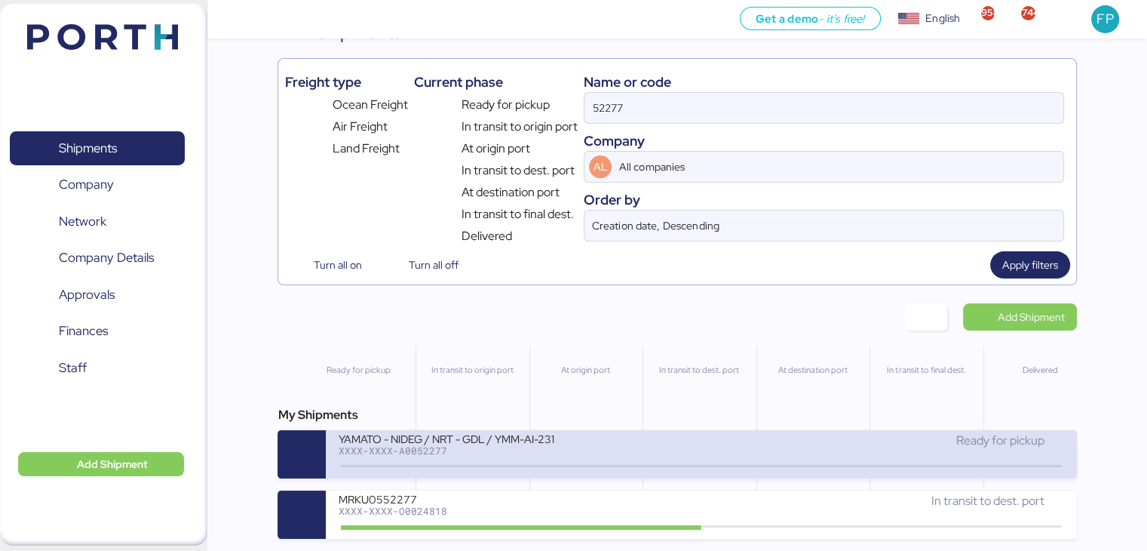
click at [497, 440] on div "YAMATO - NIDEG / NRT - GDL / YMM-AI-231" at bounding box center [519, 437] width 362 height 13
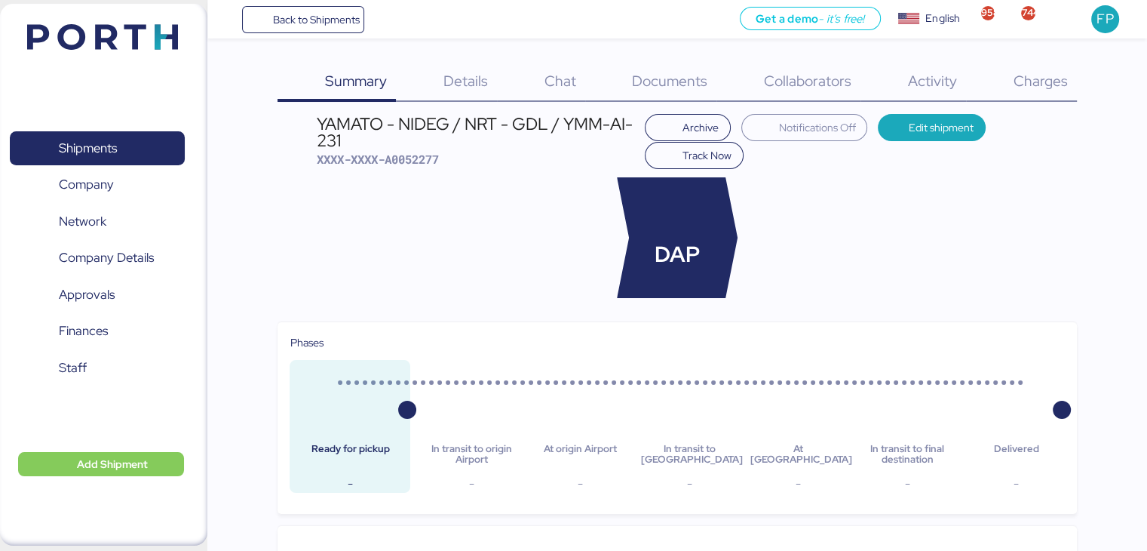
click at [1049, 88] on span "Charges" at bounding box center [1040, 81] width 54 height 20
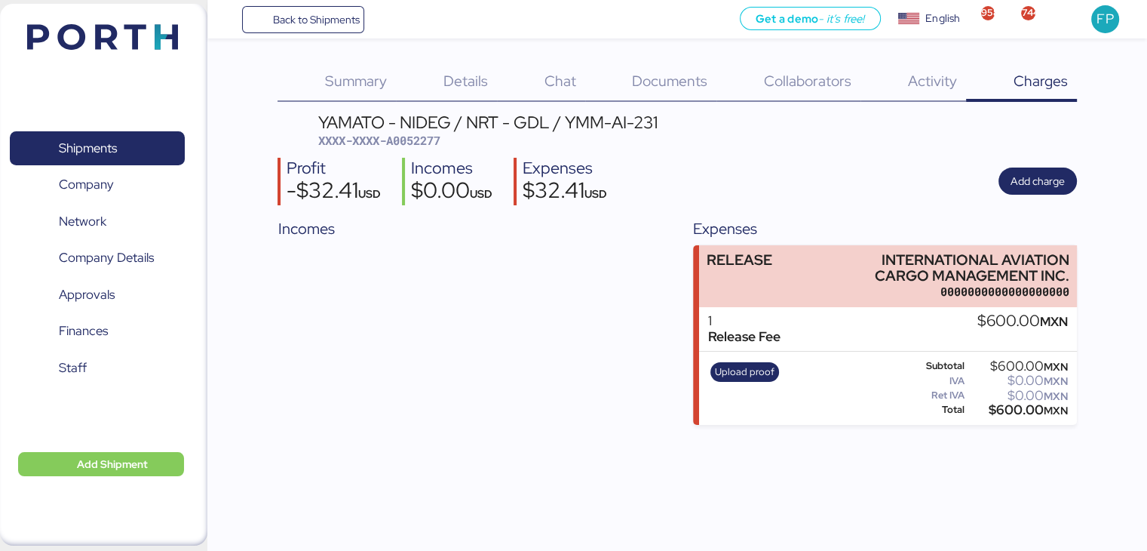
click at [407, 140] on span "XXXX-XXXX-A0052277" at bounding box center [379, 140] width 122 height 15
copy span "A0052277"
copy div "INTERNATIONAL AVIATION CARGO MANAGEMENT INC."
drag, startPoint x: 876, startPoint y: 254, endPoint x: 1079, endPoint y: 274, distance: 204.6
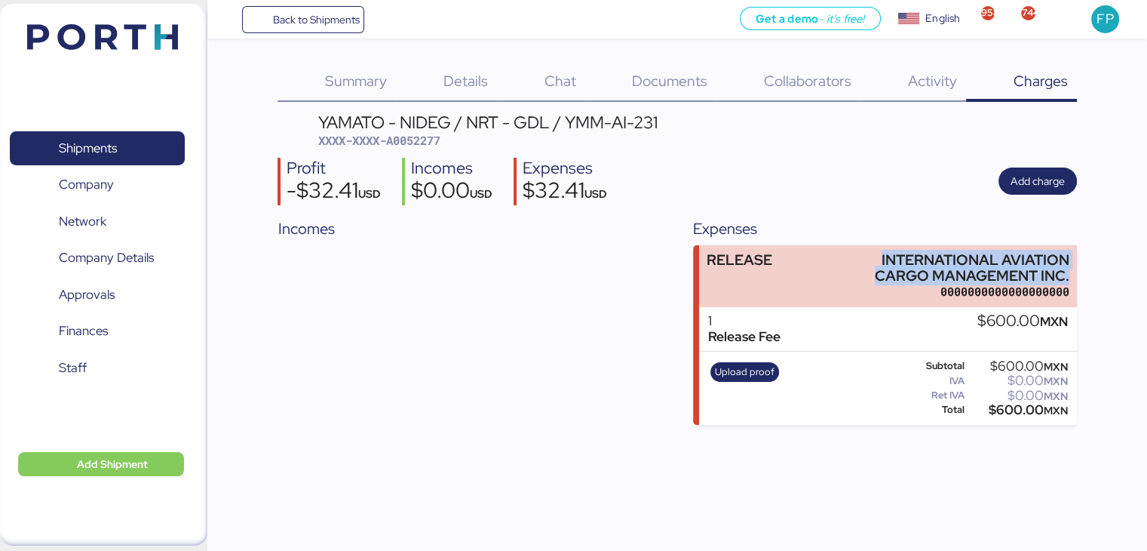
click at [1079, 274] on div "Summary 0 Details 0 Chat 0 Documents 0 Collaborators 0 Activity 0 Charges 0 YAM…" at bounding box center [573, 212] width 1147 height 425
click at [422, 142] on span "XXXX-XXXX-A0052277" at bounding box center [379, 140] width 122 height 15
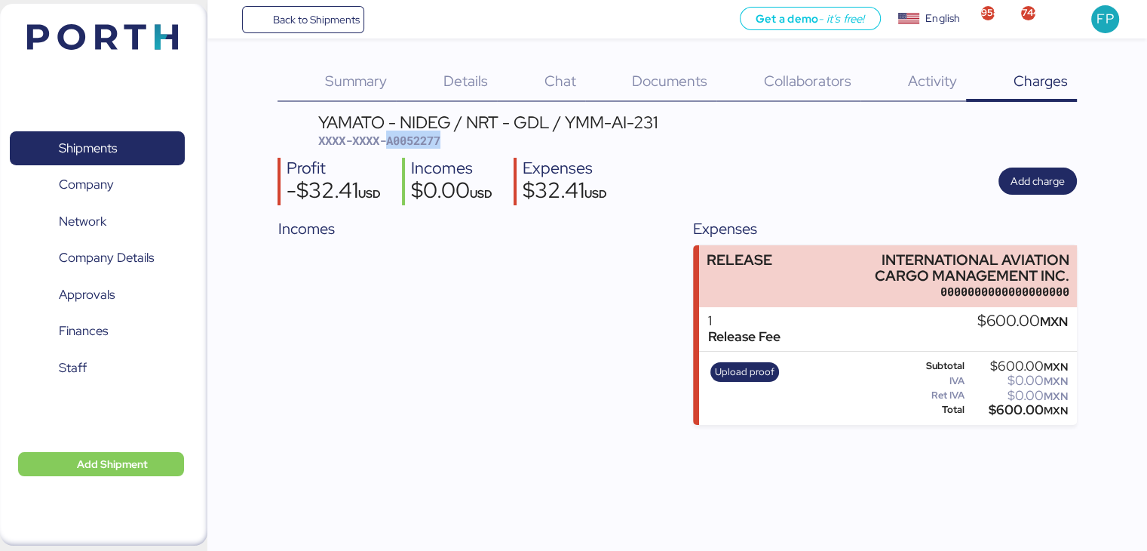
click at [422, 142] on span "XXXX-XXXX-A0052277" at bounding box center [379, 140] width 122 height 15
copy span "A0052277"
click at [129, 143] on span "Shipments" at bounding box center [97, 148] width 162 height 22
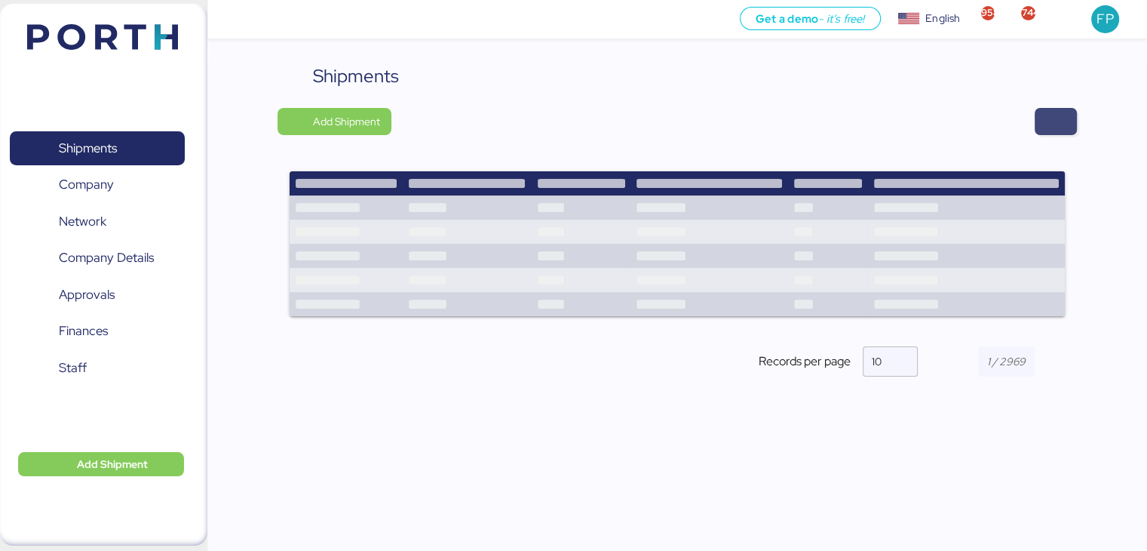
click at [1059, 121] on span "button" at bounding box center [1056, 121] width 18 height 21
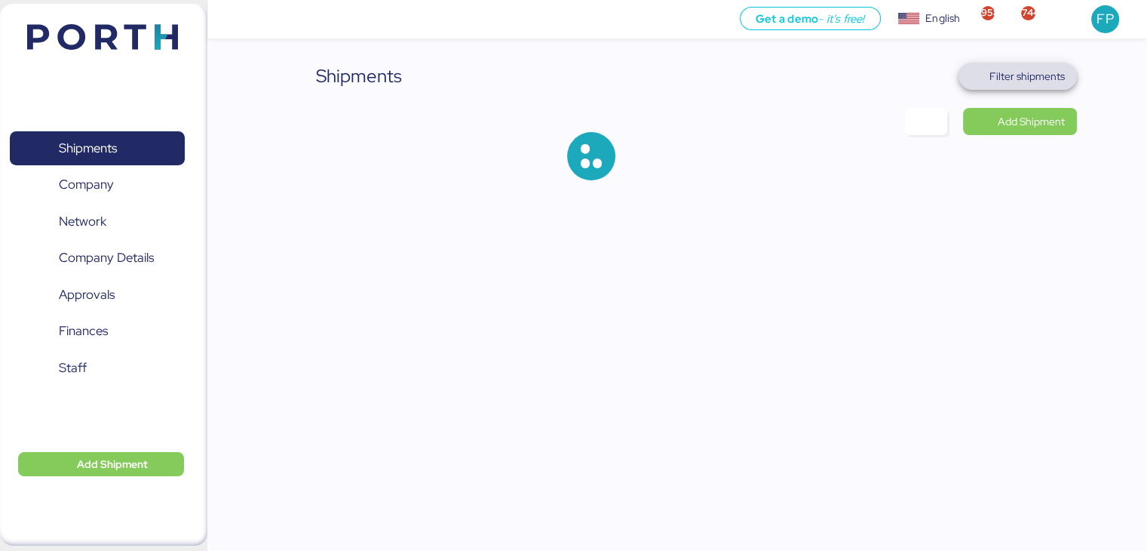
click at [1017, 75] on span "Filter shipments" at bounding box center [1027, 76] width 75 height 18
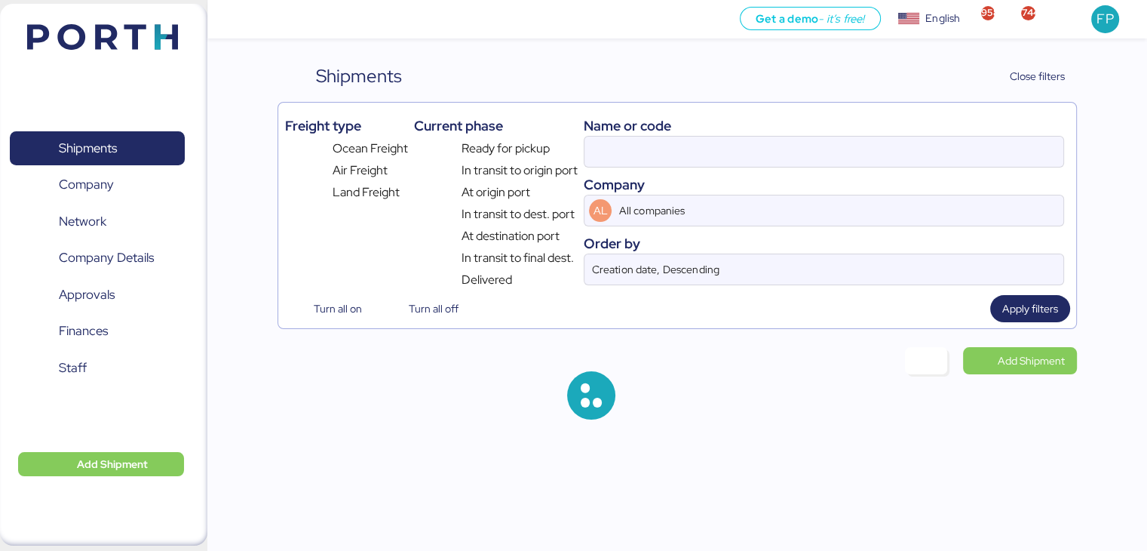
click at [619, 130] on div "Name or code" at bounding box center [824, 125] width 480 height 20
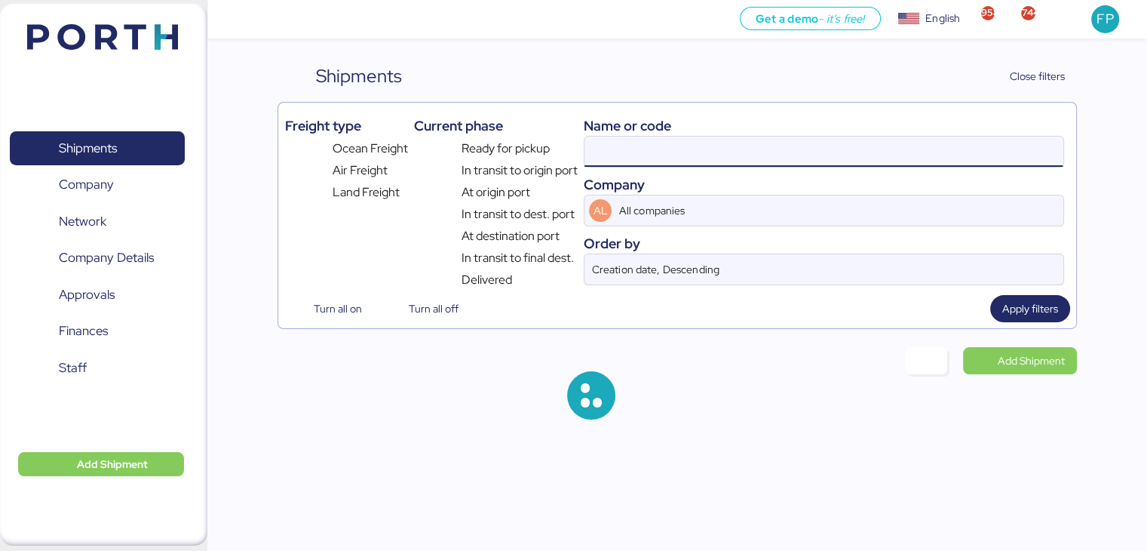
click at [624, 149] on input at bounding box center [824, 152] width 478 height 30
type input "52277"
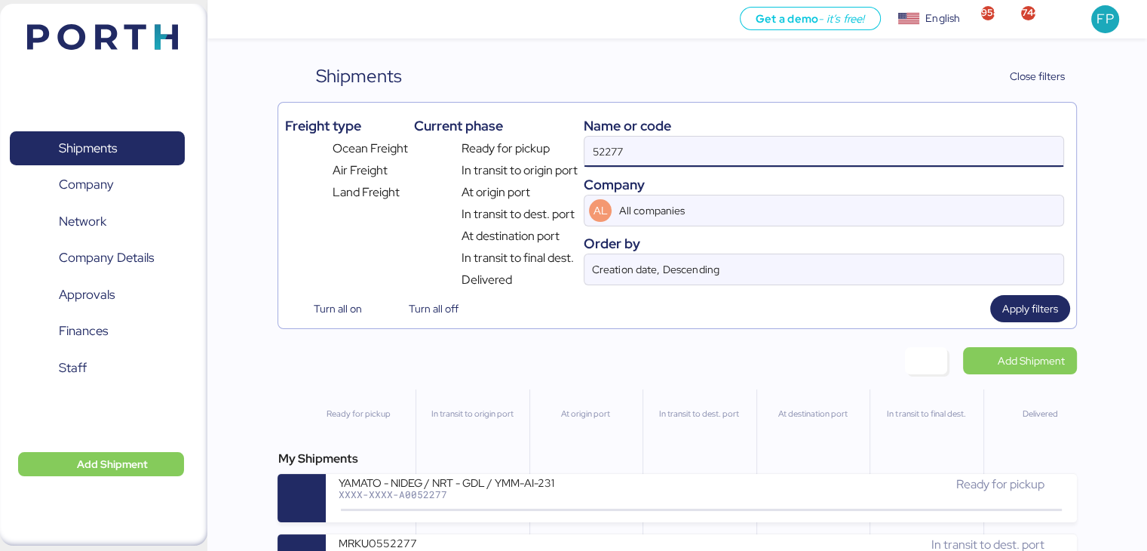
click at [622, 152] on input "52277" at bounding box center [824, 152] width 478 height 30
type input "52221"
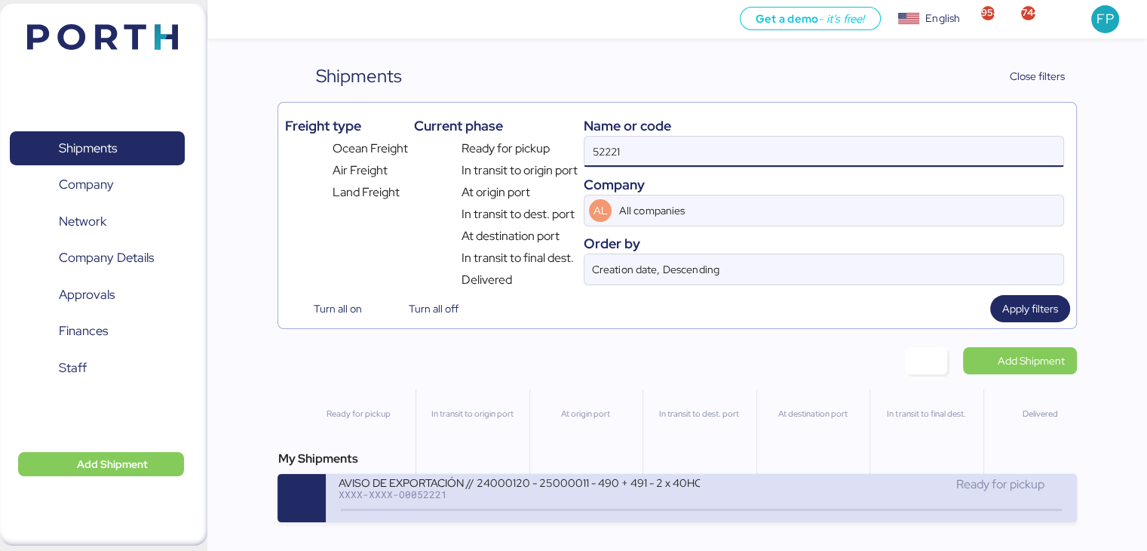
click at [573, 487] on div "AVISO DE EXPORTACIÓN // 24000120 - 25000011 - 490 + 491 - 2 x 40HC" at bounding box center [519, 481] width 362 height 13
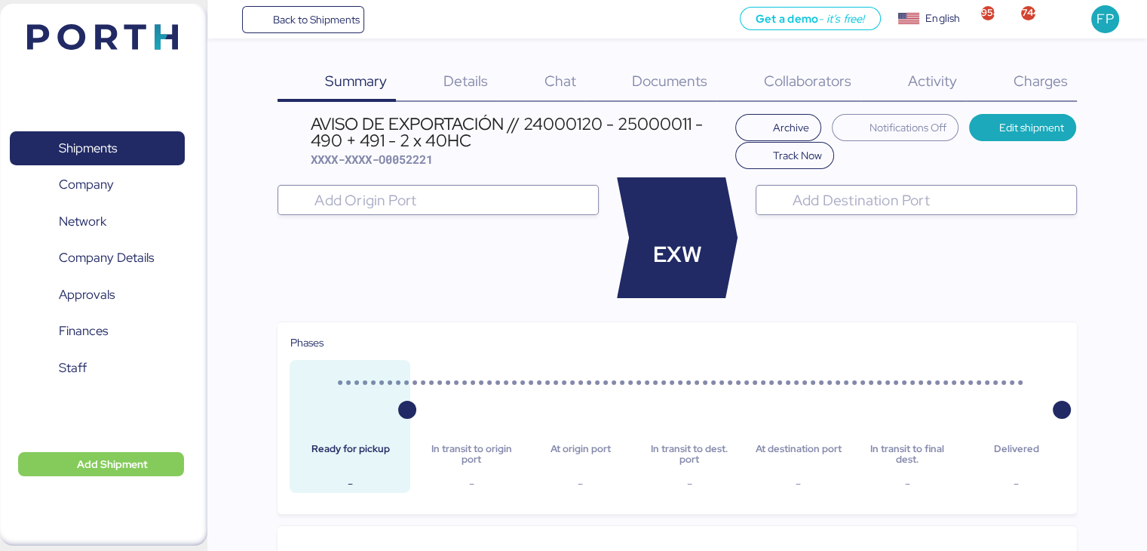
click at [1053, 90] on div "Charges 0" at bounding box center [1021, 82] width 111 height 39
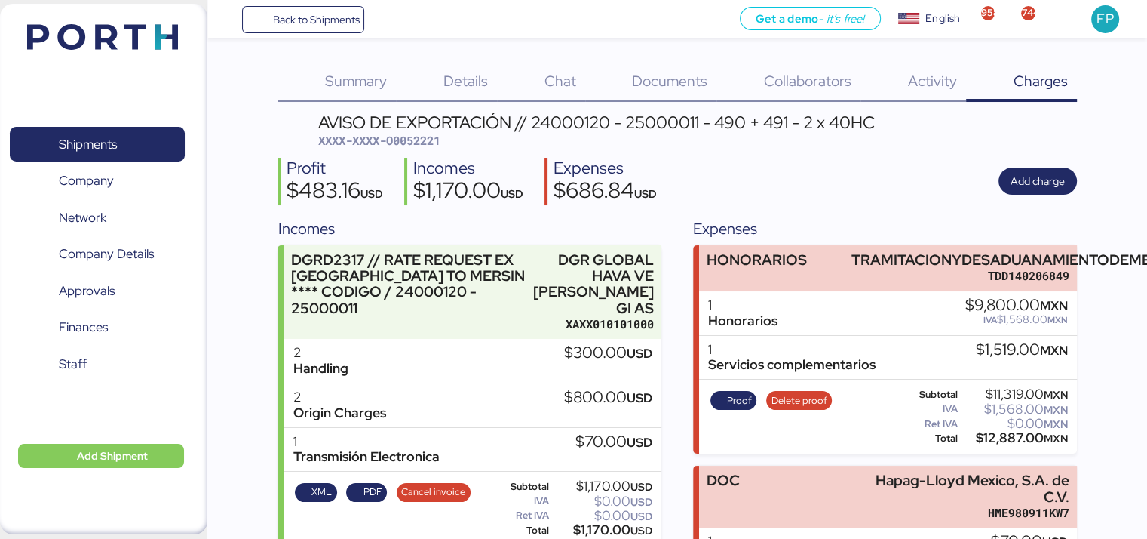
click at [428, 140] on span "XXXX-XXXX-O0052221" at bounding box center [379, 140] width 122 height 15
copy span "O0052221"
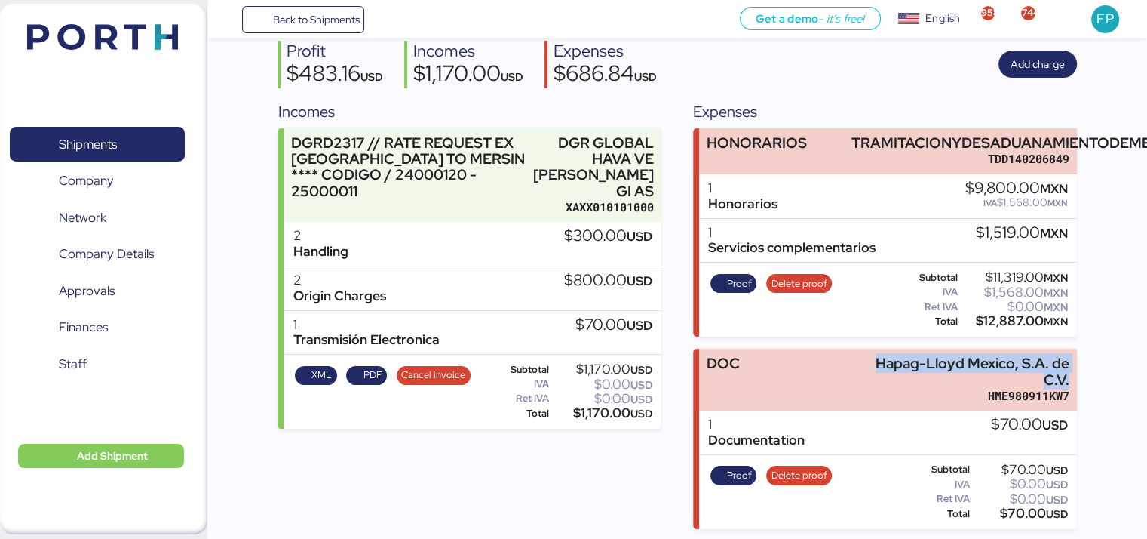
copy div "Hapag-Lloyd Mexico, S.A. de C.V."
drag, startPoint x: 877, startPoint y: 357, endPoint x: 1101, endPoint y: 374, distance: 224.0
click at [1101, 374] on div "Summary 0 Details 0 Chat 0 Documents 0 Collaborators 0 Activity 0 Charges 0 AVI…" at bounding box center [573, 206] width 1147 height 646
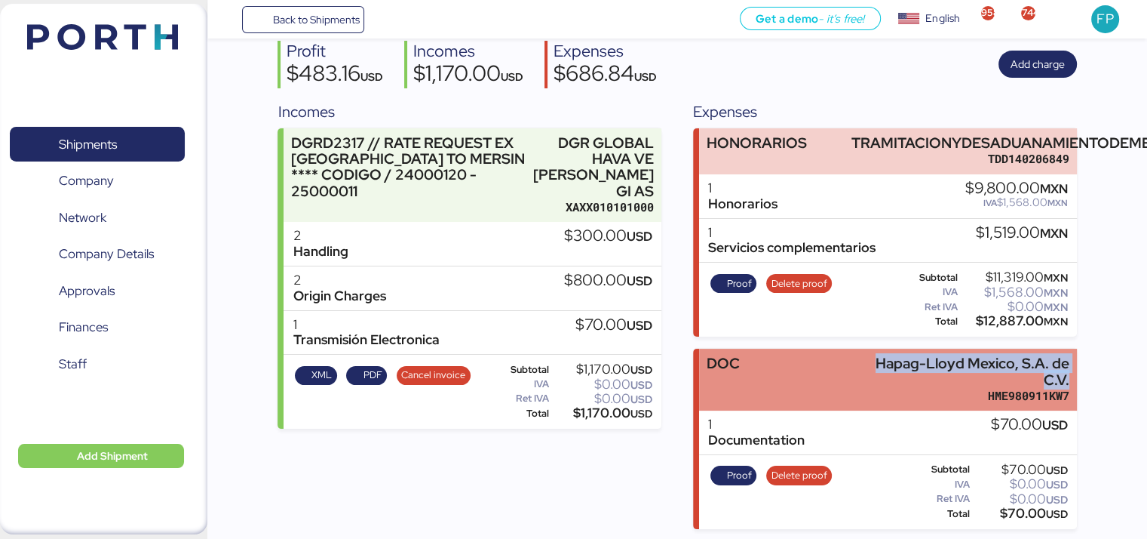
scroll to position [116, 0]
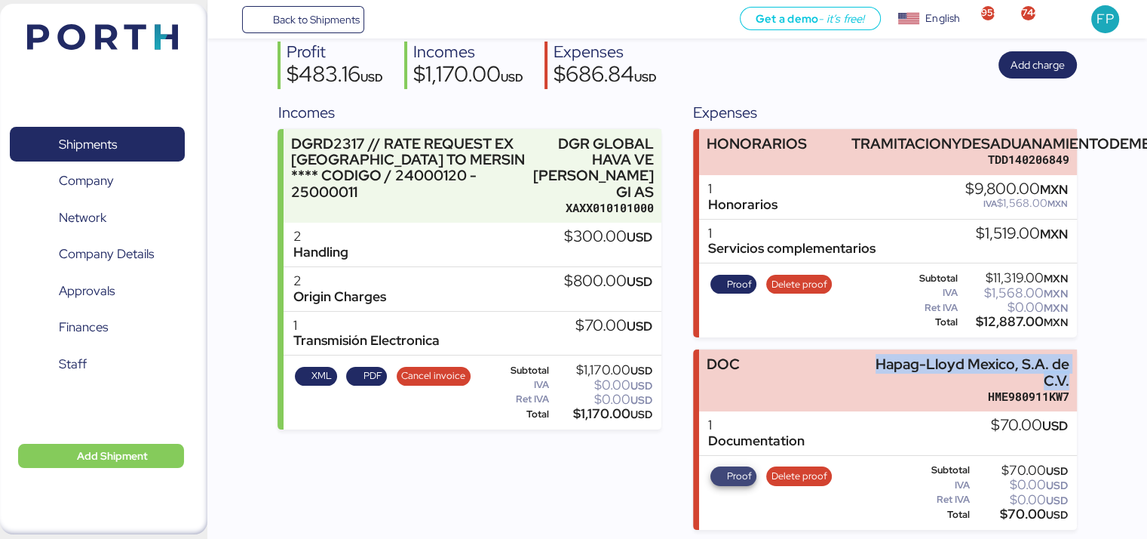
click at [741, 476] on span "Proof" at bounding box center [739, 476] width 25 height 17
click at [149, 134] on span "Shipments" at bounding box center [97, 145] width 162 height 22
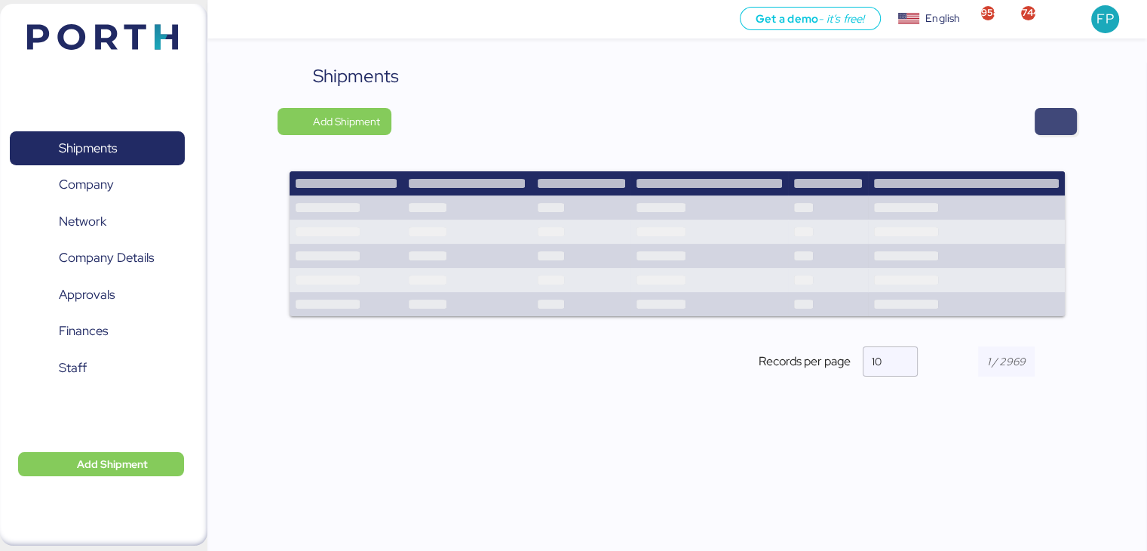
click at [1074, 115] on span "button" at bounding box center [1056, 121] width 42 height 27
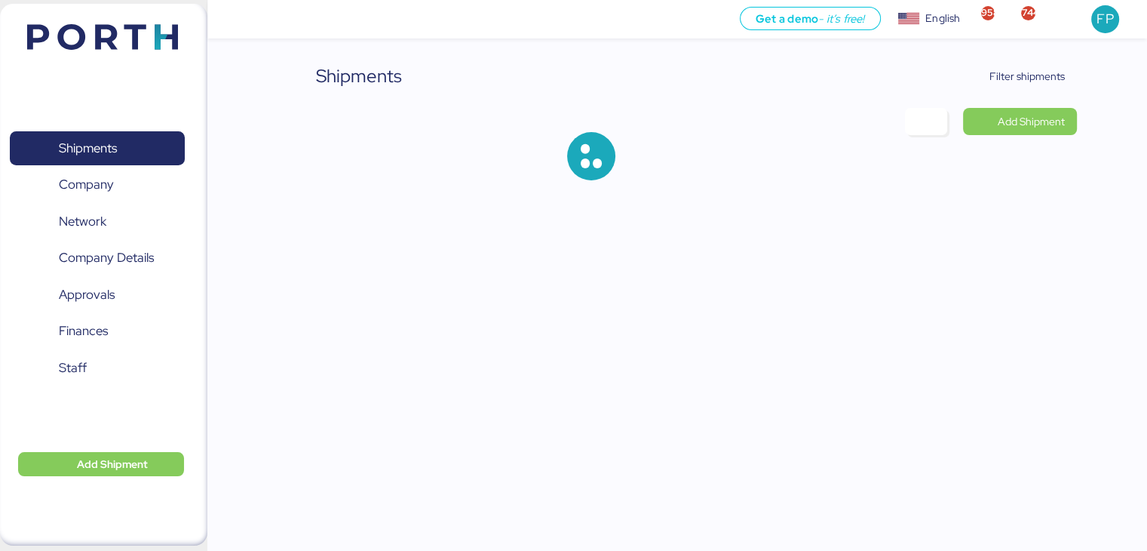
click at [1023, 90] on div "Shipments Filter shipments Add Shipment" at bounding box center [677, 134] width 799 height 142
click at [1005, 72] on span "Filter shipments" at bounding box center [1027, 76] width 75 height 18
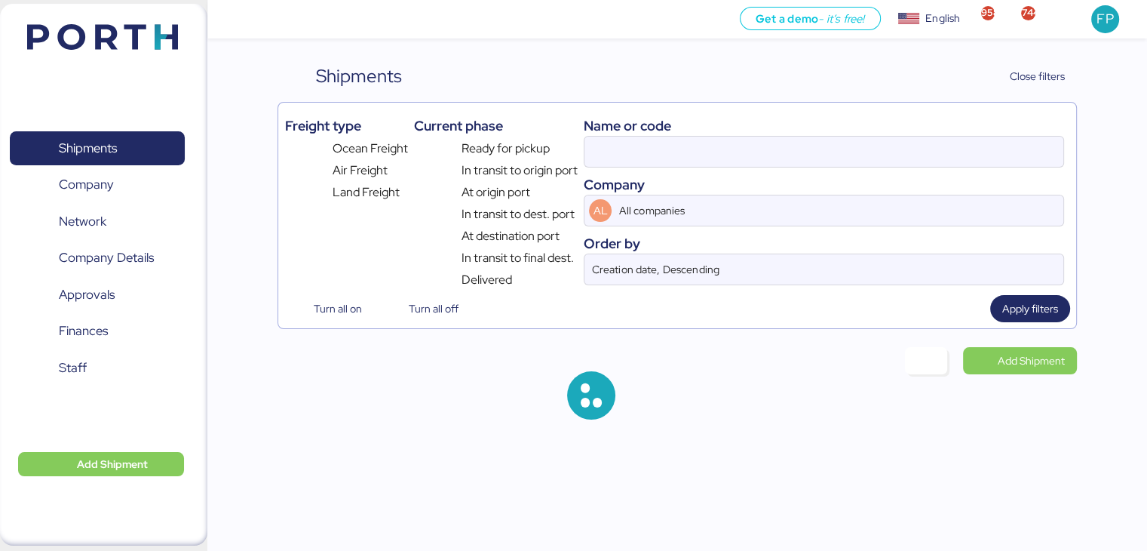
type input "52221"
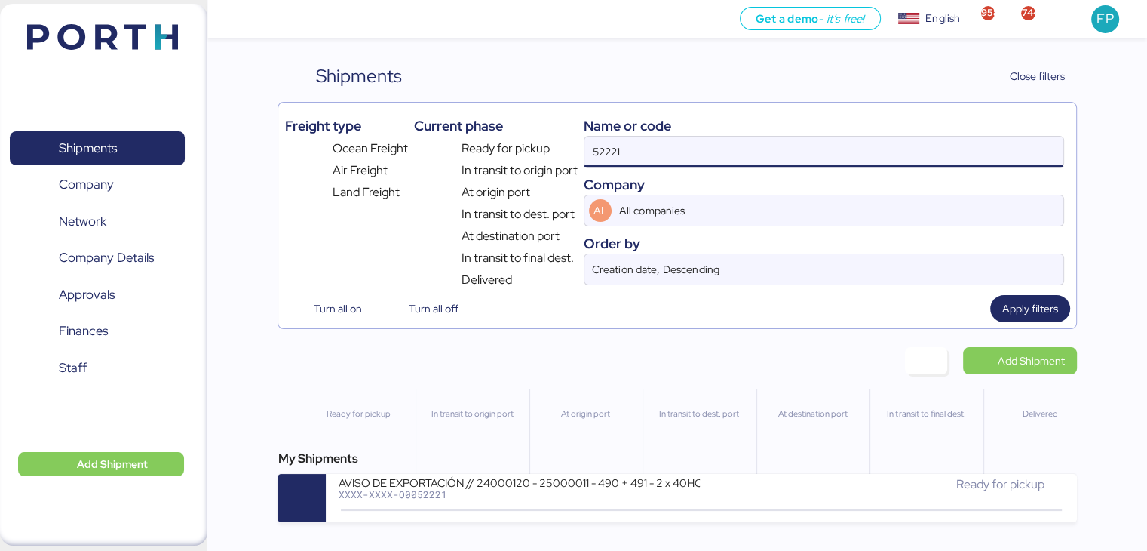
click at [603, 161] on input "52221" at bounding box center [824, 152] width 478 height 30
type input "52016"
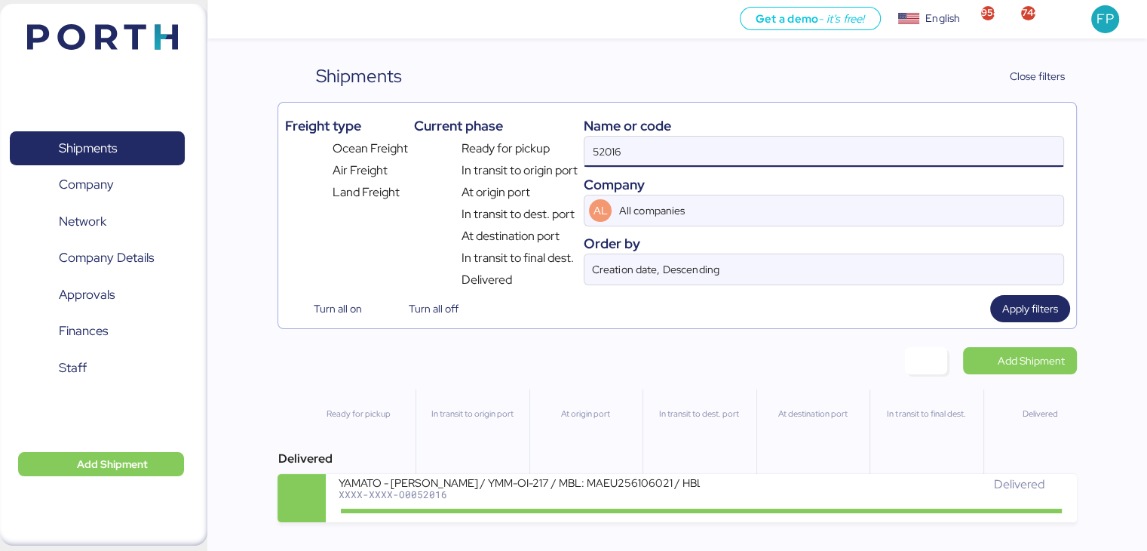
click at [543, 464] on div "At origin port" at bounding box center [586, 443] width 112 height 109
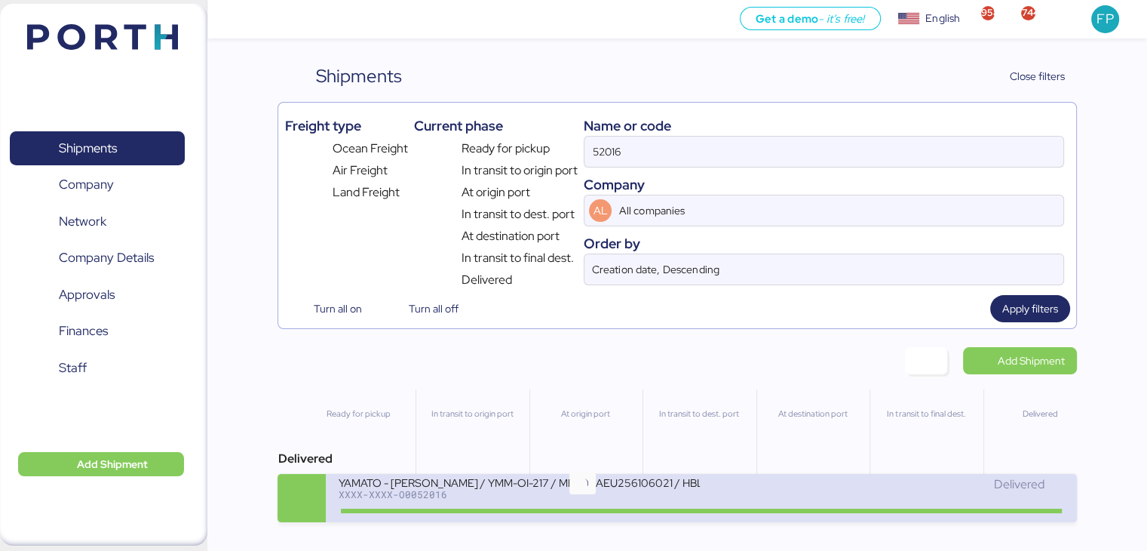
click at [579, 505] on icon at bounding box center [582, 510] width 72 height 17
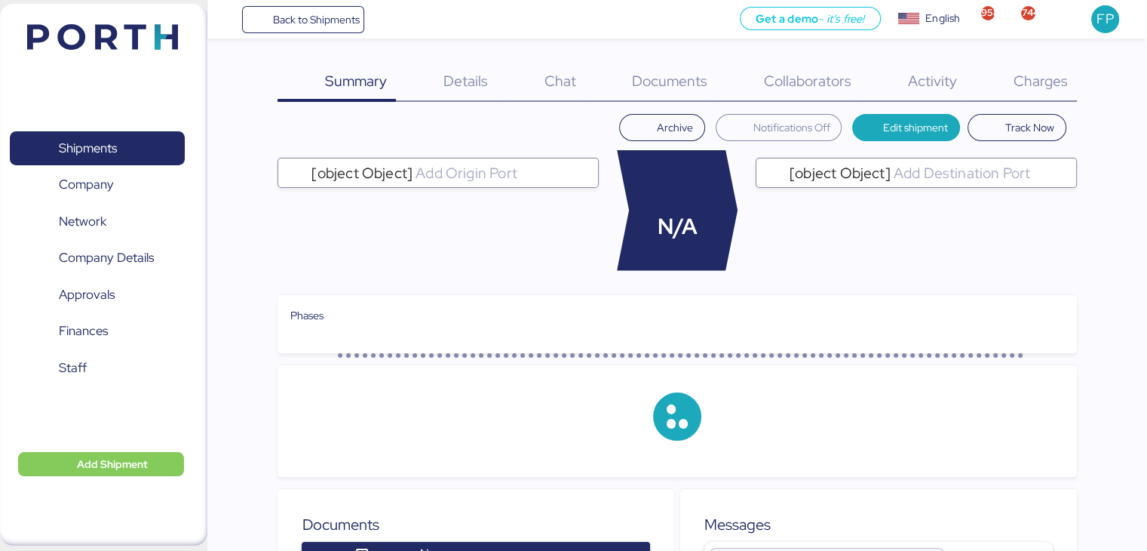
click at [1031, 91] on div "Charges 0" at bounding box center [1021, 82] width 111 height 39
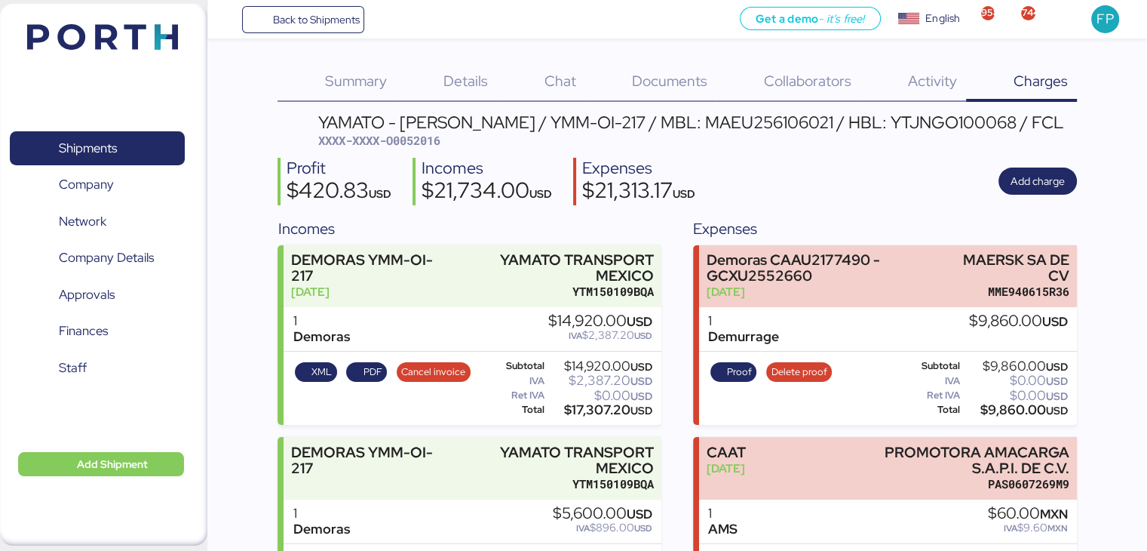
click at [413, 137] on span "XXXX-XXXX-O0052016" at bounding box center [379, 140] width 122 height 15
copy span "O0052016"
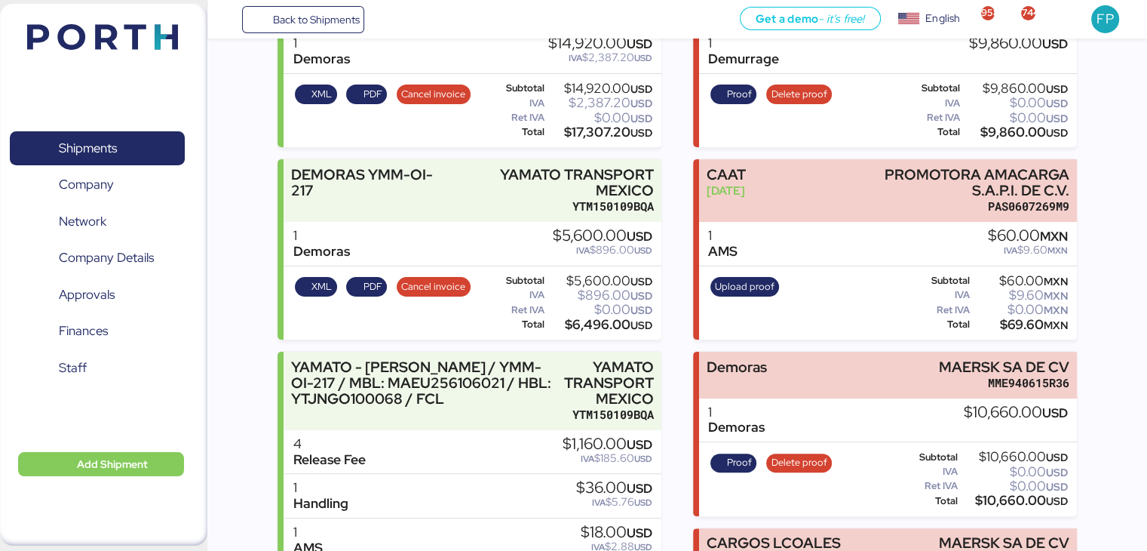
scroll to position [173, 0]
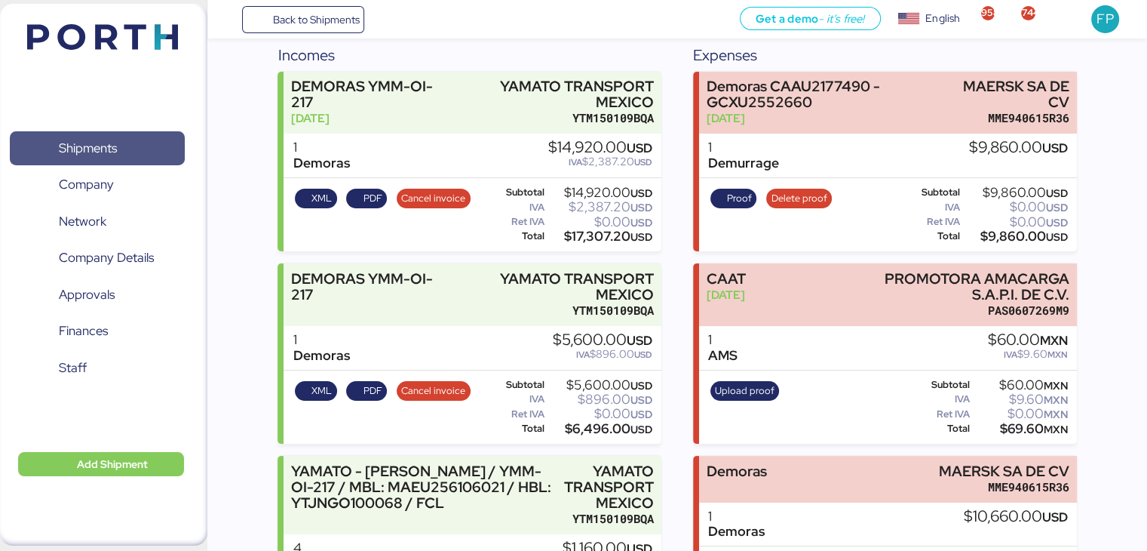
click at [144, 140] on span "Shipments" at bounding box center [97, 148] width 162 height 22
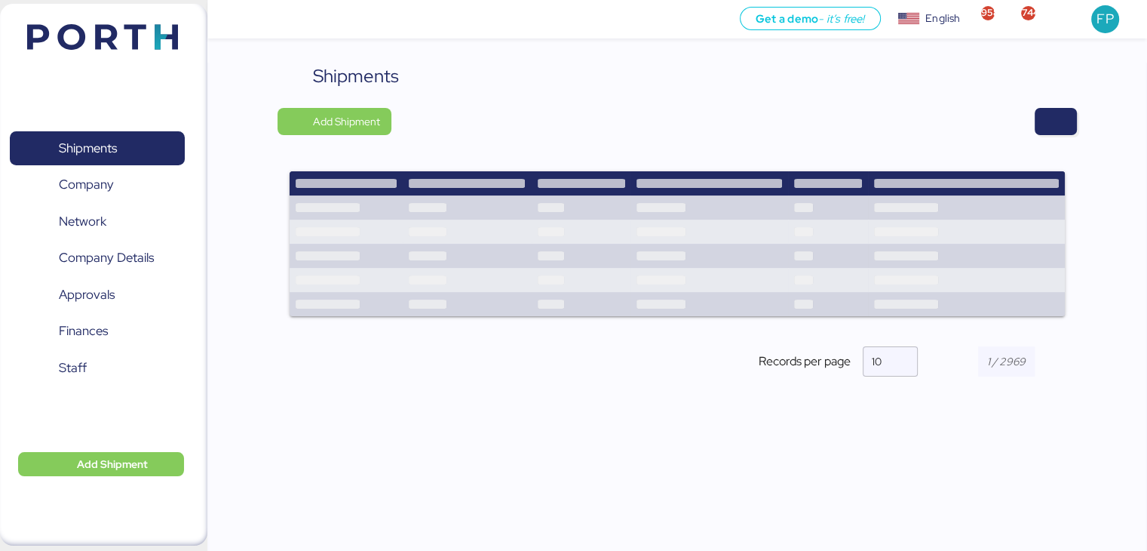
click at [1029, 121] on div at bounding box center [739, 121] width 674 height 27
click at [1038, 121] on span "button" at bounding box center [1056, 121] width 42 height 27
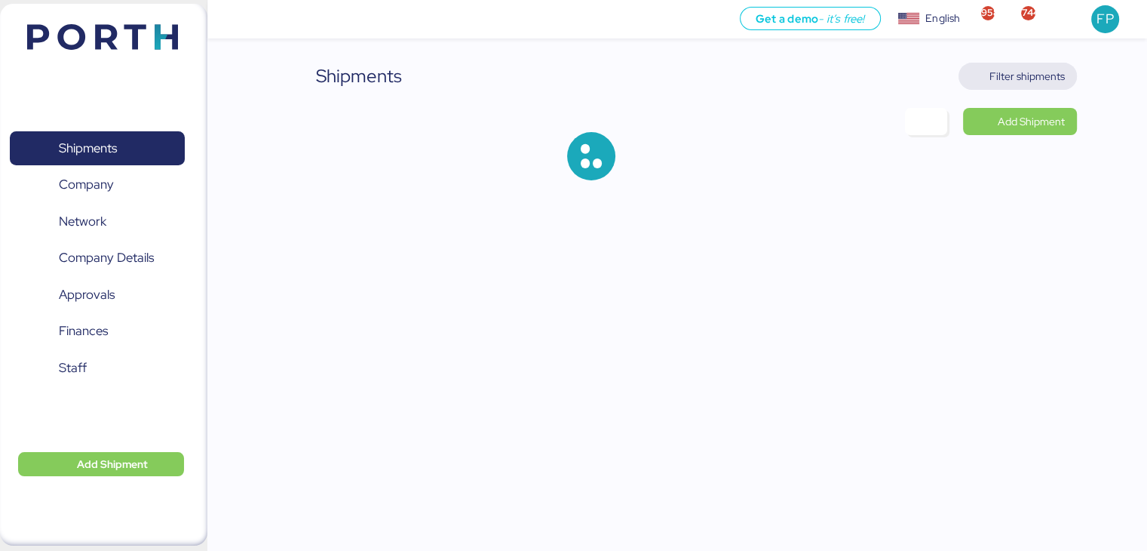
click at [1003, 85] on span "Filter shipments" at bounding box center [1018, 76] width 94 height 21
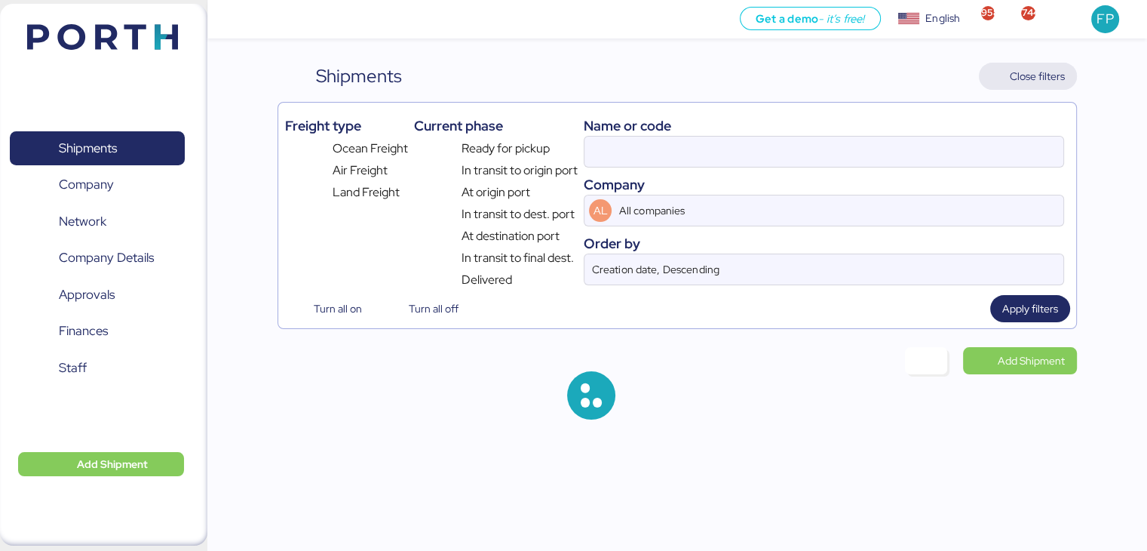
type input "52016"
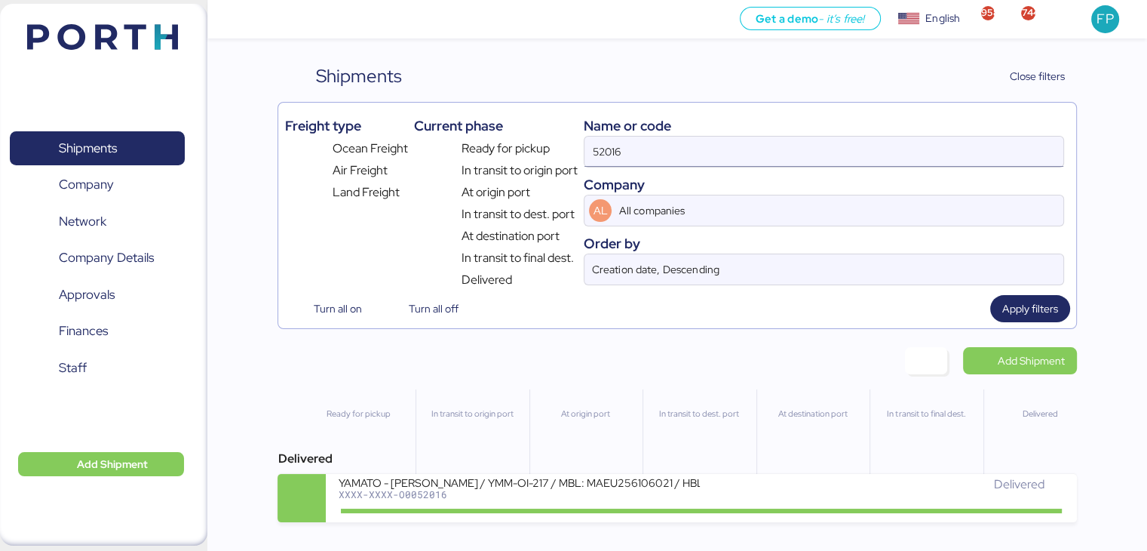
click at [611, 146] on input "52016" at bounding box center [824, 152] width 478 height 30
type input "52044"
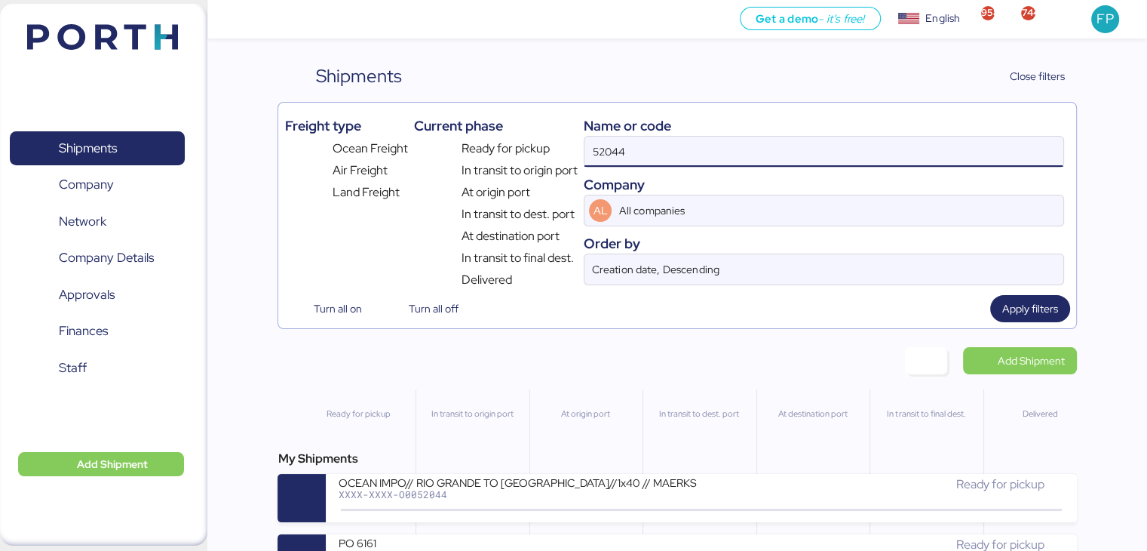
click at [653, 157] on input "52044" at bounding box center [824, 152] width 478 height 30
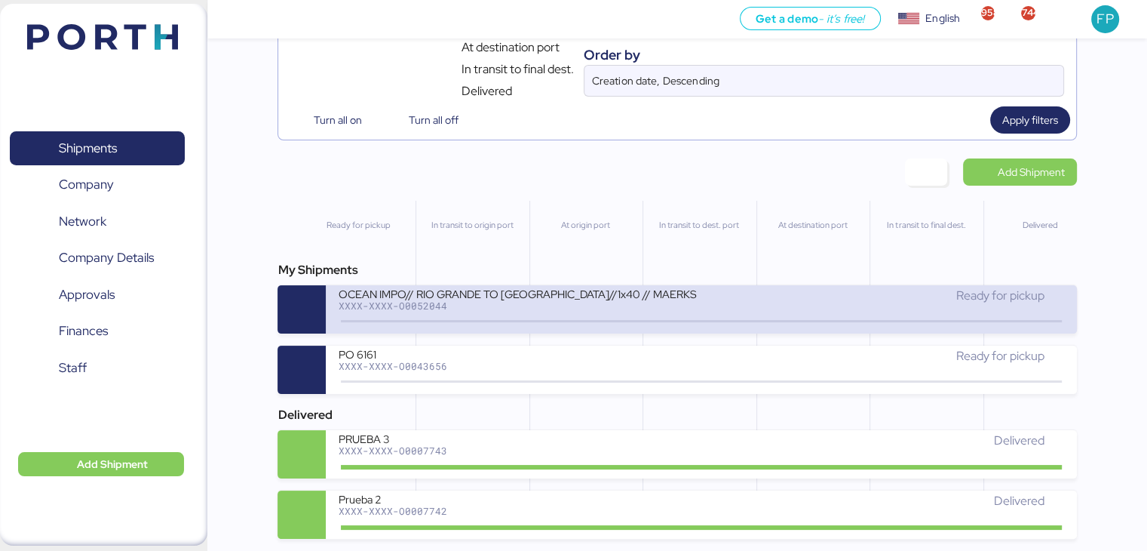
click at [441, 285] on div "OCEAN IMPO// RIO GRANDE TO MANZANILLO//1x40 // MAERKS XXXX-XXXX-O0052044 Ready …" at bounding box center [701, 309] width 751 height 48
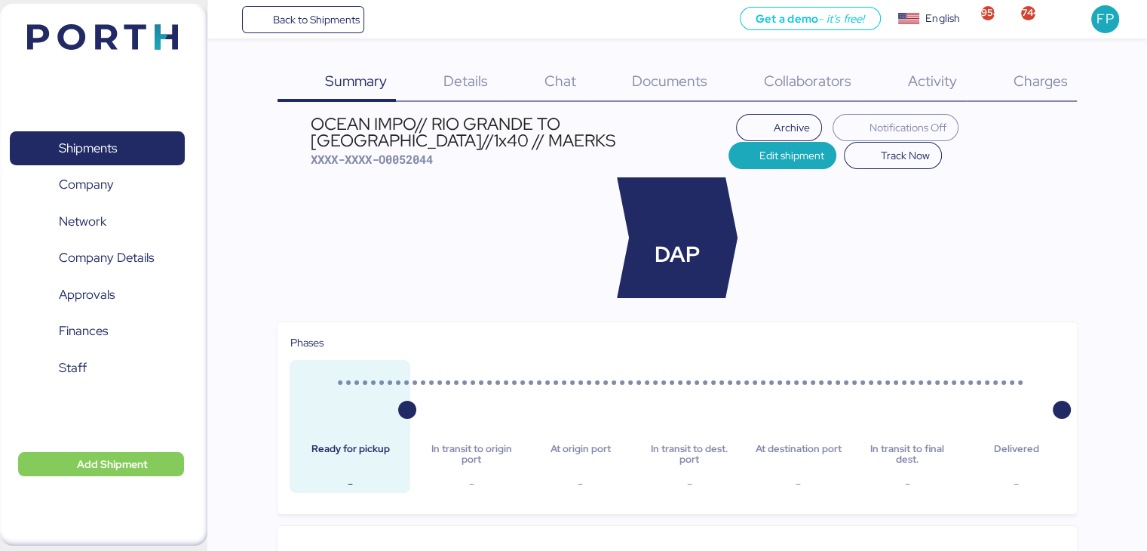
click at [1051, 79] on span "Charges" at bounding box center [1040, 81] width 54 height 20
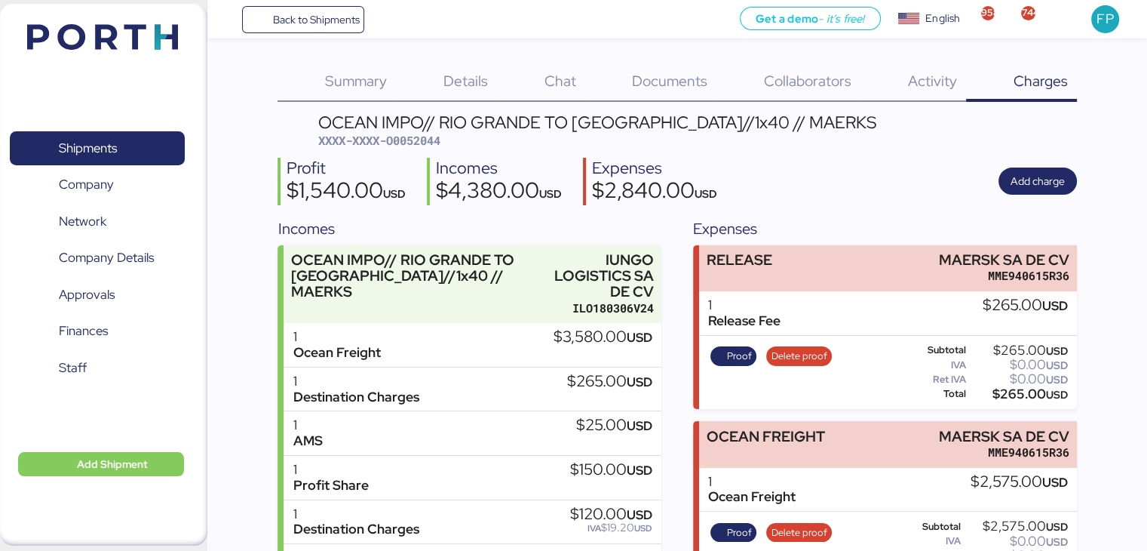
click at [434, 137] on span "XXXX-XXXX-O0052044" at bounding box center [379, 140] width 122 height 15
copy span "O0052044"
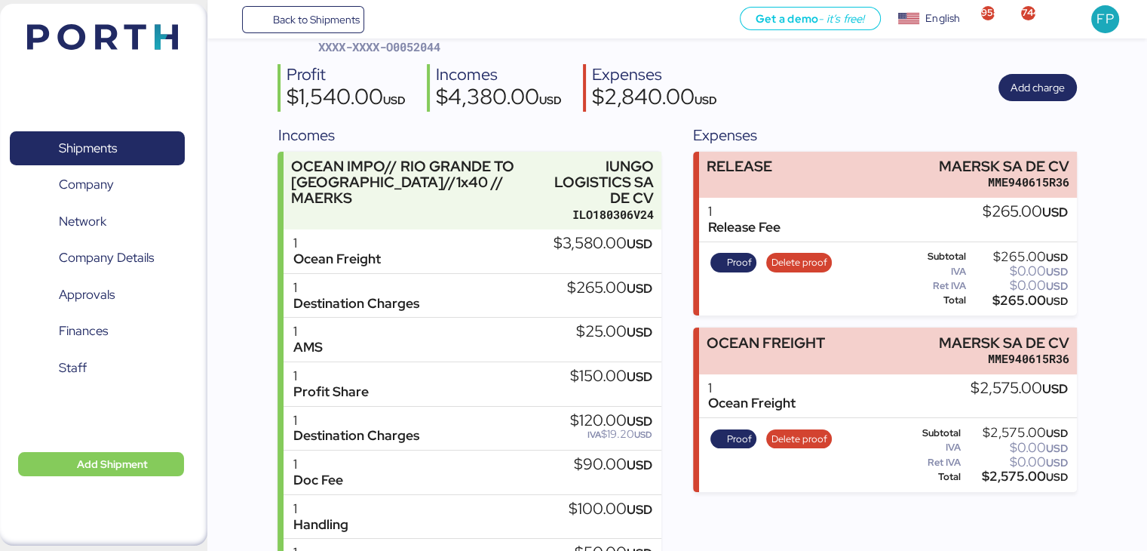
click at [1011, 296] on div "$265.00 USD" at bounding box center [1018, 300] width 99 height 11
copy div "265.00"
click at [1014, 471] on div "$2,575.00 USD" at bounding box center [1016, 476] width 104 height 11
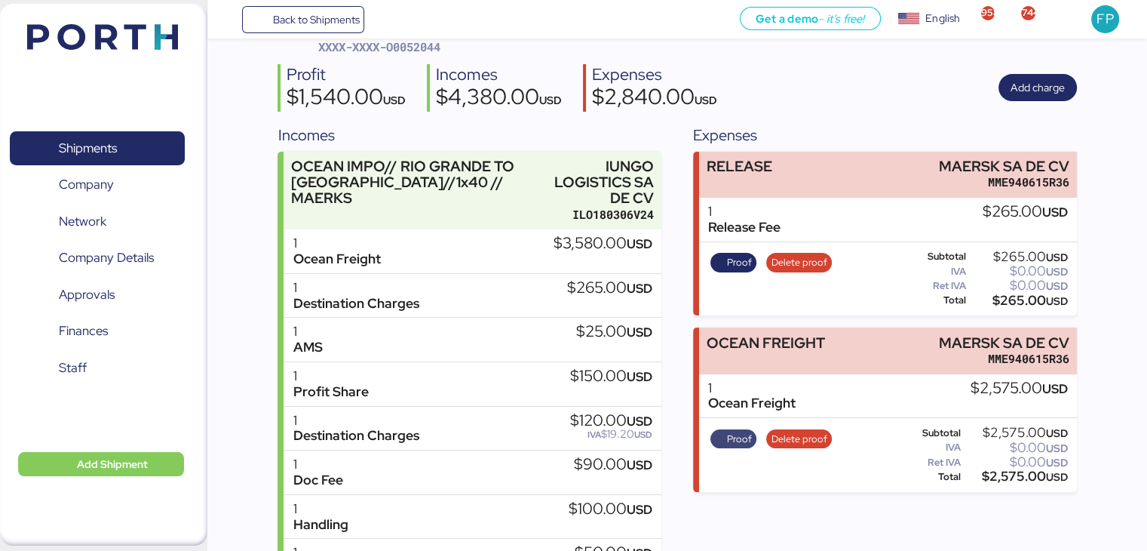
click at [742, 442] on span "Proof" at bounding box center [739, 439] width 25 height 17
click at [751, 260] on span "Proof" at bounding box center [734, 263] width 47 height 20
click at [94, 137] on span "Shipments" at bounding box center [88, 148] width 58 height 22
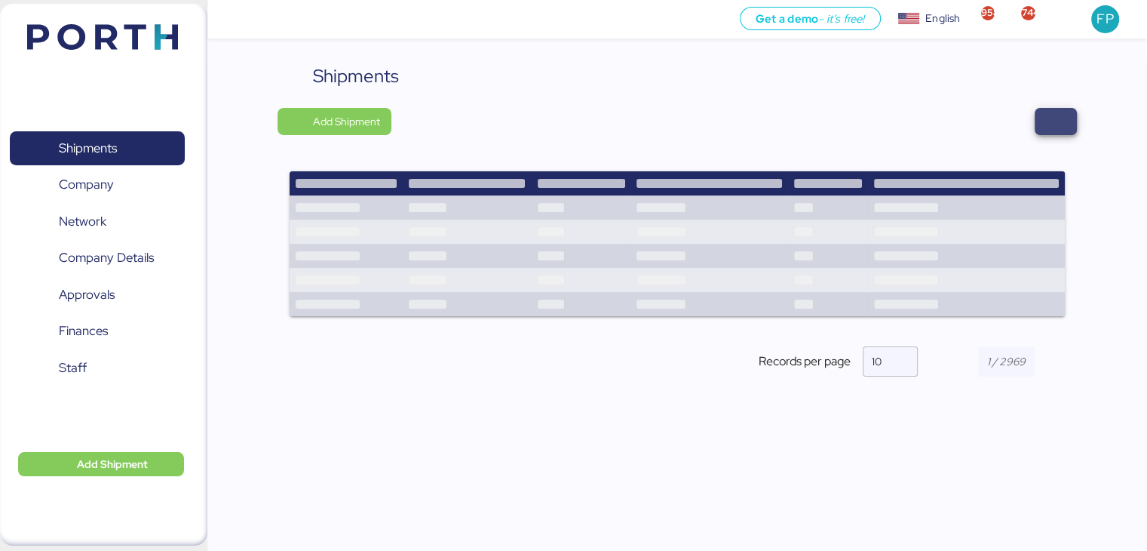
click at [1056, 119] on span "button" at bounding box center [1056, 121] width 18 height 21
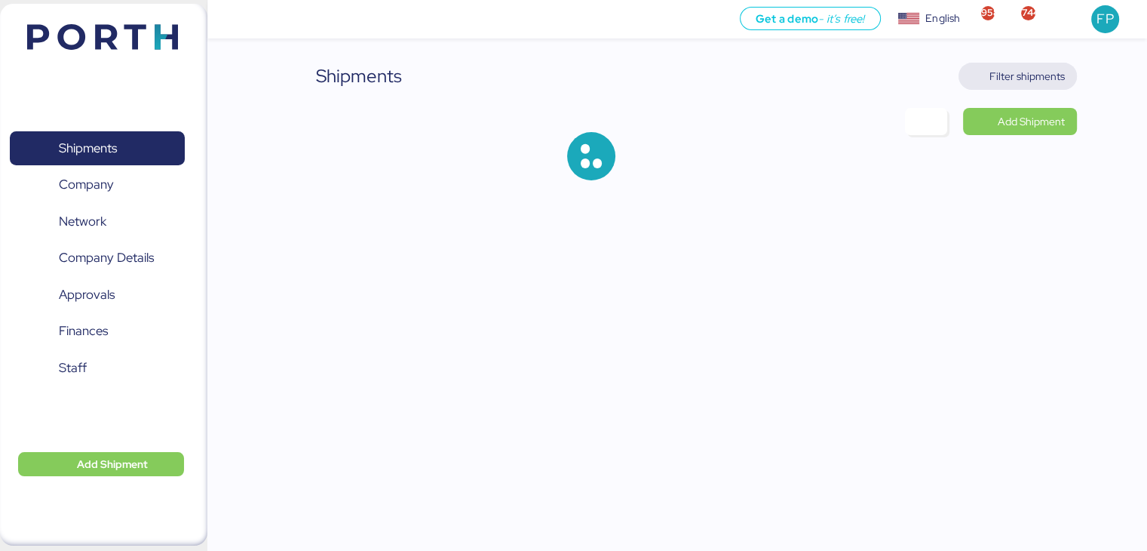
click at [1002, 78] on span "Filter shipments" at bounding box center [1027, 76] width 75 height 18
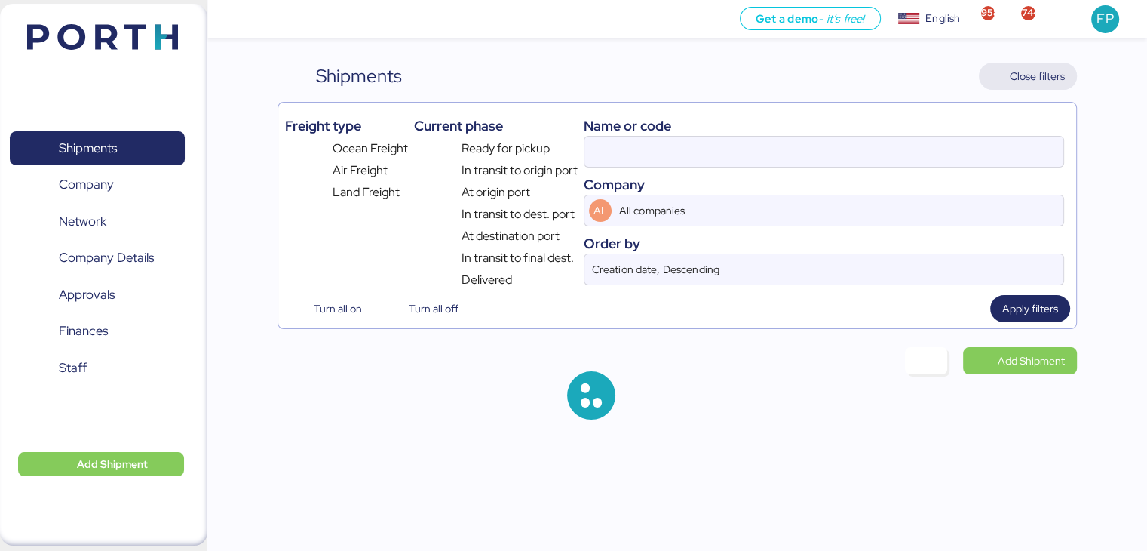
type input "52044"
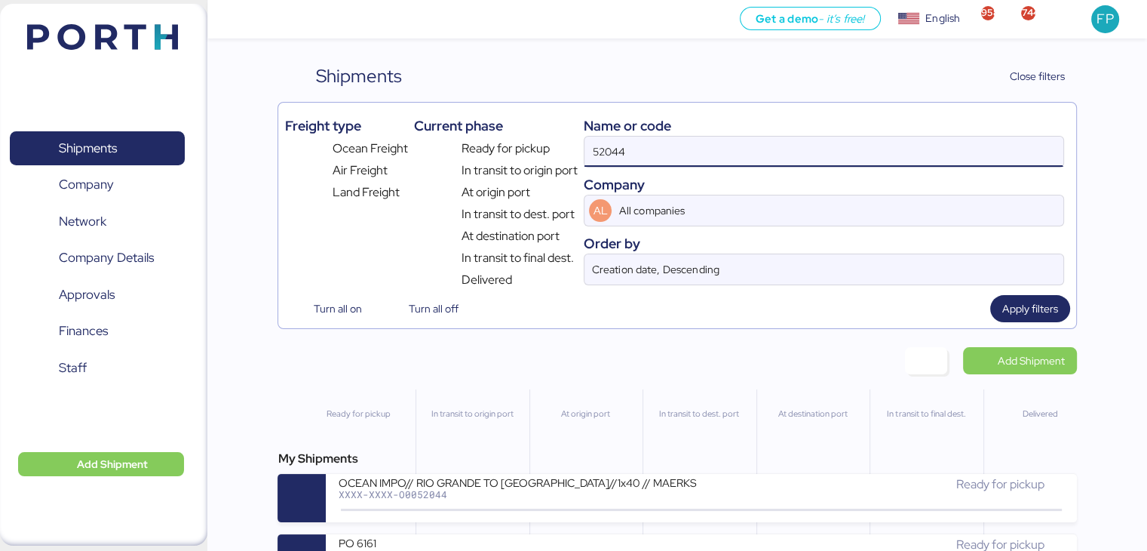
click at [653, 154] on input "52044" at bounding box center [824, 152] width 478 height 30
type input "5"
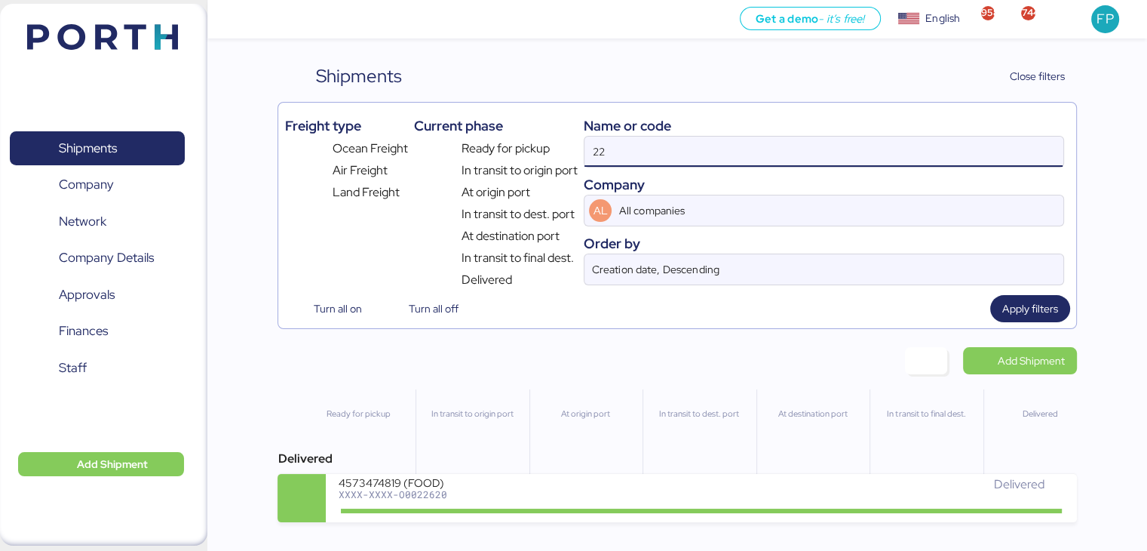
type input "2"
type input "52285"
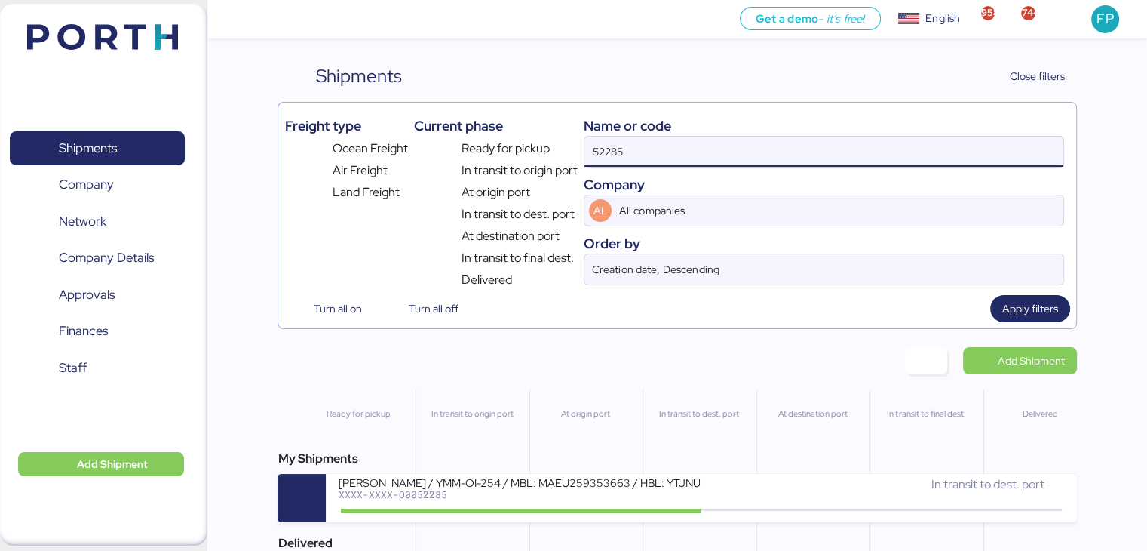
scroll to position [71, 0]
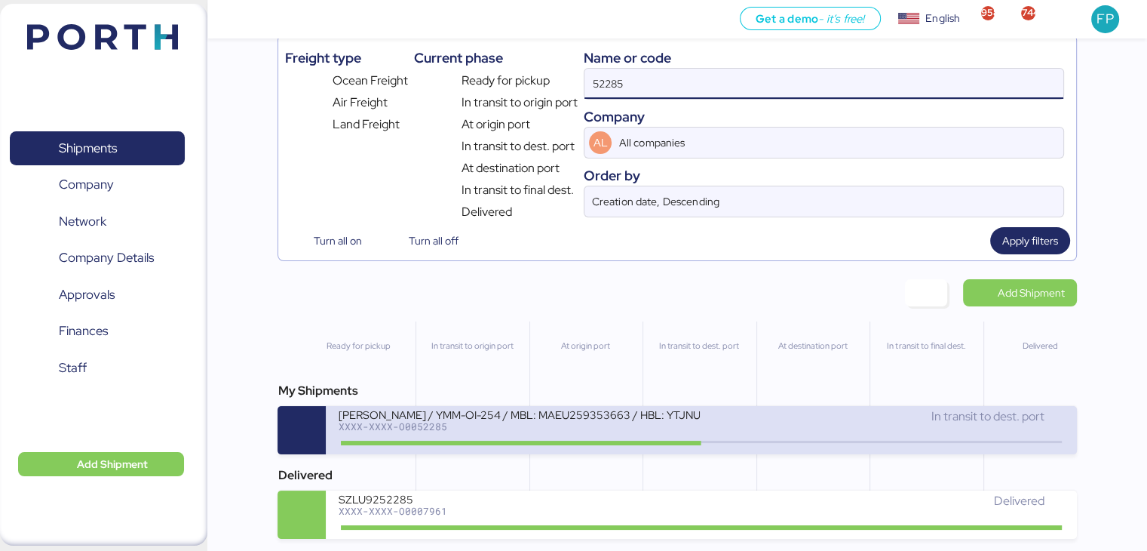
click at [530, 410] on div "YAMATO - YAMAGUCHI / YMM-OI-254 / MBL: MAEU259353663 / HBL: YTJNUM100184 / FCL" at bounding box center [519, 413] width 362 height 13
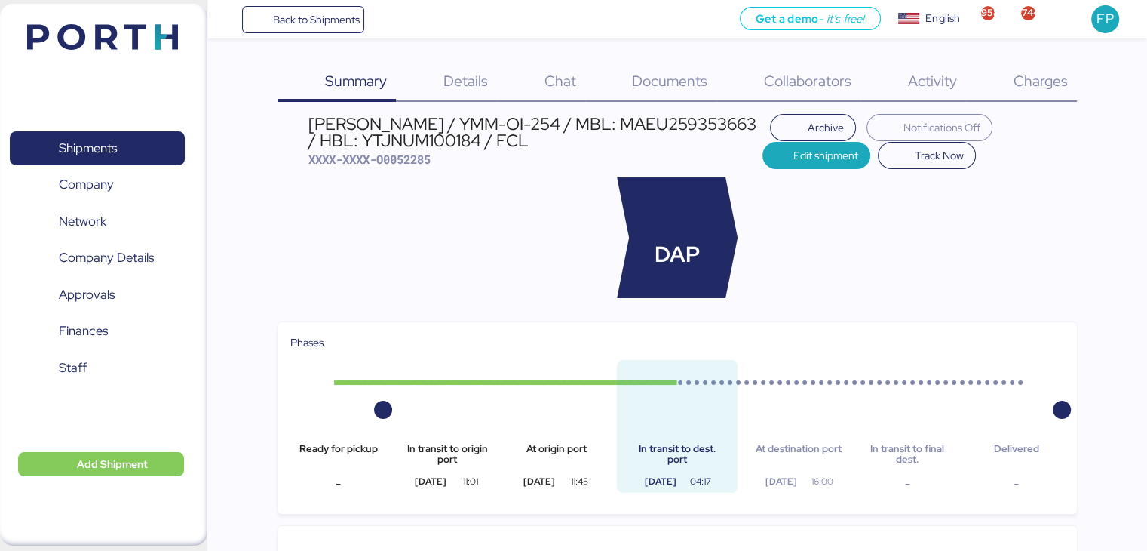
click at [1065, 89] on span "Charges" at bounding box center [1040, 81] width 54 height 20
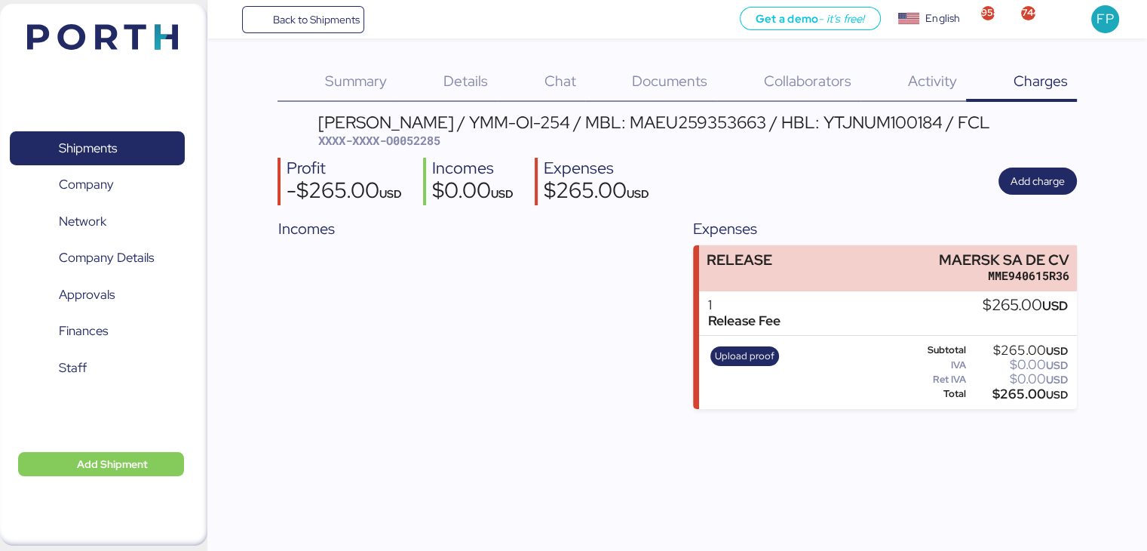
click at [404, 137] on span "XXXX-XXXX-O0052285" at bounding box center [379, 140] width 122 height 15
click at [76, 149] on span "Shipments" at bounding box center [88, 148] width 58 height 22
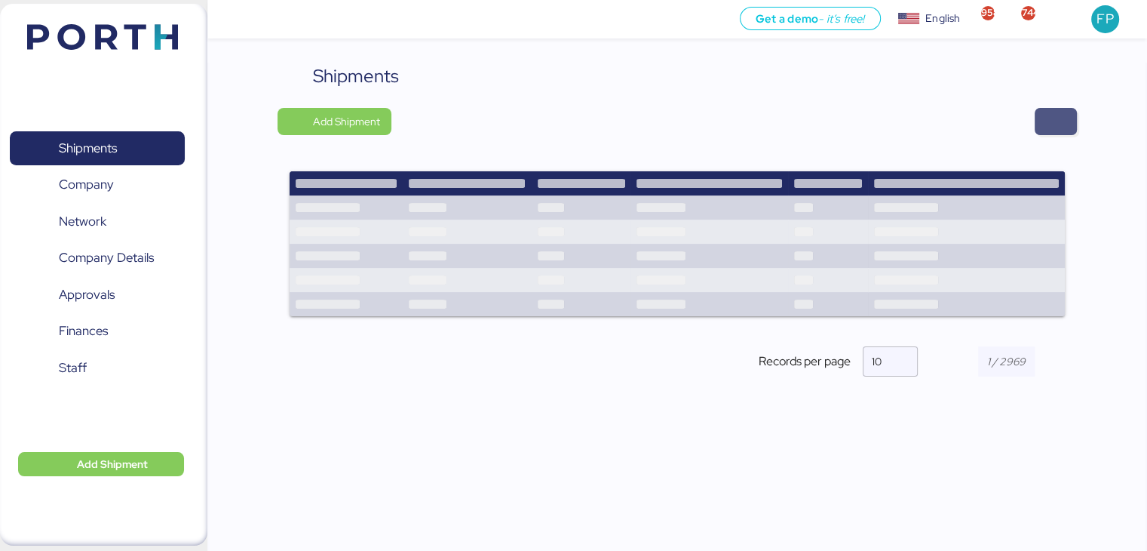
click at [1055, 125] on span "button" at bounding box center [1056, 121] width 18 height 21
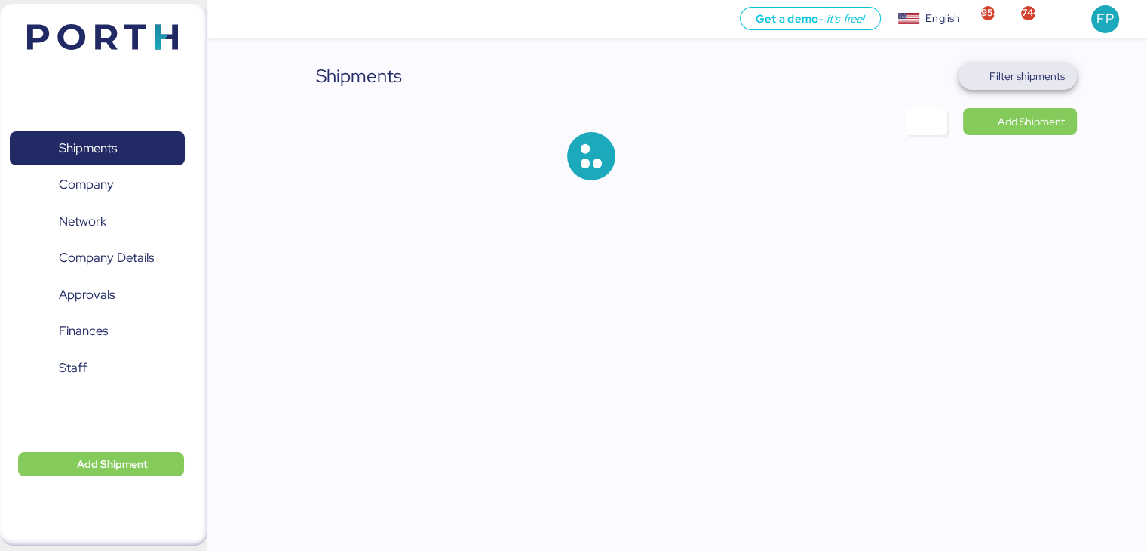
click at [1011, 63] on span "Filter shipments" at bounding box center [1018, 76] width 118 height 27
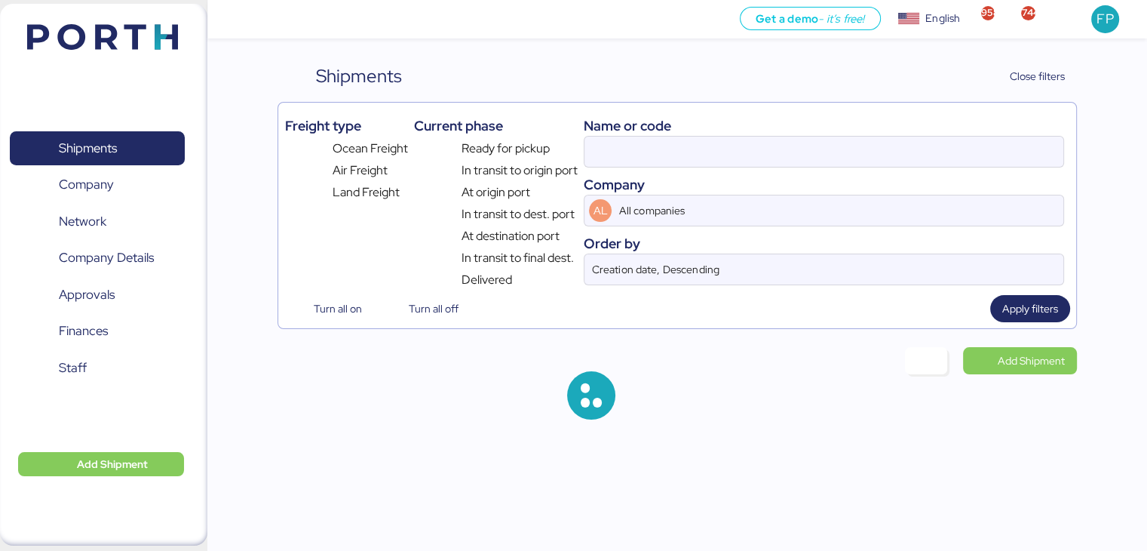
type input "52285"
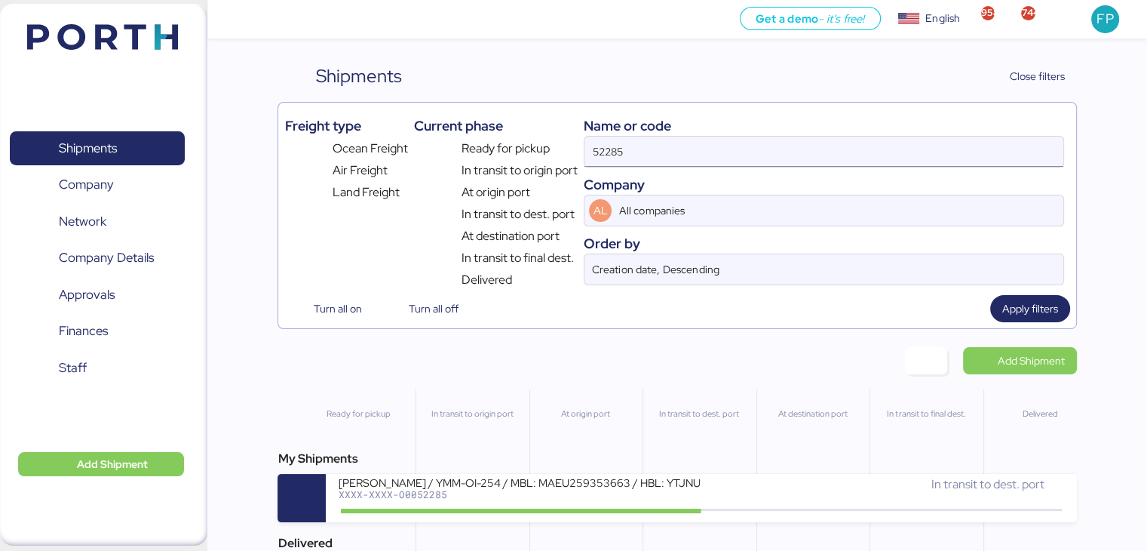
click at [603, 156] on input "52285" at bounding box center [824, 152] width 478 height 30
type input "52101"
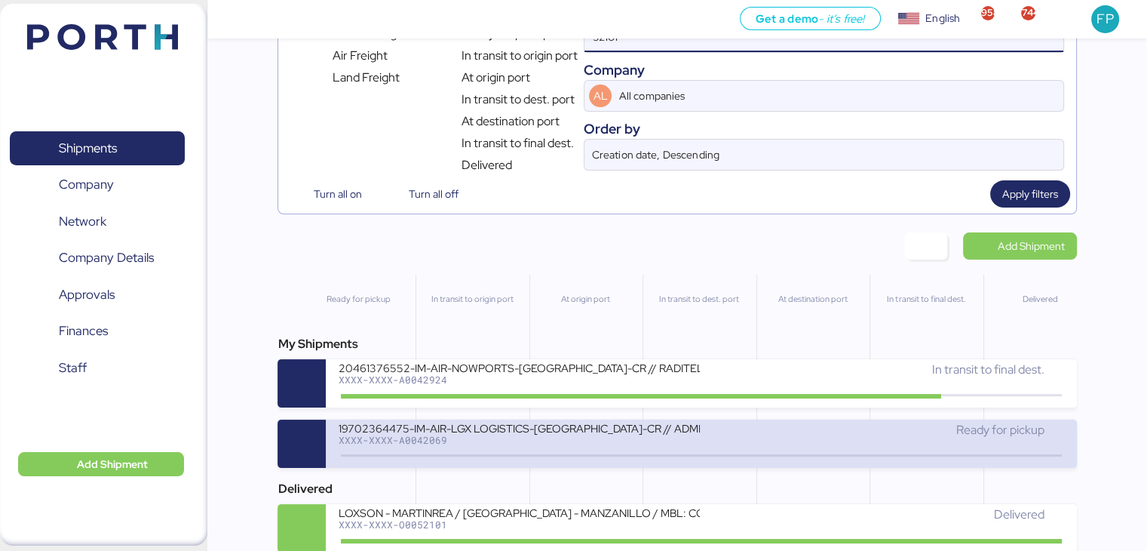
scroll to position [124, 0]
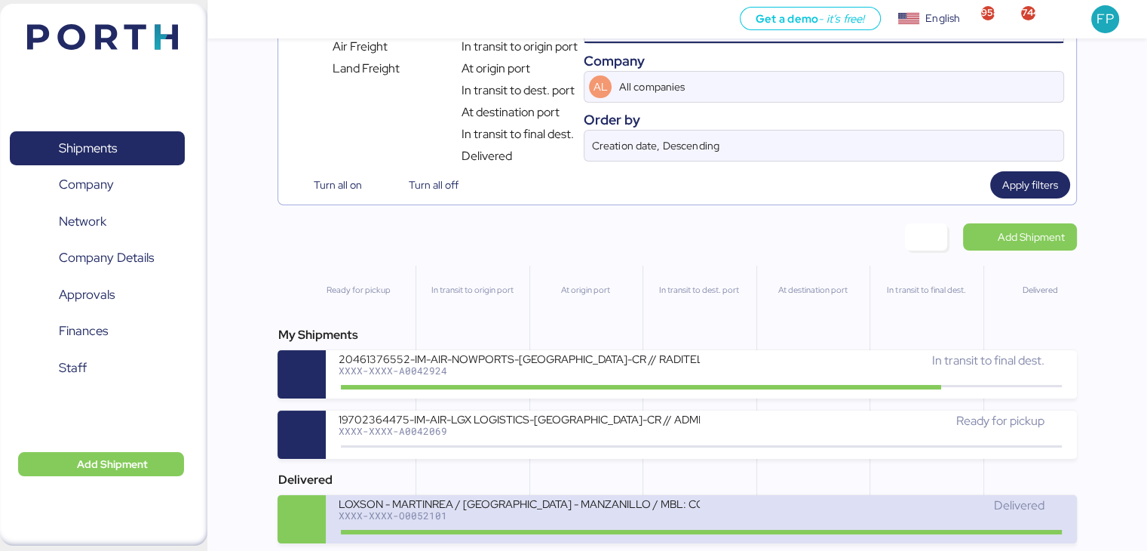
click at [531, 502] on div "LOXSON - MARTINREA / SHANGHAI - MANZANILLO / MBL: COSU6427659700 - HBL: KSSE250…" at bounding box center [519, 502] width 362 height 13
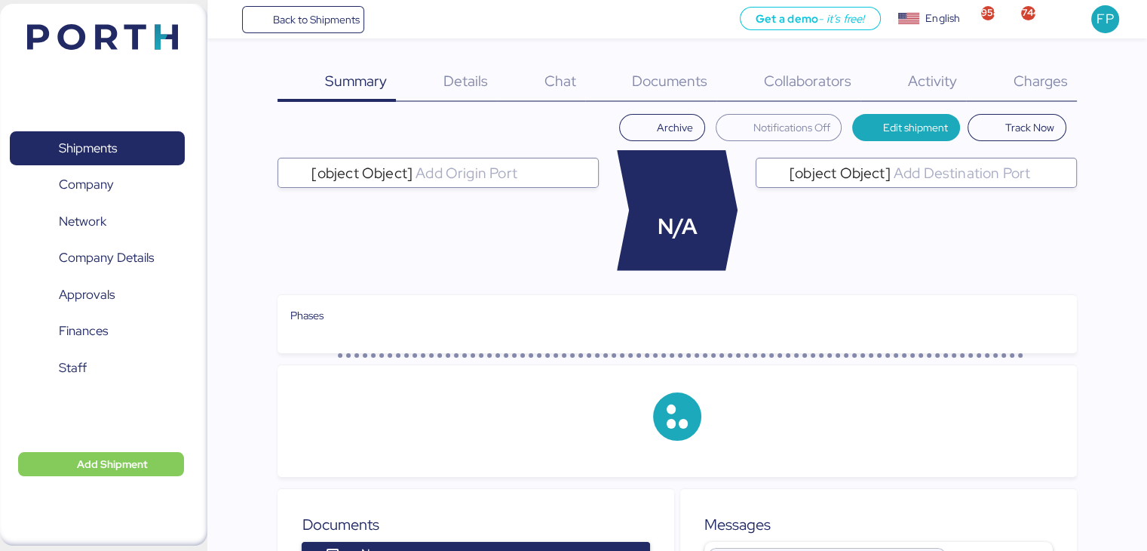
click at [1058, 90] on div "Charges 0" at bounding box center [1021, 82] width 111 height 39
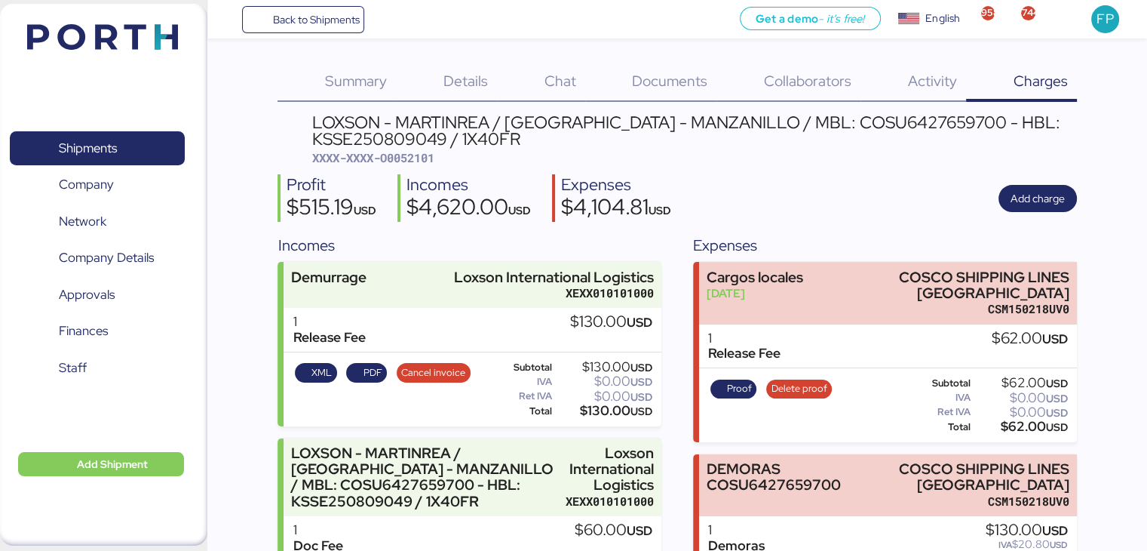
click at [416, 158] on span "XXXX-XXXX-O0052101" at bounding box center [373, 157] width 122 height 15
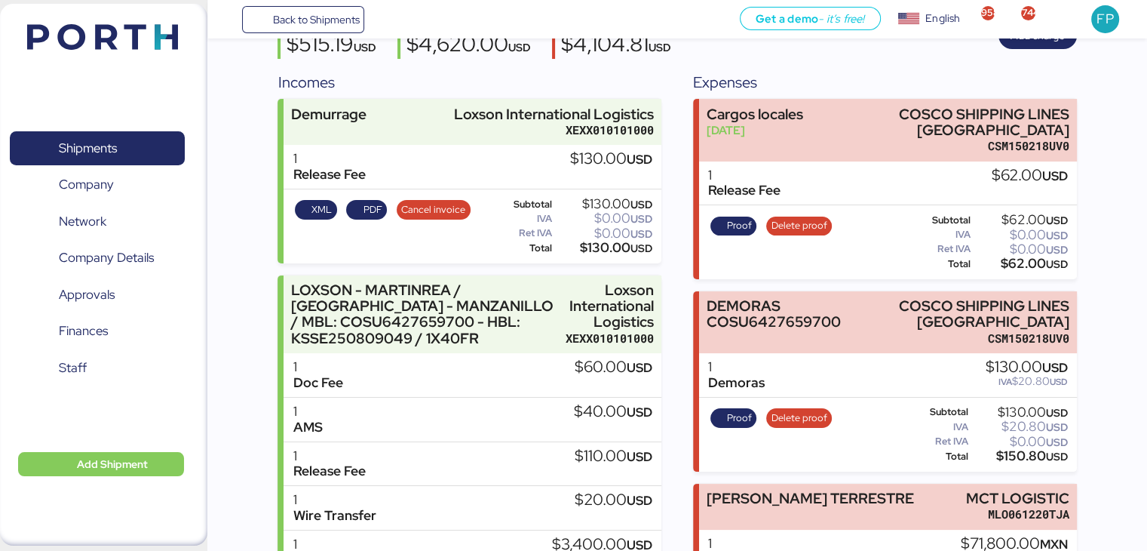
scroll to position [229, 0]
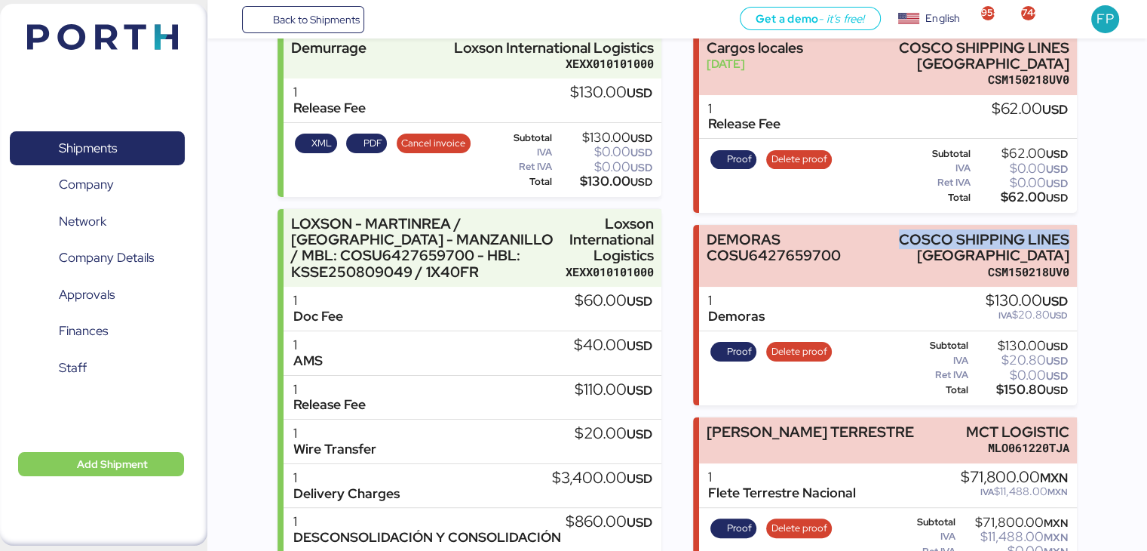
drag, startPoint x: 901, startPoint y: 236, endPoint x: 1089, endPoint y: 244, distance: 188.0
click at [1089, 244] on div "Summary 0 Details 0 Chat 0 Documents 0 Collaborators 0 Activity 0 Charges 0 LOX…" at bounding box center [573, 198] width 1147 height 855
click at [1033, 387] on div "$150.80 USD" at bounding box center [1020, 389] width 97 height 11
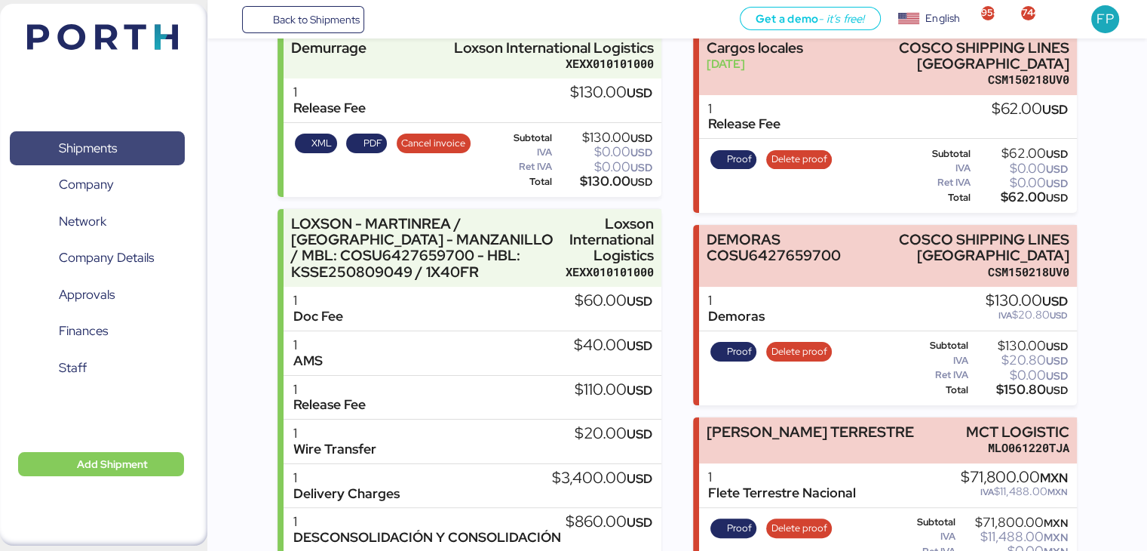
click at [146, 146] on span "Shipments" at bounding box center [97, 148] width 162 height 22
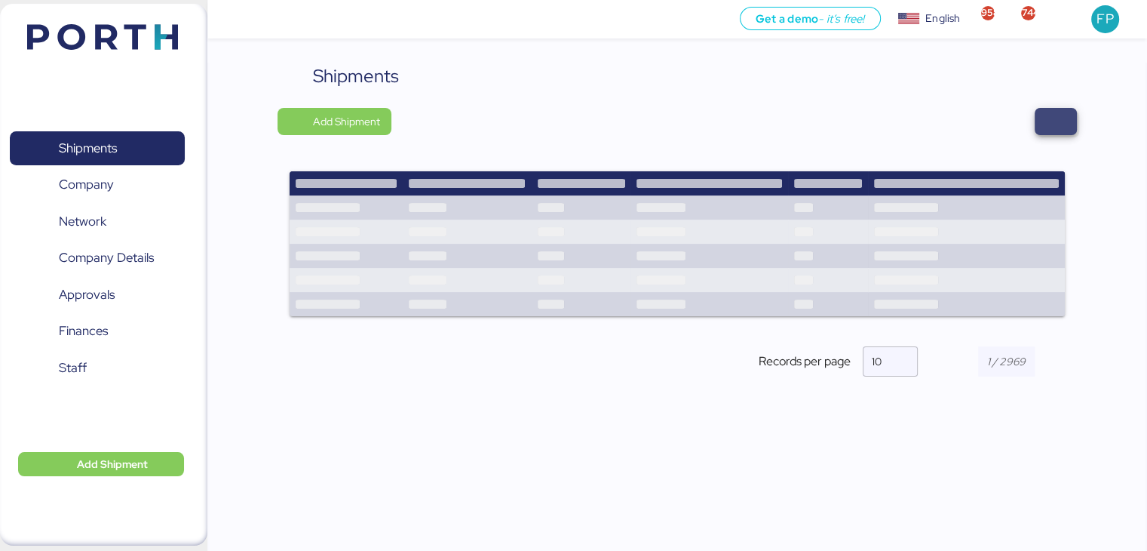
click at [1044, 121] on span "button" at bounding box center [1056, 121] width 42 height 27
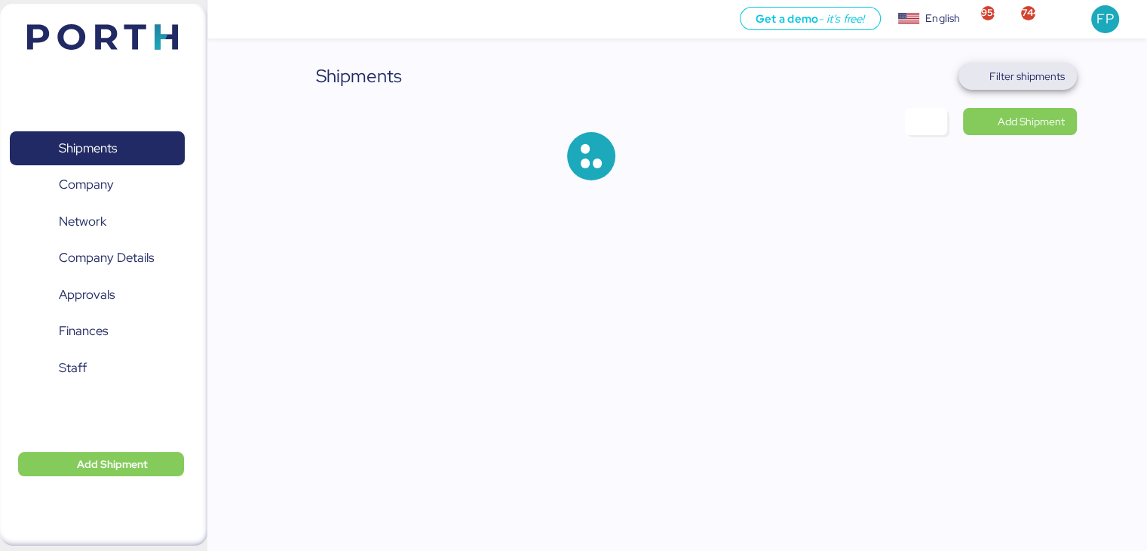
click at [1004, 67] on span "Filter shipments" at bounding box center [1027, 76] width 75 height 18
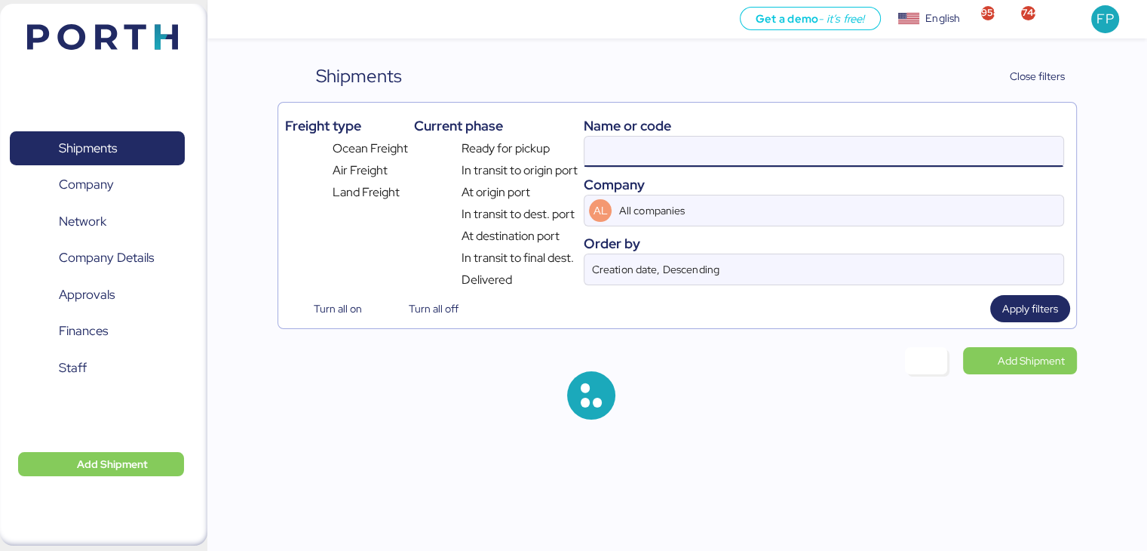
click at [643, 161] on input at bounding box center [824, 152] width 478 height 30
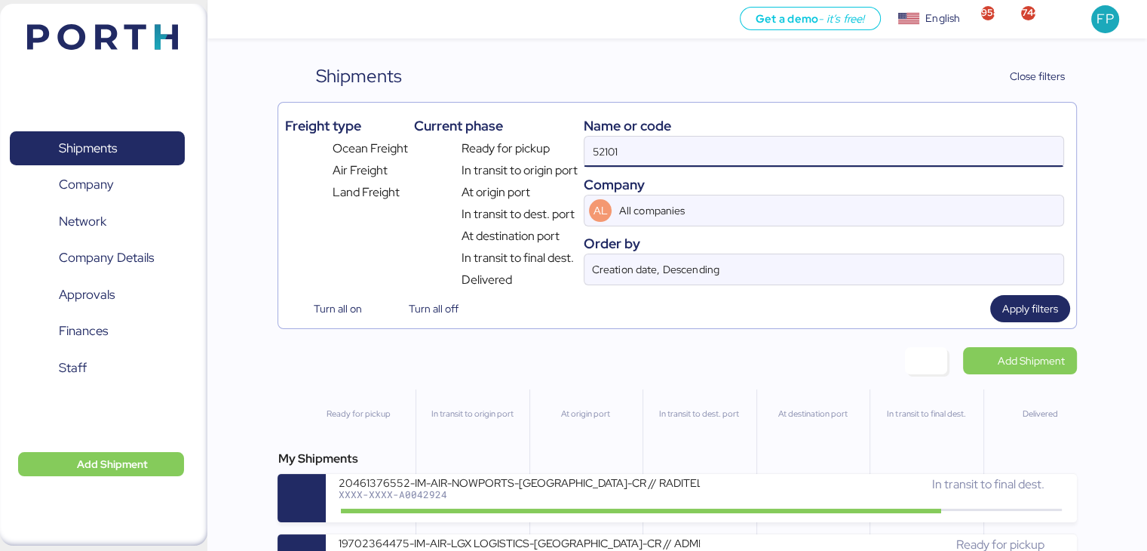
click at [593, 140] on input "52101" at bounding box center [824, 152] width 478 height 30
paste input "O0052222"
type input "O0052222"
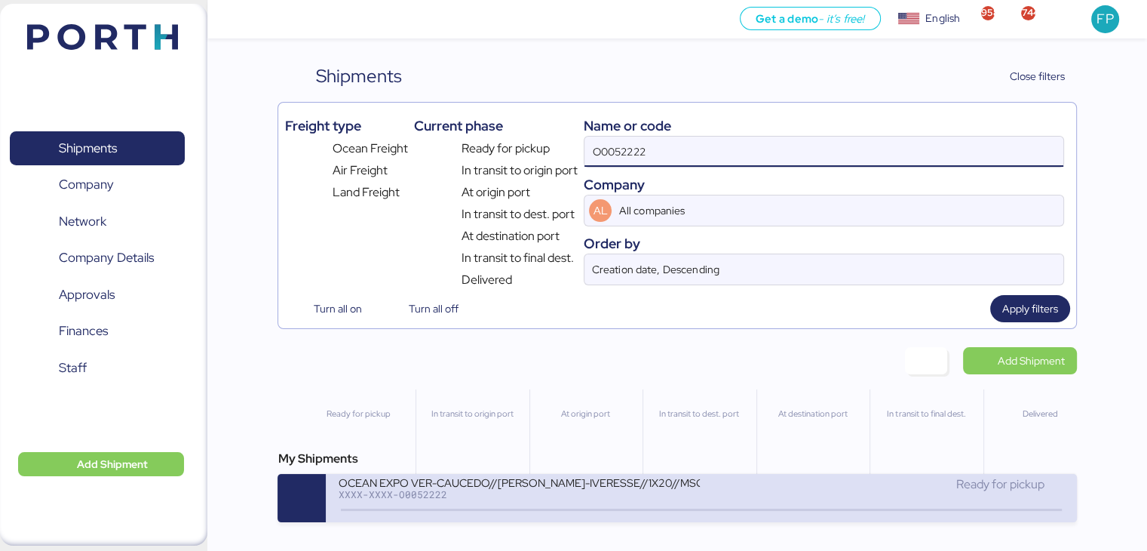
click at [526, 482] on div "OCEAN EXPO VER-CAUCEDO//CARLOS NOUEL-IVERESSE//1X20//MSC // BKG EBKGQ00147D8 //…" at bounding box center [519, 481] width 362 height 13
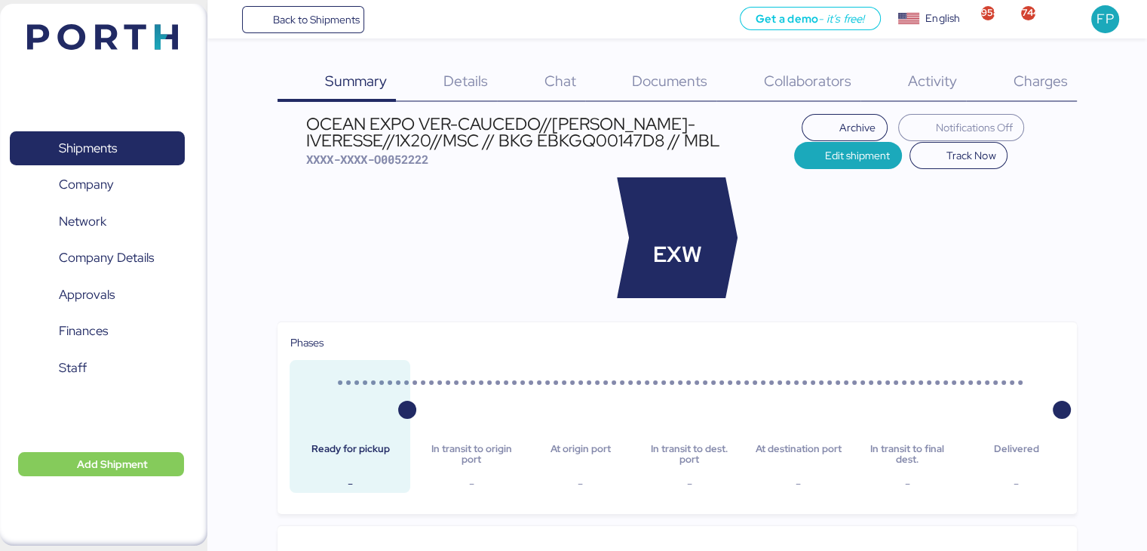
click at [1045, 87] on span "Charges" at bounding box center [1040, 81] width 54 height 20
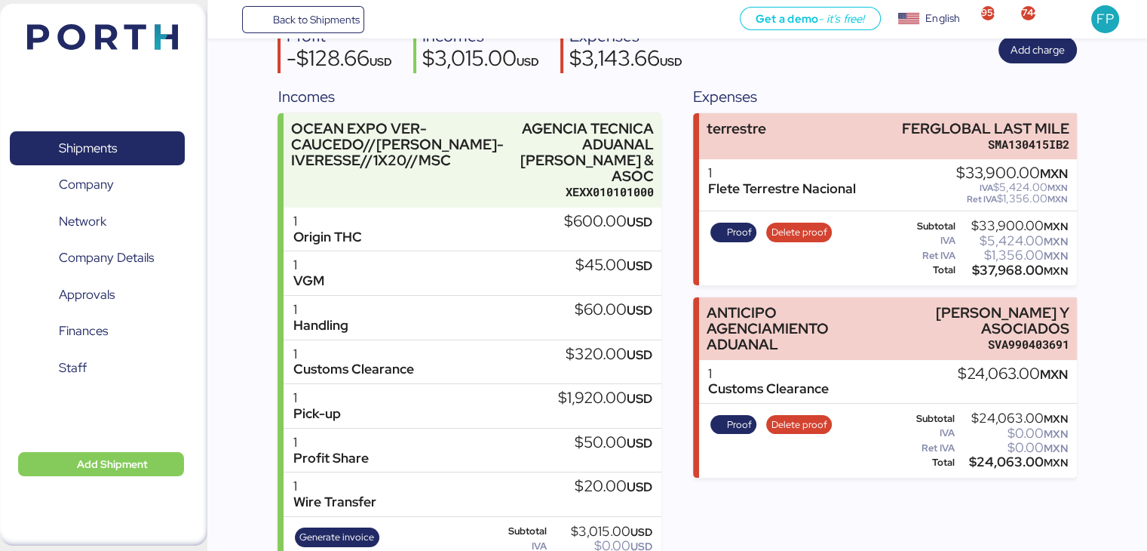
scroll to position [86, 0]
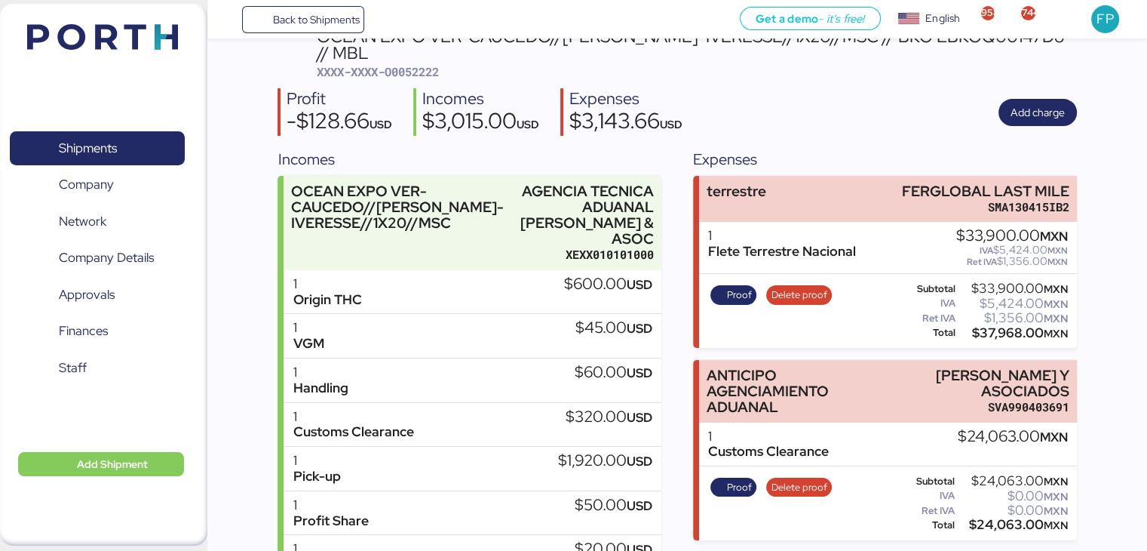
click at [422, 74] on span "XXXX-XXXX-O0052222" at bounding box center [378, 71] width 122 height 15
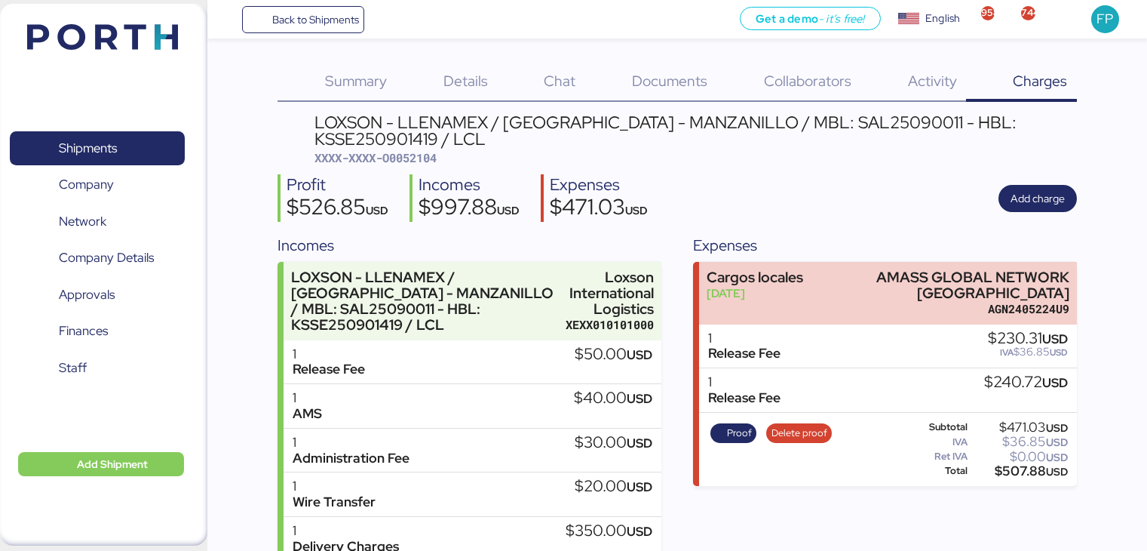
scroll to position [72, 0]
